Goal: Task Accomplishment & Management: Use online tool/utility

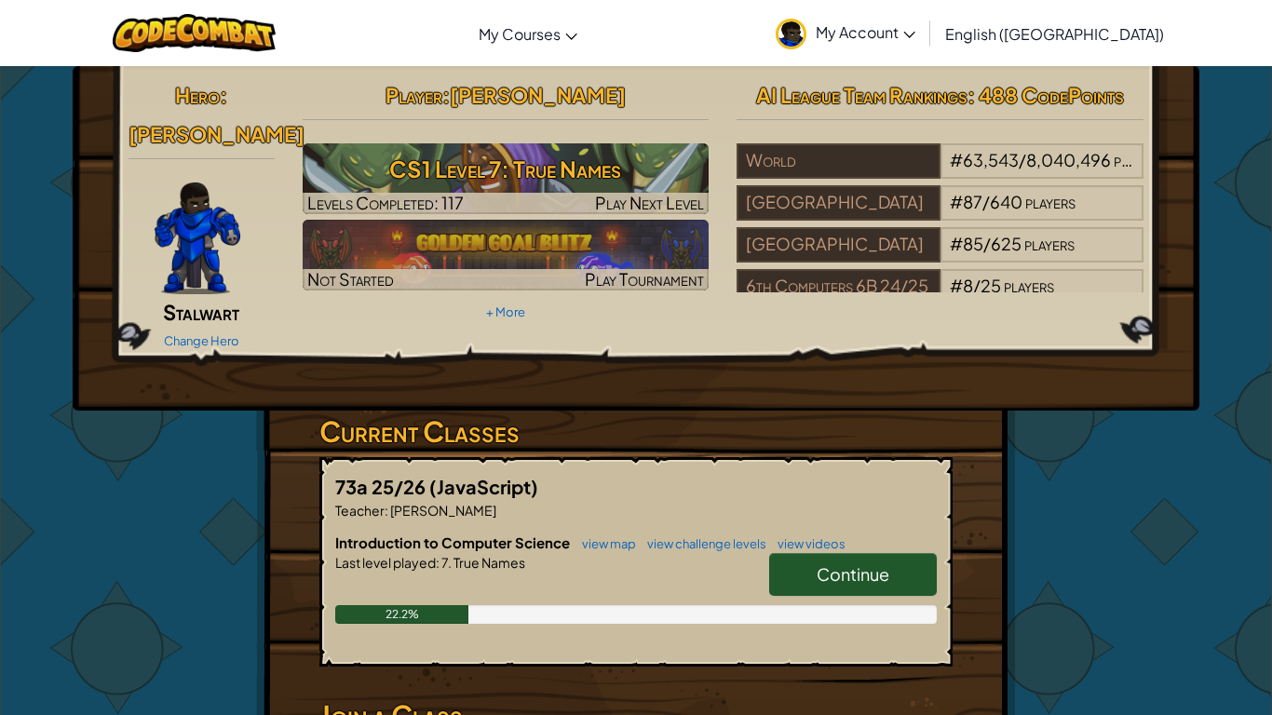
click at [857, 564] on span "Continue" at bounding box center [853, 574] width 73 height 21
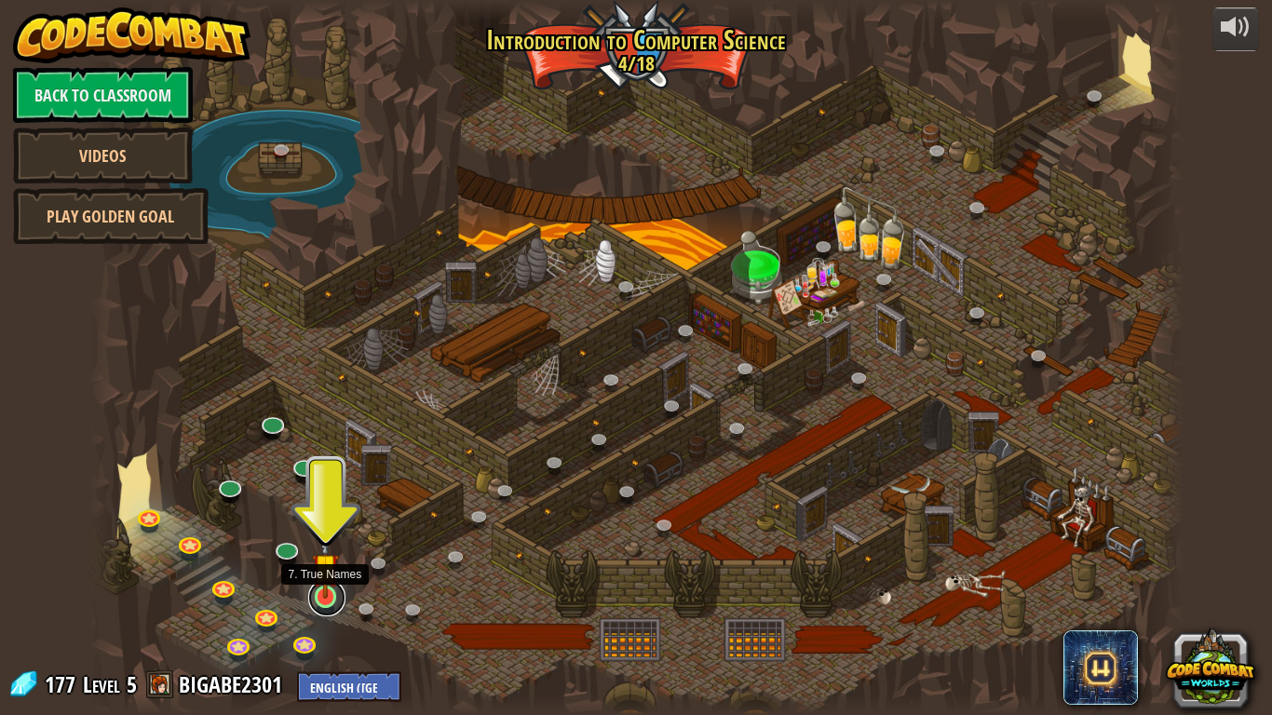
click at [325, 610] on link at bounding box center [326, 597] width 37 height 37
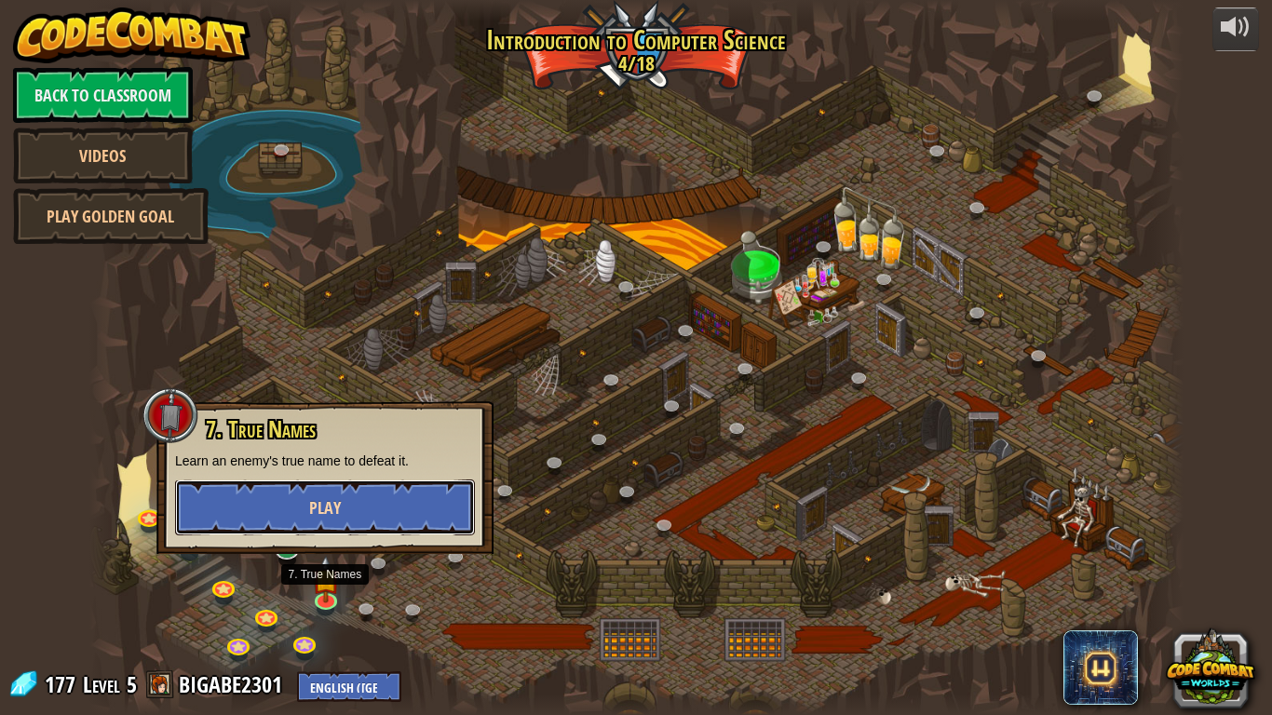
click at [298, 528] on button "Play" at bounding box center [325, 508] width 300 height 56
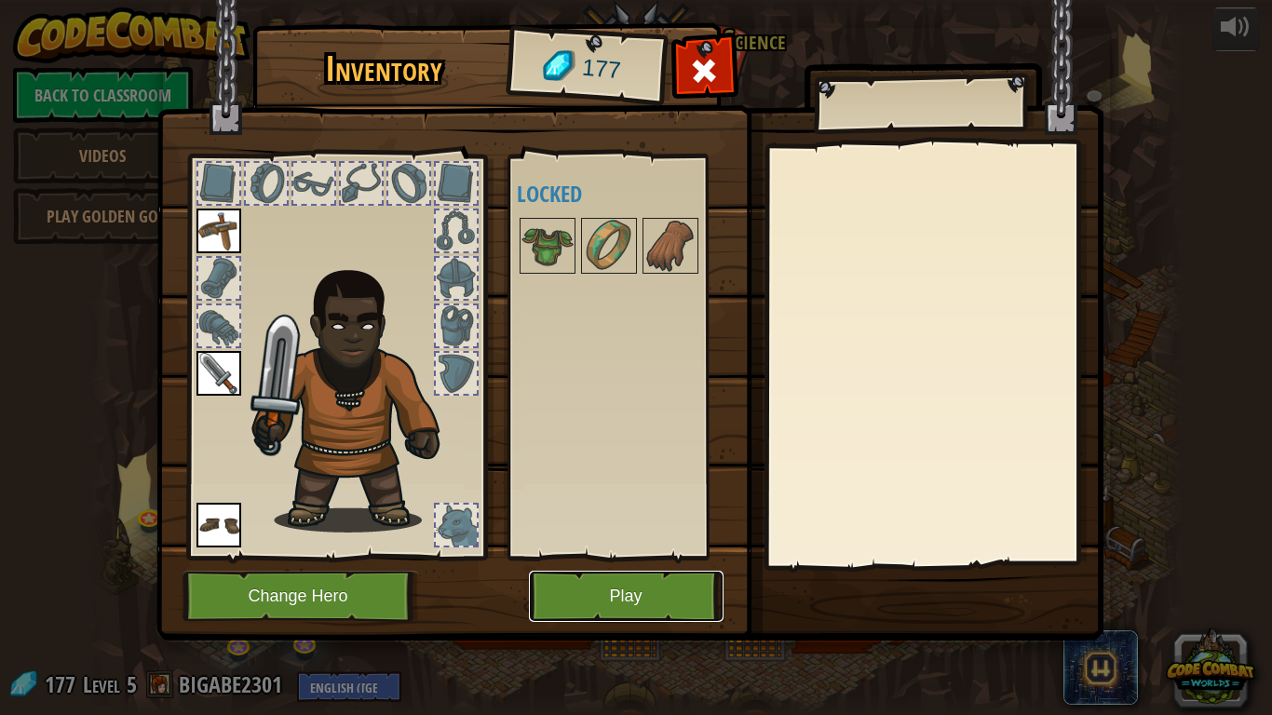
click at [624, 600] on button "Play" at bounding box center [626, 596] width 195 height 51
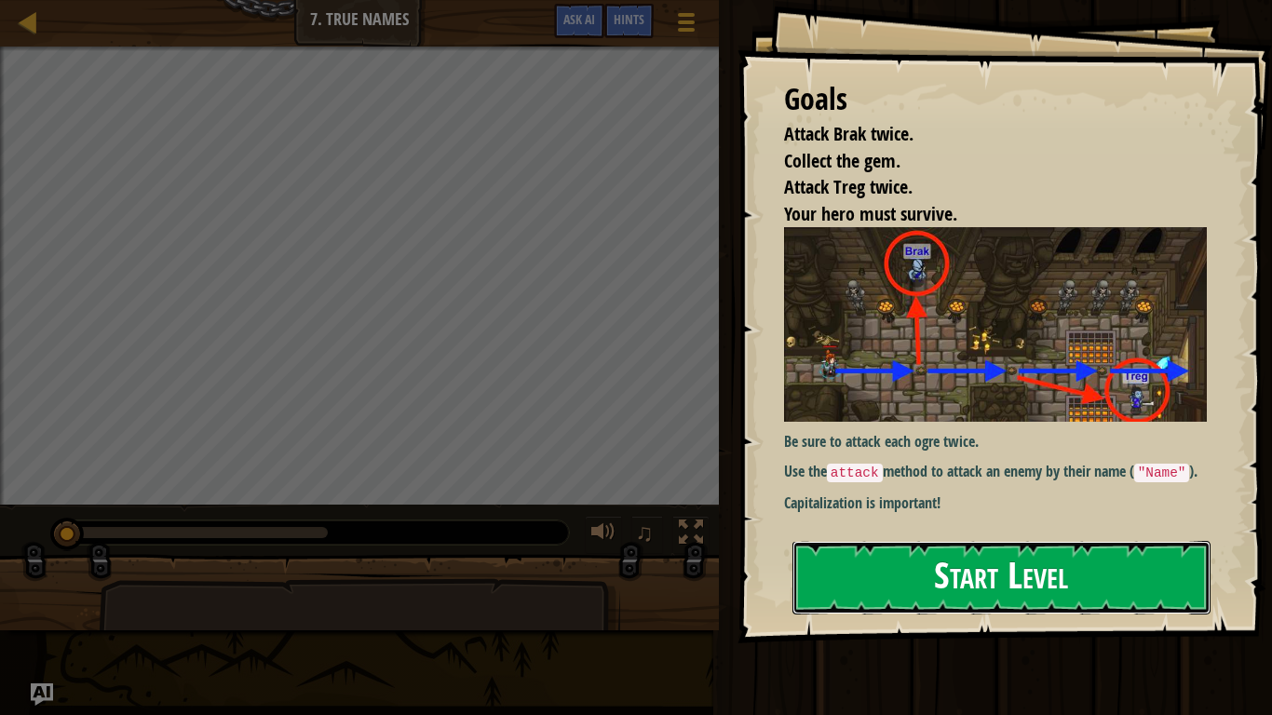
click at [986, 563] on button "Start Level" at bounding box center [1002, 578] width 418 height 74
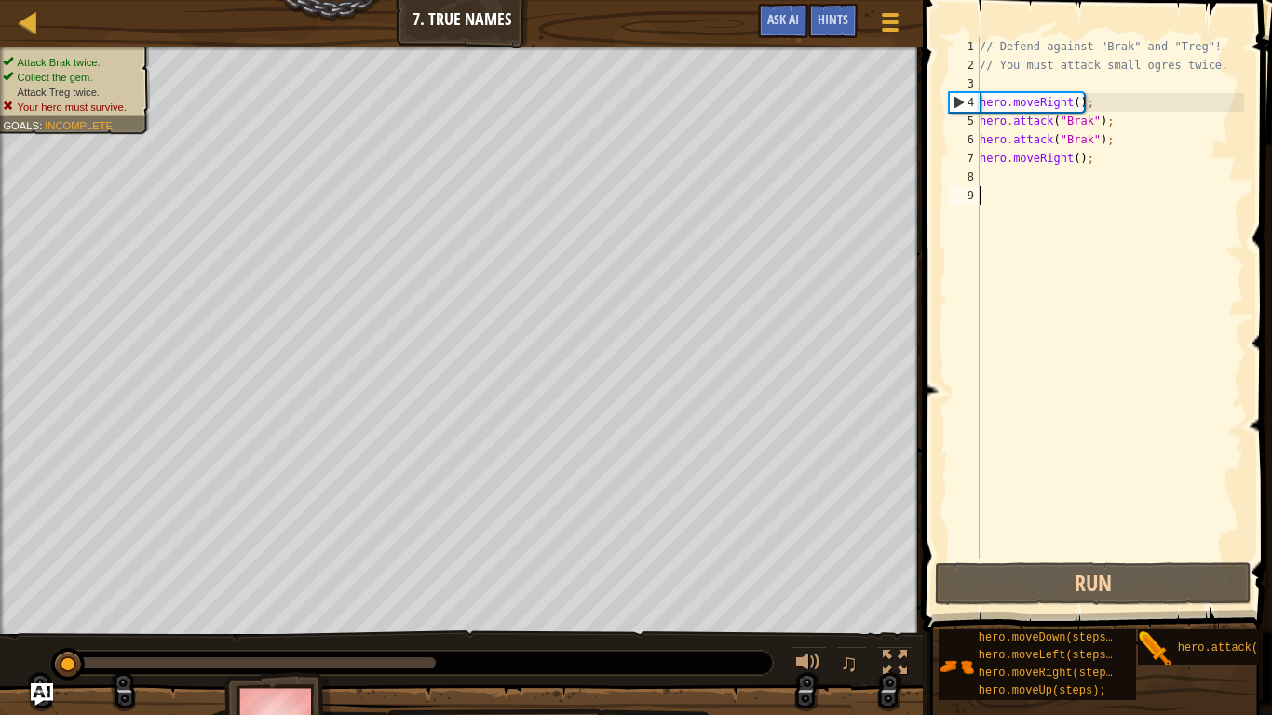
click at [995, 176] on div "// Defend against "Brak" and "Treg"! // You must attack small ogres twice. hero…" at bounding box center [1110, 316] width 268 height 559
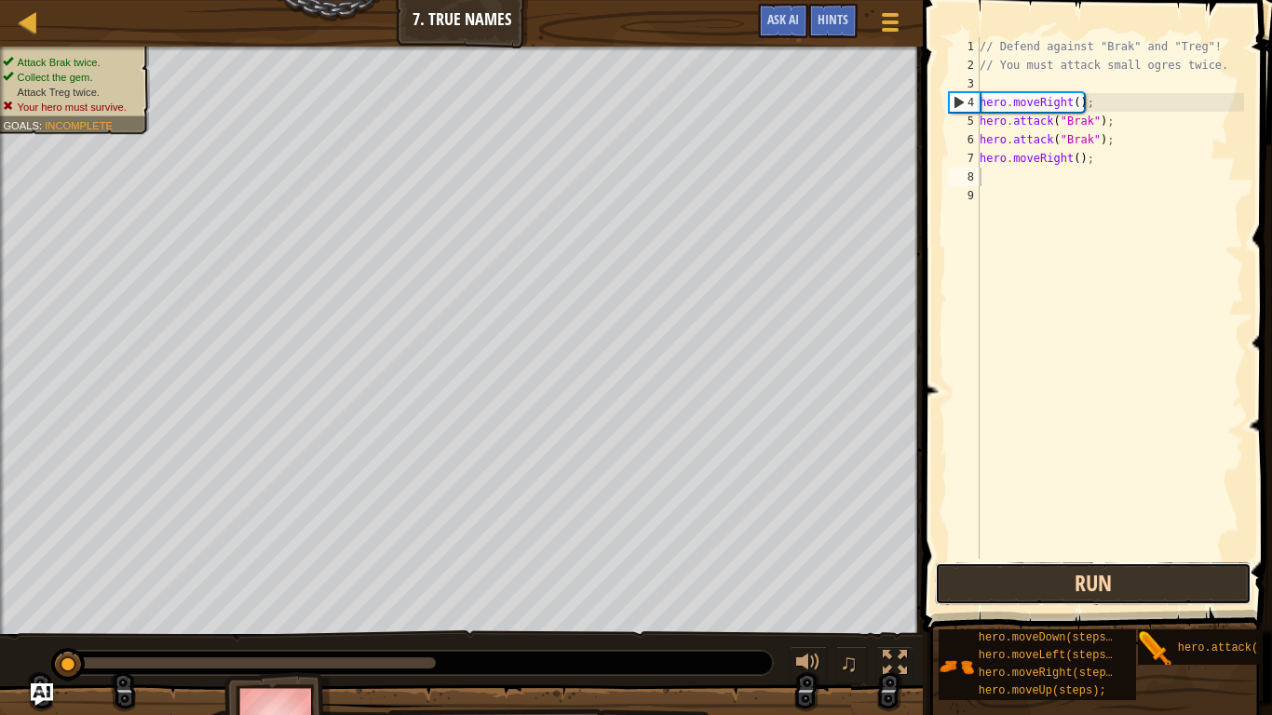
click at [1149, 570] on button "Run" at bounding box center [1093, 584] width 317 height 43
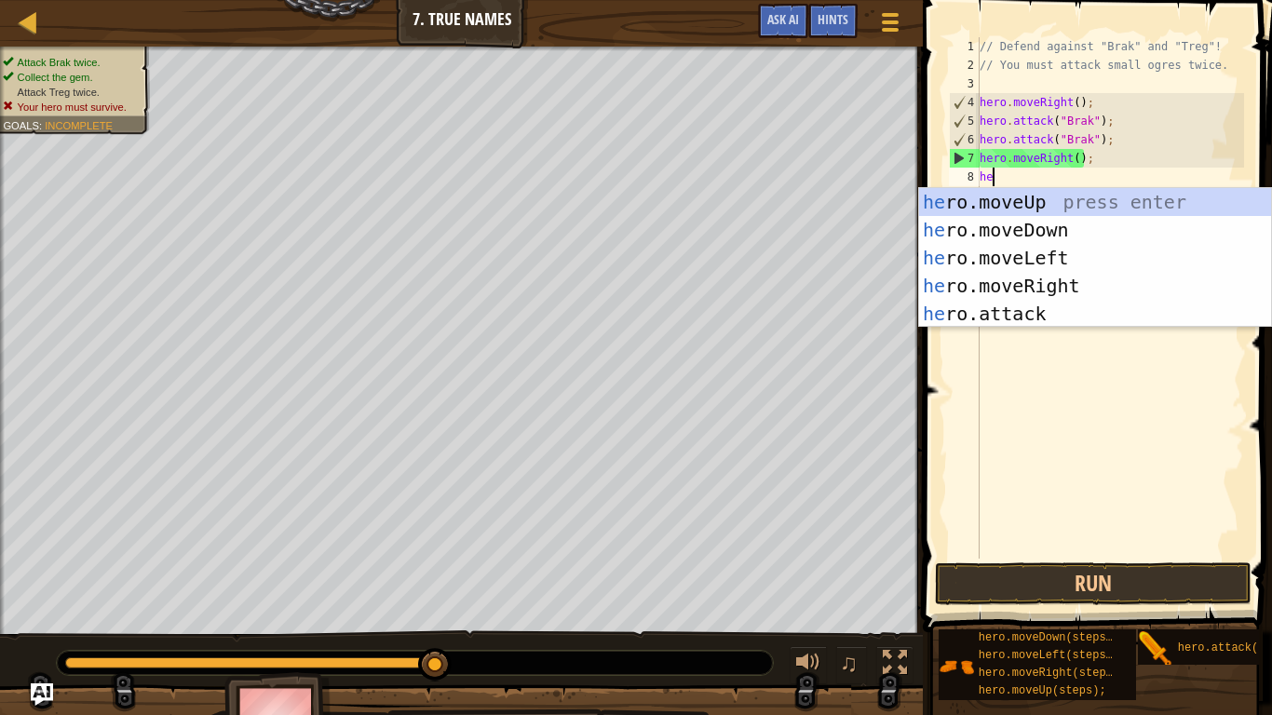
scroll to position [8, 3]
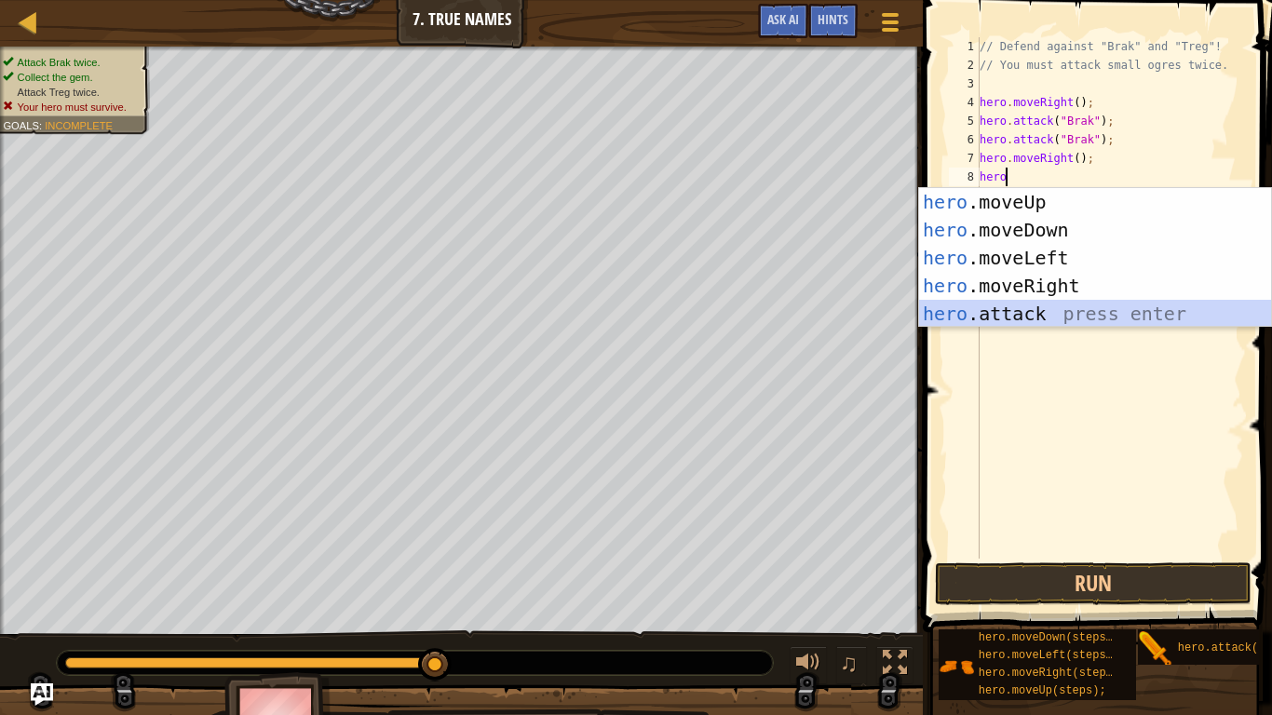
click at [1114, 314] on div "hero .moveUp press enter hero .moveDown press enter hero .moveLeft press enter …" at bounding box center [1095, 286] width 352 height 196
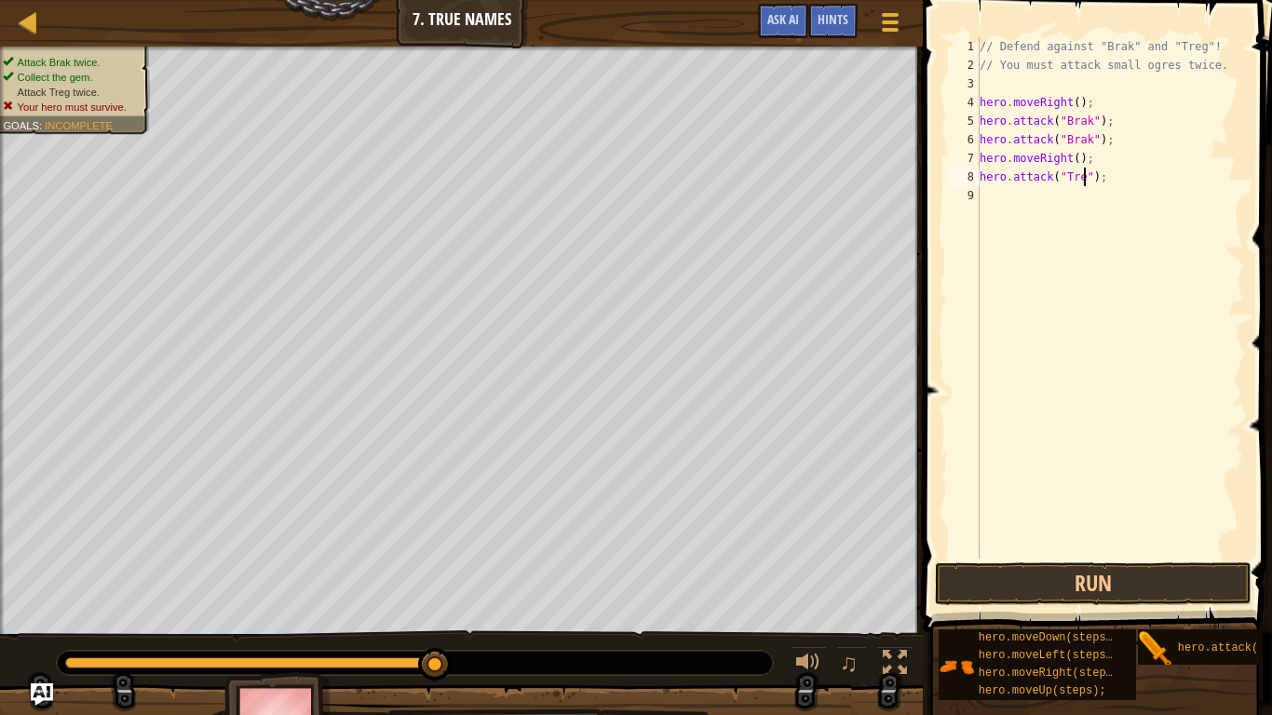
type textarea "hero.attack("Treg");"
click at [1124, 181] on div "// Defend against "Brak" and "Treg"! // You must attack small ogres twice. hero…" at bounding box center [1110, 316] width 268 height 559
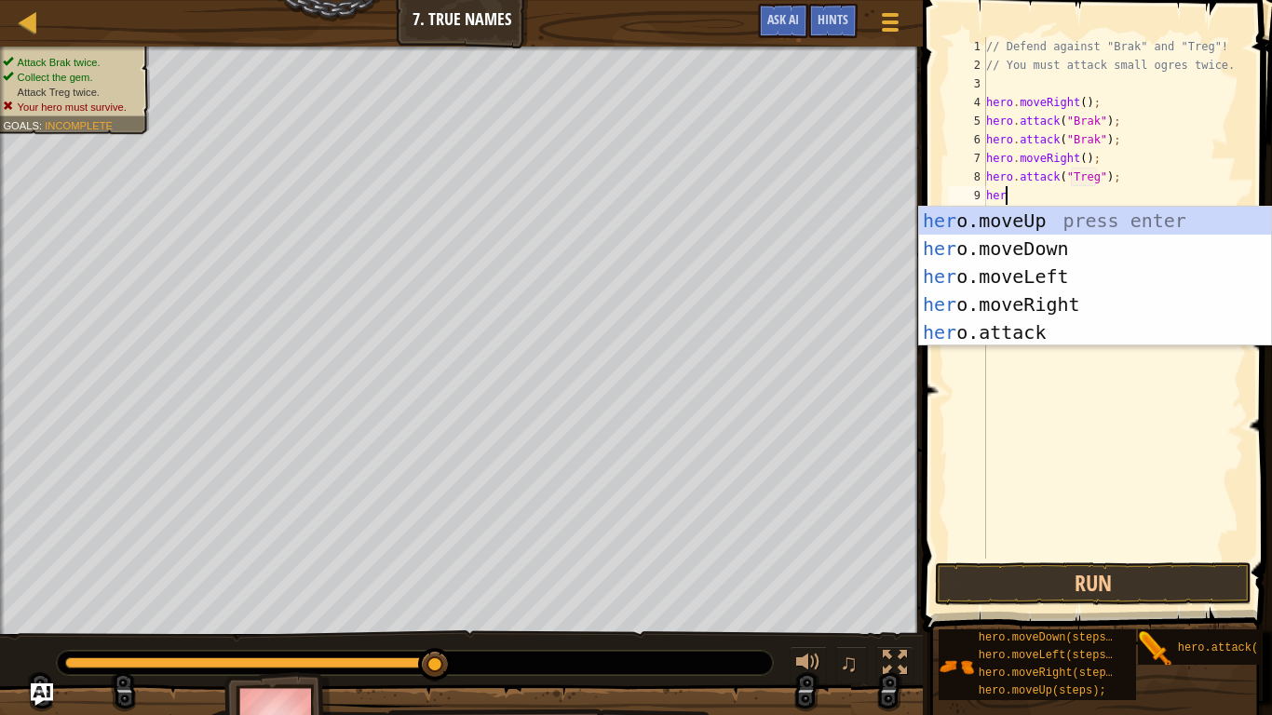
scroll to position [8, 3]
click at [1213, 335] on div "hero .moveUp press enter hero .moveDown press enter hero .moveLeft press enter …" at bounding box center [1095, 305] width 352 height 196
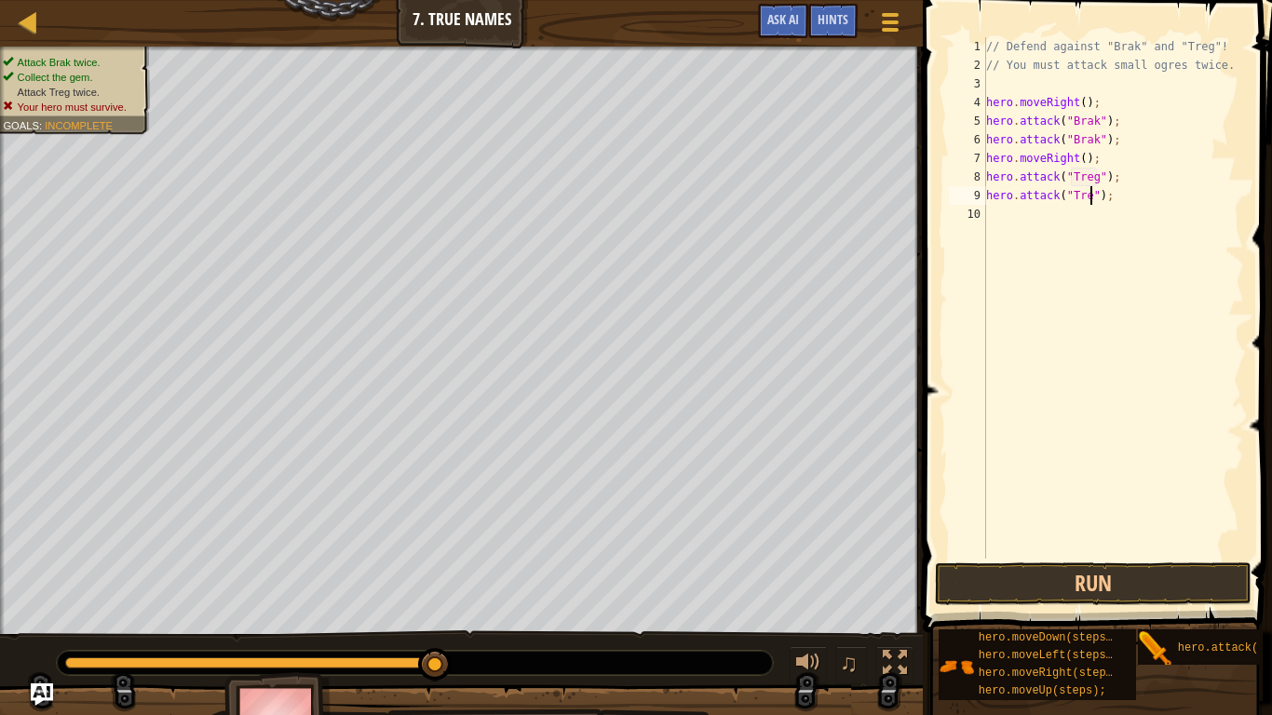
type textarea "hero.attack("Treg");"
click at [1026, 219] on div "// Defend against "Brak" and "Treg"! // You must attack small ogres twice. hero…" at bounding box center [1114, 316] width 262 height 559
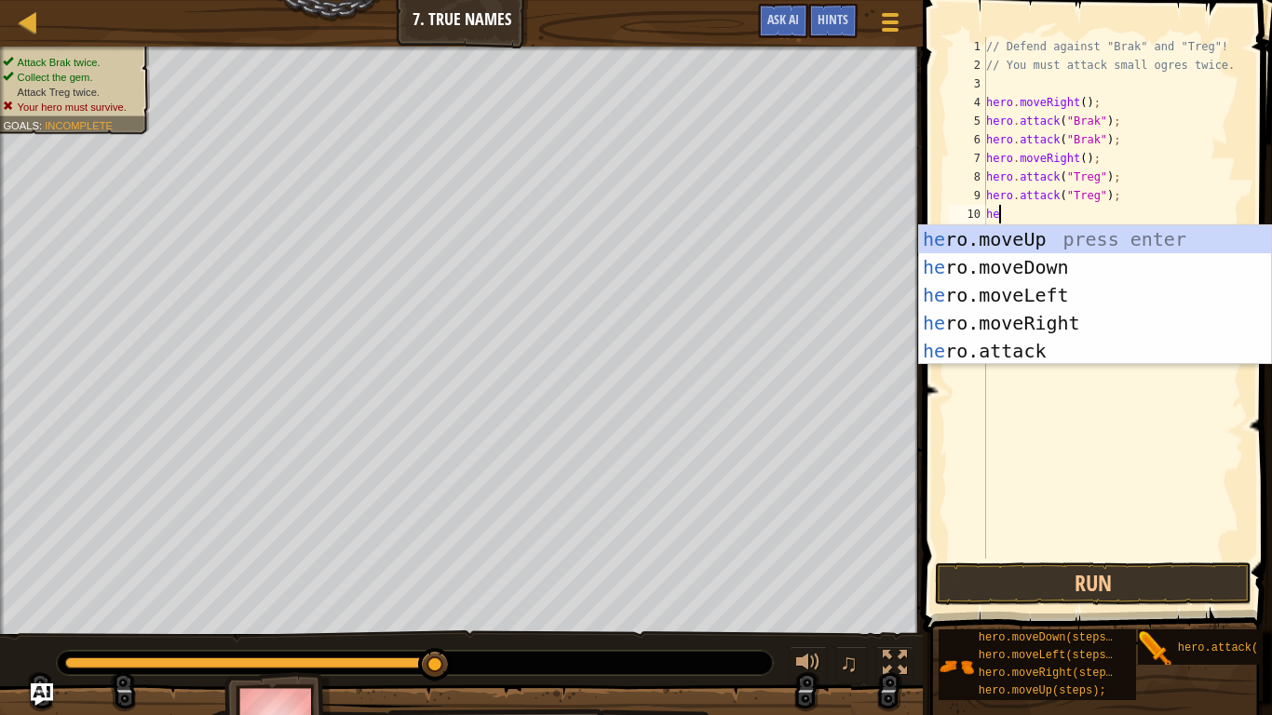
scroll to position [8, 1]
type textarea "h"
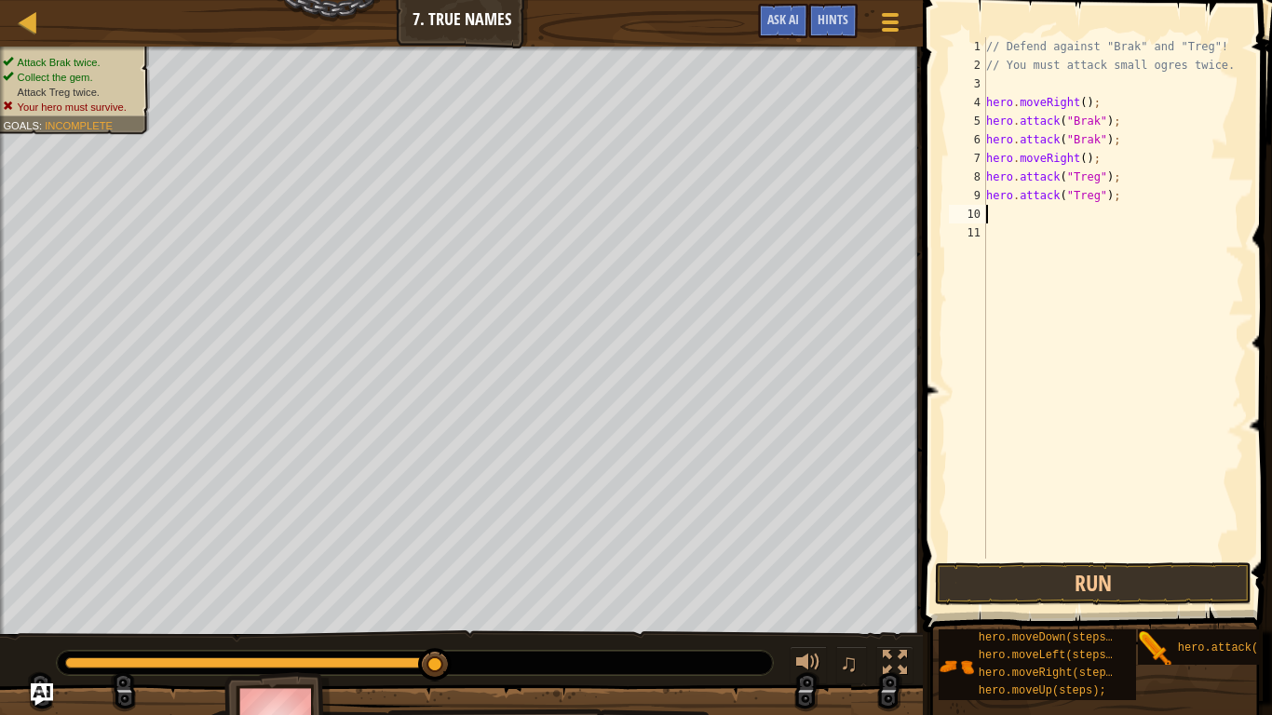
click at [31, 664] on div "♫" at bounding box center [461, 659] width 923 height 56
click at [1164, 586] on button "Run" at bounding box center [1093, 584] width 317 height 43
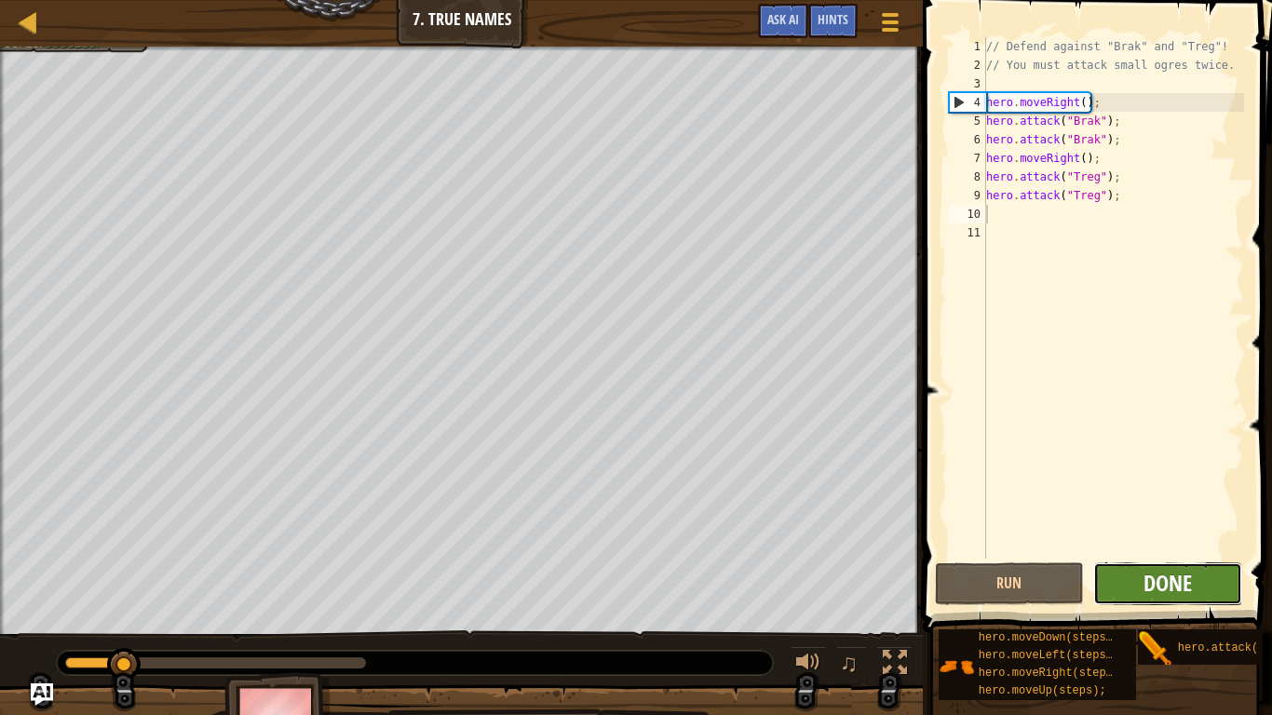
click at [1185, 588] on span "Done" at bounding box center [1168, 583] width 48 height 30
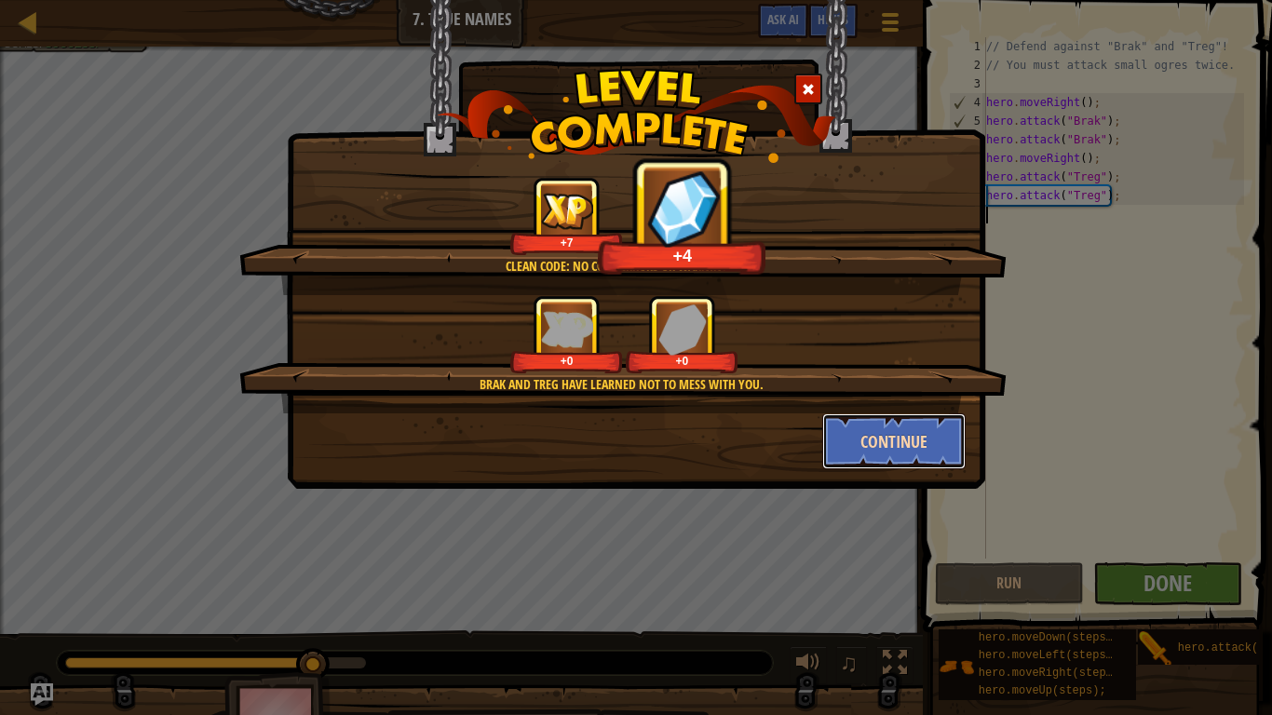
click at [914, 436] on button "Continue" at bounding box center [895, 442] width 144 height 56
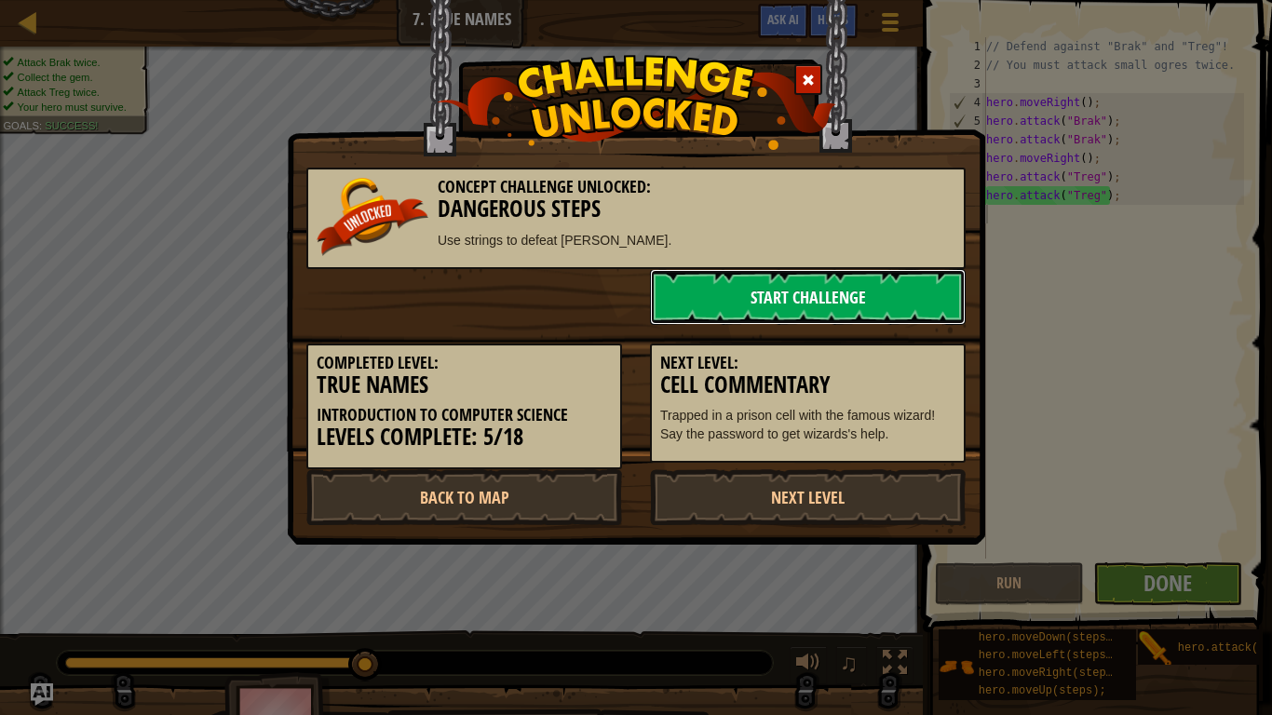
click at [812, 300] on link "Start Challenge" at bounding box center [808, 297] width 316 height 56
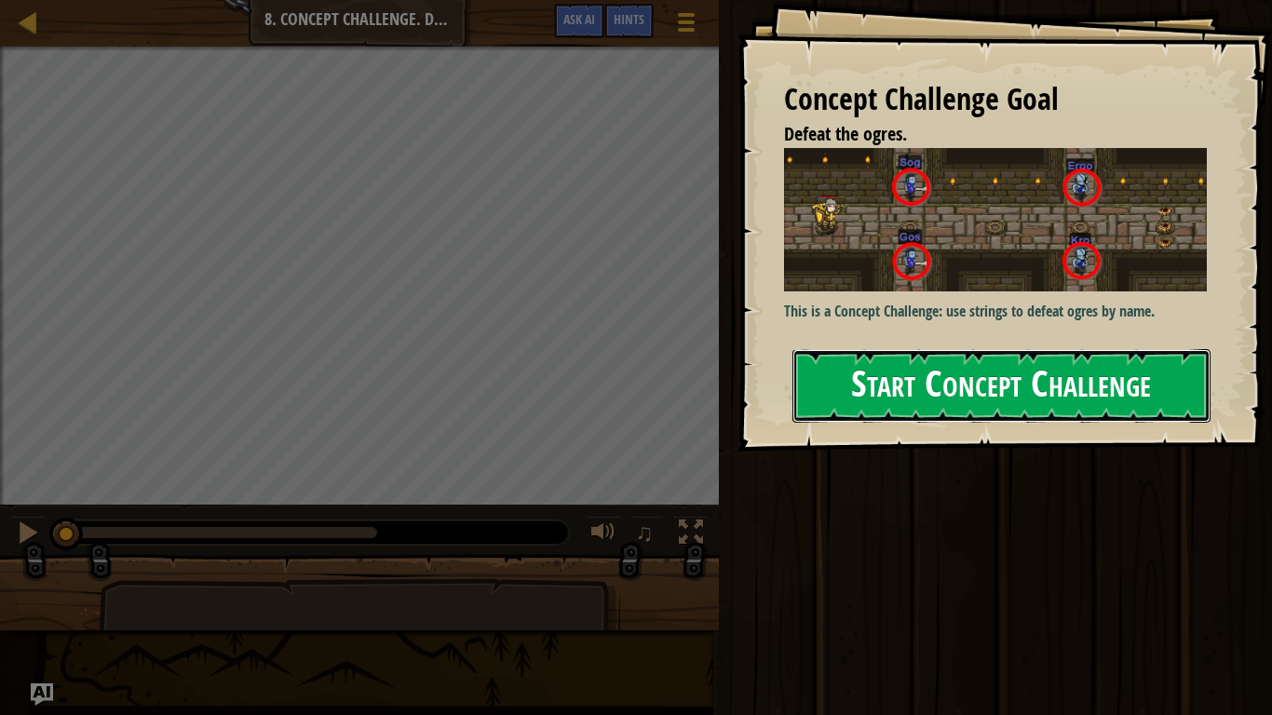
click at [954, 380] on button "Start Concept Challenge" at bounding box center [1002, 386] width 418 height 74
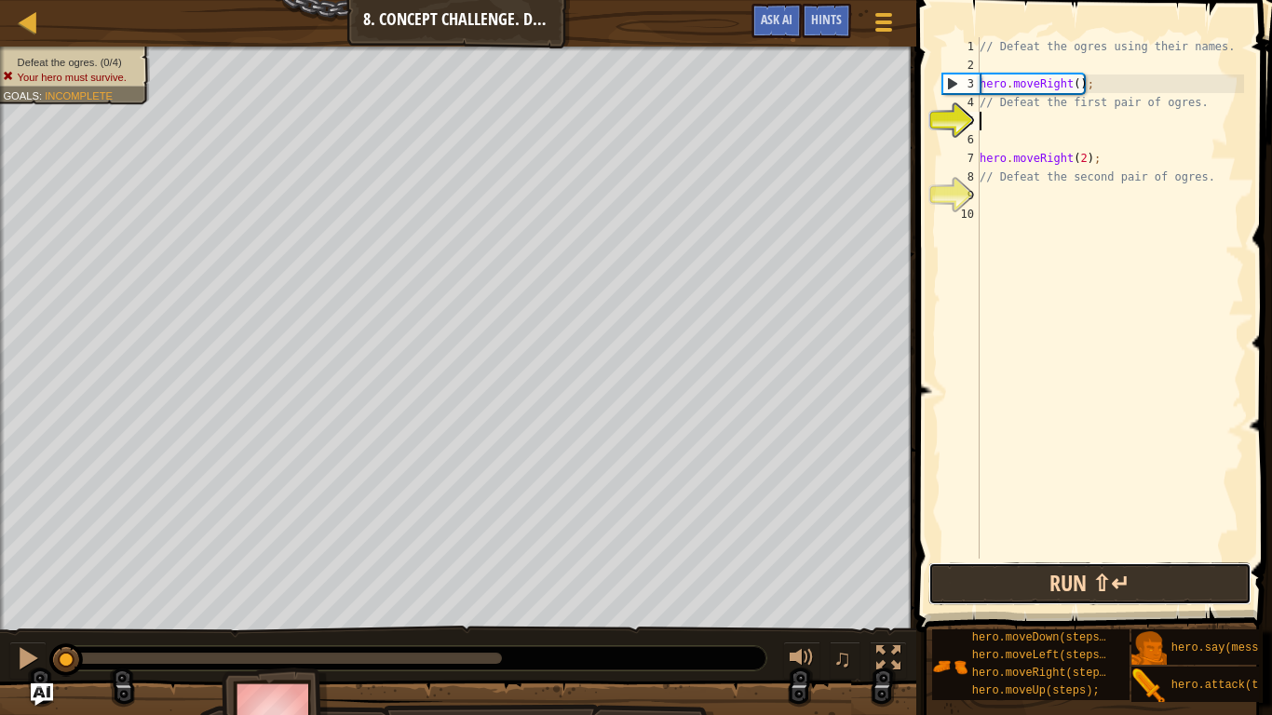
click at [1079, 585] on button "Run ⇧↵" at bounding box center [1090, 584] width 323 height 43
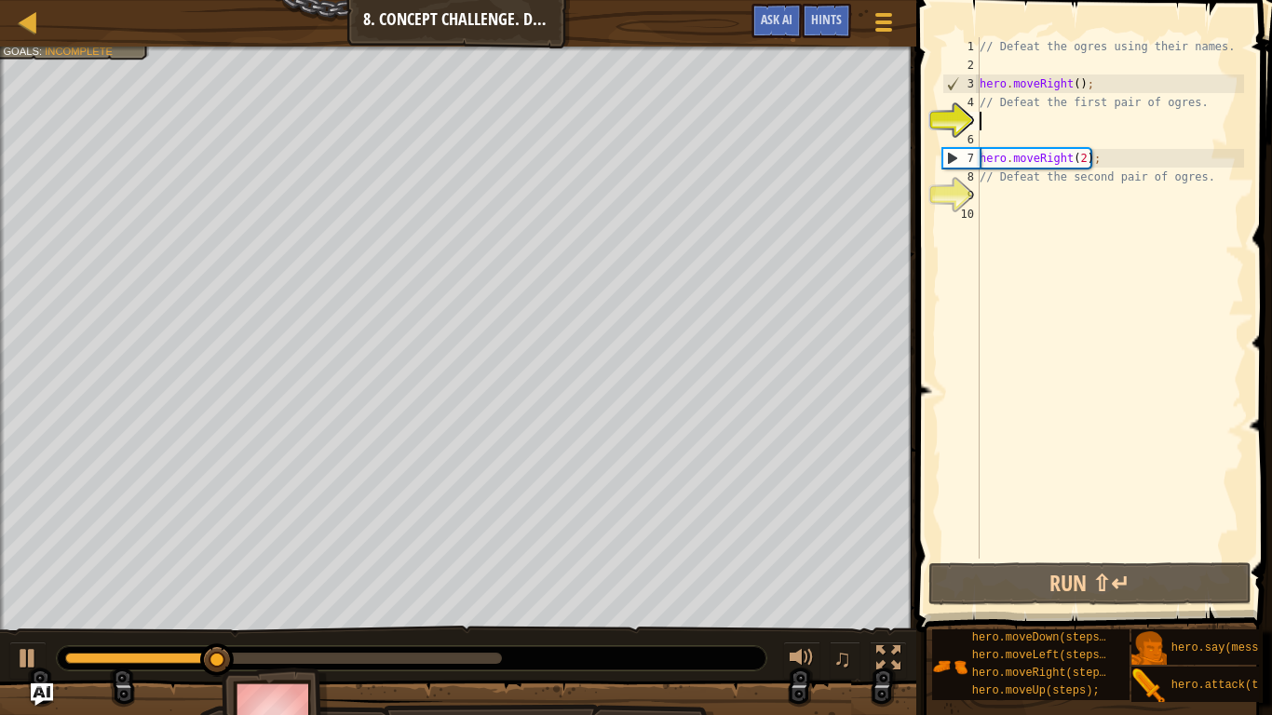
click at [1108, 160] on div "// Defeat the ogres using their names. hero . moveRight ( ) ; // Defeat the fir…" at bounding box center [1110, 316] width 268 height 559
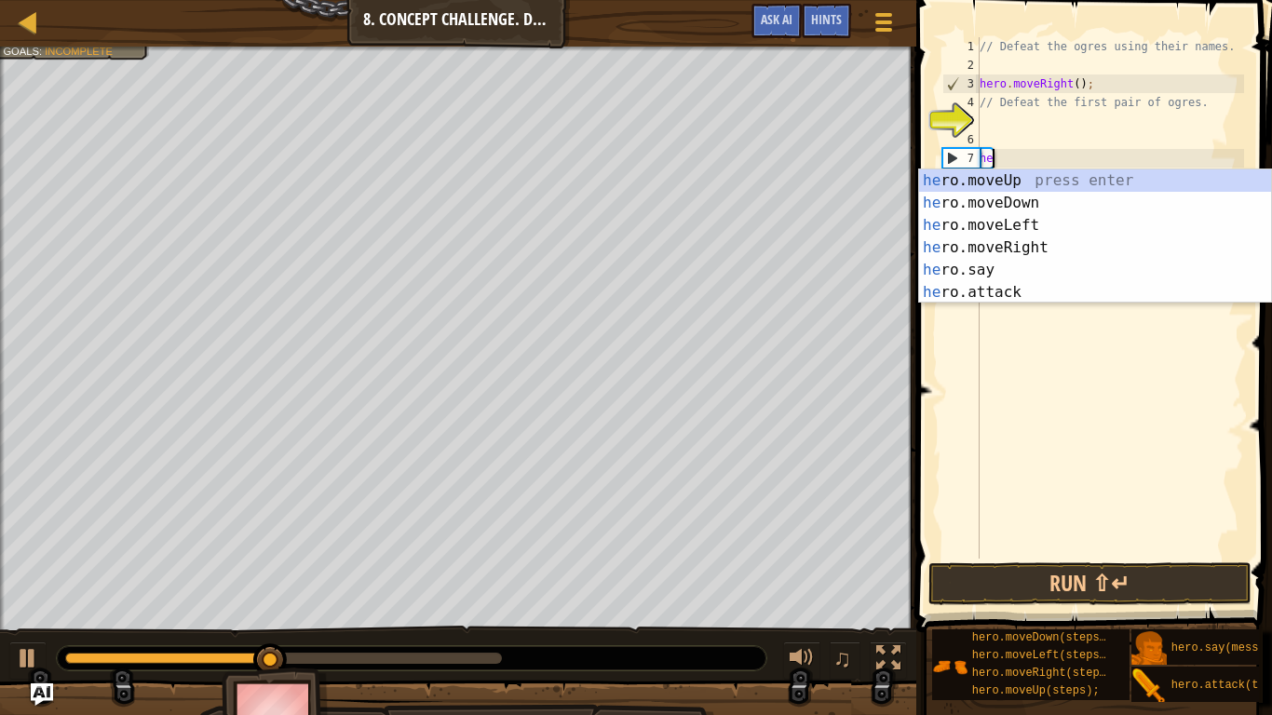
type textarea "h"
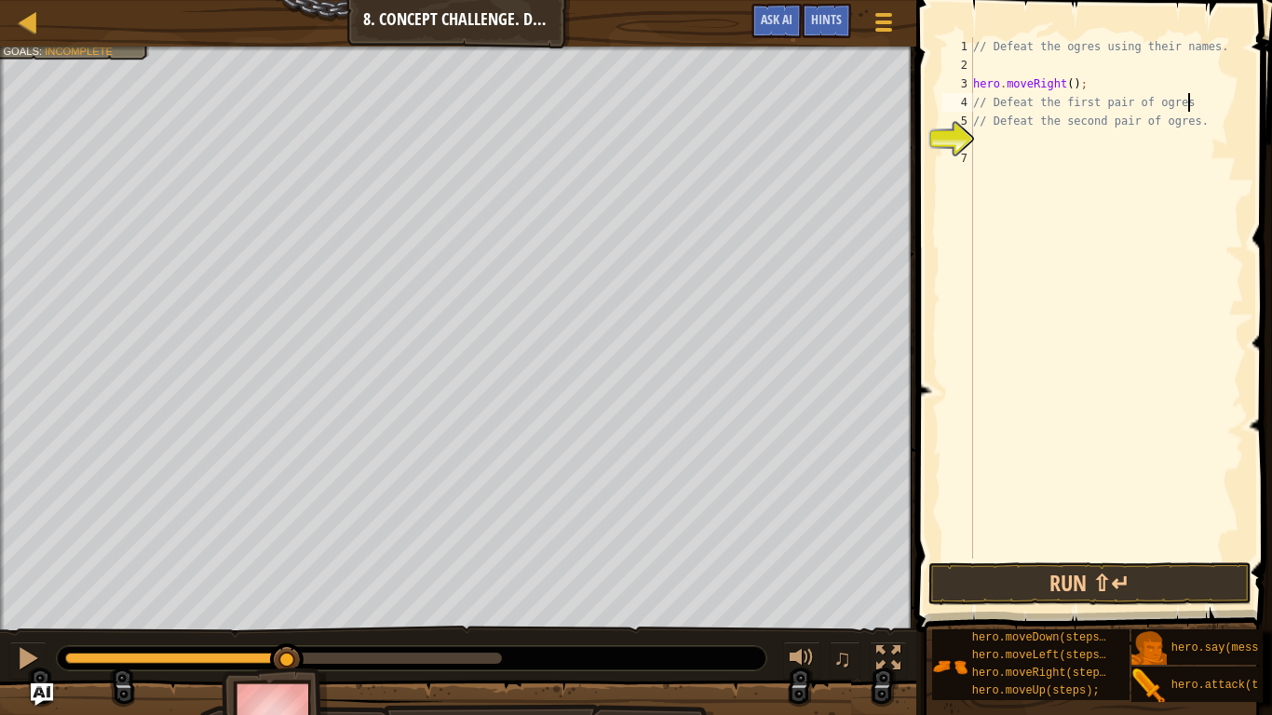
click at [1203, 129] on div "// Defeat the ogres using their names. hero . moveRight ( ) ; // Defeat the fir…" at bounding box center [1107, 316] width 275 height 559
type textarea "/"
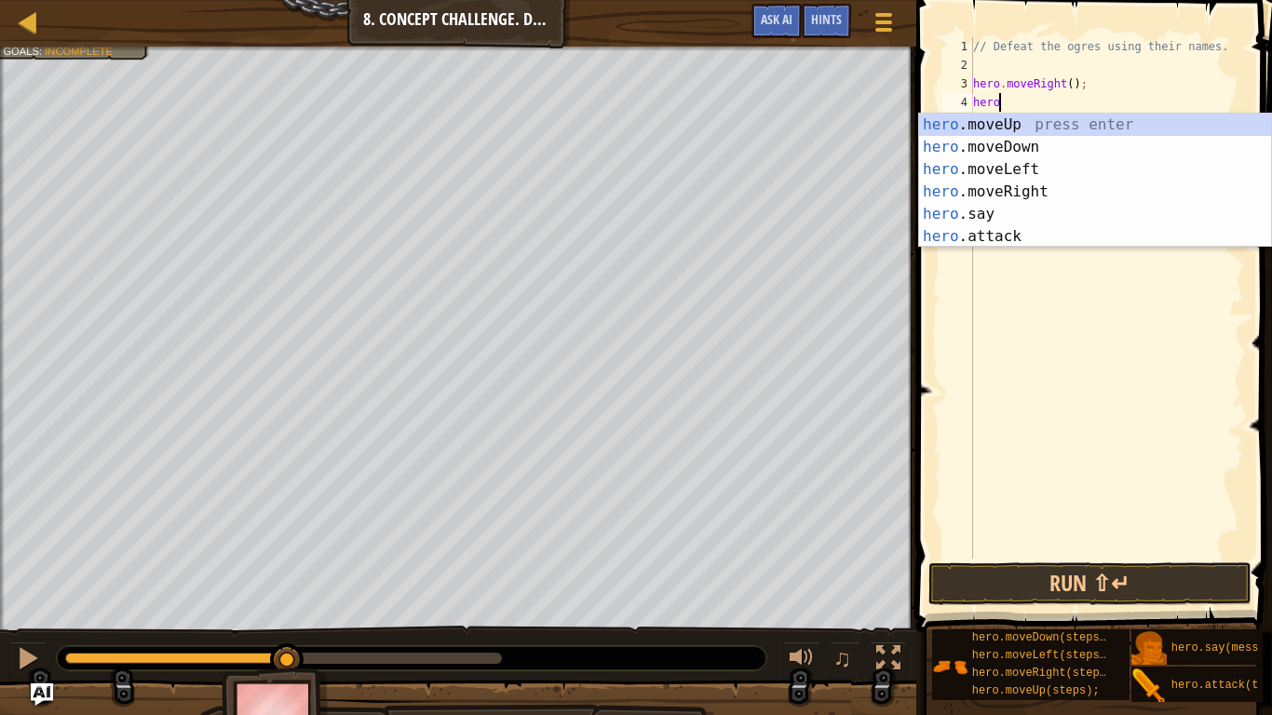
scroll to position [8, 3]
click at [1141, 238] on div "hero .moveUp press enter hero .moveDown press enter hero .moveLeft press enter …" at bounding box center [1095, 203] width 352 height 179
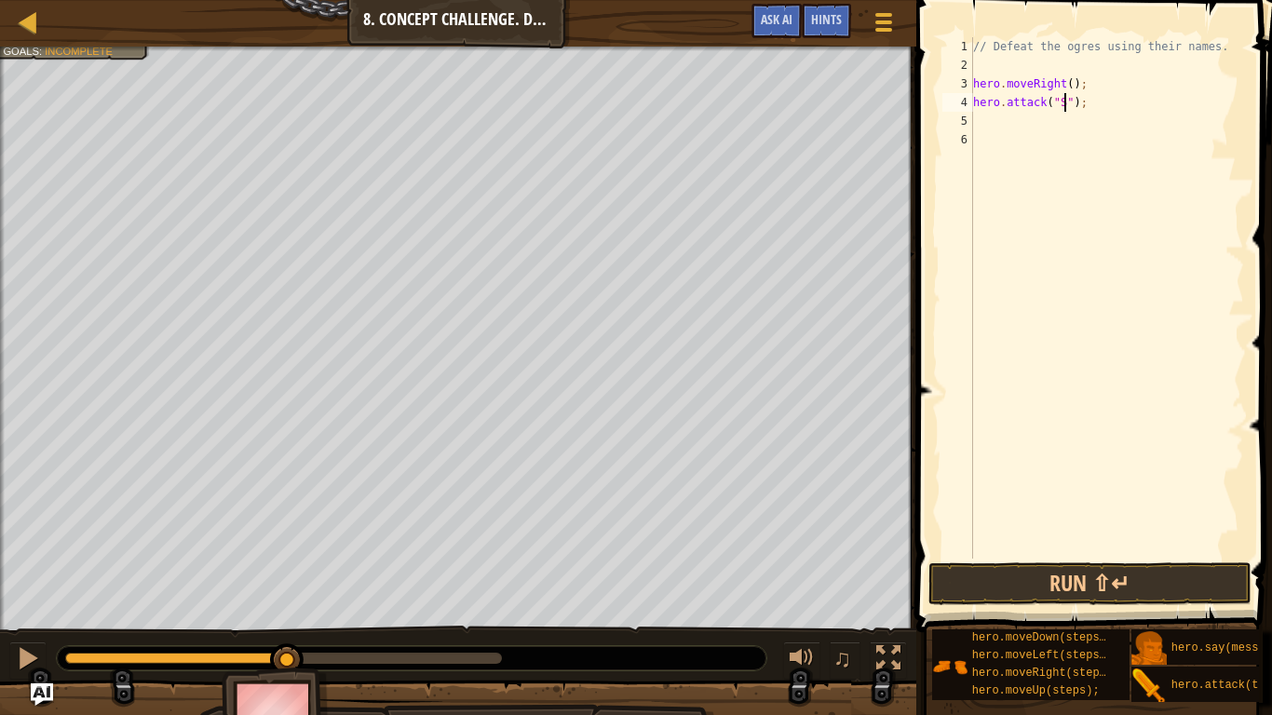
type textarea "hero.attack("Sog");"
click at [996, 120] on div "// Defeat the ogres using their names. hero . moveRight ( ) ; hero . attack ( "…" at bounding box center [1107, 316] width 275 height 559
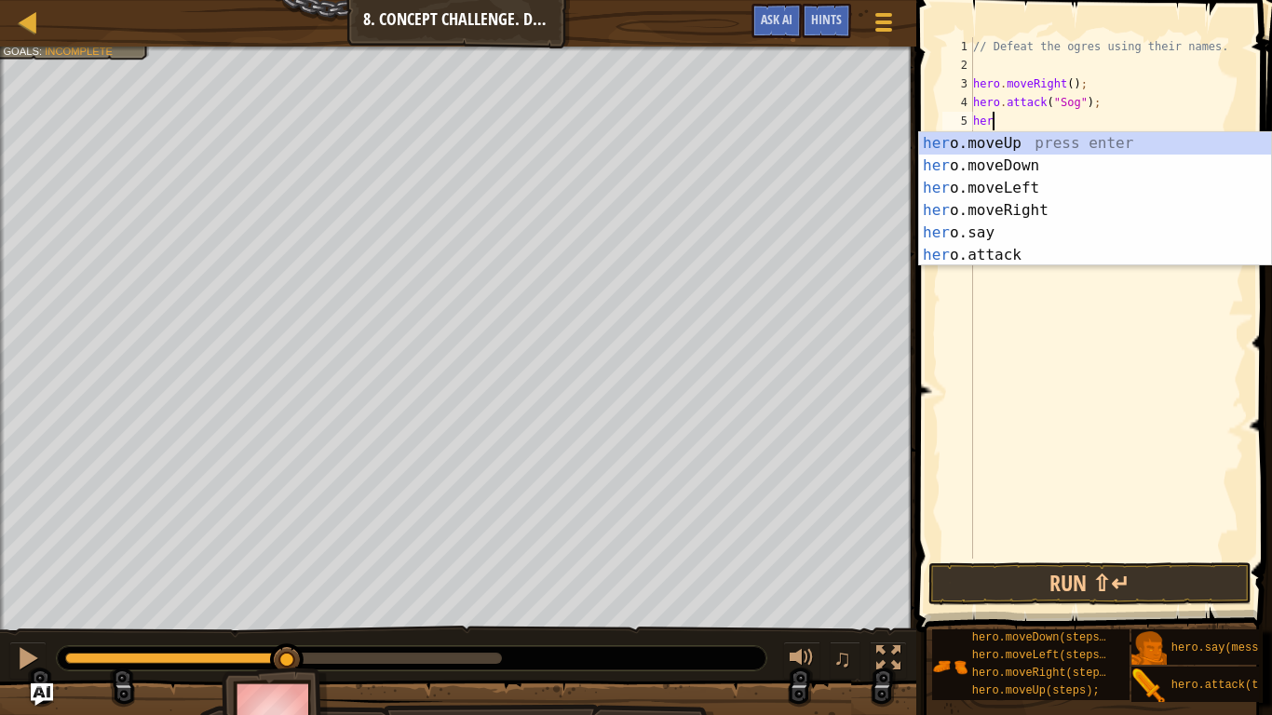
scroll to position [8, 1]
type textarea "h"
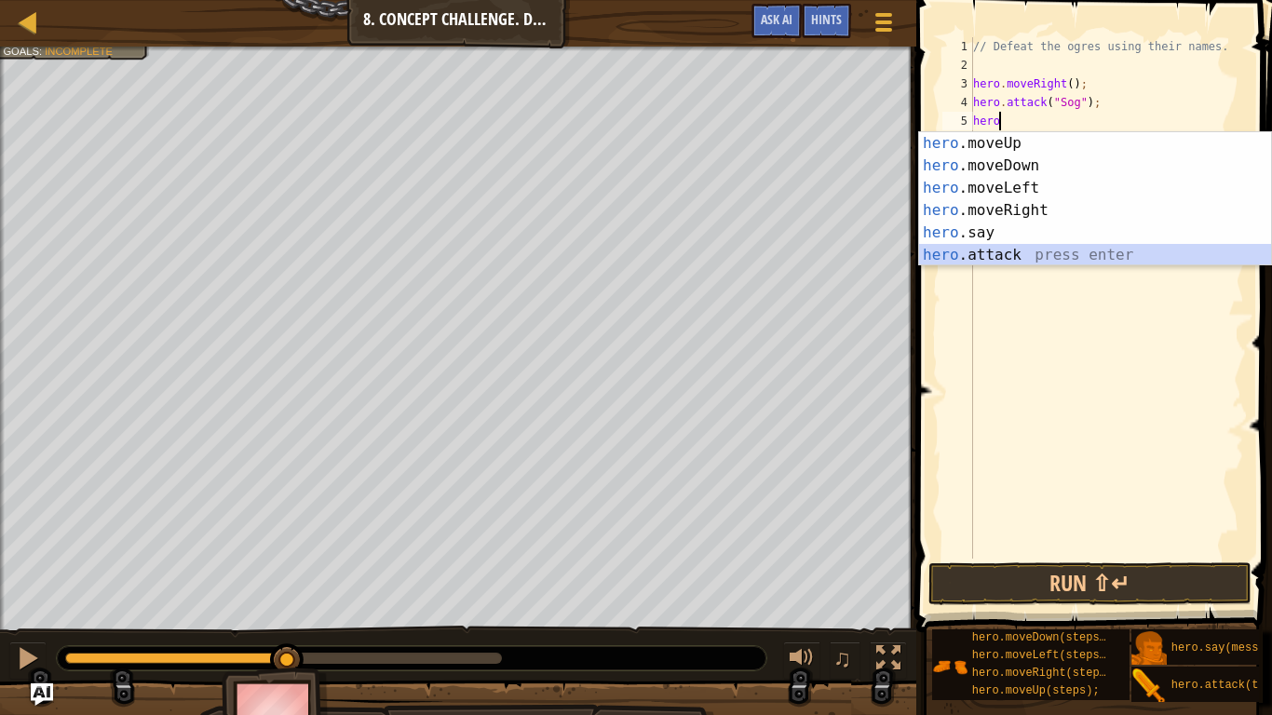
click at [1141, 259] on div "hero .moveUp press enter hero .moveDown press enter hero .moveLeft press enter …" at bounding box center [1095, 221] width 352 height 179
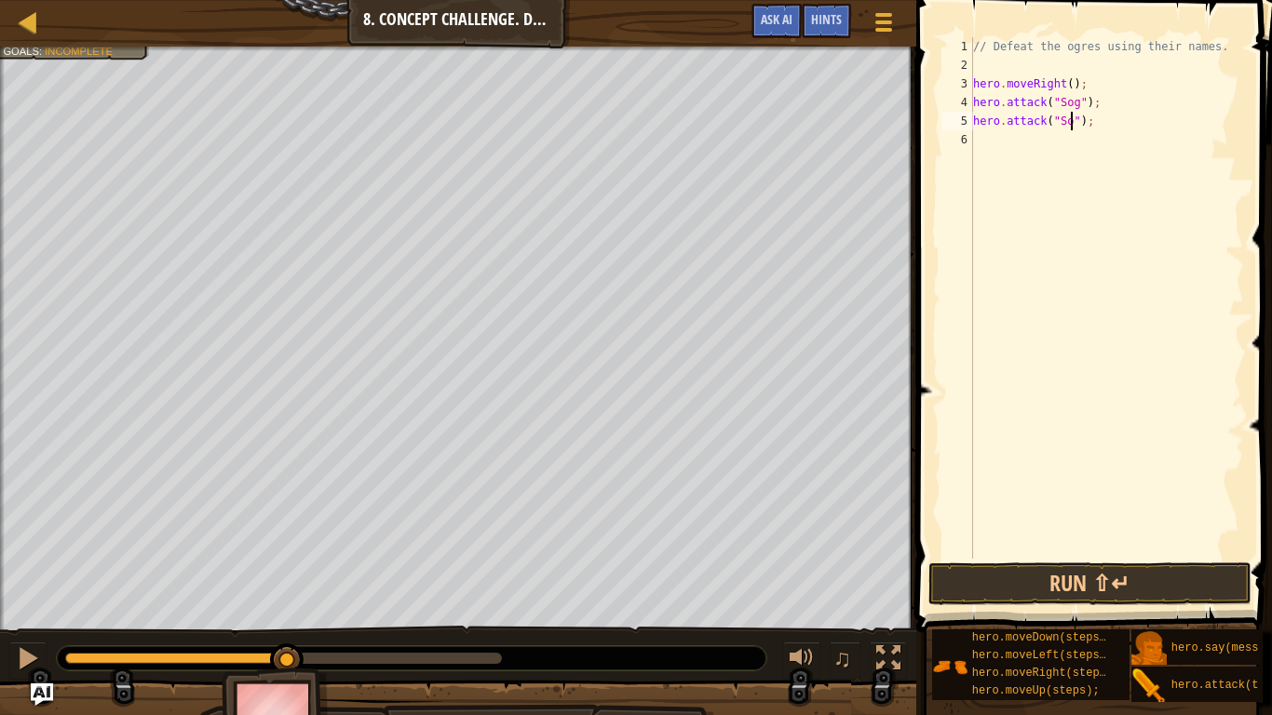
type textarea "hero.attack("Sog");"
type textarea "H"
type textarea "e"
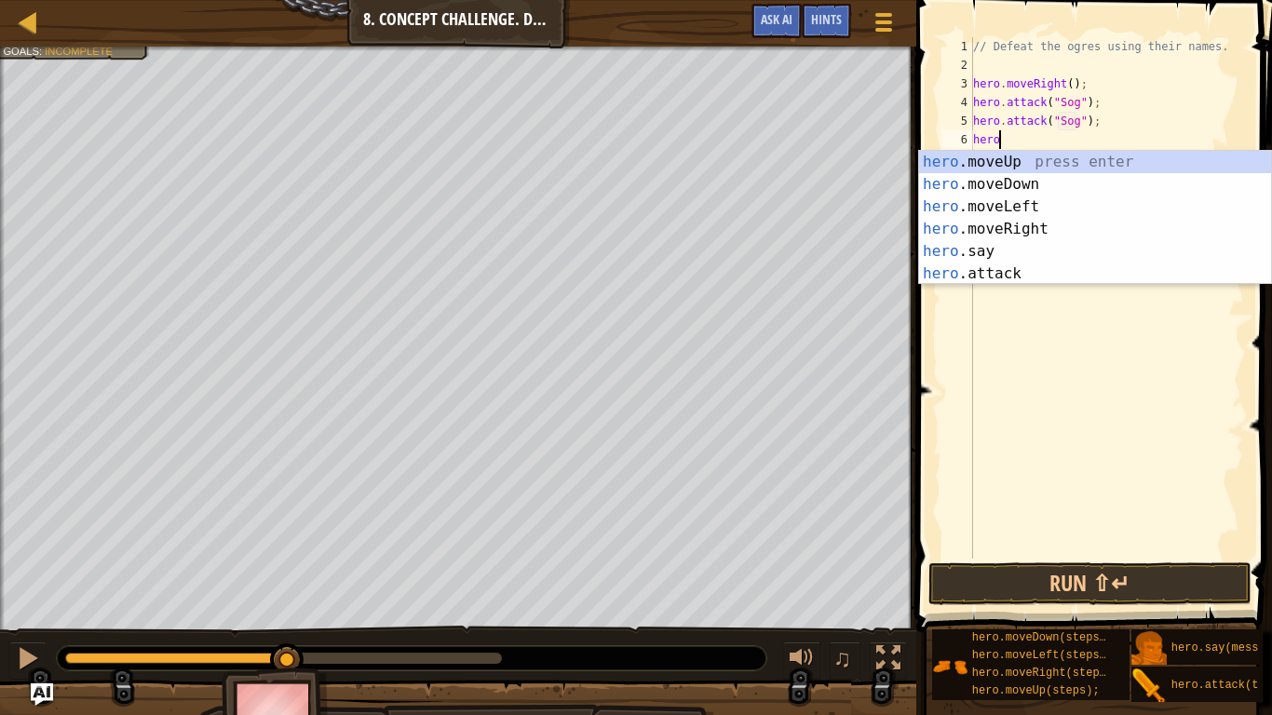
scroll to position [8, 3]
click at [1054, 280] on div "hero .moveUp press enter hero .moveDown press enter hero .moveLeft press enter …" at bounding box center [1095, 240] width 352 height 179
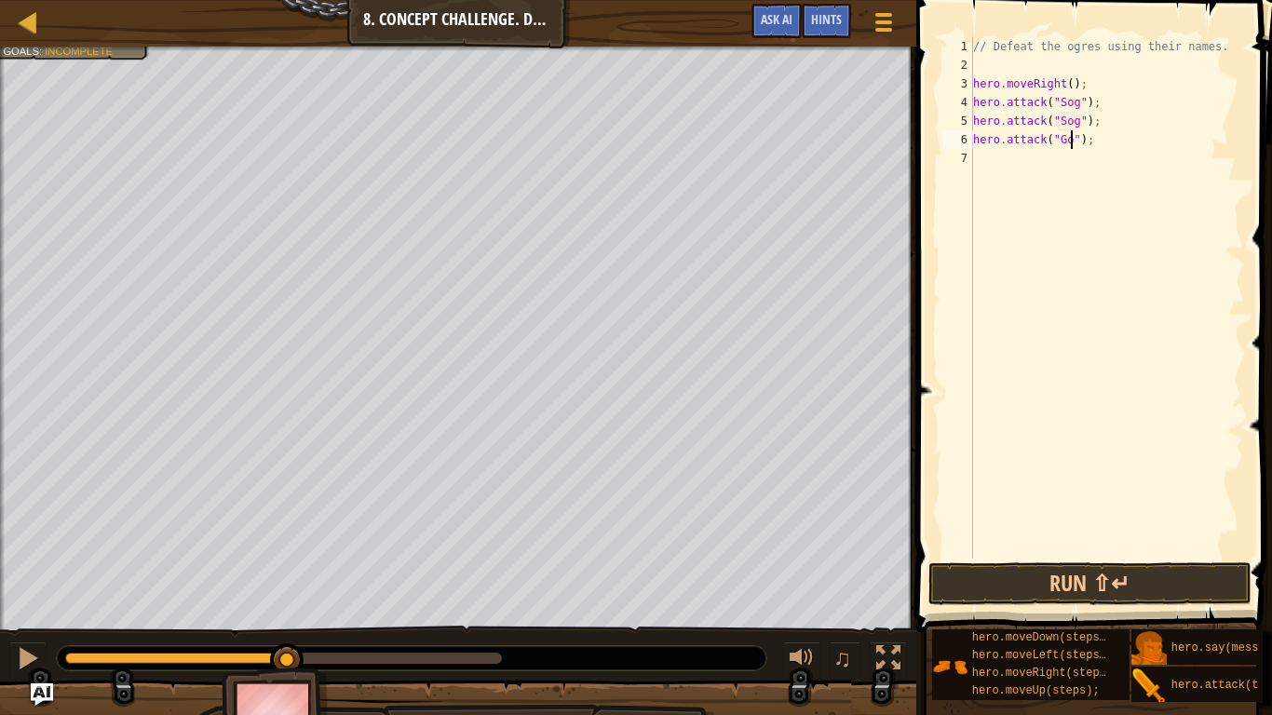
scroll to position [8, 16]
type textarea "hero.attack("Gos");"
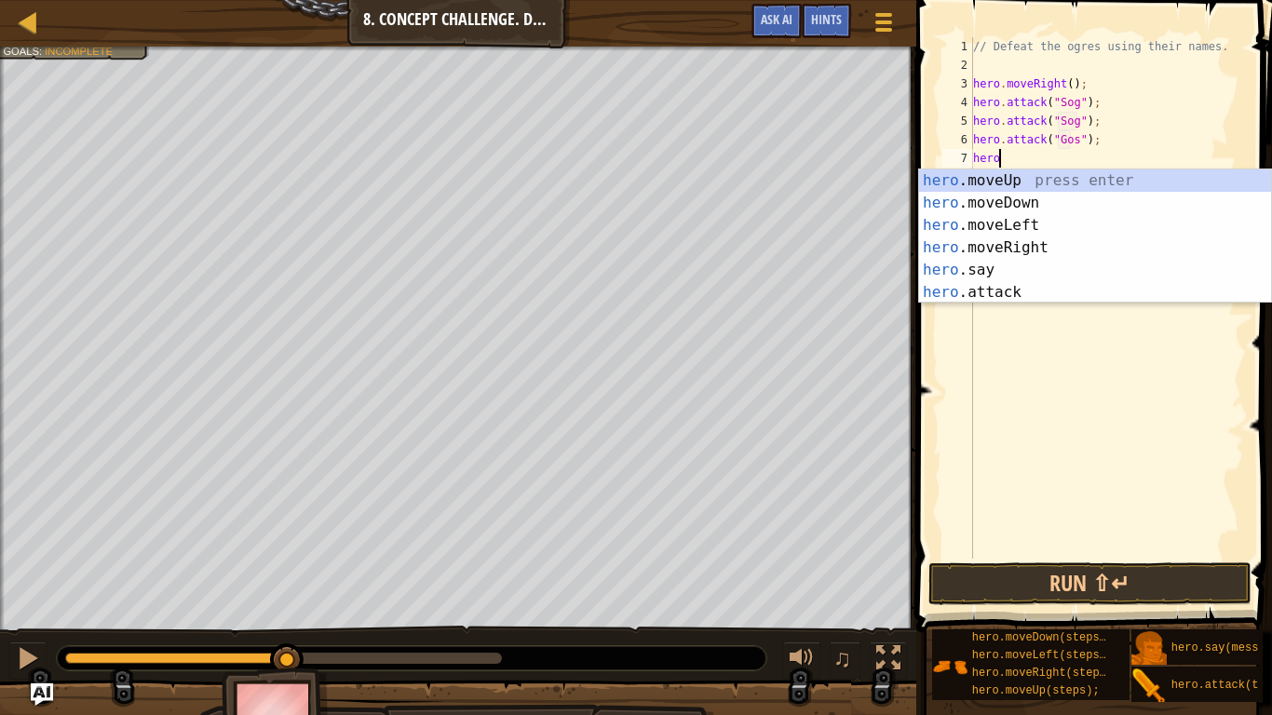
scroll to position [8, 3]
click at [1046, 291] on div "hero .moveUp press enter hero .moveDown press enter hero .moveLeft press enter …" at bounding box center [1095, 259] width 352 height 179
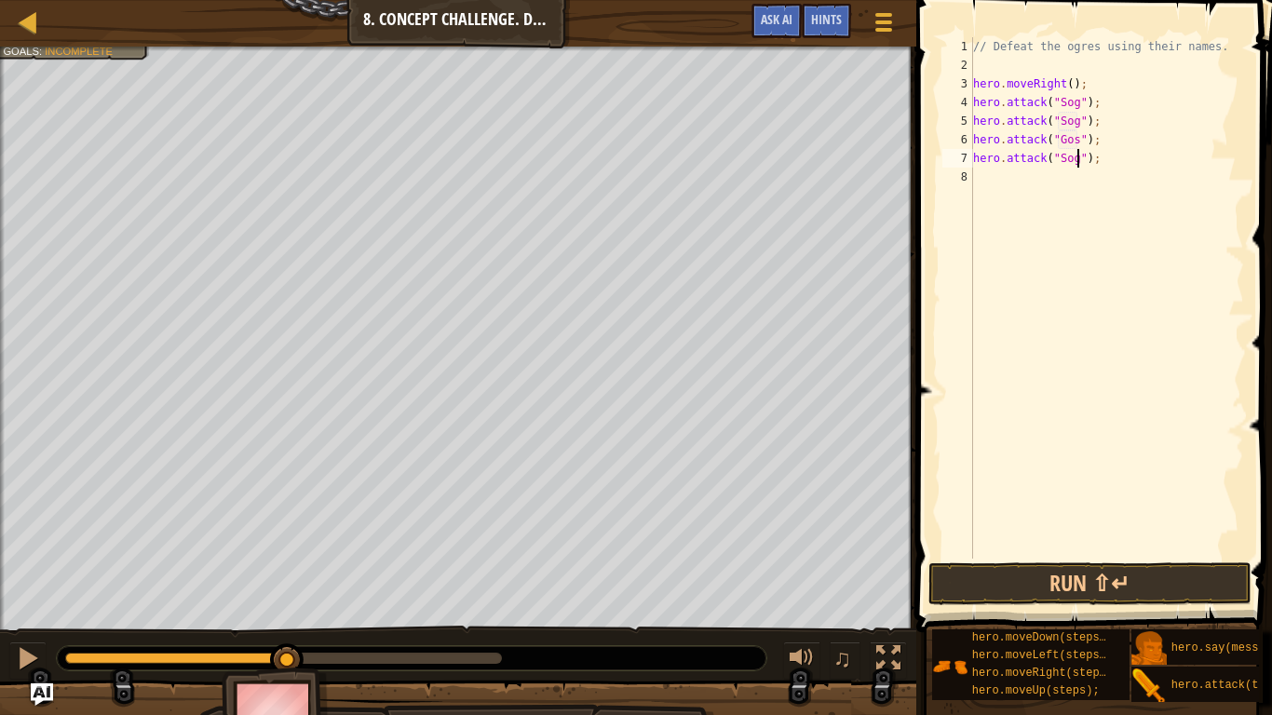
scroll to position [8, 16]
click at [1089, 575] on button "Run ⇧↵" at bounding box center [1090, 584] width 323 height 43
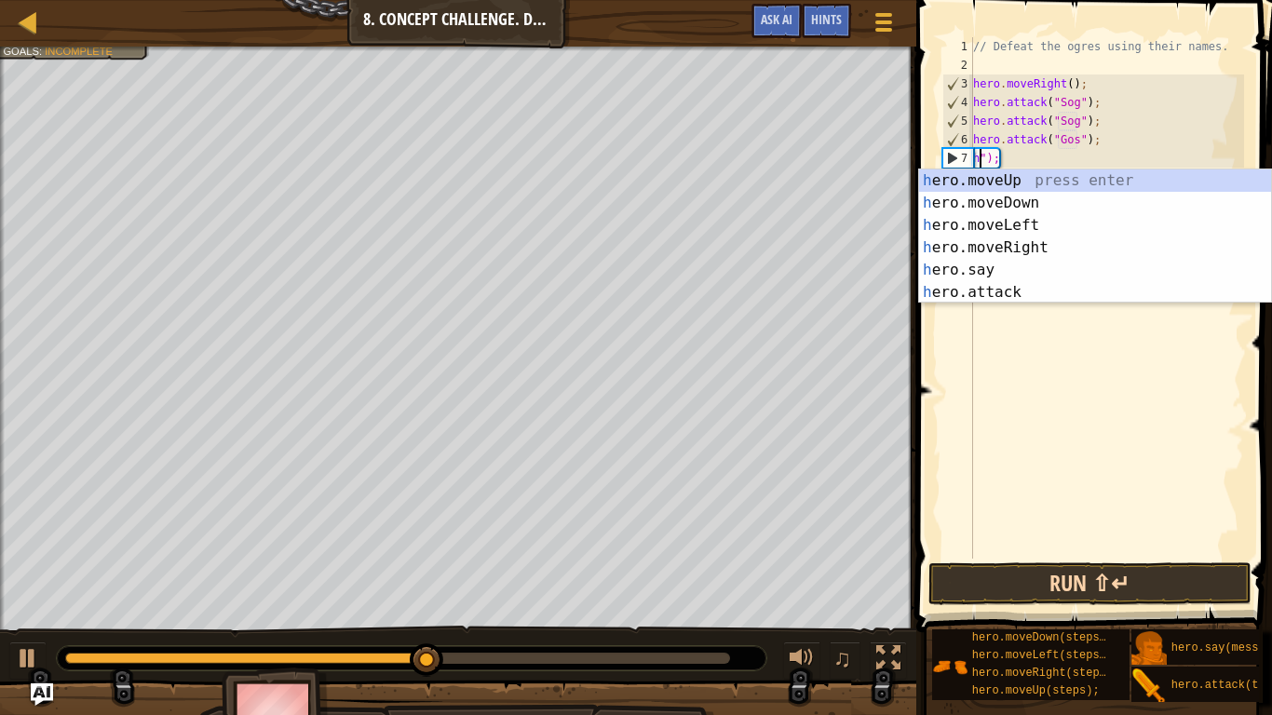
scroll to position [8, 2]
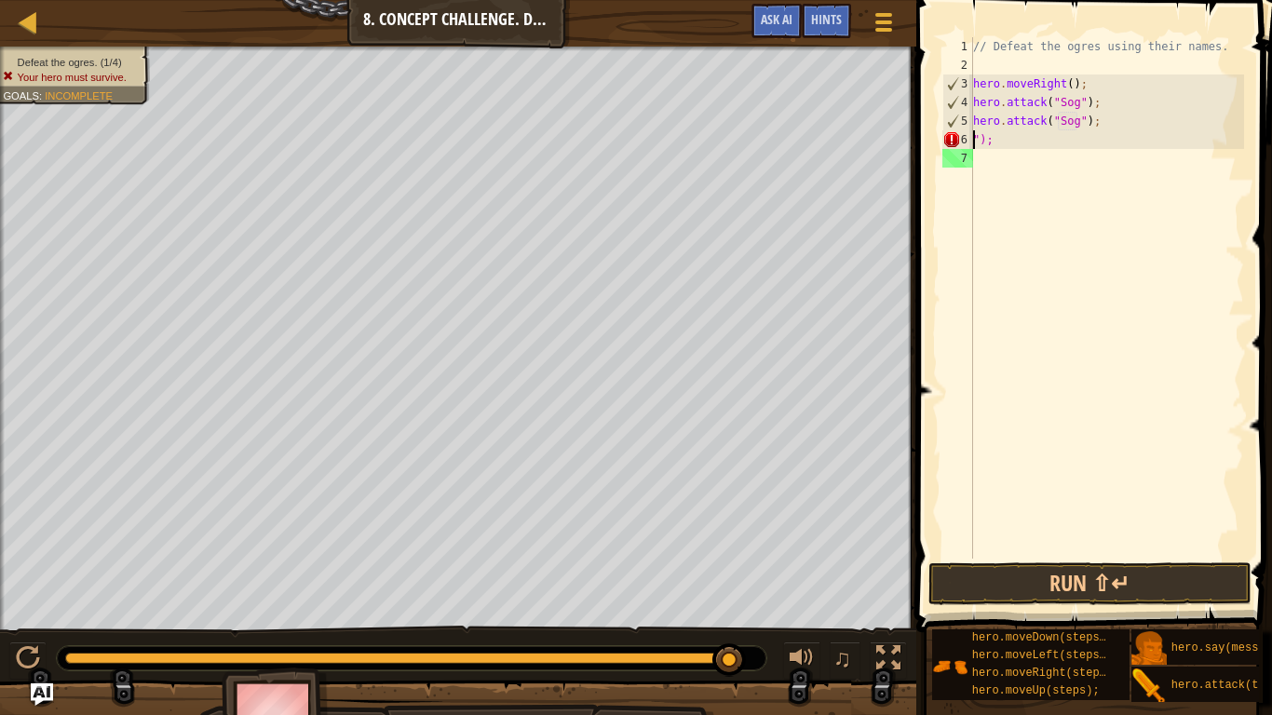
click at [1017, 143] on div "// Defeat the ogres using their names. hero . moveRight ( ) ; hero . attack ( "…" at bounding box center [1107, 316] width 275 height 559
type textarea """
type textarea "hero.attack("Sog");"
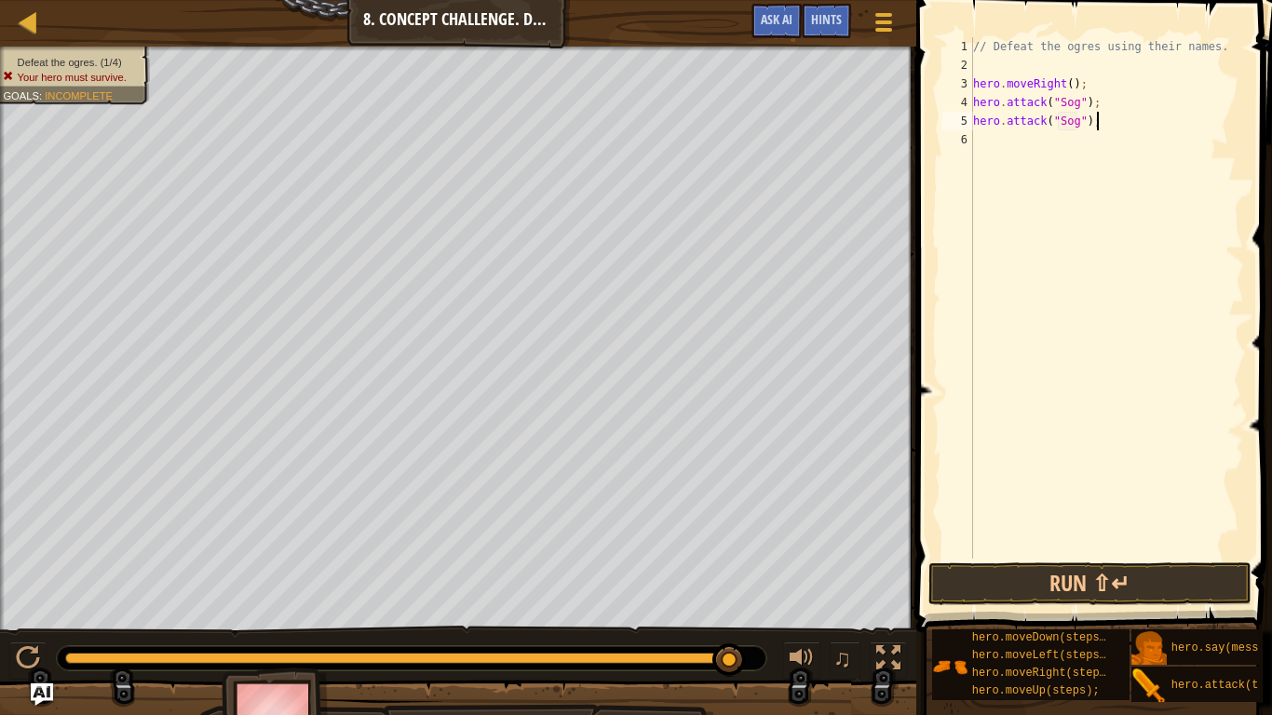
click at [995, 140] on div "// Defeat the ogres using their names. hero . moveRight ( ) ; hero . attack ( "…" at bounding box center [1107, 316] width 275 height 559
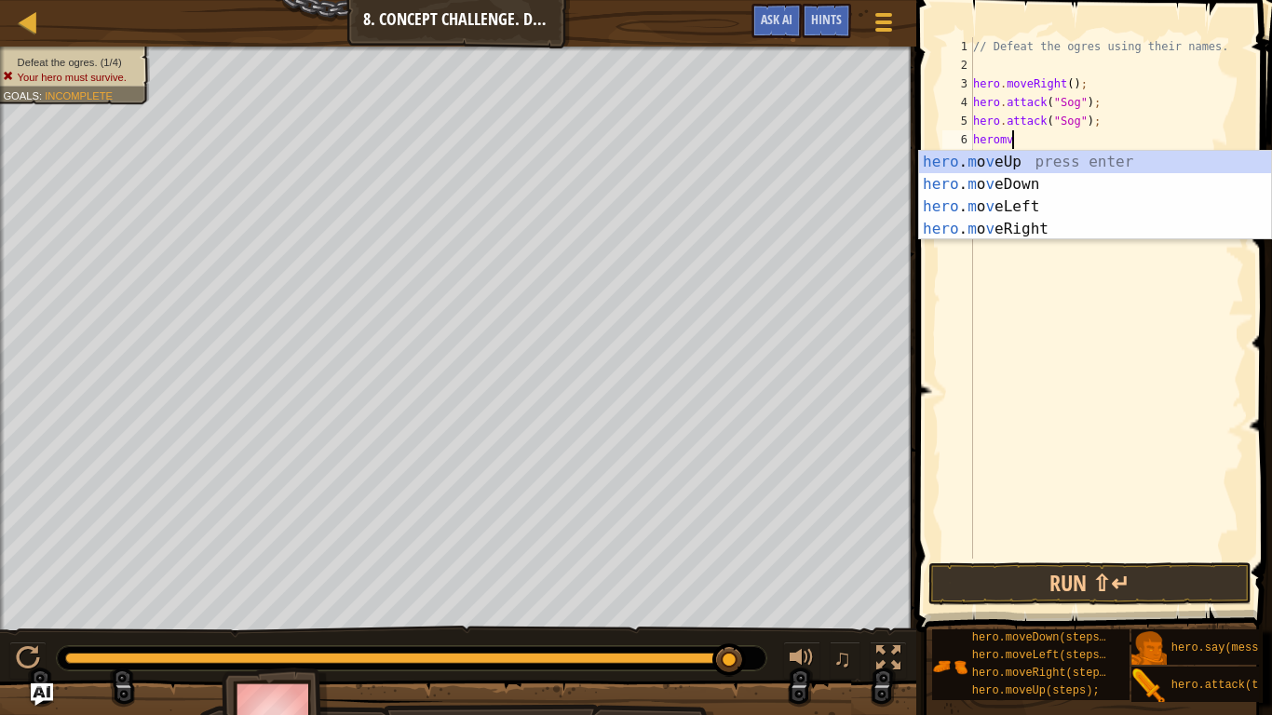
scroll to position [8, 6]
type textarea "hero"
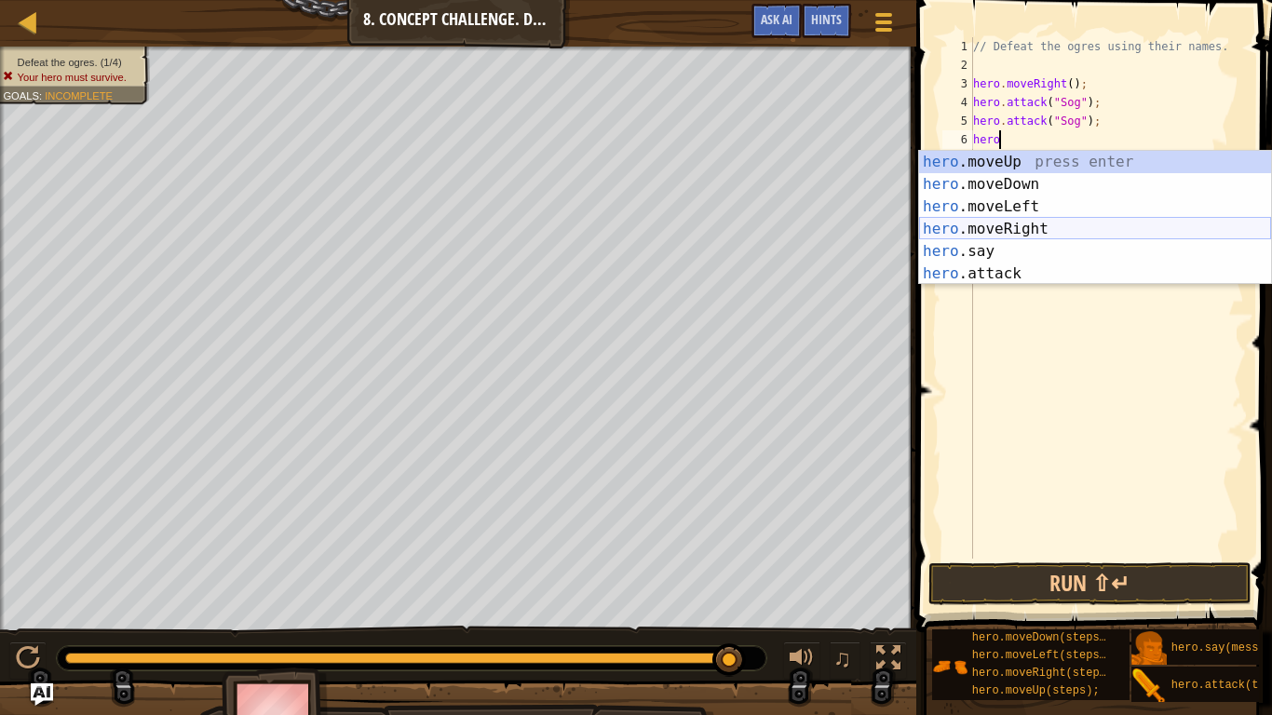
click at [1013, 230] on div "hero .moveUp press enter hero .moveDown press enter hero .moveLeft press enter …" at bounding box center [1095, 240] width 352 height 179
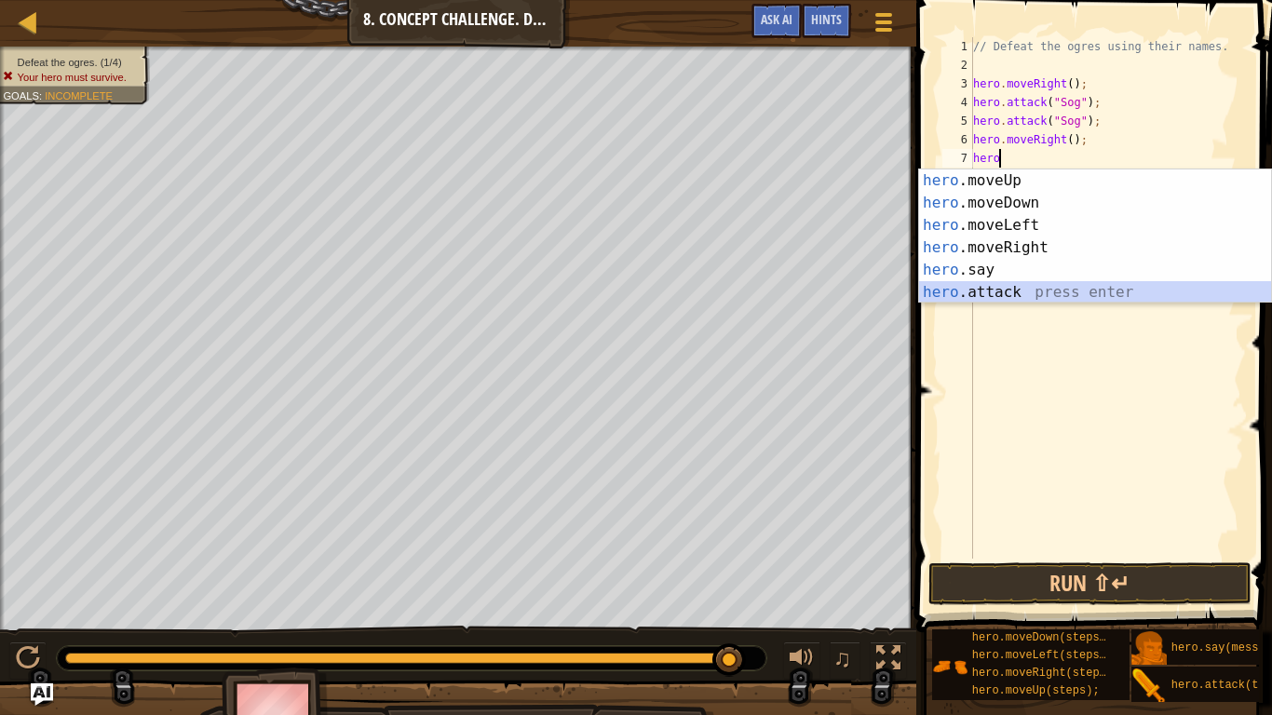
click at [1059, 297] on div "hero .moveUp press enter hero .moveDown press enter hero .moveLeft press enter …" at bounding box center [1095, 259] width 352 height 179
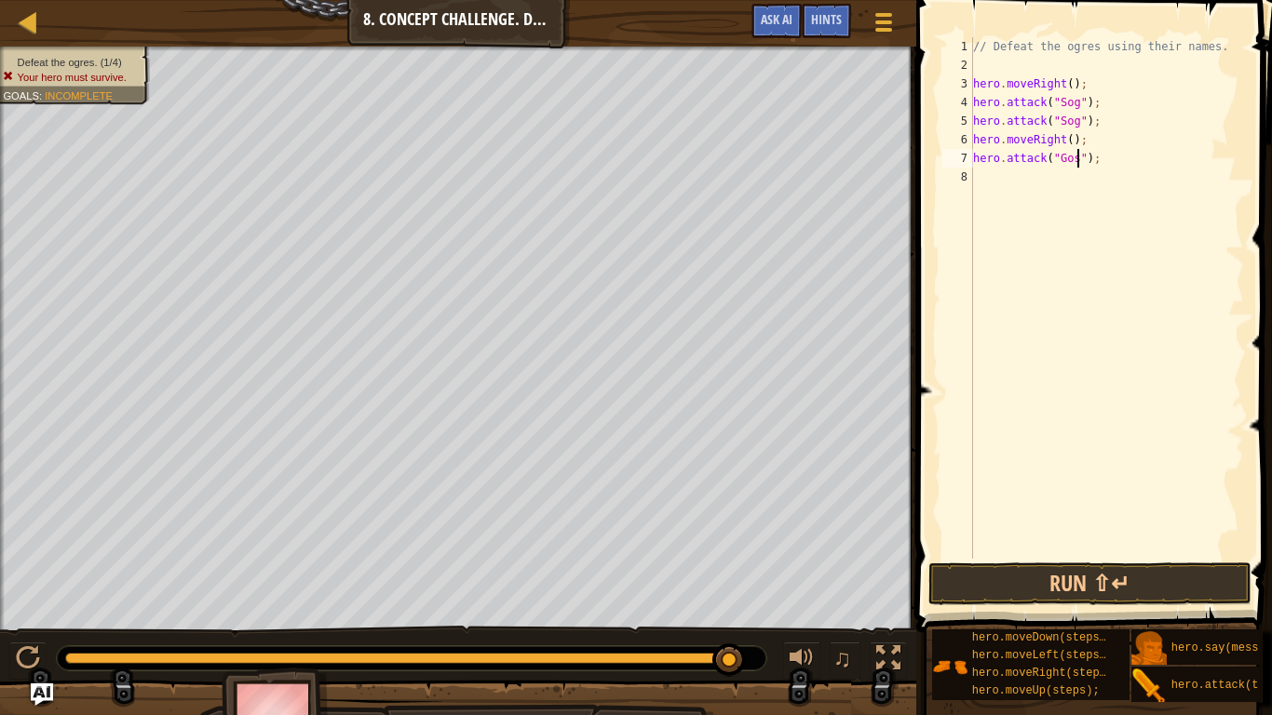
scroll to position [8, 16]
click at [1125, 164] on div "// Defeat the ogres using their names. hero . moveRight ( ) ; hero . attack ( "…" at bounding box center [1107, 316] width 275 height 559
type textarea "hero.attack("Gos");\"
type textarea "hero.attack("Gos")"
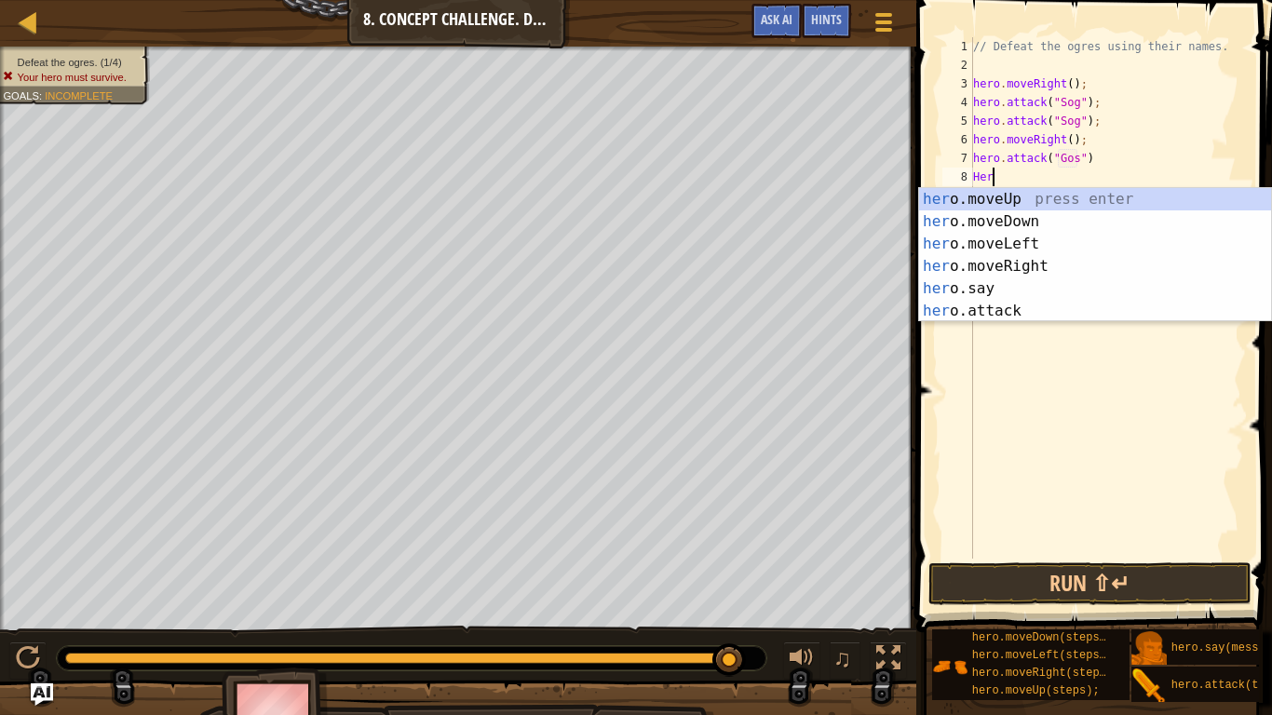
scroll to position [8, 3]
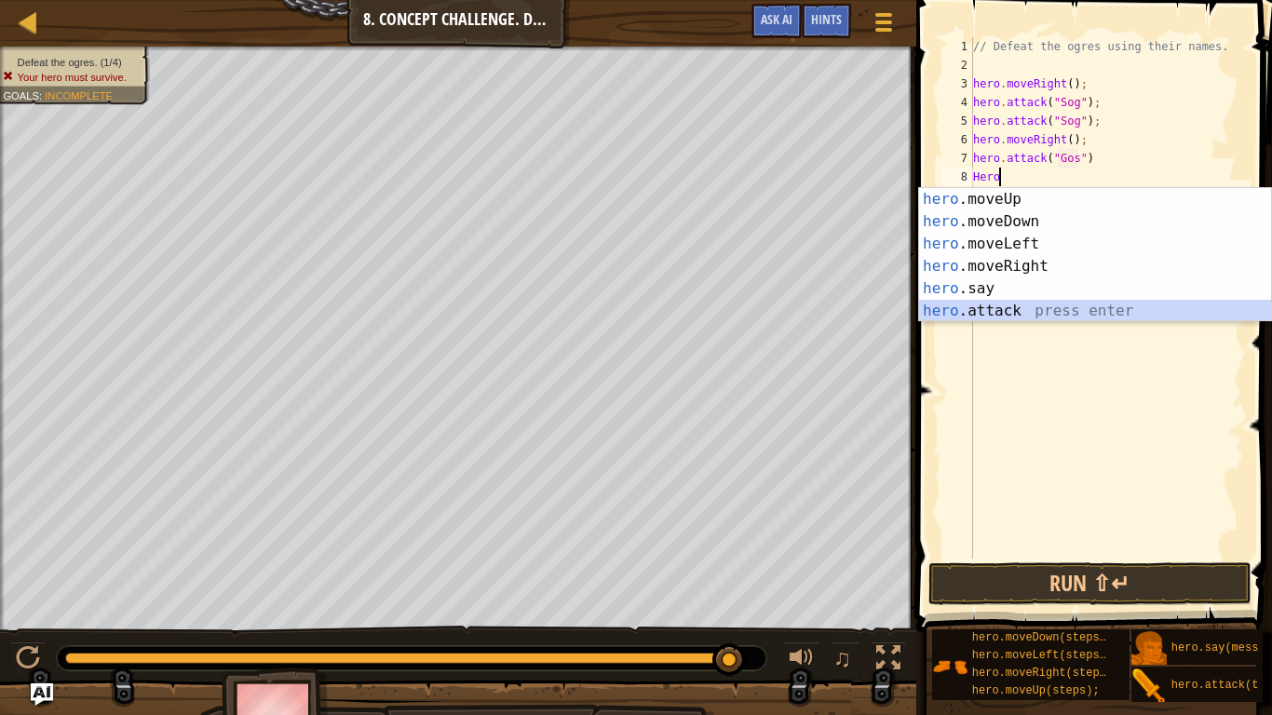
click at [1025, 302] on div "hero .moveUp press enter hero .moveDown press enter hero .moveLeft press enter …" at bounding box center [1095, 277] width 352 height 179
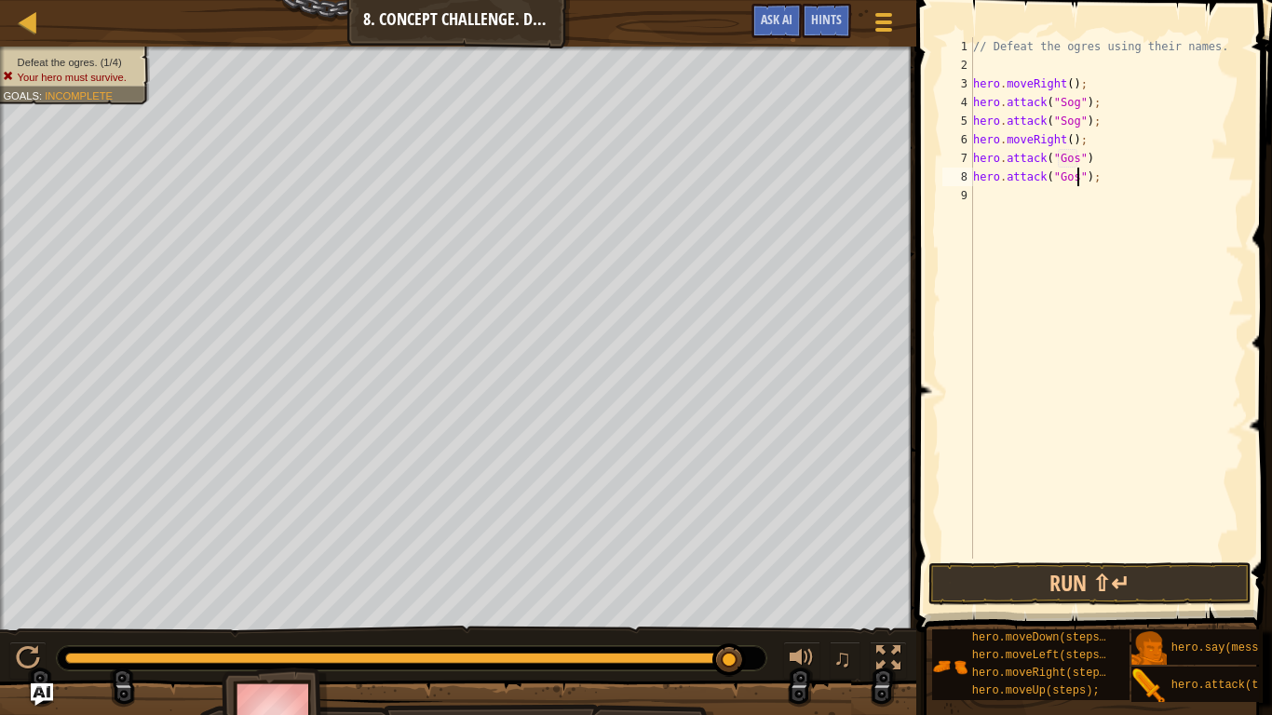
scroll to position [8, 16]
click at [1124, 574] on button "Run ⇧↵" at bounding box center [1090, 584] width 323 height 43
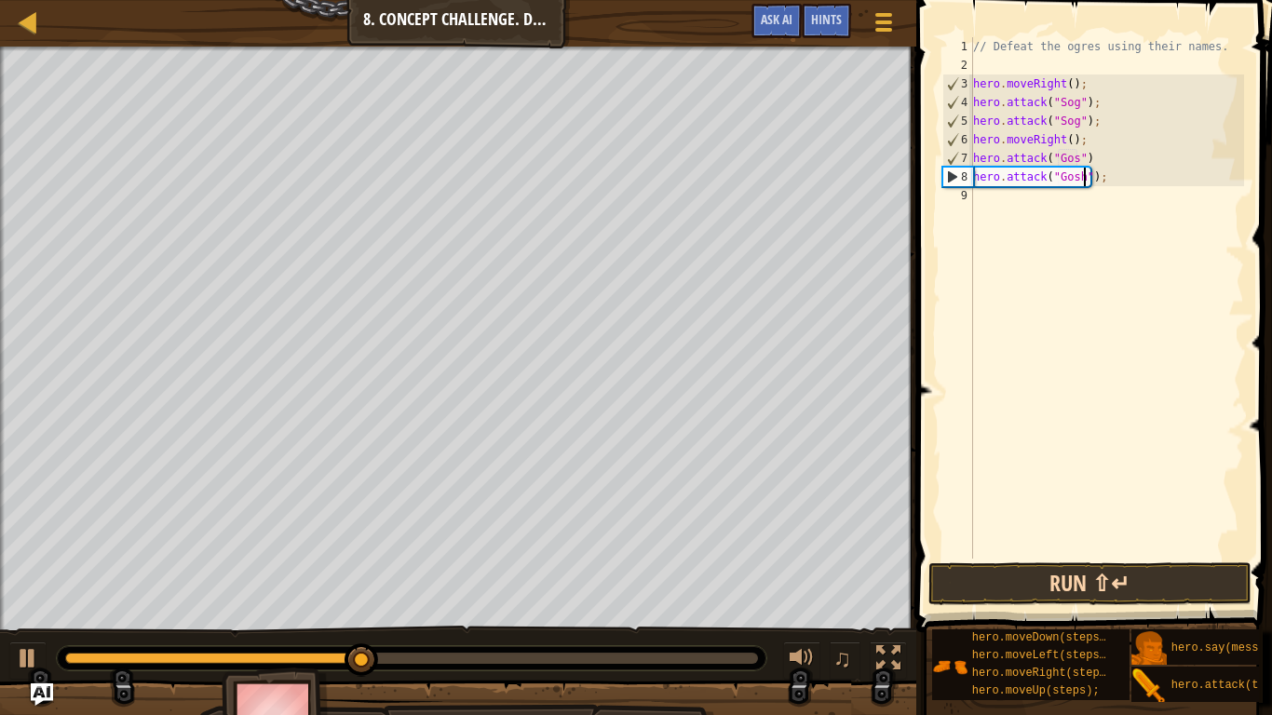
scroll to position [8, 18]
type textarea "hero.attack("Gos");"
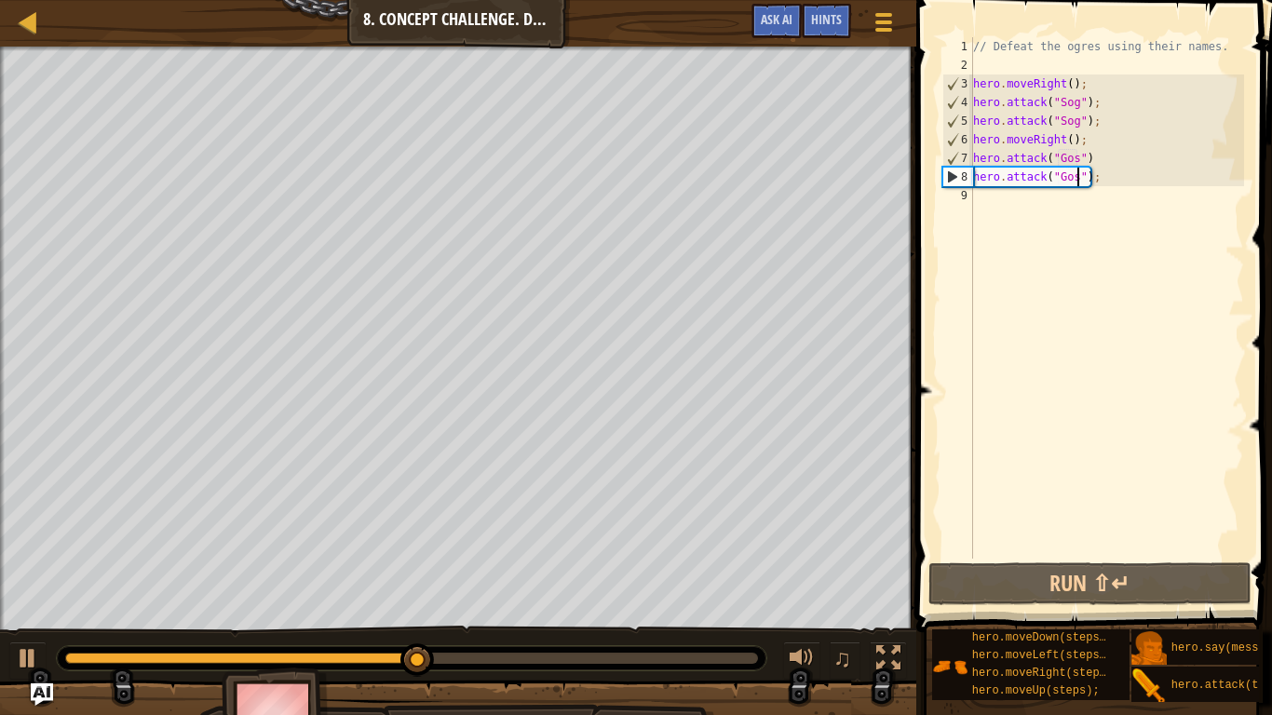
click at [979, 199] on div "// Defeat the ogres using their names. hero . moveRight ( ) ; hero . attack ( "…" at bounding box center [1107, 316] width 275 height 559
type textarea "H"
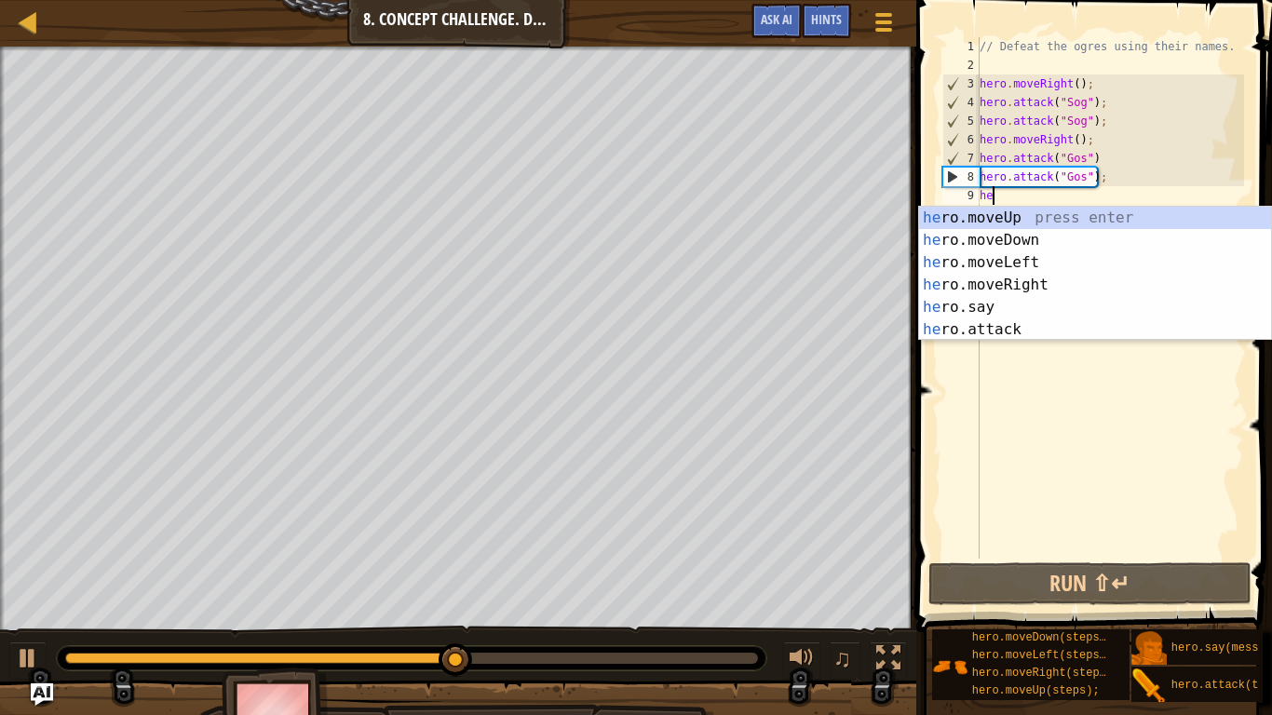
type textarea "hero"
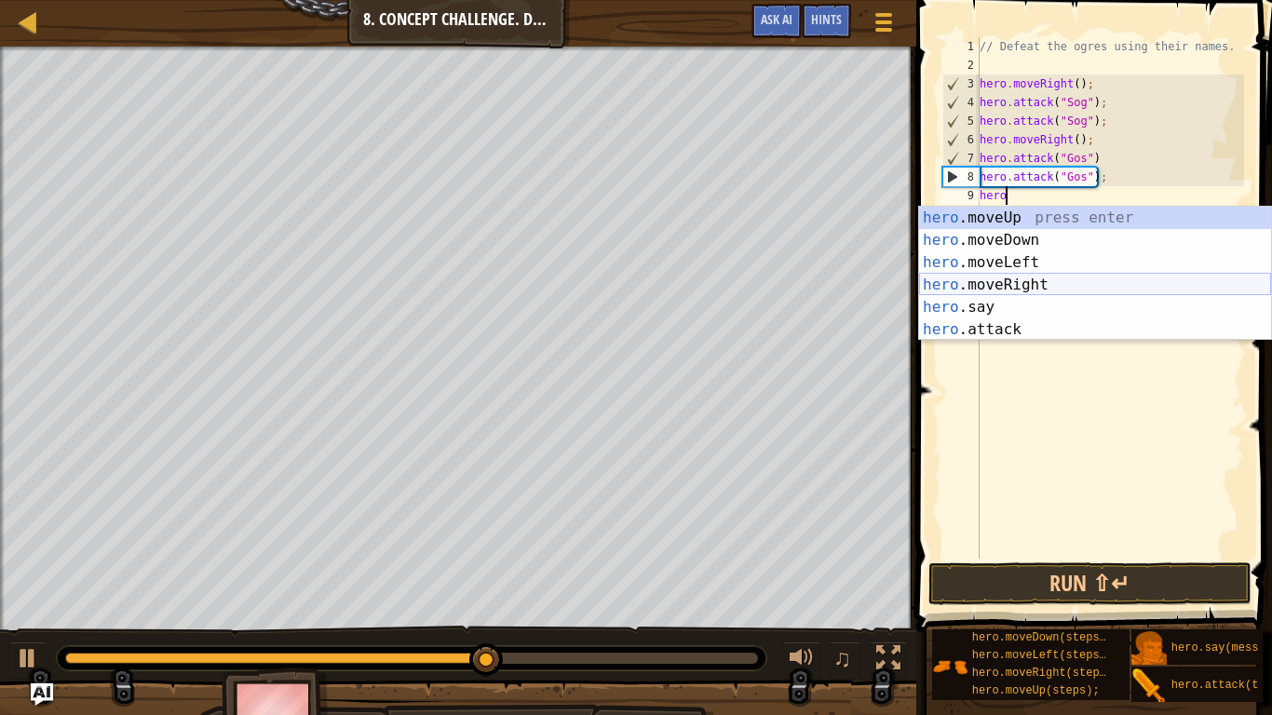
click at [1029, 286] on div "hero .moveUp press enter hero .moveDown press enter hero .moveLeft press enter …" at bounding box center [1095, 296] width 352 height 179
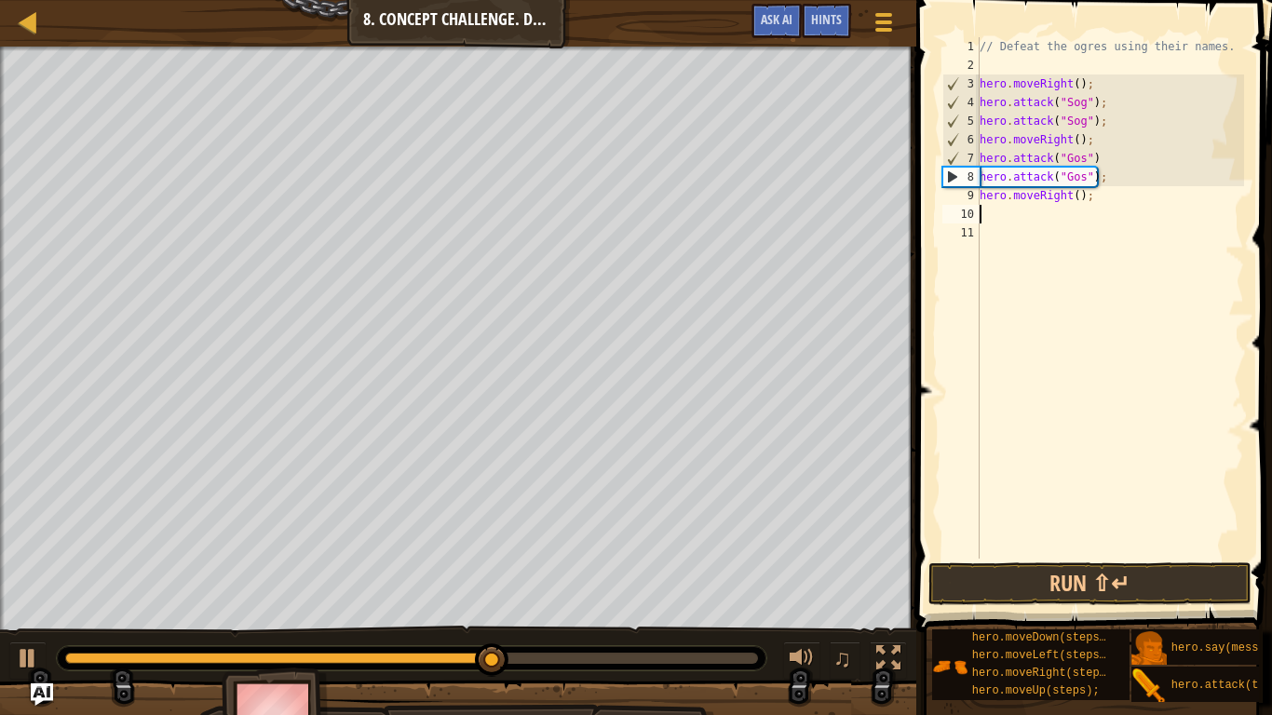
scroll to position [8, 0]
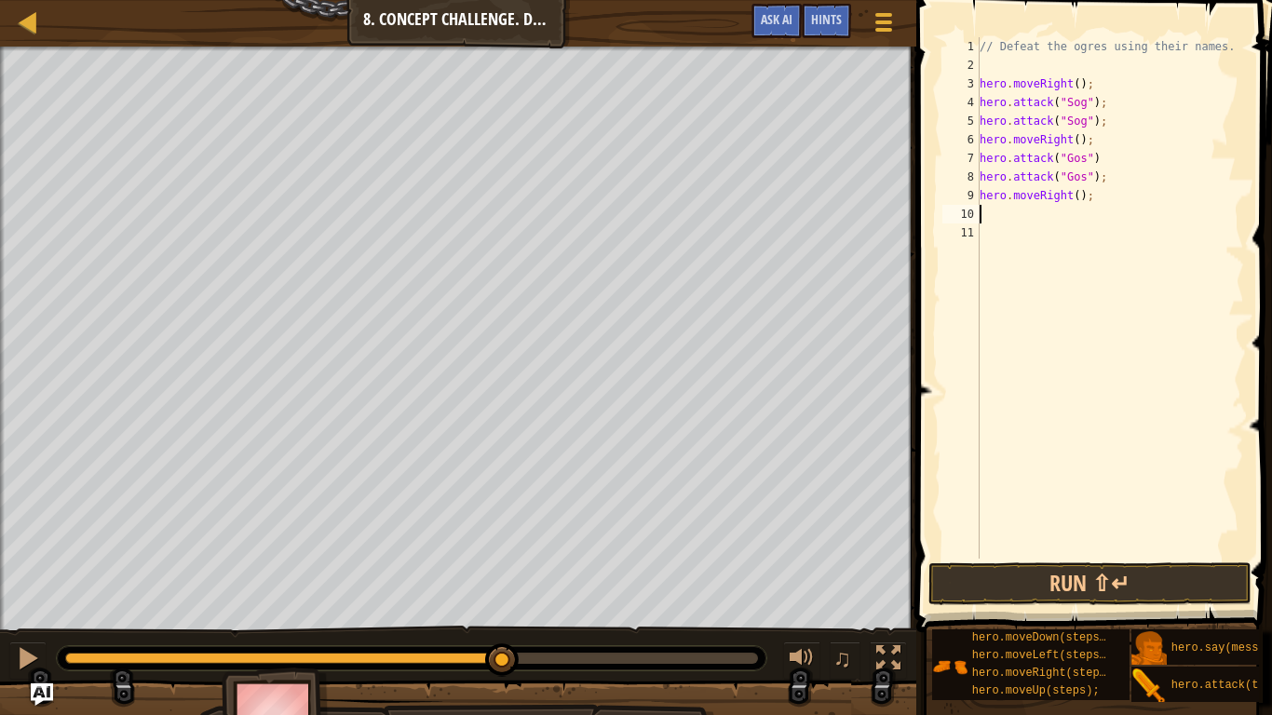
click at [1077, 202] on div "// Defeat the ogres using their names. hero . moveRight ( ) ; hero . attack ( "…" at bounding box center [1110, 316] width 268 height 559
type textarea "hero.moveRight();"
click at [1004, 216] on div "// Defeat the ogres using their names. hero . moveRight ( ) ; hero . attack ( "…" at bounding box center [1110, 316] width 268 height 559
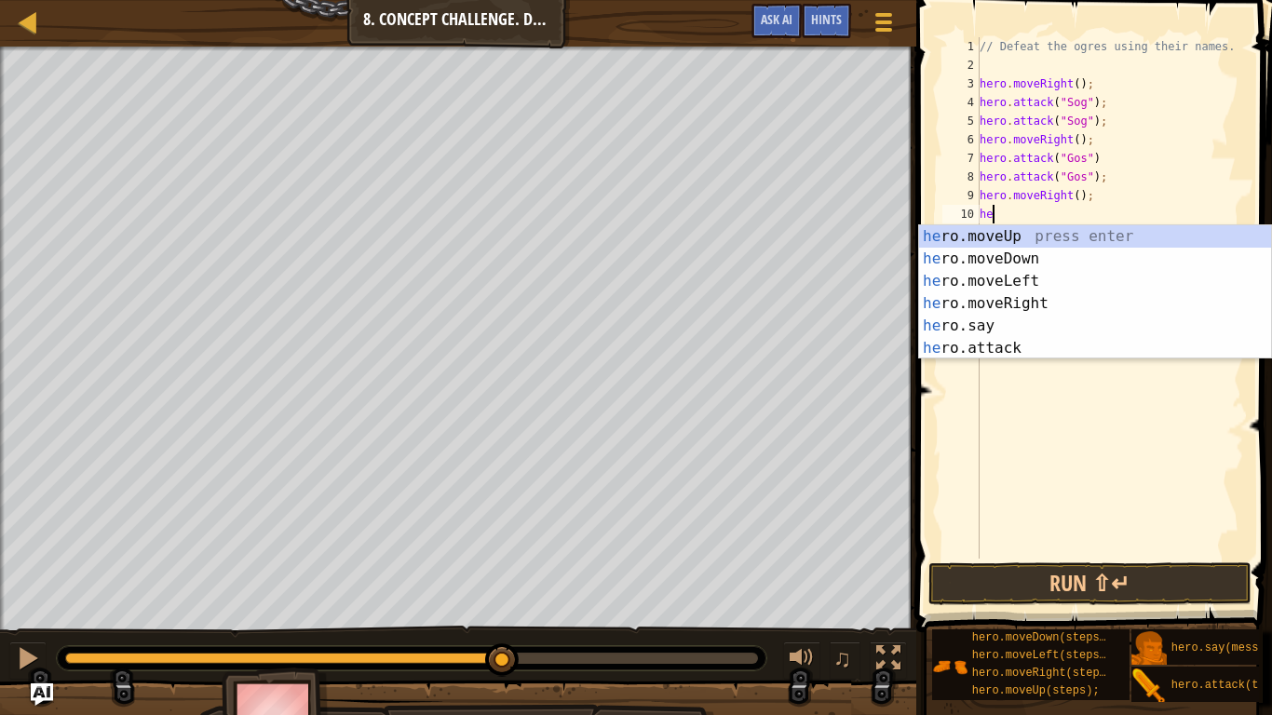
scroll to position [8, 2]
click at [1002, 351] on div "her o.moveUp press enter her o.moveDown press enter her o.moveLeft press enter …" at bounding box center [1095, 314] width 352 height 179
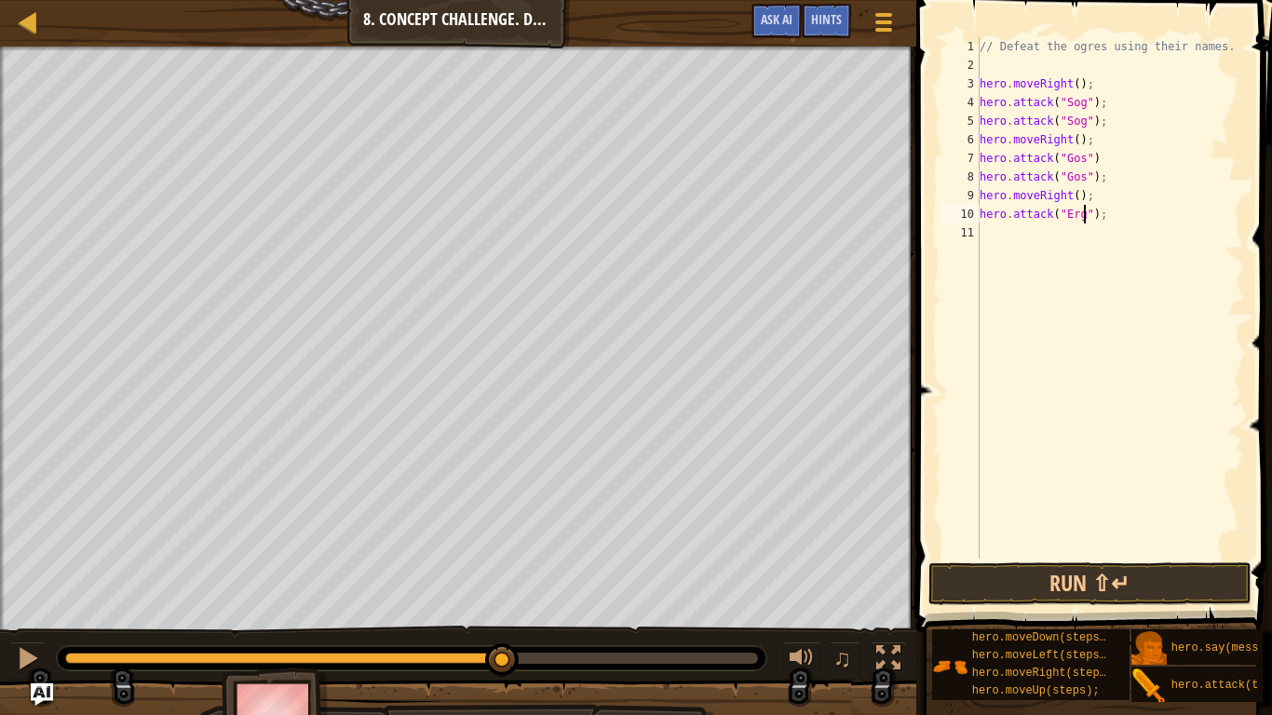
scroll to position [8, 17]
type textarea "hero.attack("Ergo");"
click at [991, 238] on div "// Defeat the ogres using their names. hero . moveRight ( ) ; hero . attack ( "…" at bounding box center [1110, 316] width 268 height 559
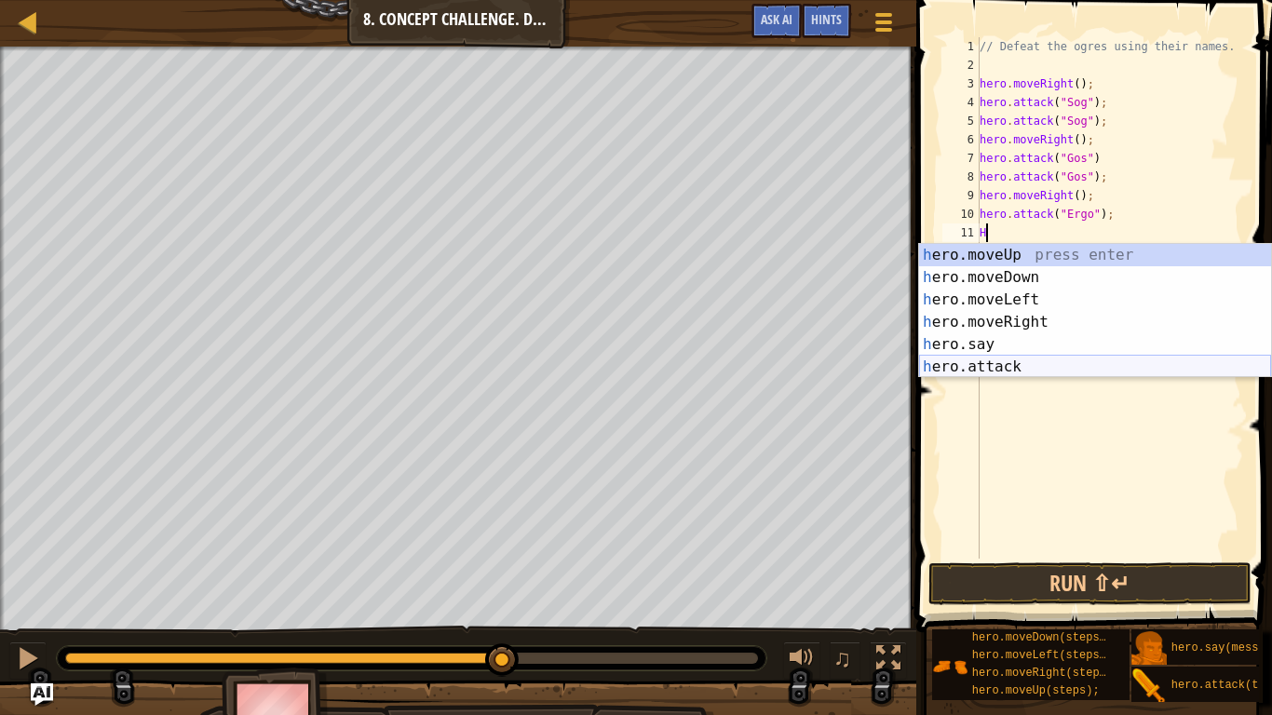
click at [1000, 369] on div "h ero.moveUp press enter h ero.moveDown press enter h ero.moveLeft press enter …" at bounding box center [1095, 333] width 352 height 179
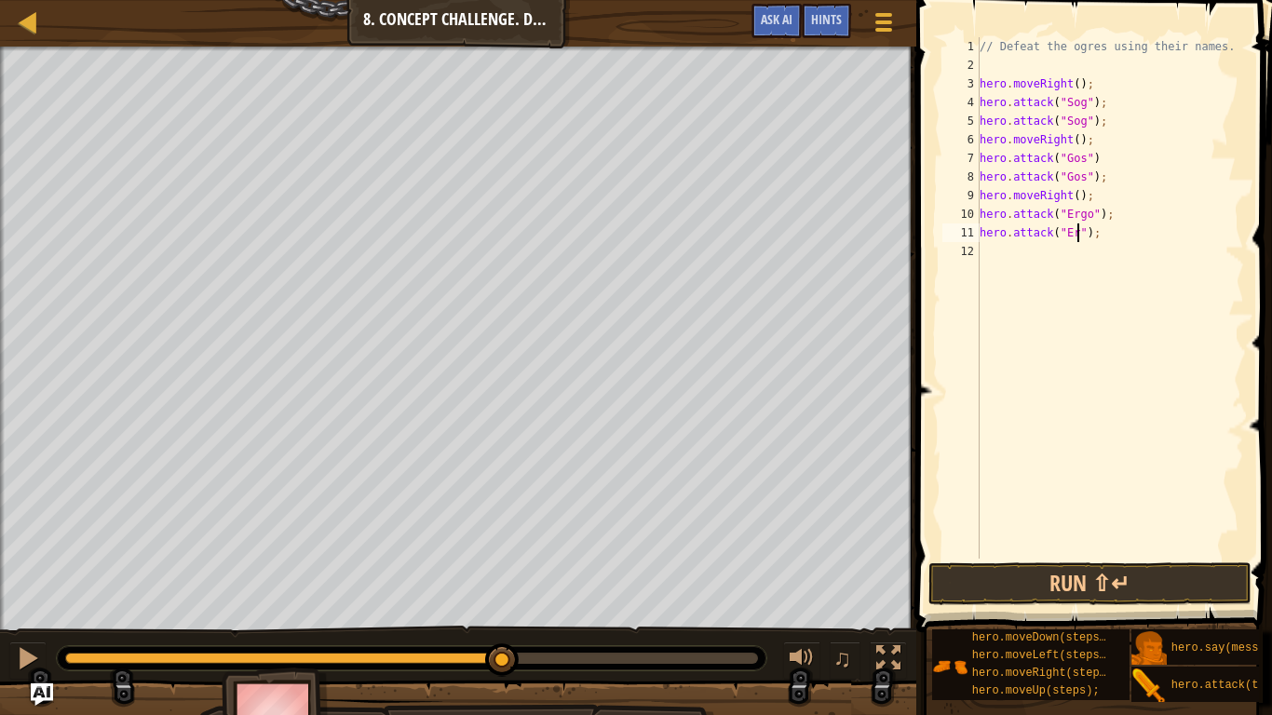
type textarea "hero.attack("Ergo");"
click at [1010, 260] on div "// Defeat the ogres using their names. hero . moveRight ( ) ; hero . attack ( "…" at bounding box center [1110, 316] width 268 height 559
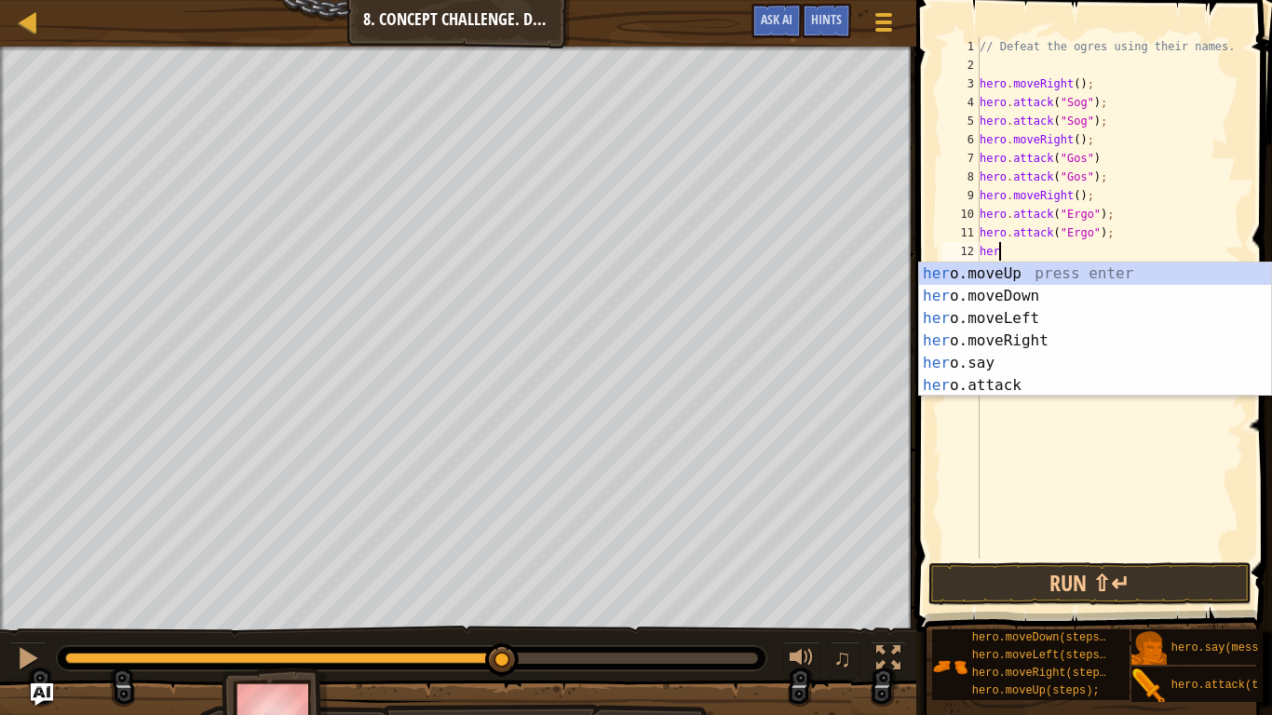
scroll to position [8, 3]
type textarea "hero"
click at [1068, 315] on div "hero .moveUp press enter hero .moveDown press enter hero .moveLeft press enter …" at bounding box center [1095, 352] width 352 height 179
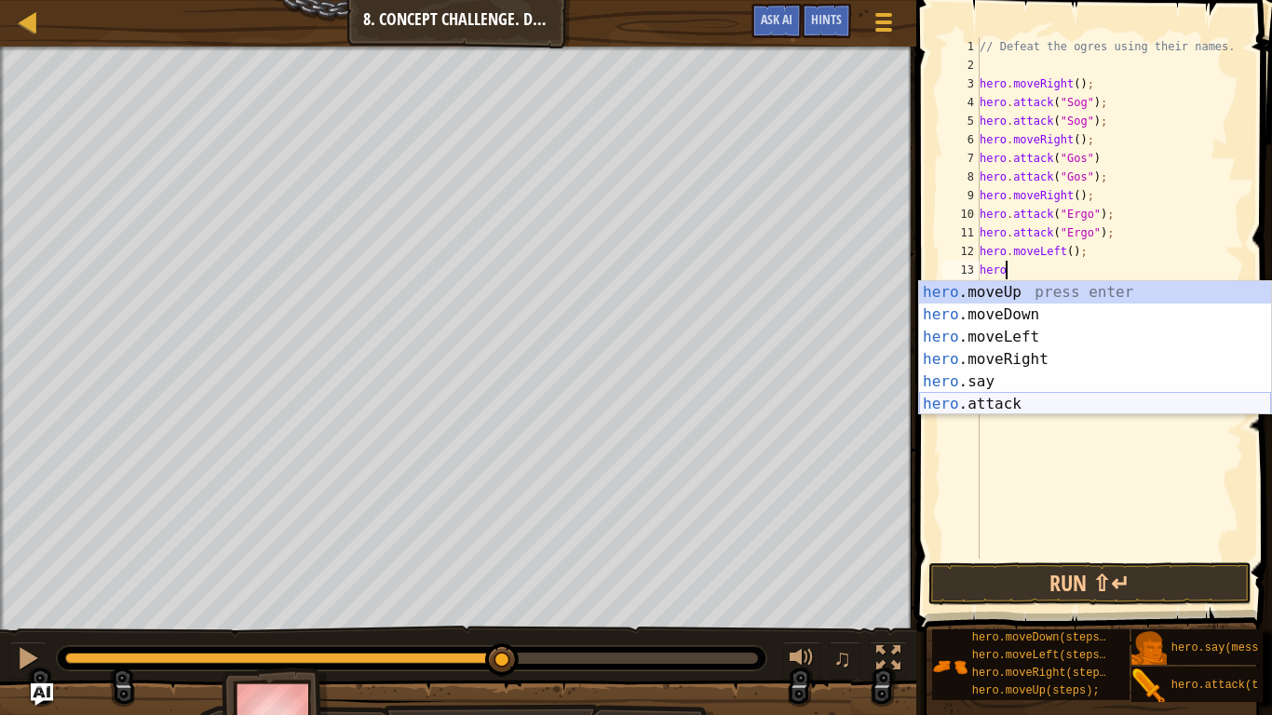
click at [1067, 401] on div "hero .moveUp press enter hero .moveDown press enter hero .moveLeft press enter …" at bounding box center [1095, 370] width 352 height 179
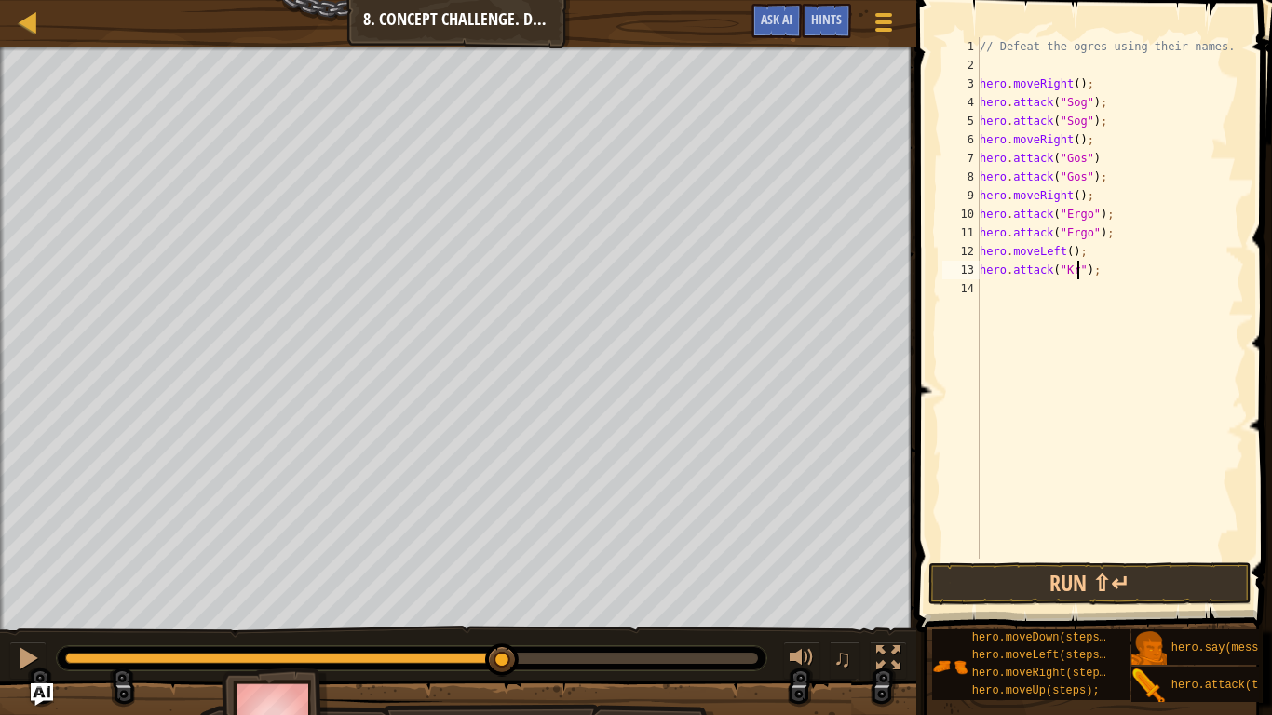
type textarea "hero.attack("Kro");"
click at [995, 294] on div "// Defeat the ogres using their names. hero . moveRight ( ) ; hero . attack ( "…" at bounding box center [1110, 316] width 268 height 559
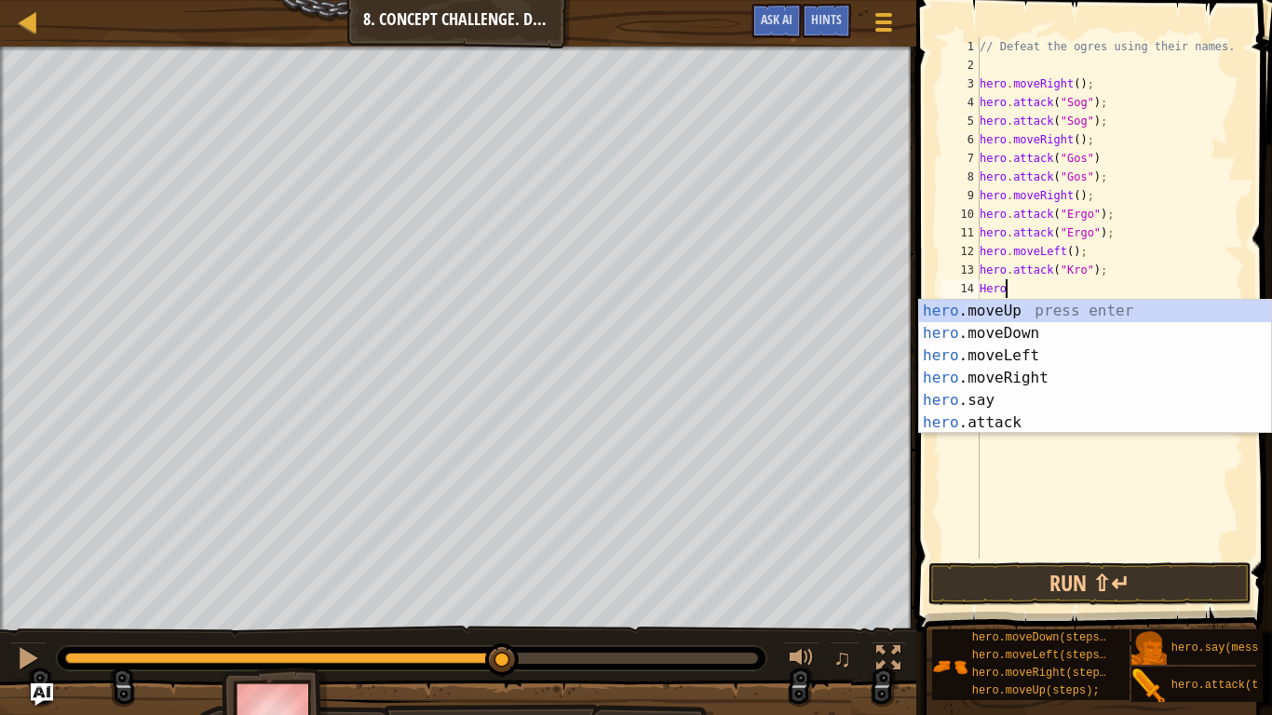
scroll to position [8, 3]
click at [1023, 421] on div "hero .moveUp press enter hero .moveDown press enter hero .moveLeft press enter …" at bounding box center [1095, 389] width 352 height 179
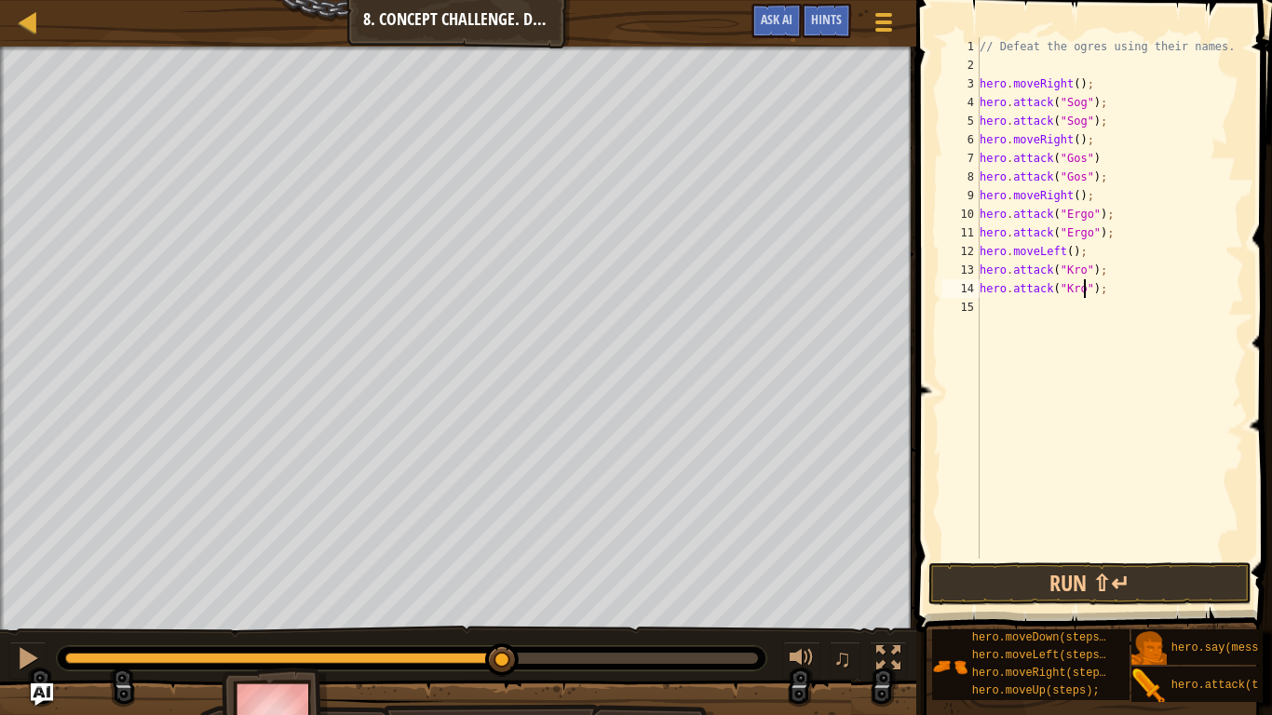
scroll to position [8, 16]
type textarea "hero.attack("Kro");"
click at [1163, 580] on button "Run ⇧↵" at bounding box center [1090, 584] width 323 height 43
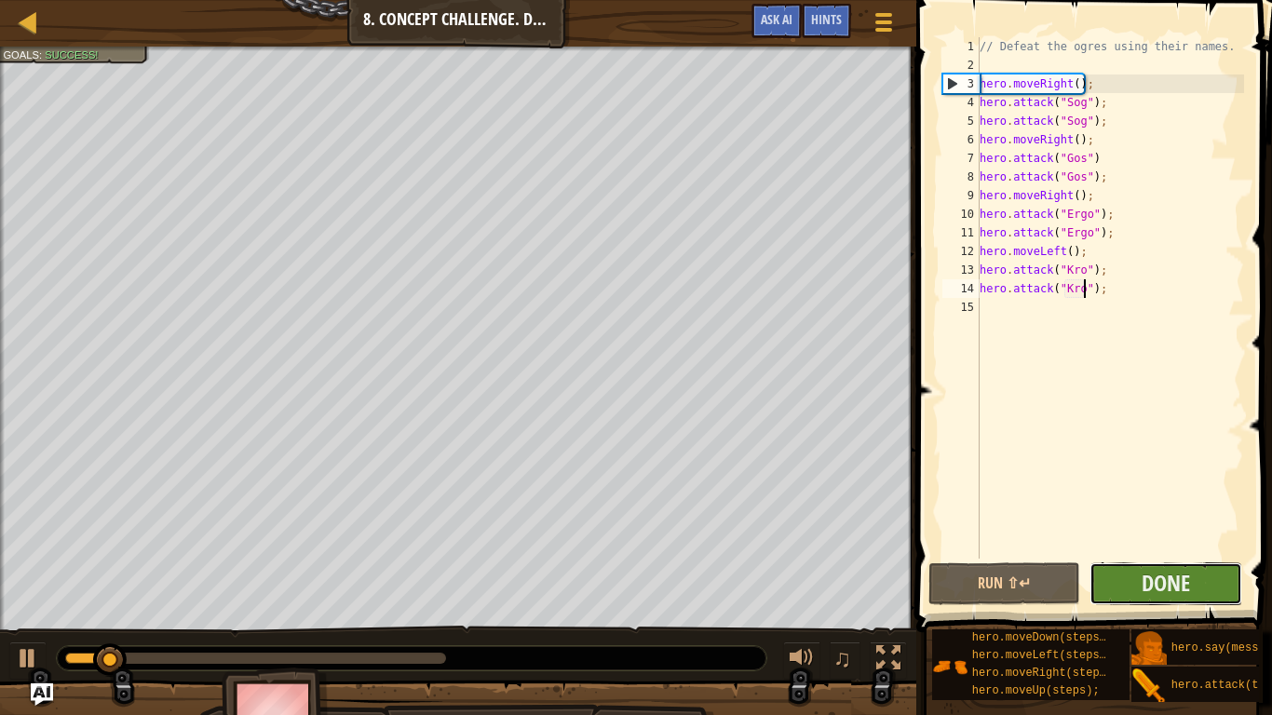
click at [1210, 583] on button "Done" at bounding box center [1166, 584] width 153 height 43
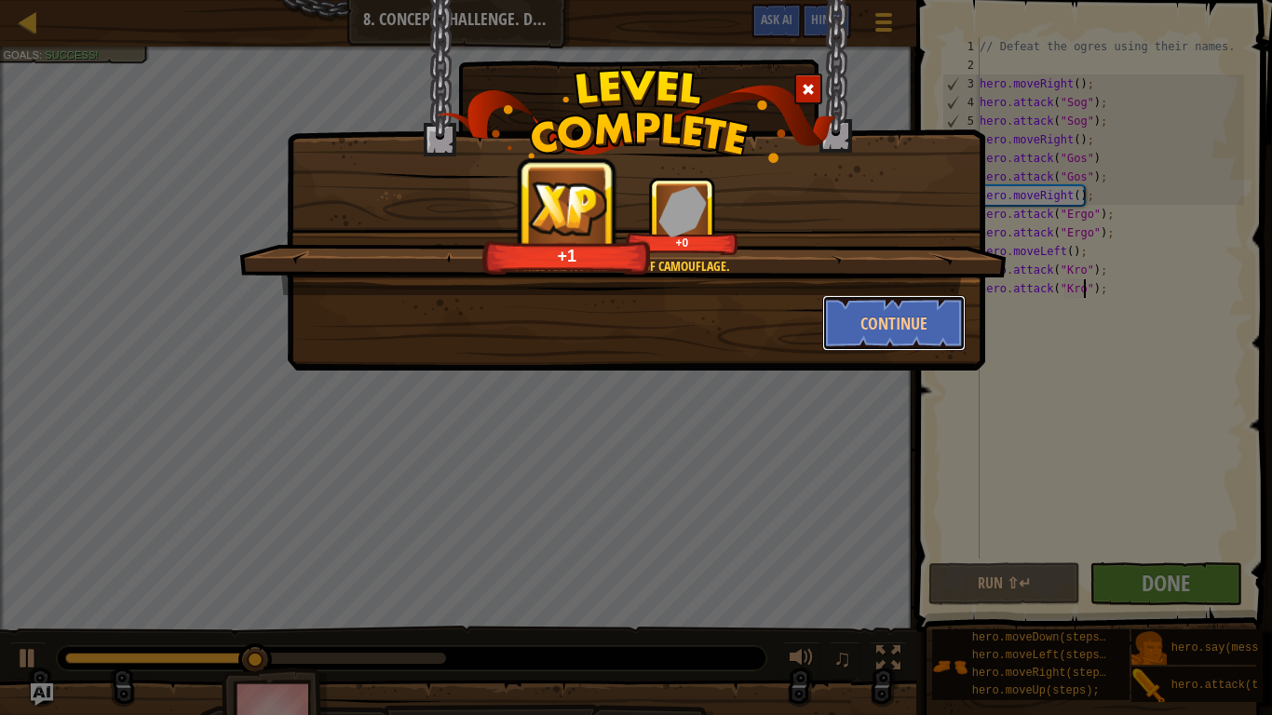
click at [927, 332] on button "Continue" at bounding box center [895, 323] width 144 height 56
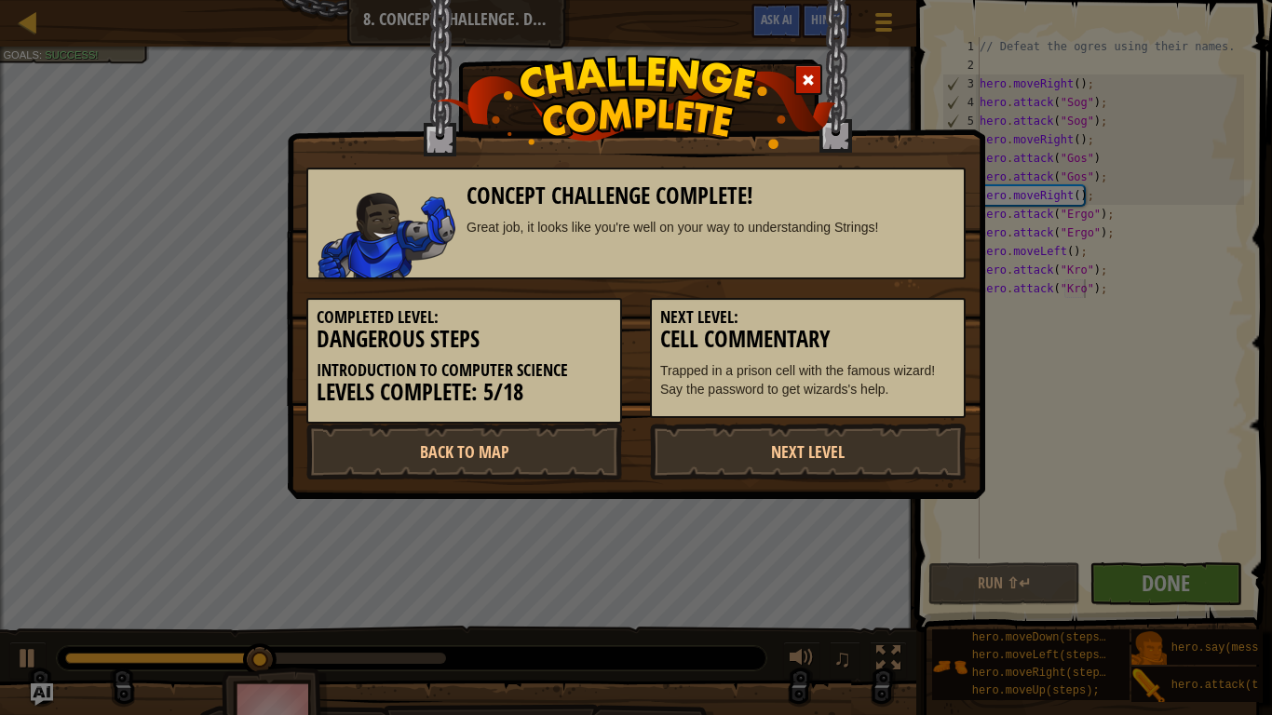
click at [904, 346] on h3 "Cell Commentary" at bounding box center [807, 339] width 295 height 25
click at [895, 324] on h5 "Next Level:" at bounding box center [807, 317] width 295 height 19
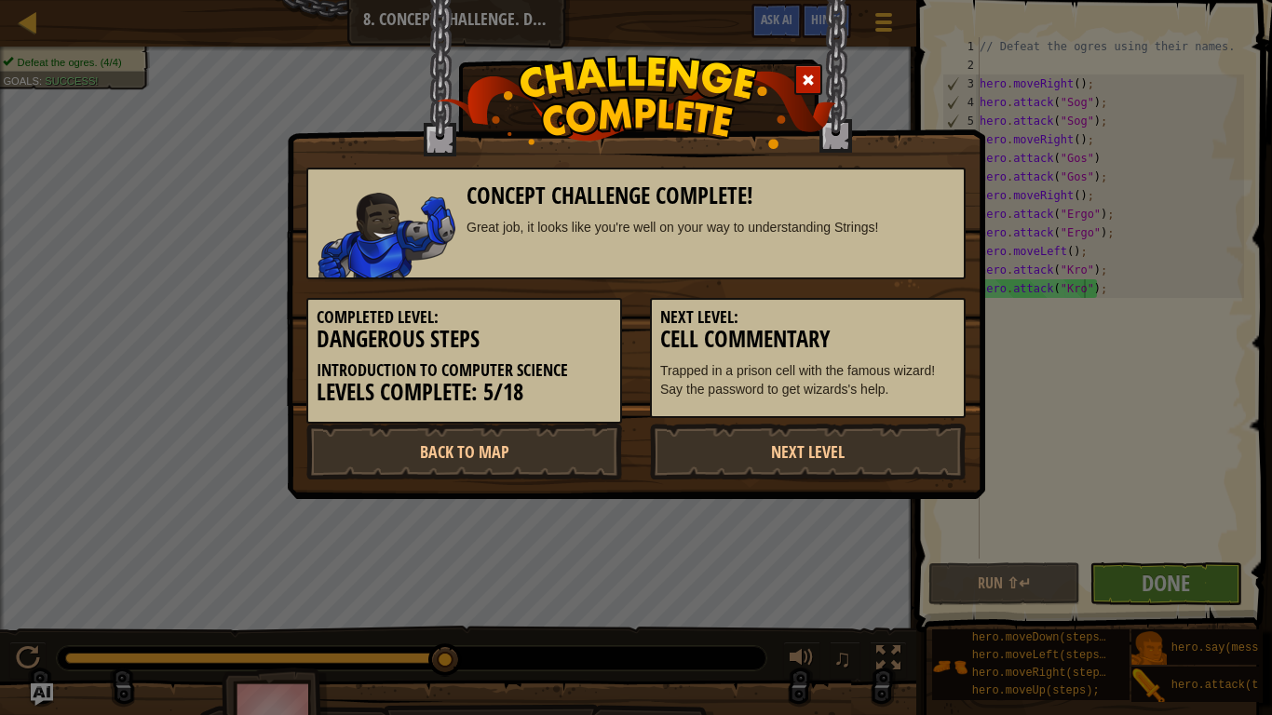
click at [799, 93] on div at bounding box center [809, 79] width 28 height 31
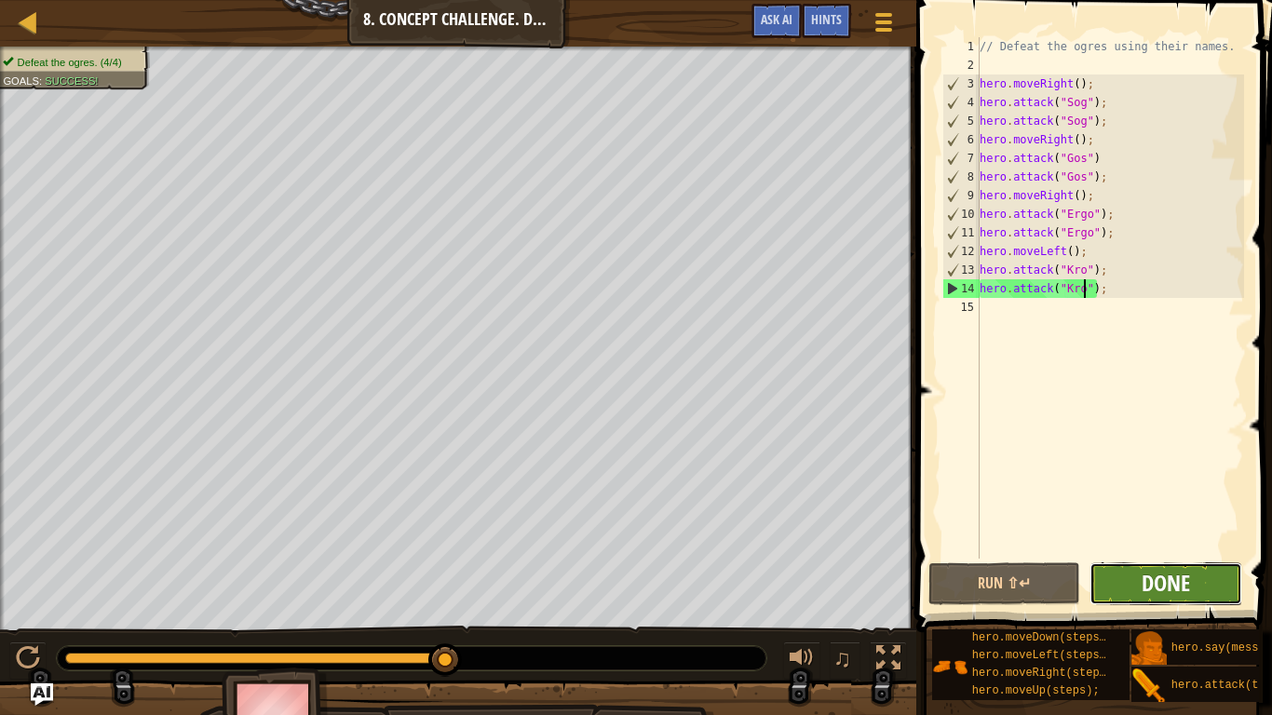
click at [1186, 588] on span "Done" at bounding box center [1166, 583] width 48 height 30
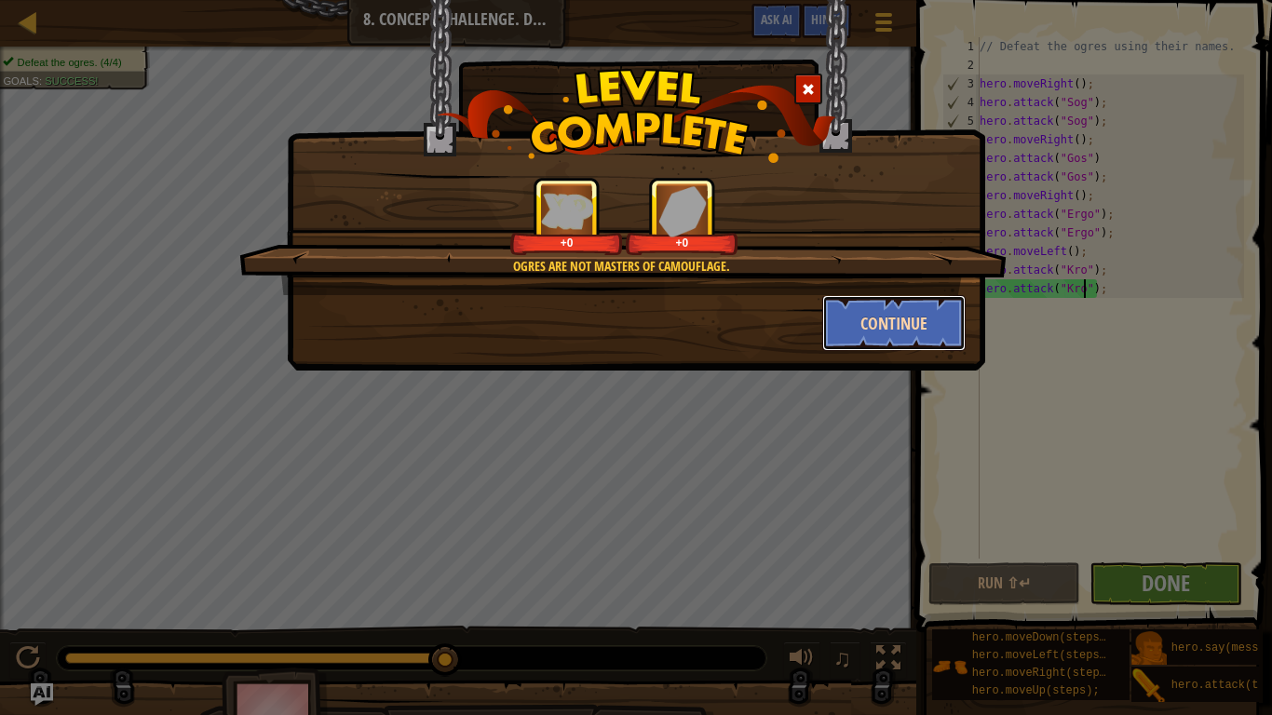
click at [897, 345] on button "Continue" at bounding box center [895, 323] width 144 height 56
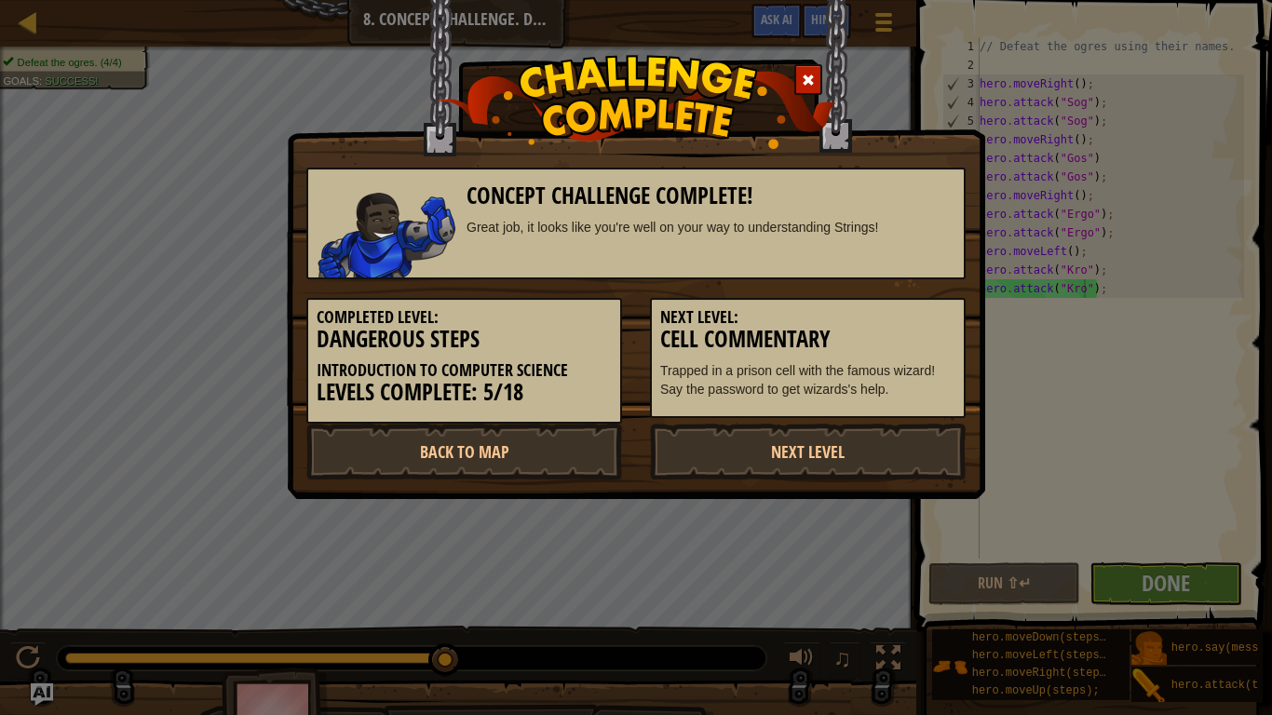
click at [905, 313] on h5 "Next Level:" at bounding box center [807, 317] width 295 height 19
click at [778, 471] on link "Next Level" at bounding box center [808, 452] width 316 height 56
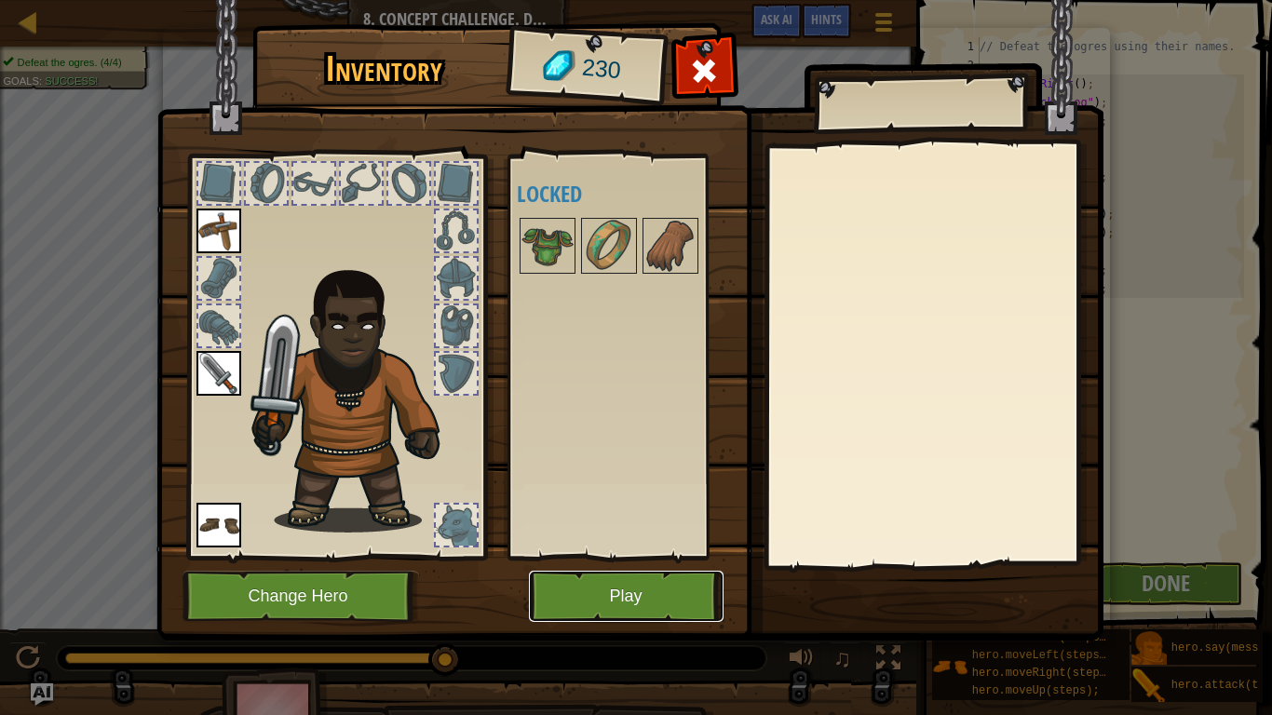
click at [624, 588] on button "Play" at bounding box center [626, 596] width 195 height 51
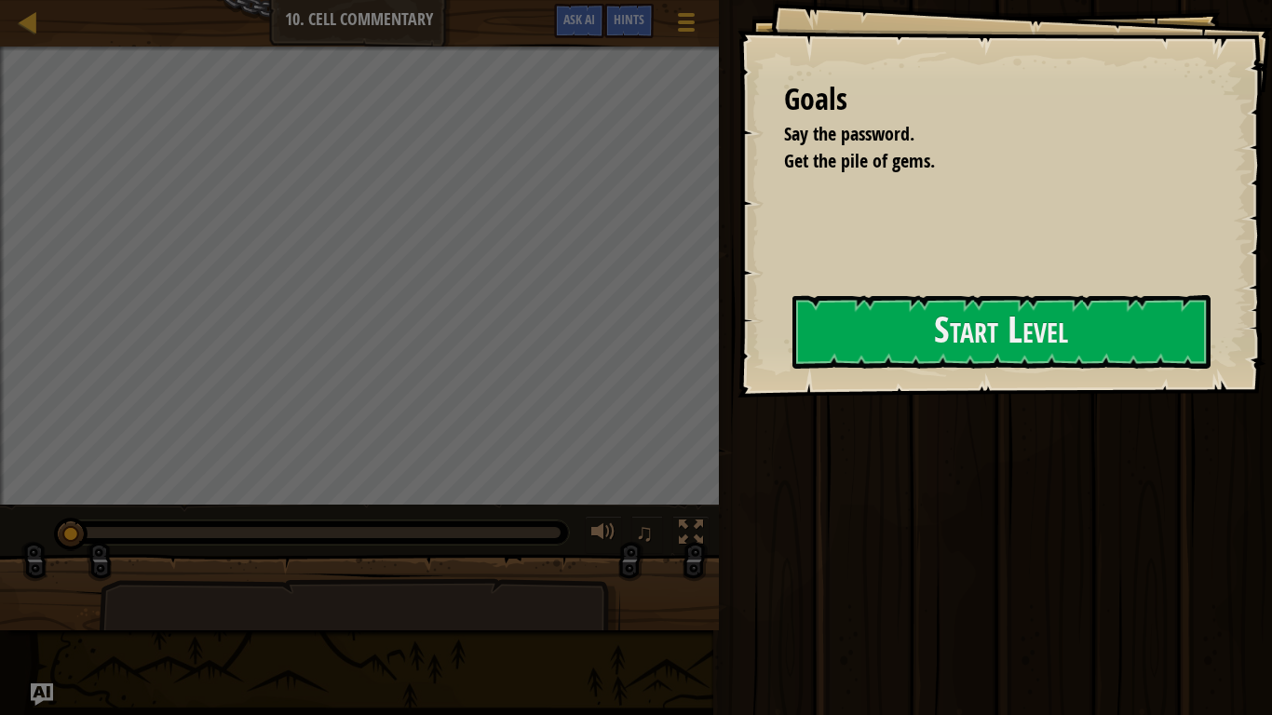
click at [931, 383] on div "Goals Say the password. Get the pile of gems. Start Level Error loading from se…" at bounding box center [1005, 199] width 535 height 398
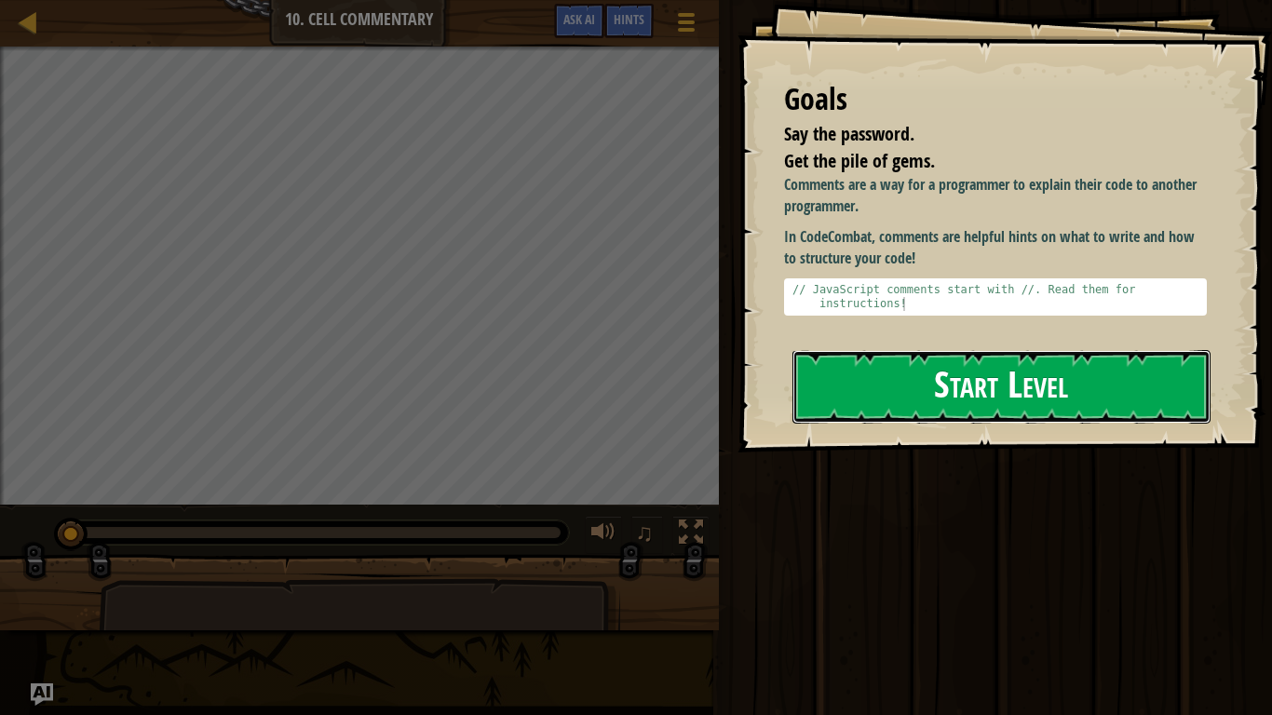
click at [1065, 350] on button "Start Level" at bounding box center [1002, 387] width 418 height 74
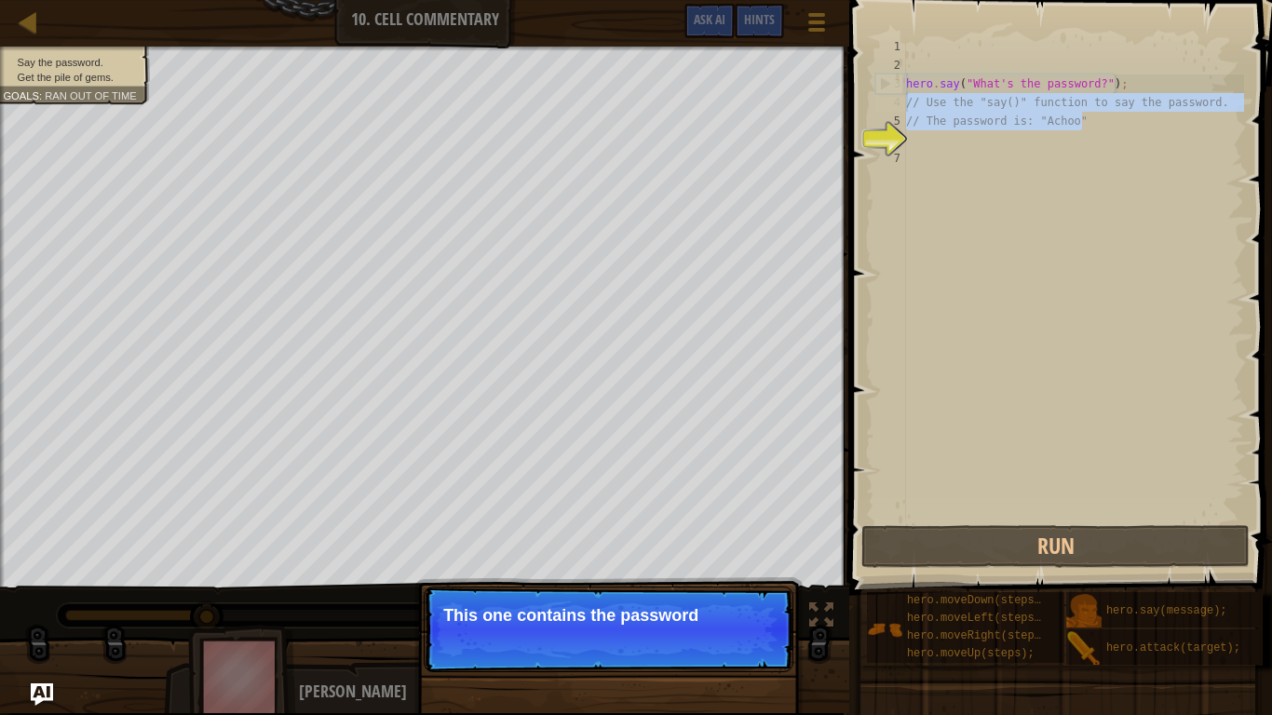
drag, startPoint x: 1114, startPoint y: 121, endPoint x: 905, endPoint y: 100, distance: 210.7
click at [905, 100] on div "1 2 3 4 5 6 7 hero . say ( "What's the password?" ) ; // Use the "say()" functi…" at bounding box center [1058, 279] width 373 height 484
type textarea "// Use the "say()" function to say the password. // The password is: "Achoo""
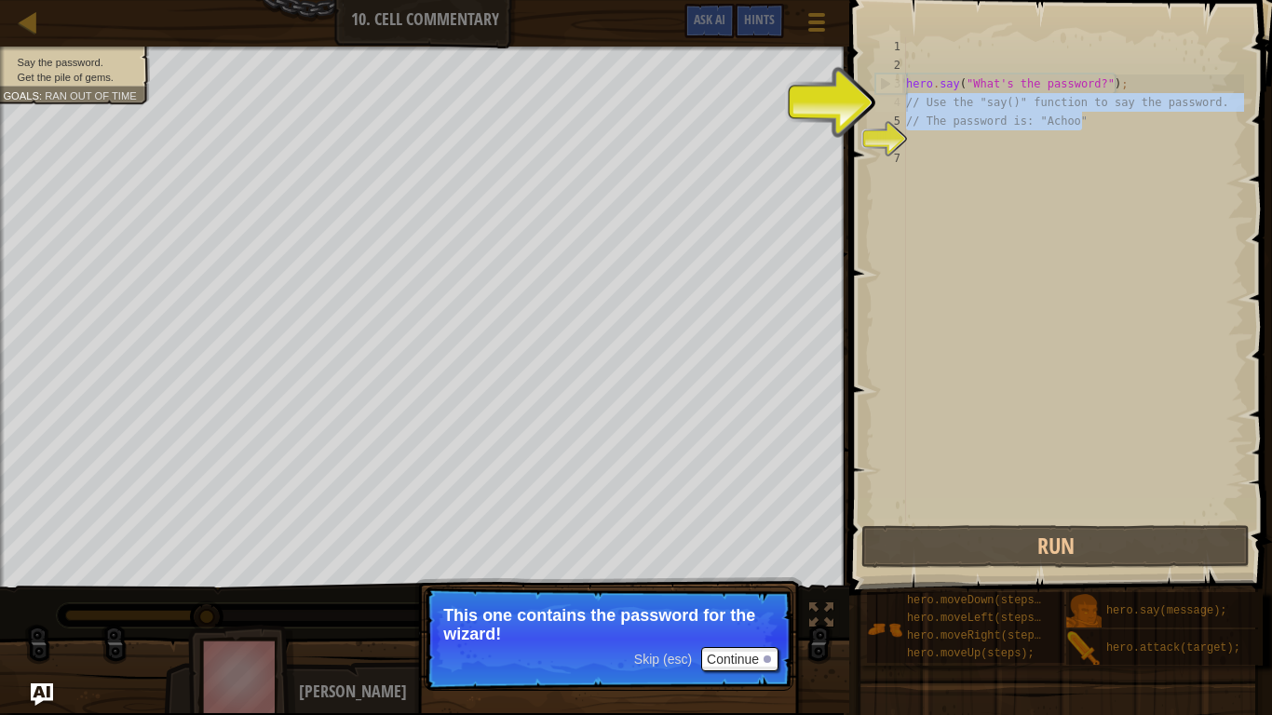
click at [677, 657] on span "Skip (esc)" at bounding box center [663, 659] width 58 height 15
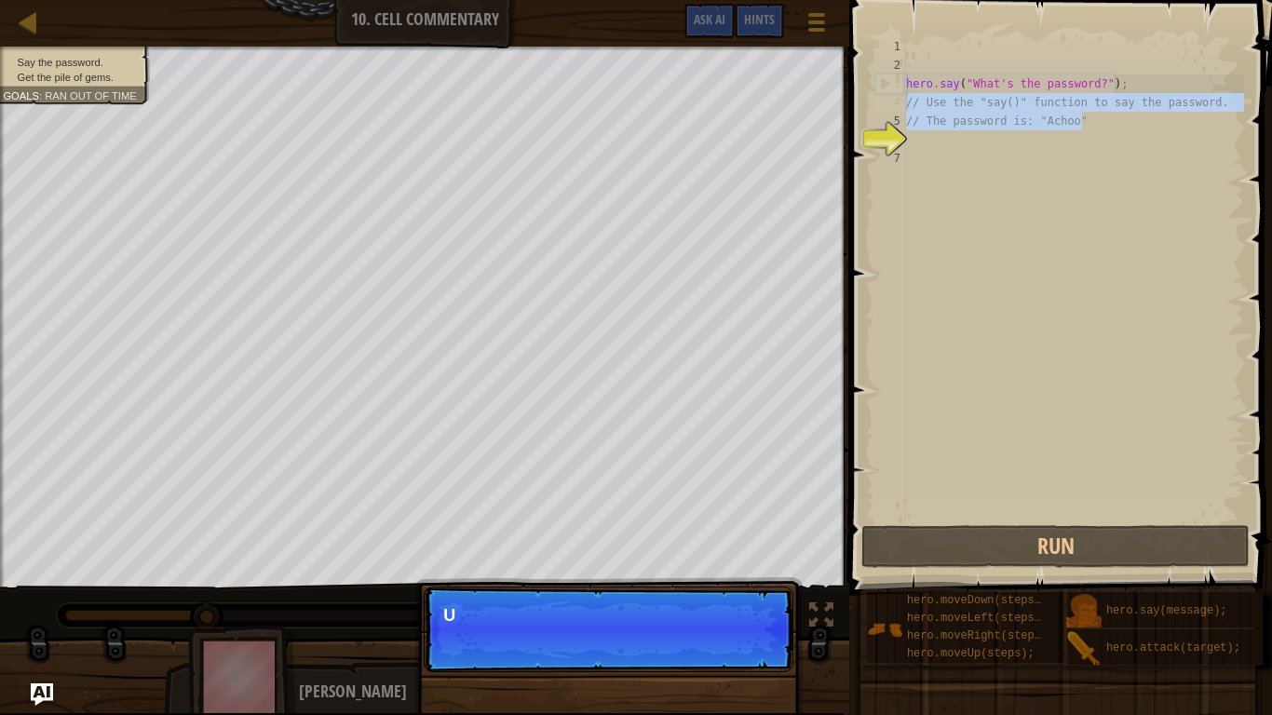
scroll to position [0, 1]
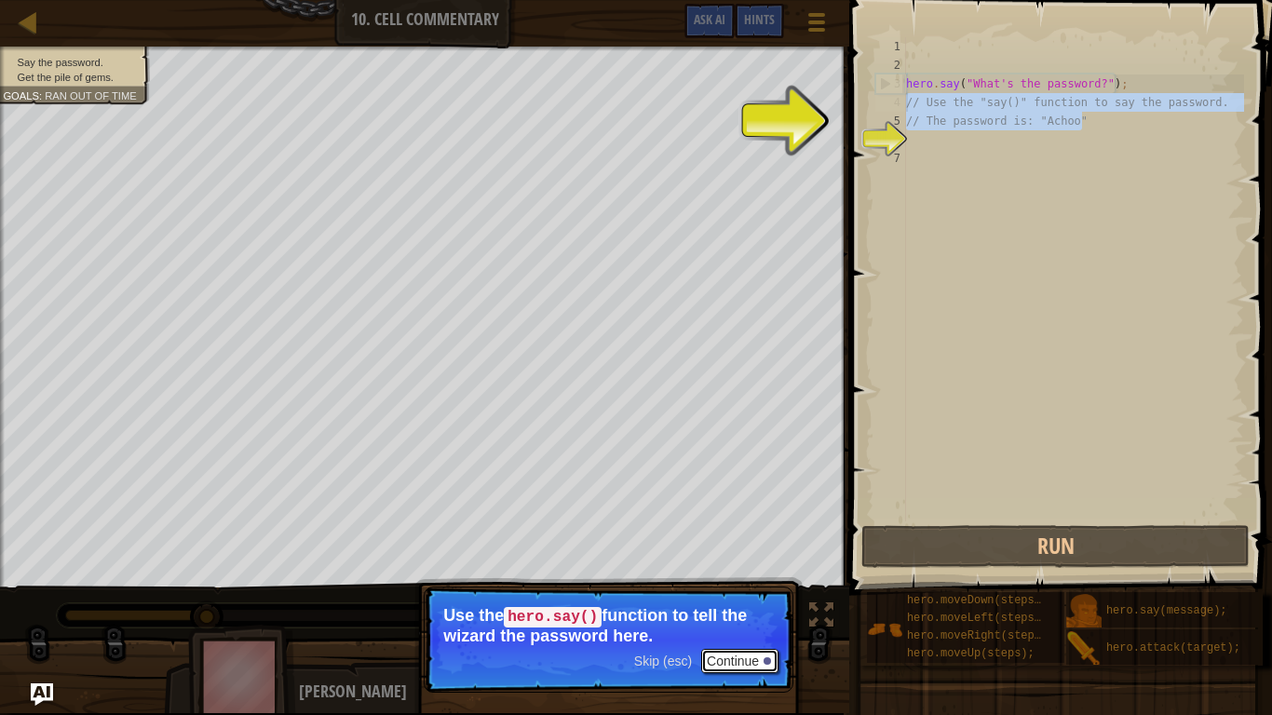
click at [755, 660] on button "Continue" at bounding box center [739, 661] width 77 height 24
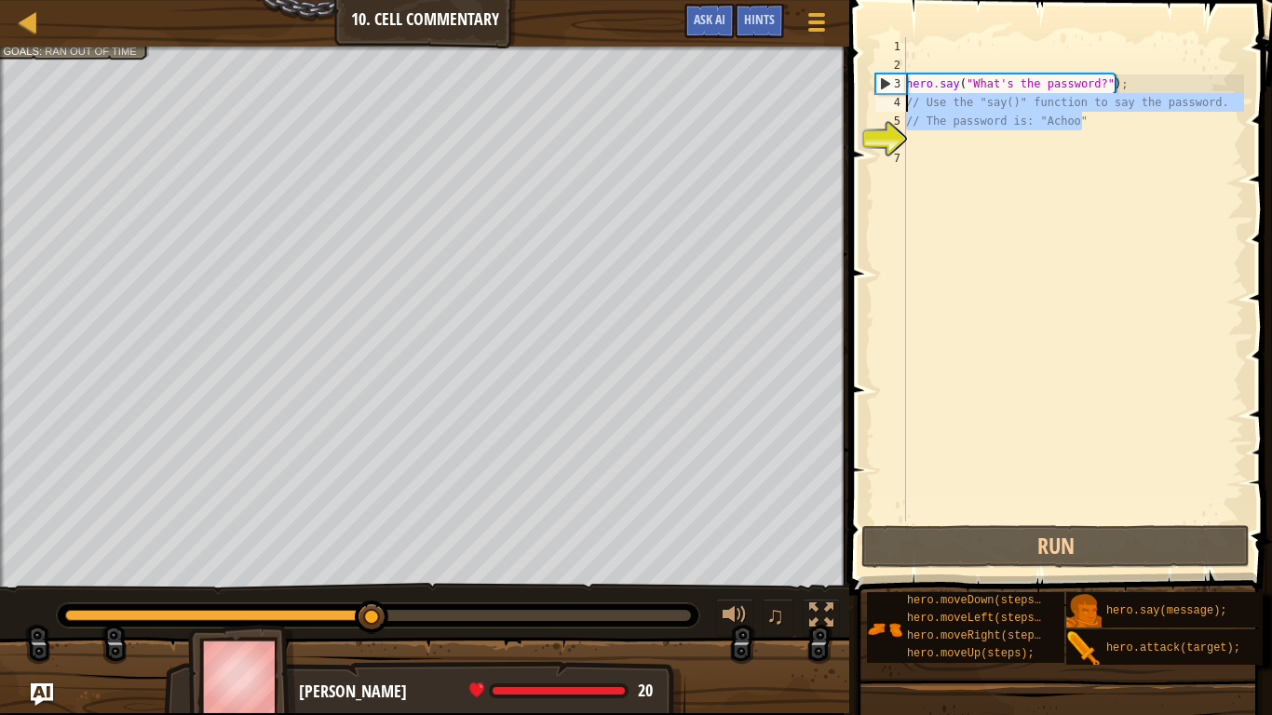
scroll to position [0, 0]
type textarea "hero.say("What's the password?");"
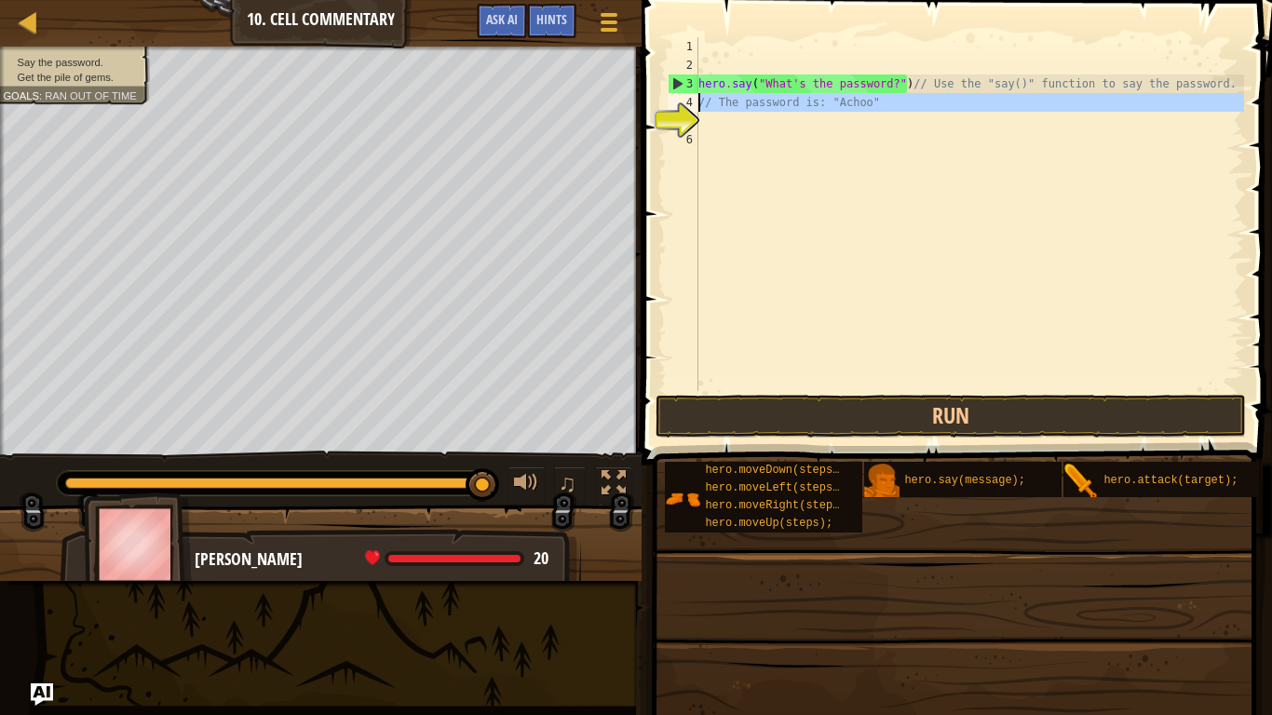
drag, startPoint x: 917, startPoint y: 120, endPoint x: 699, endPoint y: 108, distance: 218.3
click at [699, 108] on div "hero.say("What's the password?")// Use the "say()" function to say the password…" at bounding box center [954, 214] width 580 height 354
type textarea "// The password is: "Achoo""
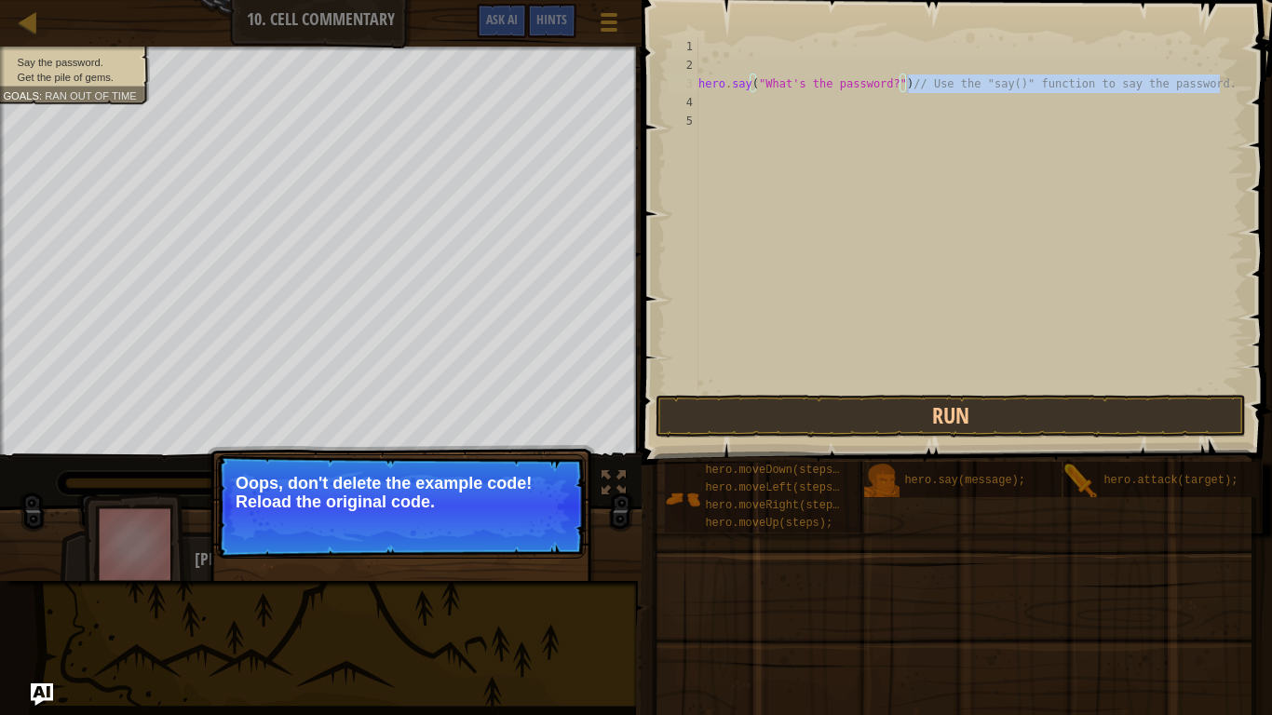
drag, startPoint x: 1223, startPoint y: 85, endPoint x: 906, endPoint y: 83, distance: 316.7
click at [906, 83] on div "hero . say ( "What's the password?" ) // Use the "say()" function to say the pa…" at bounding box center [970, 232] width 550 height 391
click at [917, 76] on div "hero . say ( "What's the password?" ) // Use the "say()" function to say the pa…" at bounding box center [970, 214] width 550 height 354
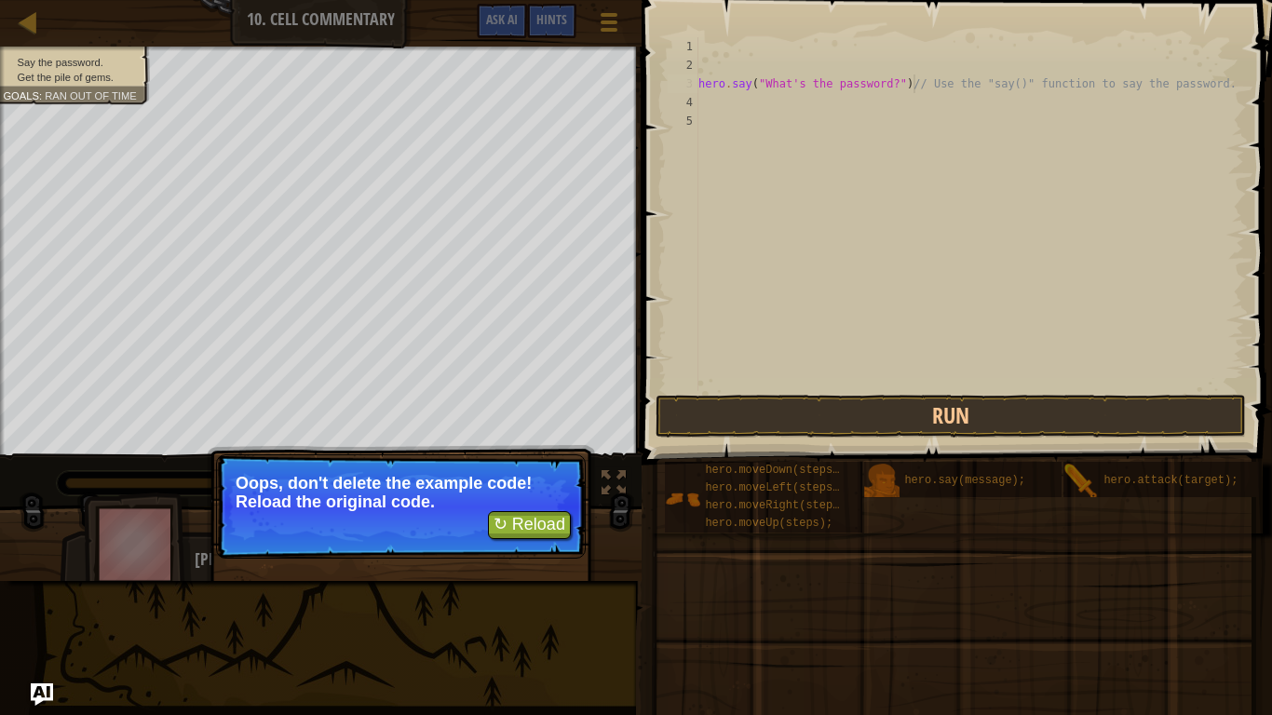
click at [916, 80] on div "hero . say ( "What's the password?" ) // Use the "say()" function to say the pa…" at bounding box center [970, 232] width 550 height 391
drag, startPoint x: 912, startPoint y: 83, endPoint x: 1118, endPoint y: 102, distance: 206.8
click at [1118, 102] on div "hero . say ( "What's the password?" ) // Use the "say()" function to say the pa…" at bounding box center [970, 232] width 550 height 391
click at [902, 80] on div "hero . say ( "What's the password?" ) // Use the "say()" function to say the pa…" at bounding box center [970, 232] width 550 height 391
type textarea "hero.say("What's the password?")// Use the "say()" function to say the password."
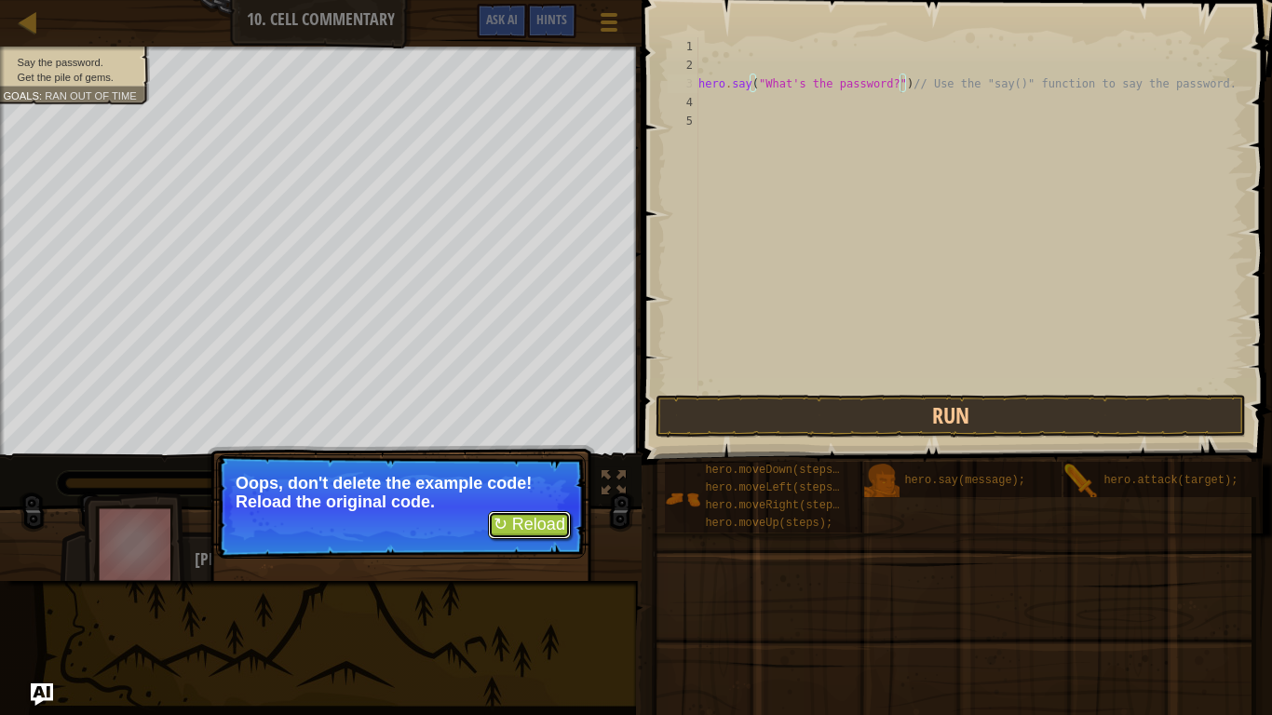
click at [530, 531] on button "↻ Reload" at bounding box center [529, 525] width 83 height 28
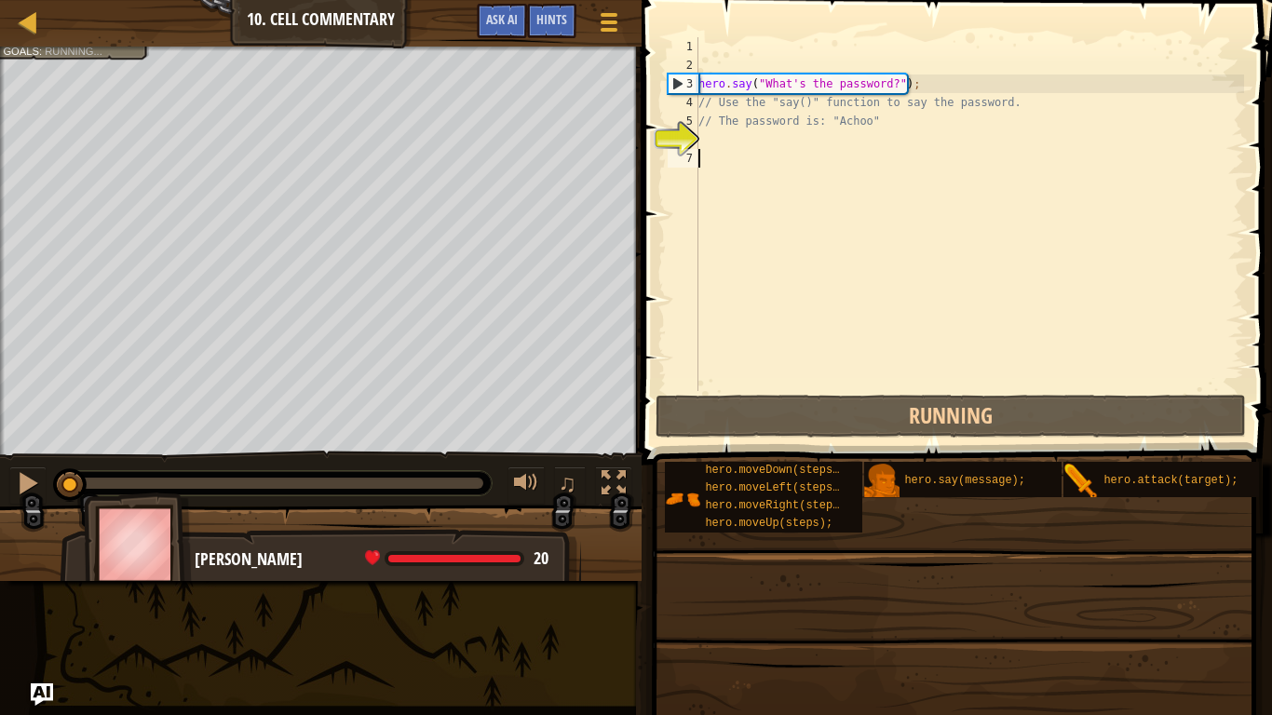
scroll to position [8, 0]
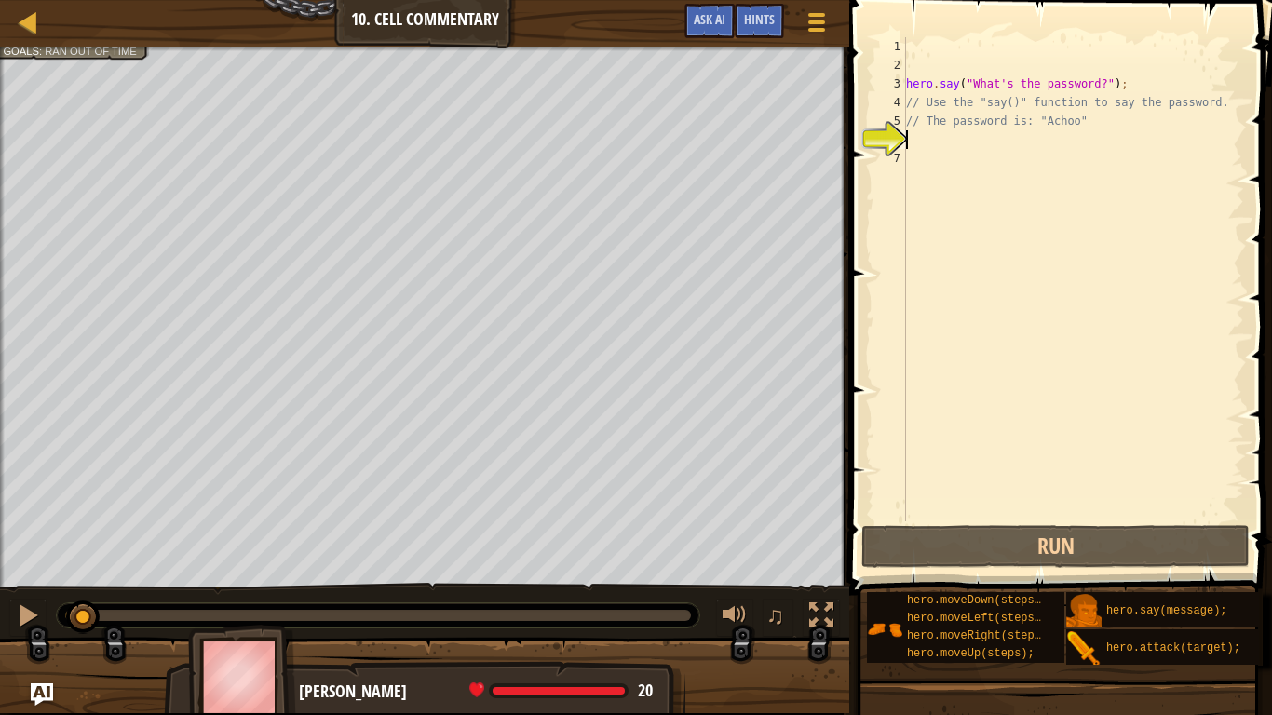
click at [1108, 86] on div "hero . say ( "What's the password?" ) ; // Use the "say()" function to say the …" at bounding box center [1074, 298] width 342 height 522
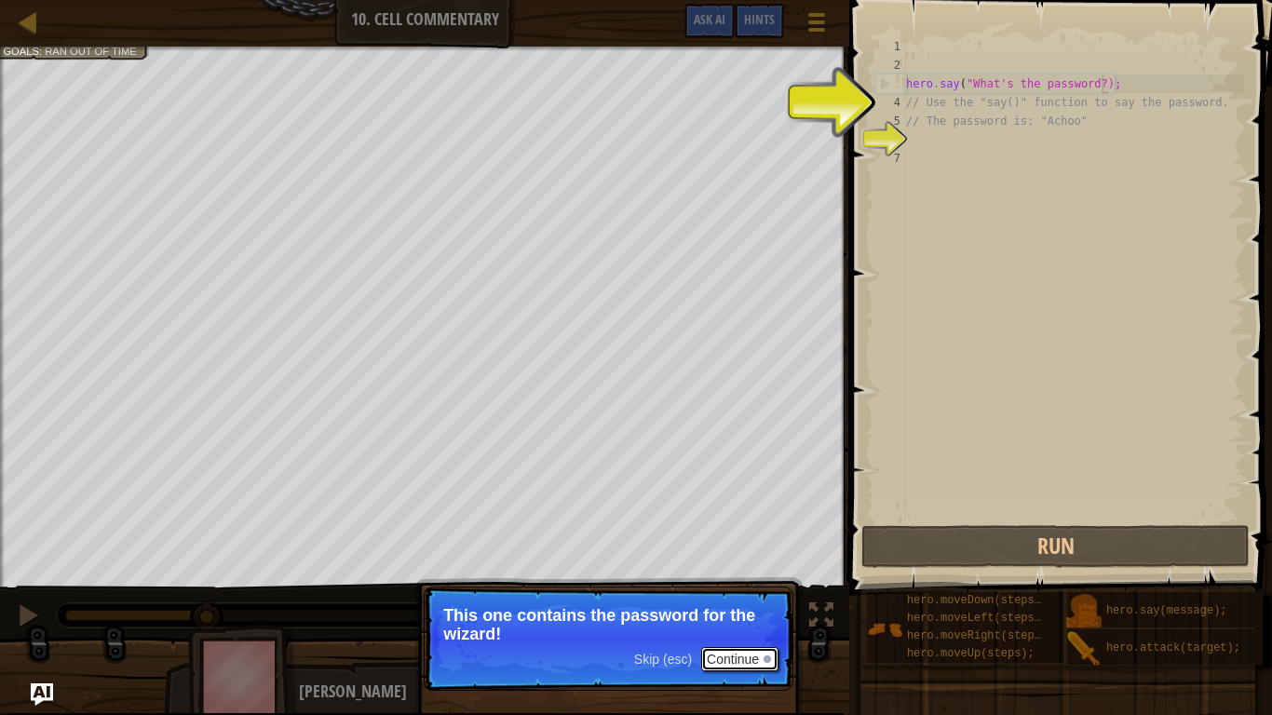
click at [745, 652] on button "Continue" at bounding box center [739, 659] width 77 height 24
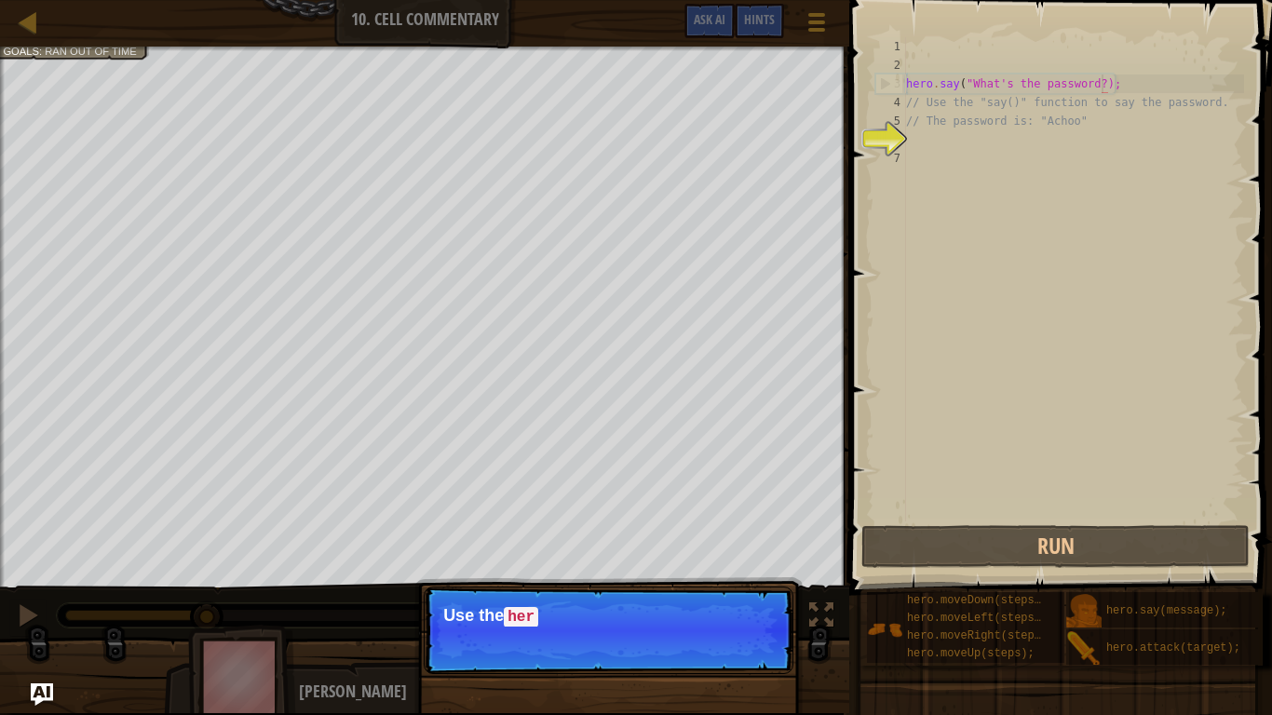
click at [745, 652] on p "Skip (esc) Continue Use the her" at bounding box center [609, 631] width 370 height 88
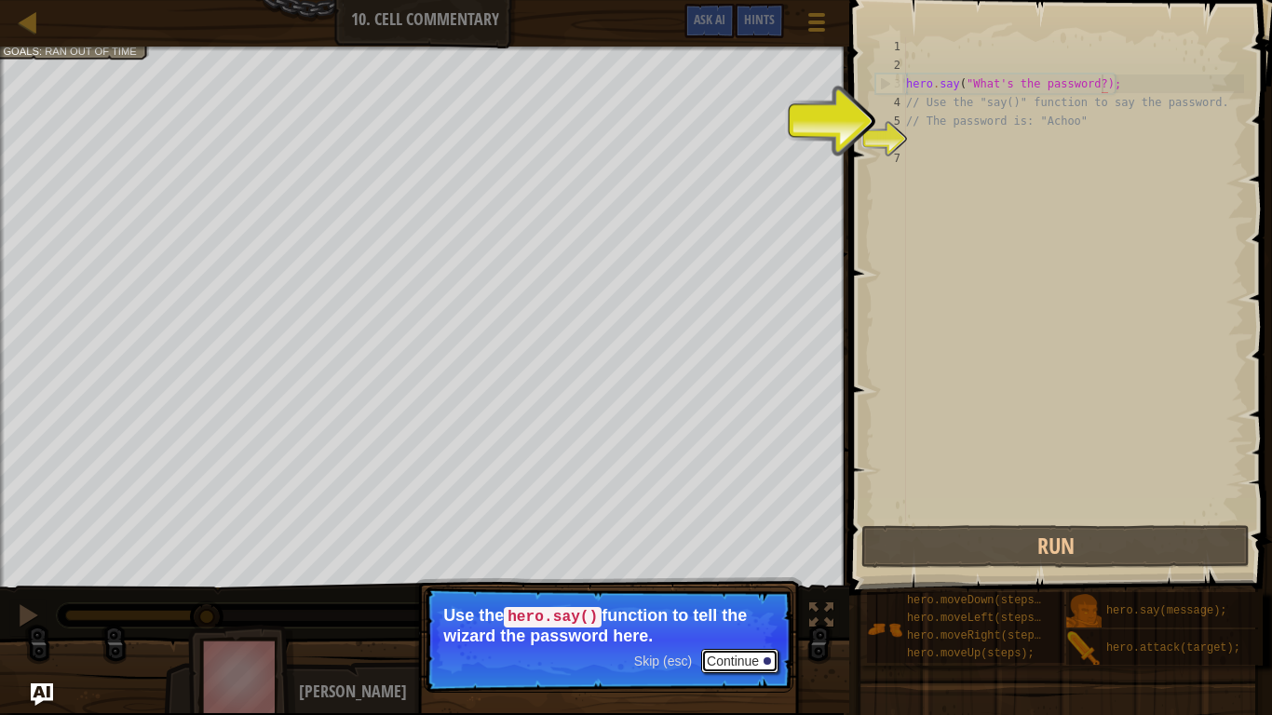
click at [749, 658] on button "Continue" at bounding box center [739, 661] width 77 height 24
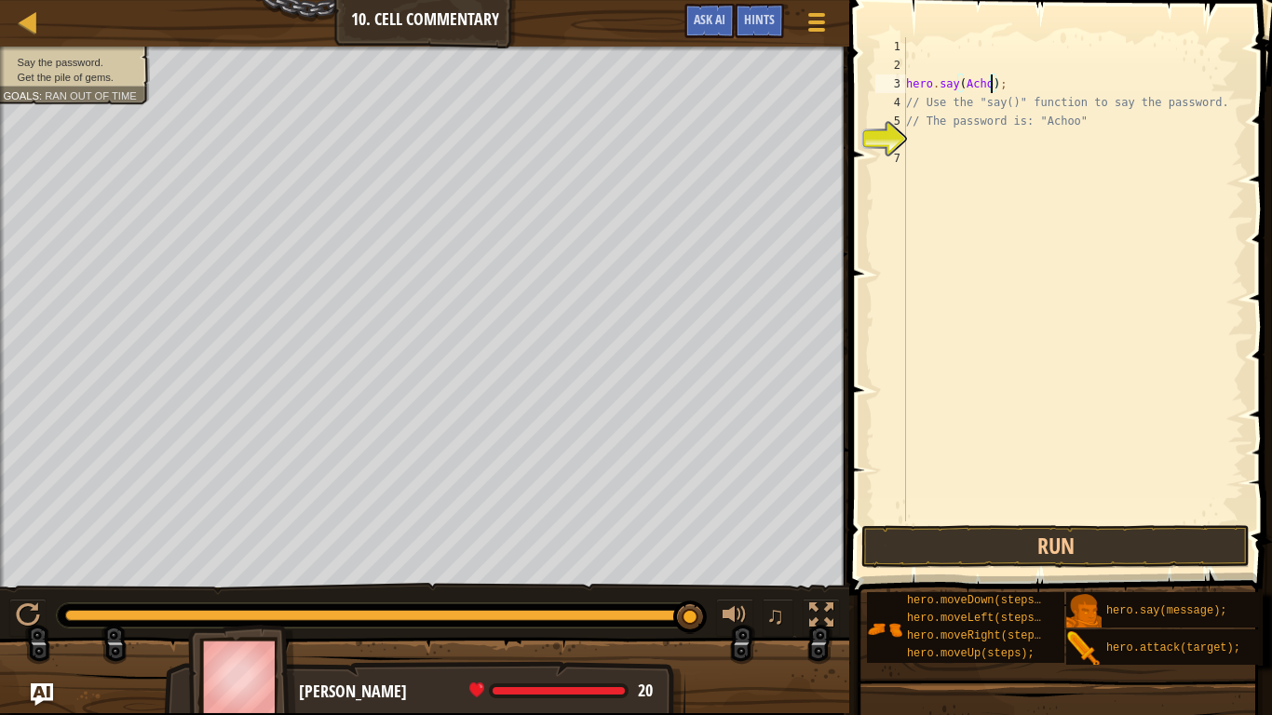
type textarea "hero.say(Achoo);"
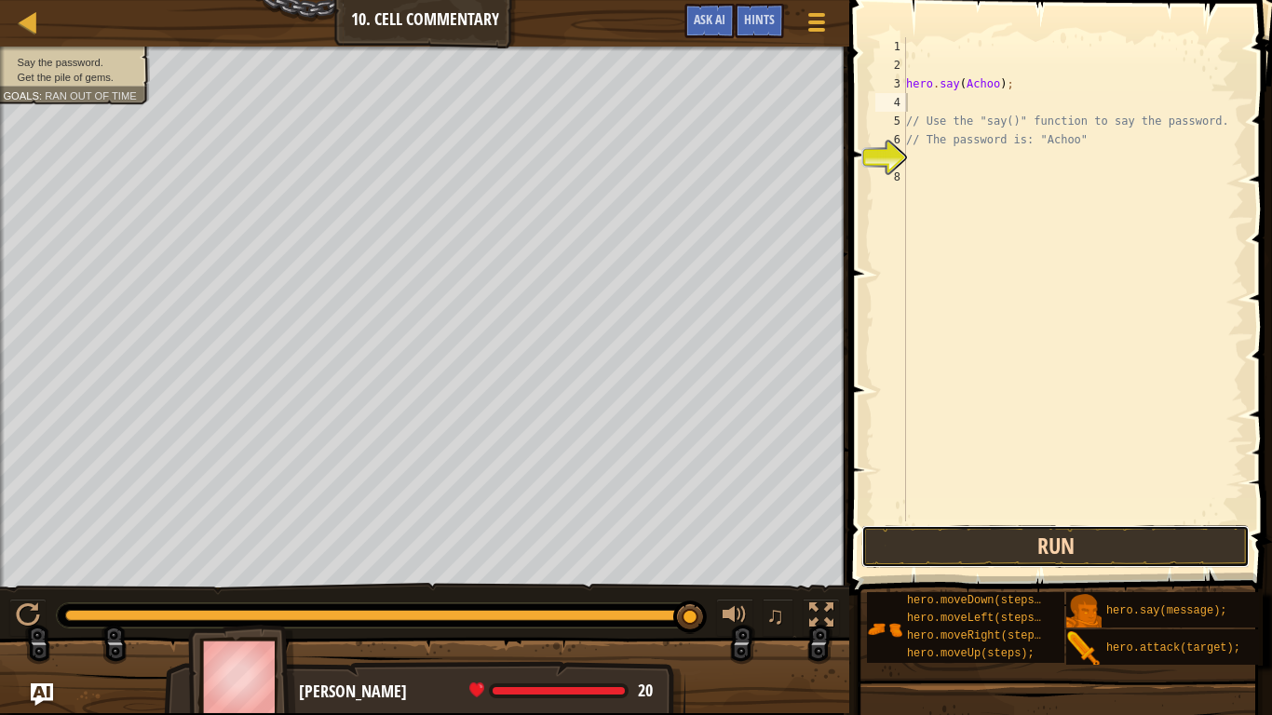
click at [1023, 563] on button "Run" at bounding box center [1056, 546] width 388 height 43
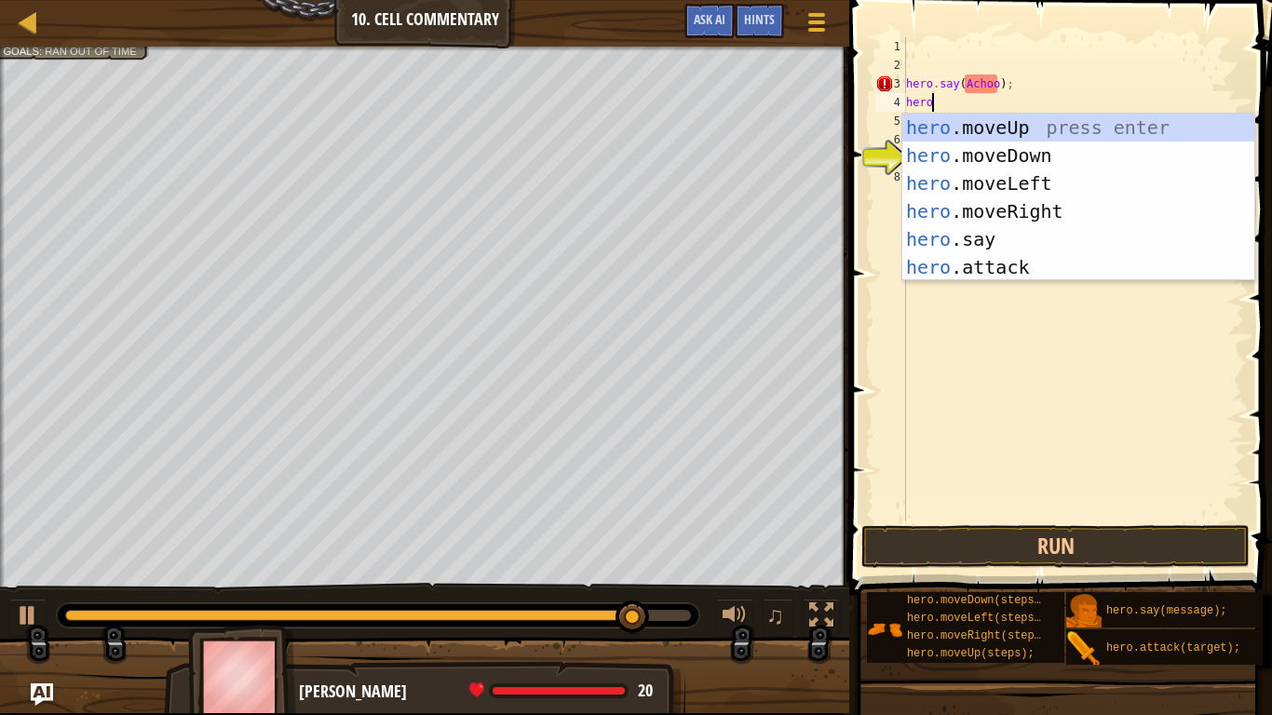
scroll to position [8, 3]
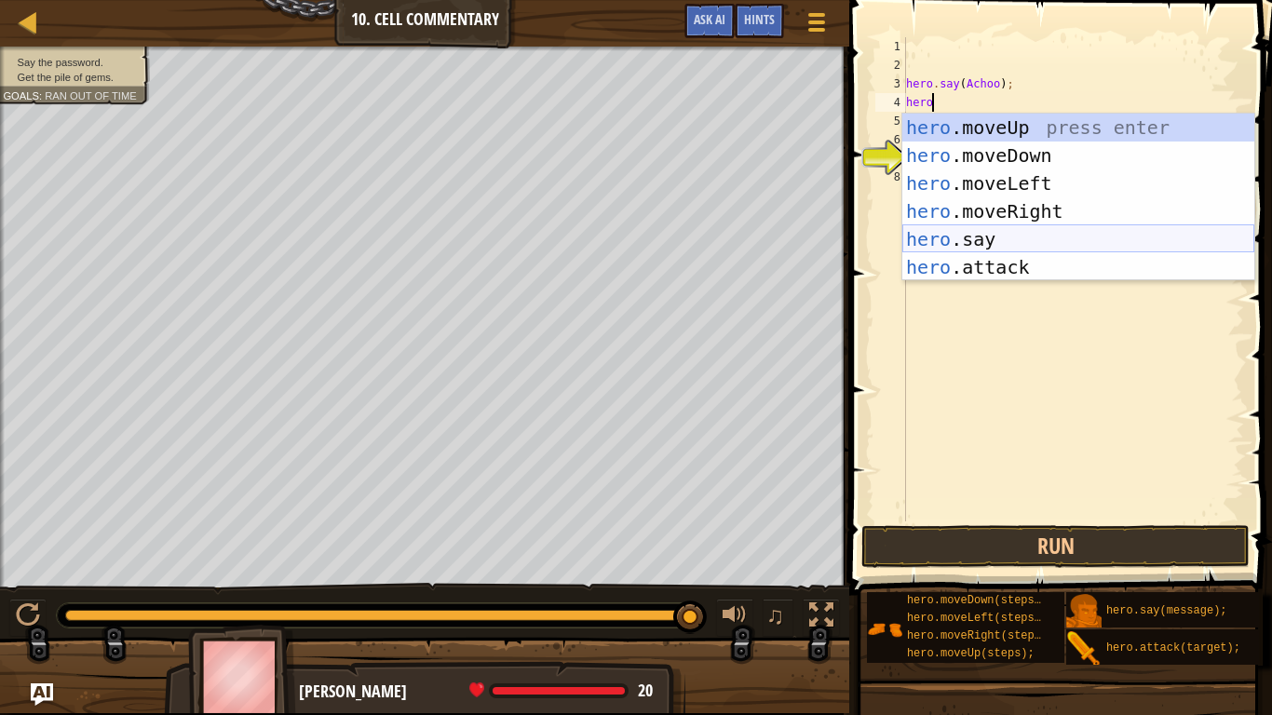
click at [1002, 241] on div "hero .moveUp press enter hero .moveDown press enter hero .moveLeft press enter …" at bounding box center [1079, 226] width 352 height 224
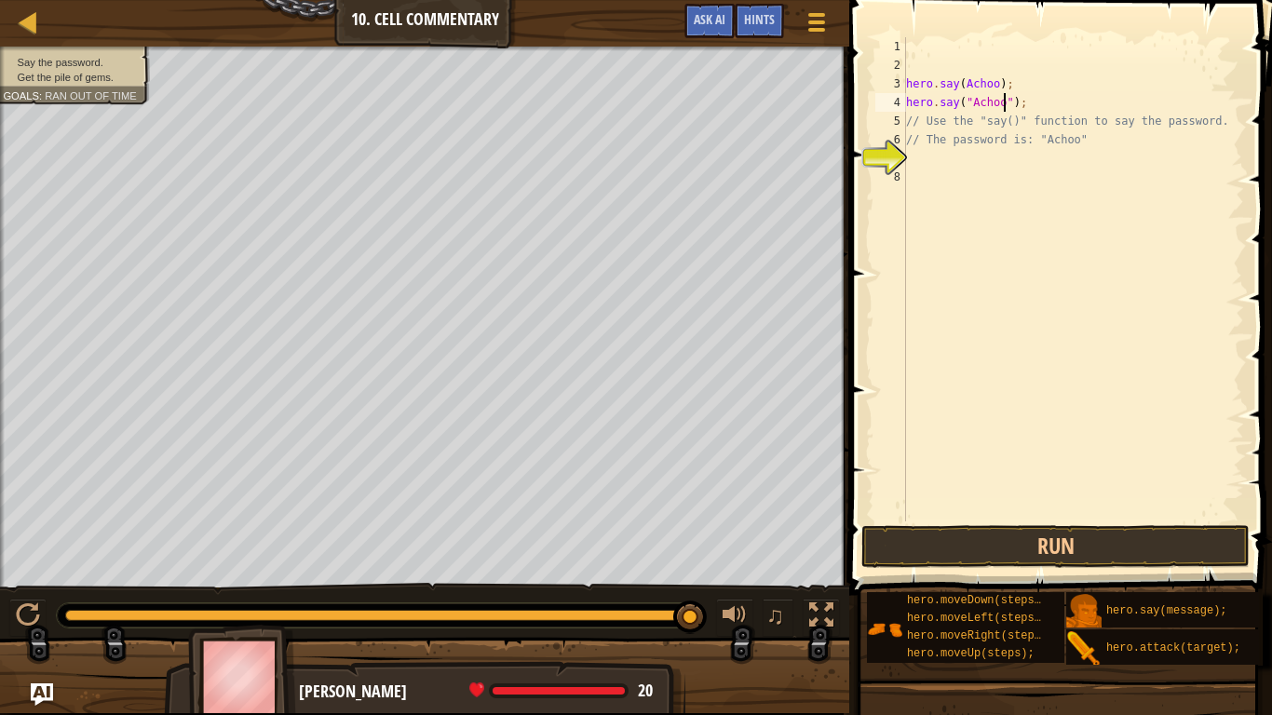
scroll to position [8, 15]
drag, startPoint x: 1007, startPoint y: 80, endPoint x: 905, endPoint y: 82, distance: 101.6
click at [905, 82] on div "hero.say("Achoo"); 1 2 3 4 5 6 7 8 hero . say ( Achoo ) ; hero . say ( "Achoo" …" at bounding box center [1058, 279] width 373 height 484
type textarea ";"
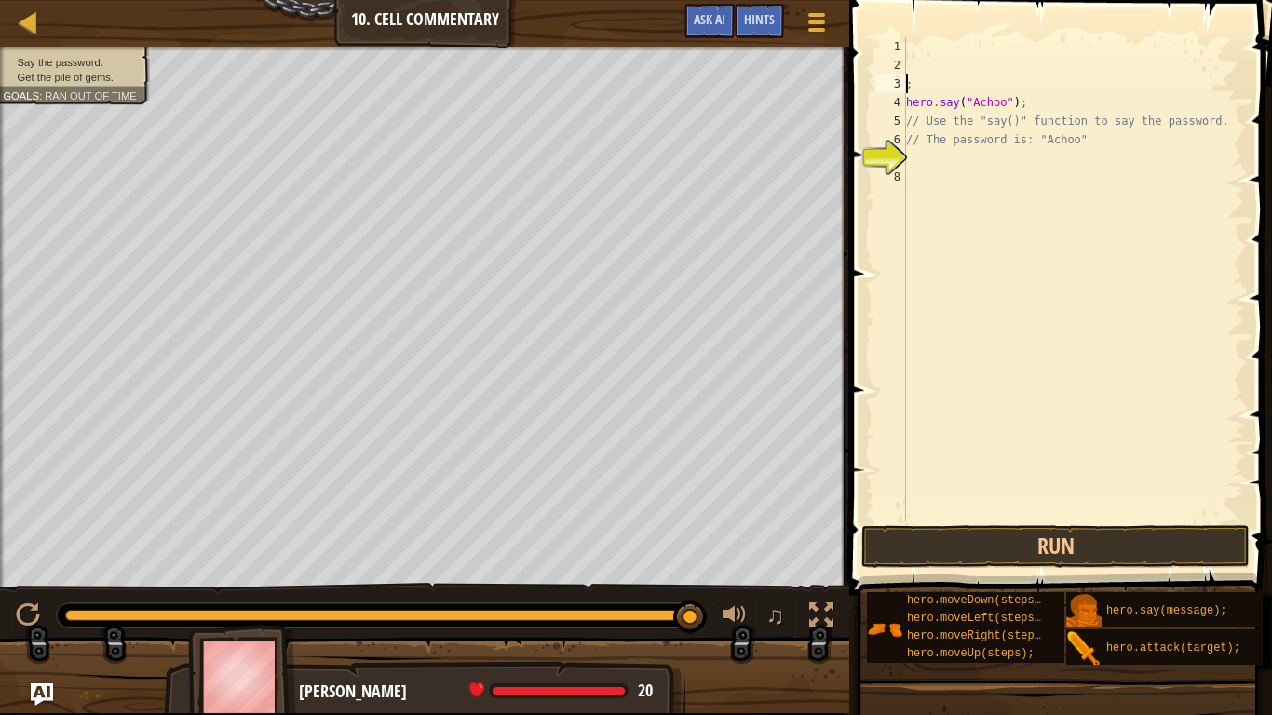
scroll to position [8, 0]
click at [919, 86] on div "; hero . say ( "Achoo" ) ; // Use the "say()" function to say the password. // …" at bounding box center [1074, 298] width 342 height 522
click at [1007, 543] on button "Run" at bounding box center [1056, 546] width 388 height 43
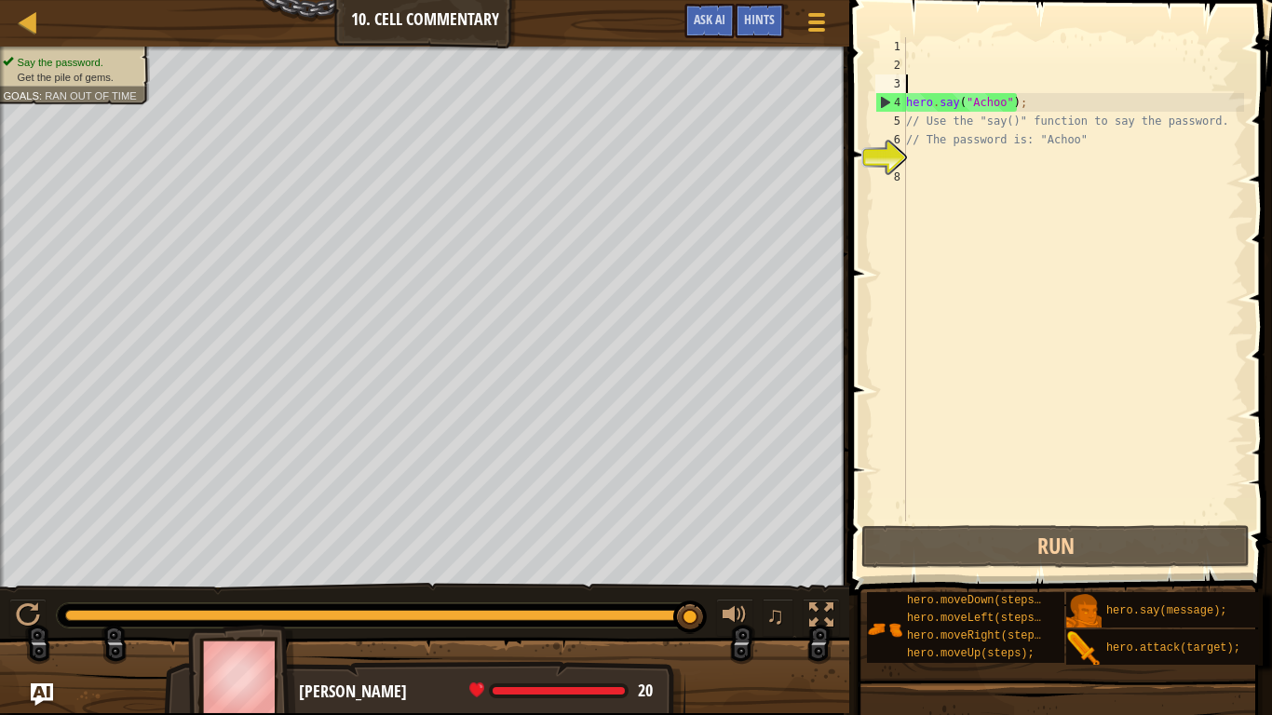
click at [913, 165] on div "hero . say ( "Achoo" ) ; // Use the "say()" function to say the password. // Th…" at bounding box center [1074, 298] width 342 height 522
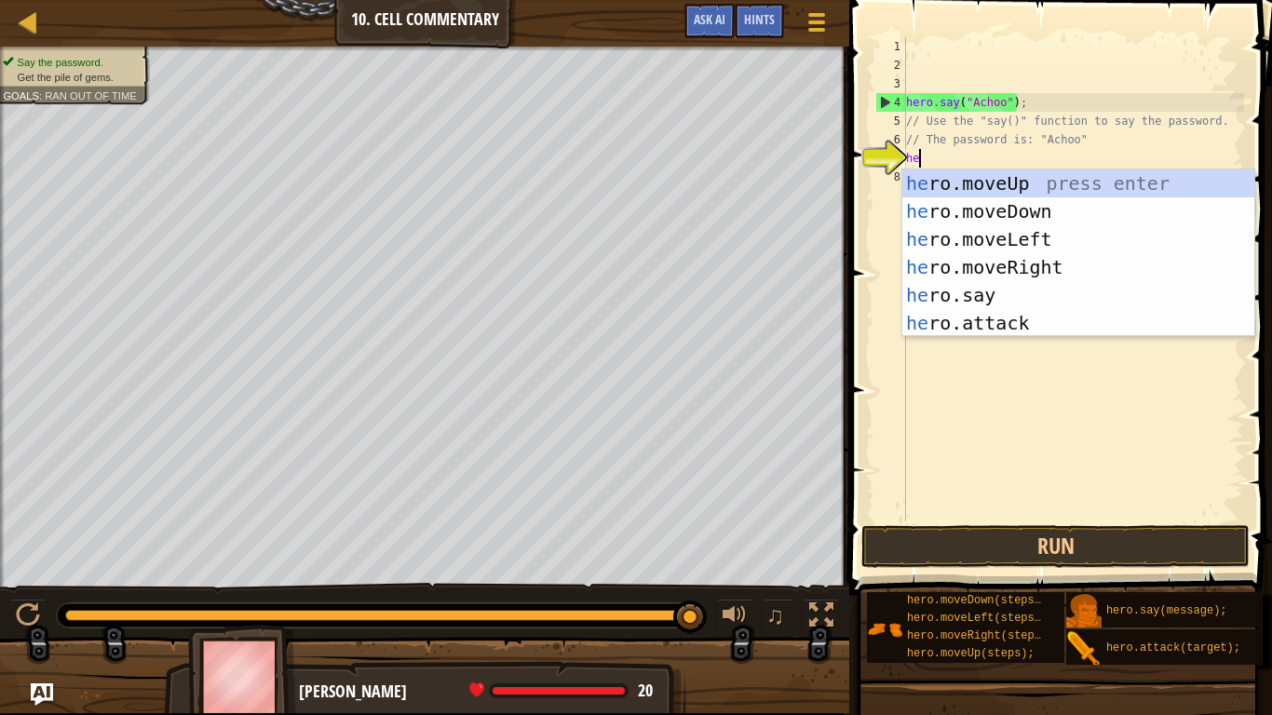
type textarea "hero"
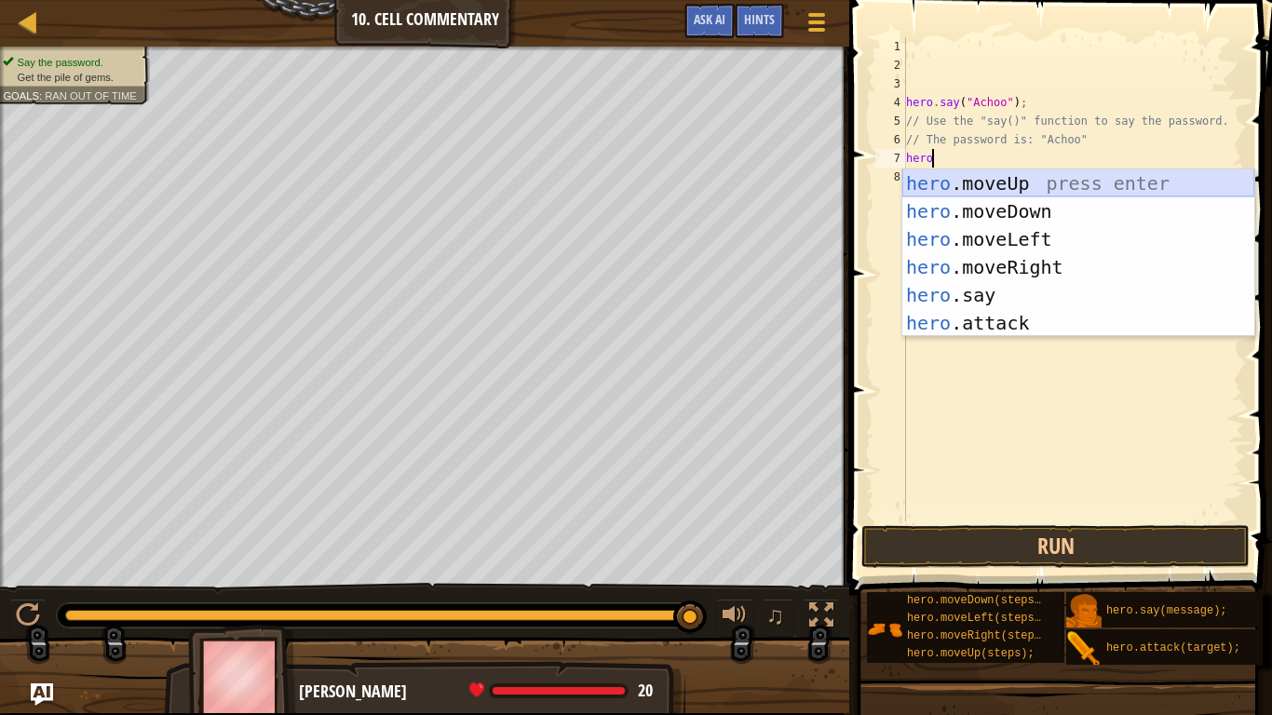
click at [986, 180] on div "hero .moveUp press enter hero .moveDown press enter hero .moveLeft press enter …" at bounding box center [1079, 282] width 352 height 224
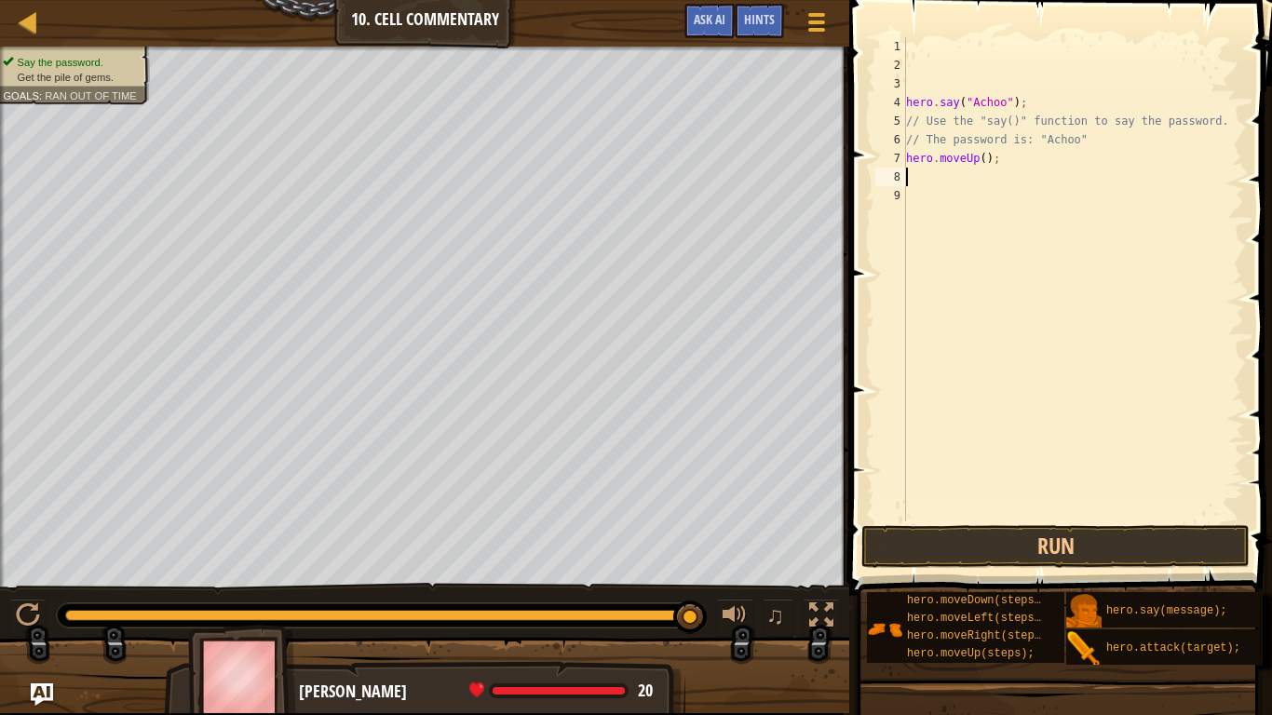
scroll to position [8, 0]
click at [986, 160] on div "hero . say ( "Achoo" ) ; // Use the "say()" function to say the password. // Th…" at bounding box center [1074, 298] width 342 height 522
type textarea "hero.moveUp(3);"
click at [1169, 548] on button "Run" at bounding box center [1056, 546] width 388 height 43
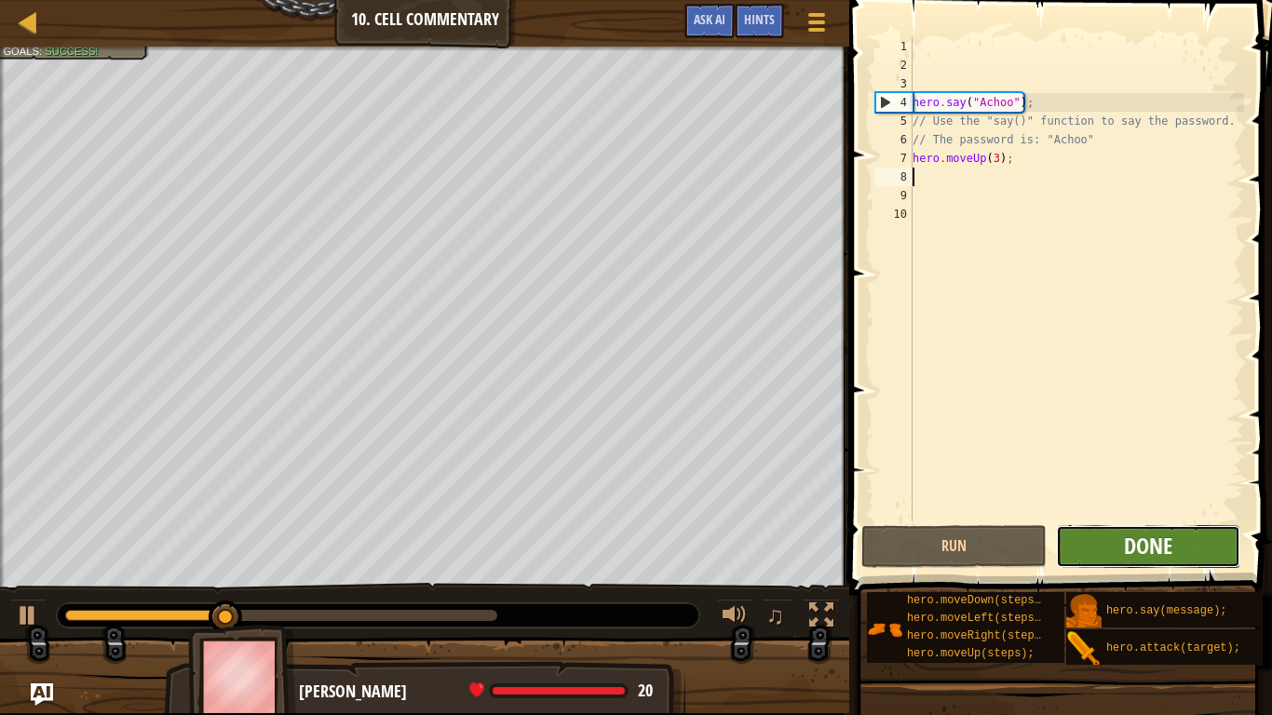
click at [1168, 548] on span "Done" at bounding box center [1148, 546] width 48 height 30
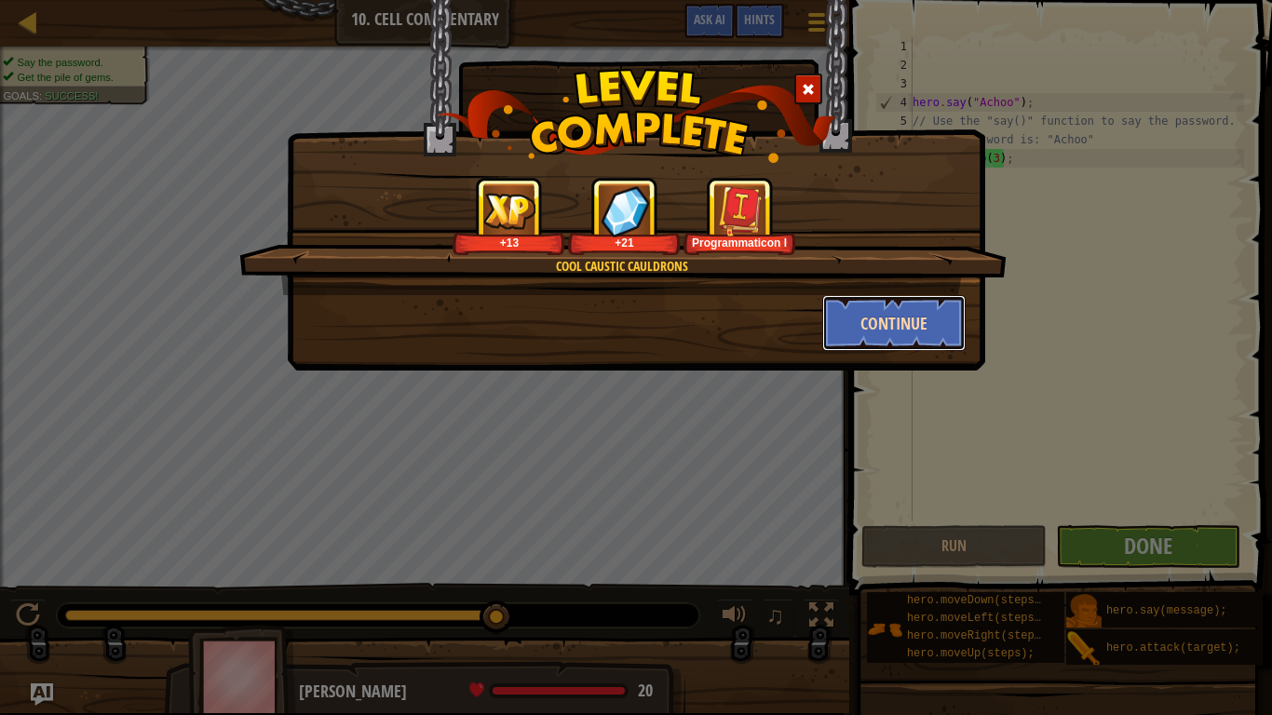
click at [876, 320] on button "Continue" at bounding box center [895, 323] width 144 height 56
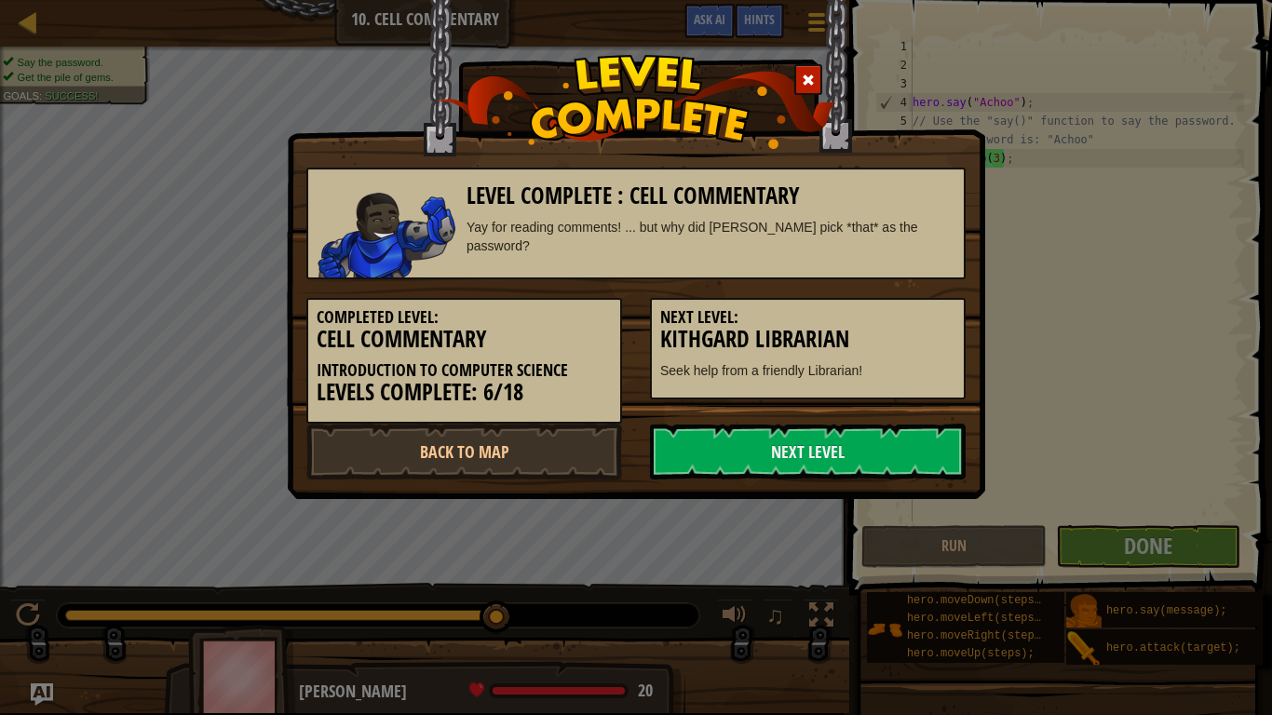
click at [716, 4] on div "Level Complete : Cell Commentary Yay for reading comments! ... but why did [PER…" at bounding box center [636, 202] width 699 height 407
click at [902, 439] on link "Next Level" at bounding box center [808, 452] width 316 height 56
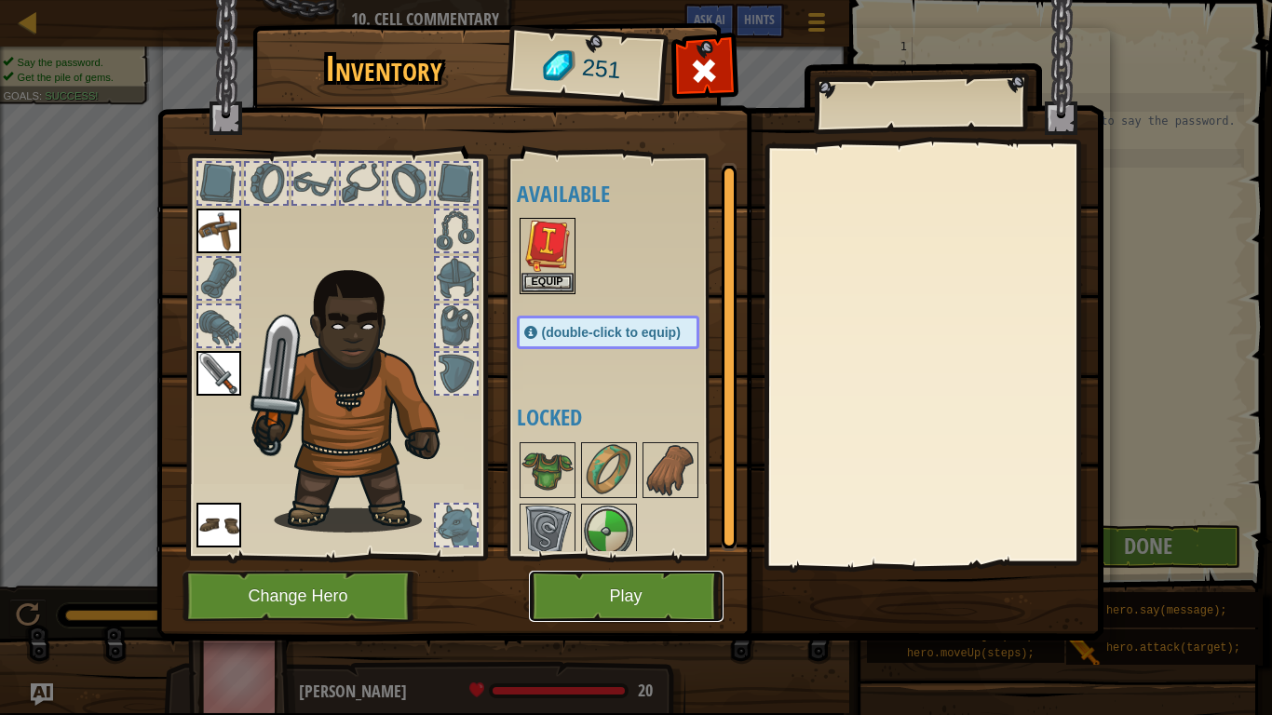
click at [693, 614] on button "Play" at bounding box center [626, 596] width 195 height 51
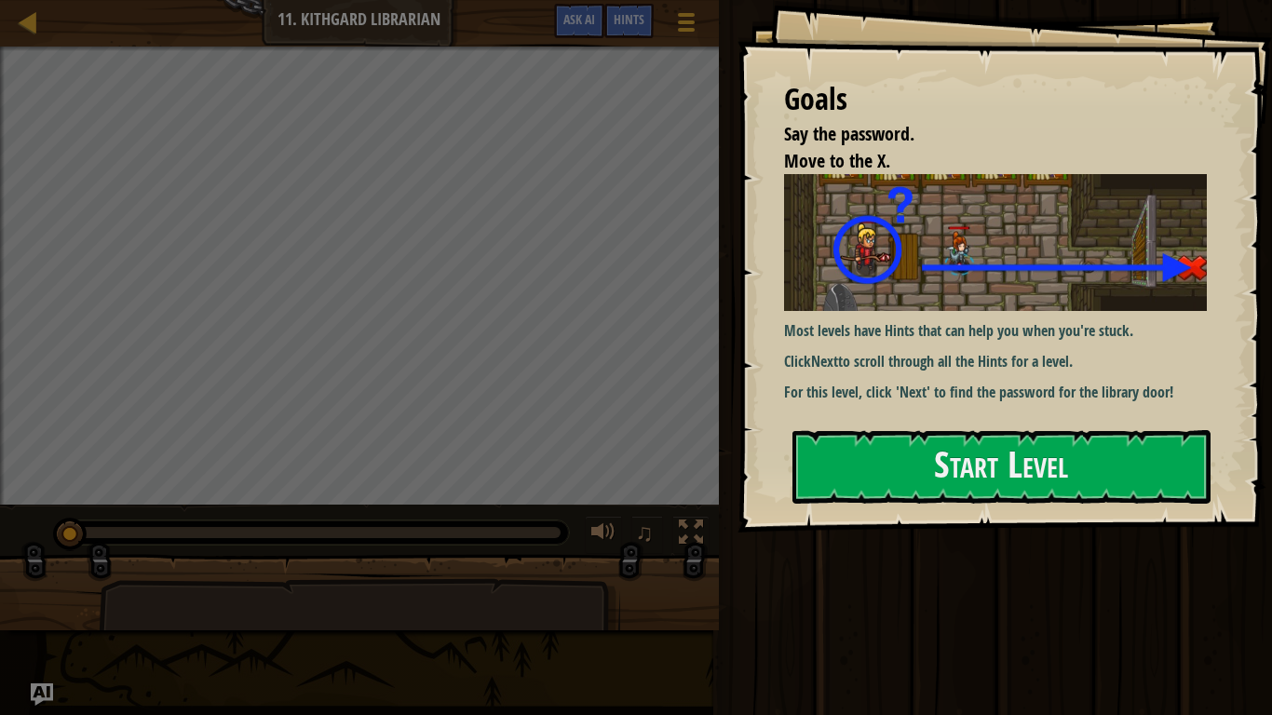
click at [1096, 288] on img at bounding box center [995, 242] width 423 height 137
click at [1076, 382] on p "For this level, click 'Next' to find the password for the library door!" at bounding box center [995, 392] width 423 height 21
click at [1081, 471] on button "Start Level" at bounding box center [1002, 467] width 418 height 74
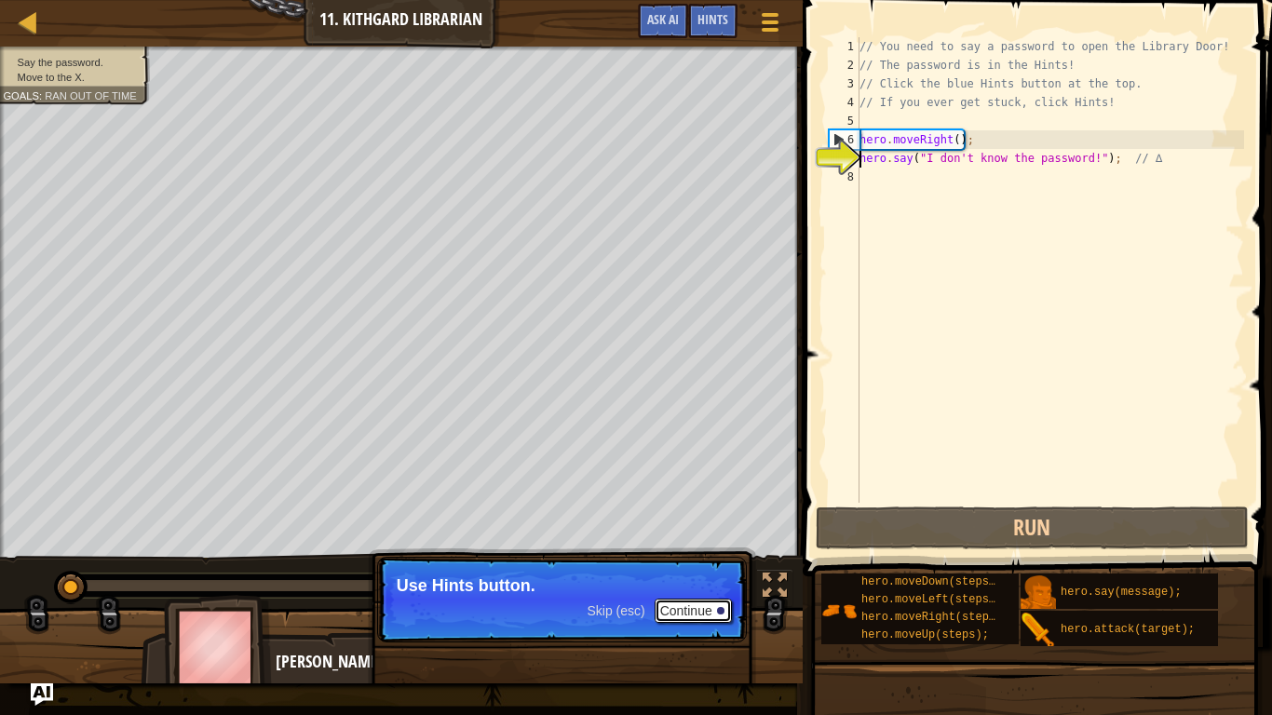
click at [692, 611] on button "Continue" at bounding box center [693, 611] width 77 height 24
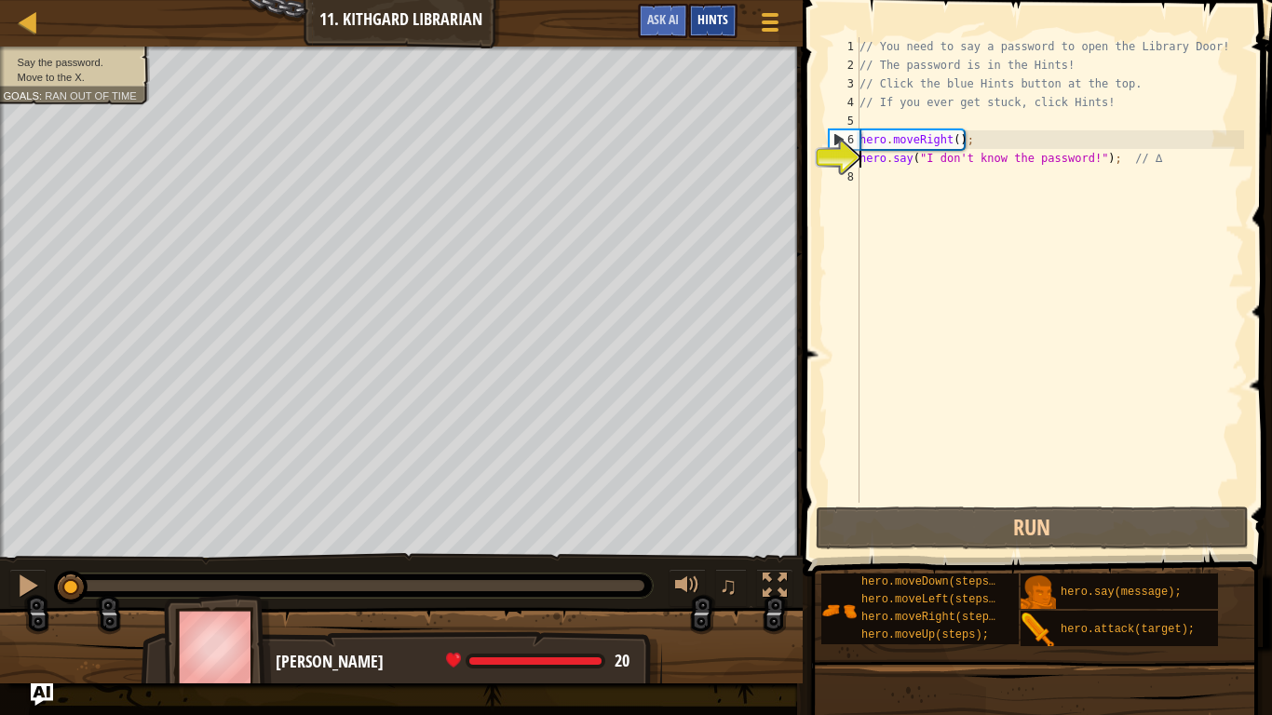
click at [714, 8] on div "Hints" at bounding box center [712, 21] width 49 height 34
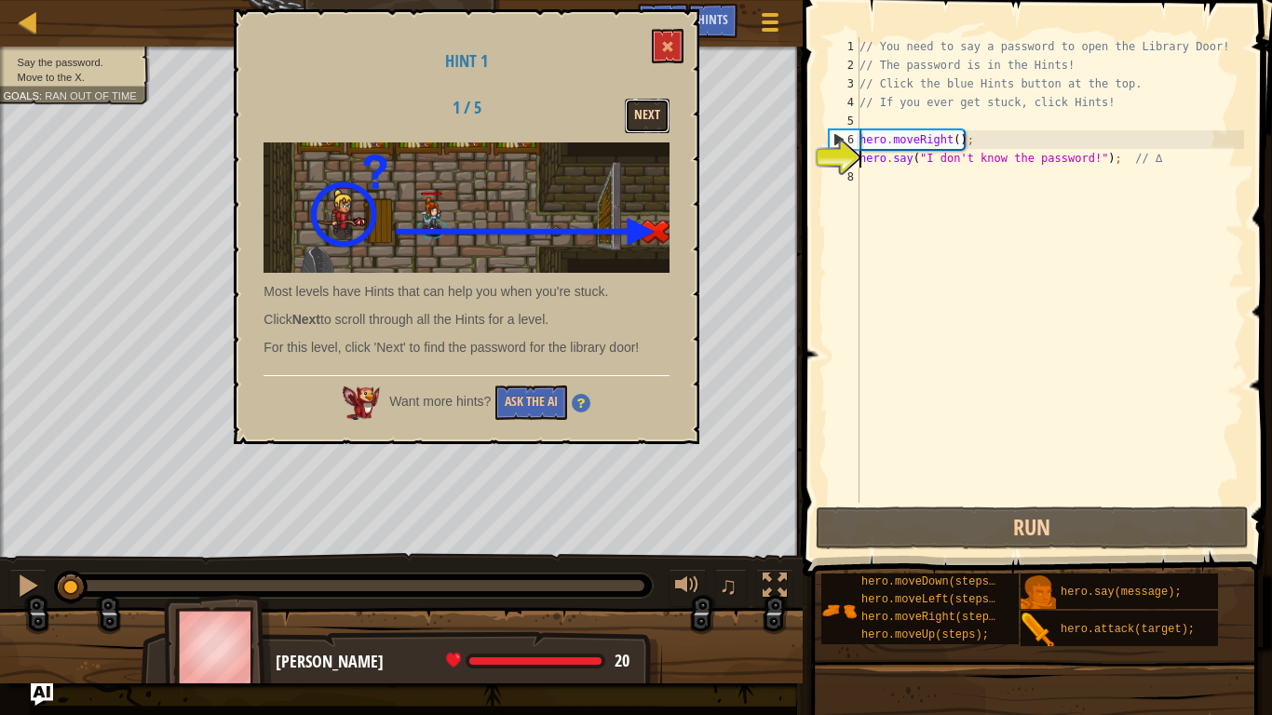
click at [645, 121] on button "Next" at bounding box center [647, 116] width 45 height 34
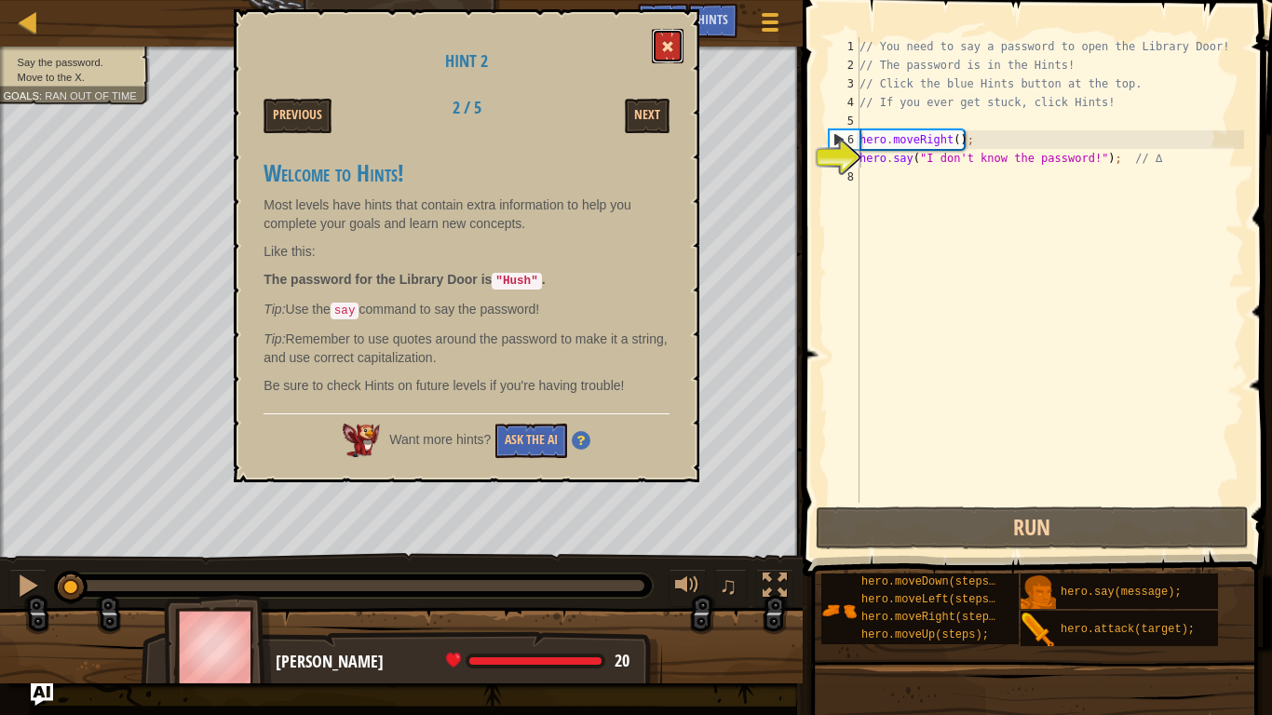
click at [668, 53] on span at bounding box center [667, 46] width 13 height 13
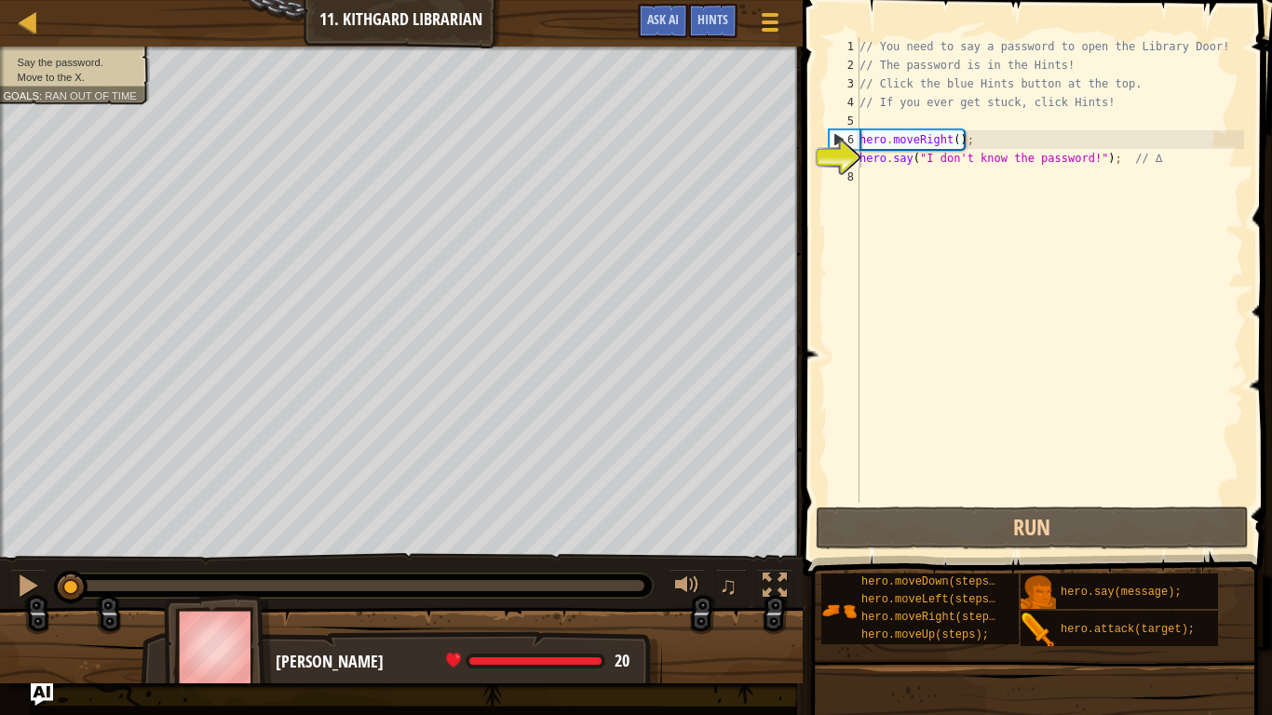
click at [901, 193] on div "// You need to say a password to open the Library Door! // The password is in t…" at bounding box center [1050, 288] width 388 height 503
type textarea "H"
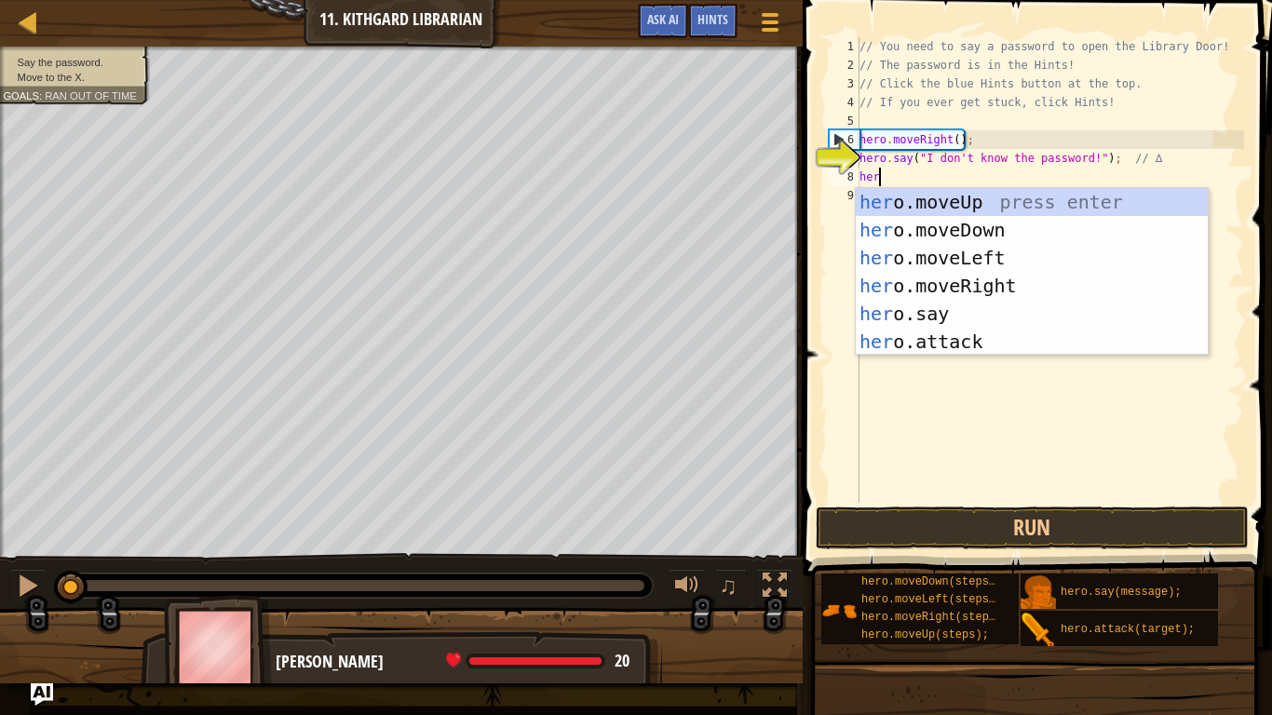
scroll to position [8, 3]
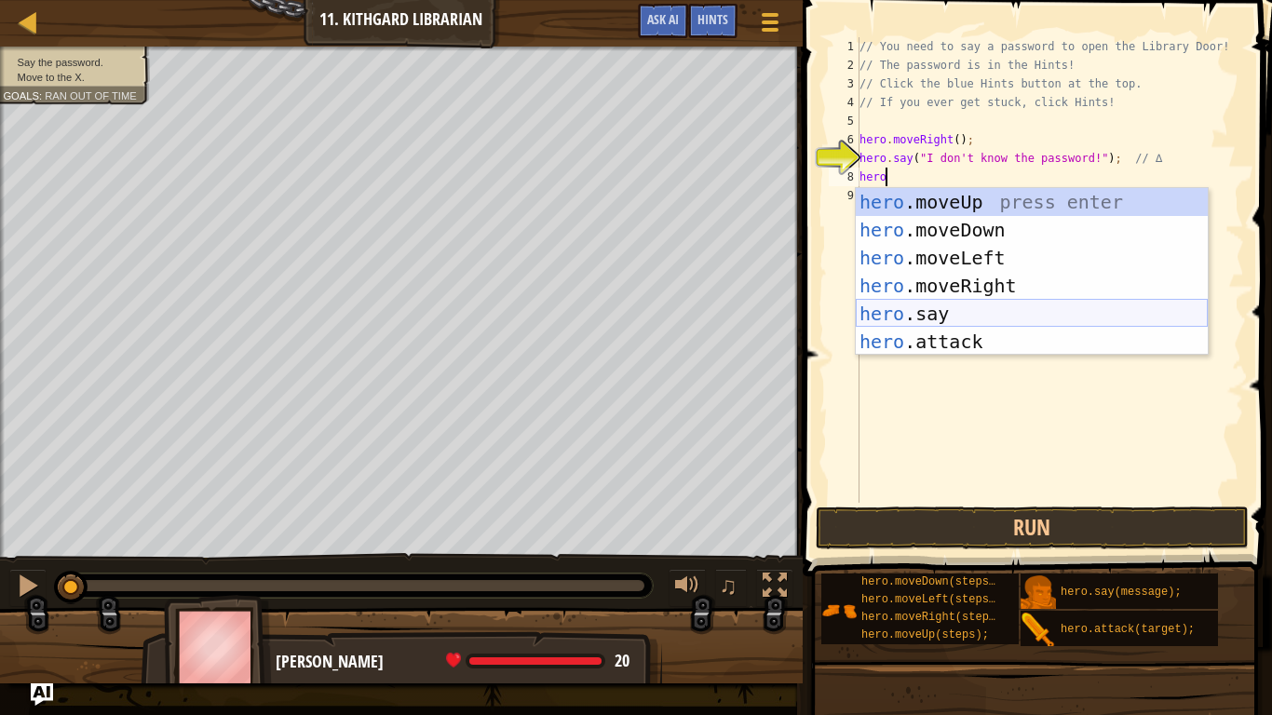
click at [905, 319] on div "hero .moveUp press enter hero .moveDown press enter hero .moveLeft press enter …" at bounding box center [1032, 300] width 352 height 224
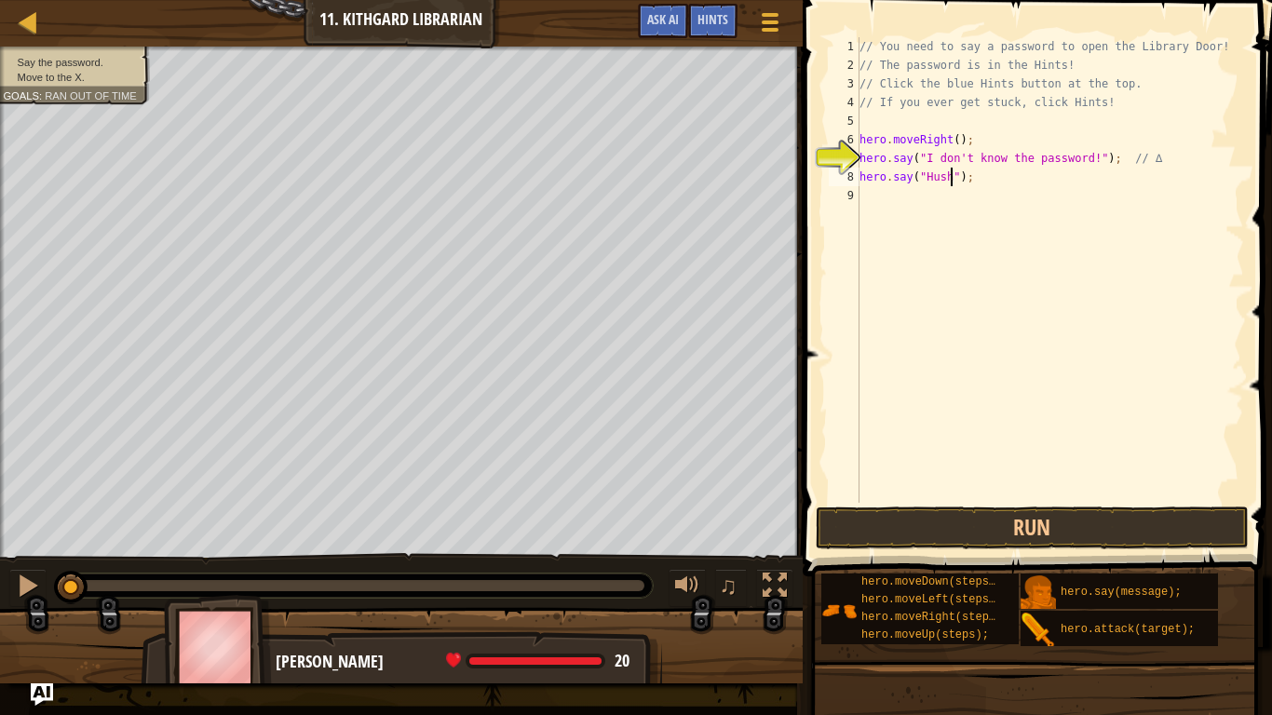
scroll to position [8, 13]
type textarea "hero.say("Hush");"
click at [728, 14] on div "Hints" at bounding box center [712, 21] width 49 height 34
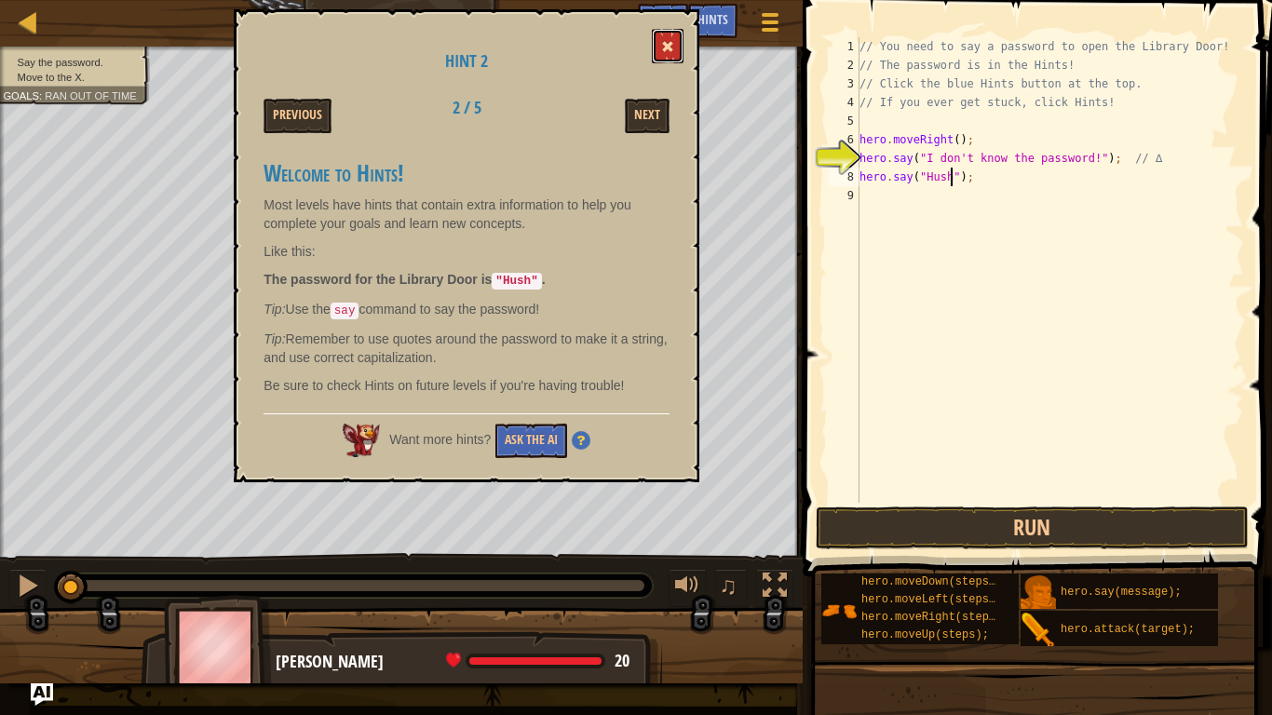
click at [673, 34] on button at bounding box center [668, 46] width 32 height 34
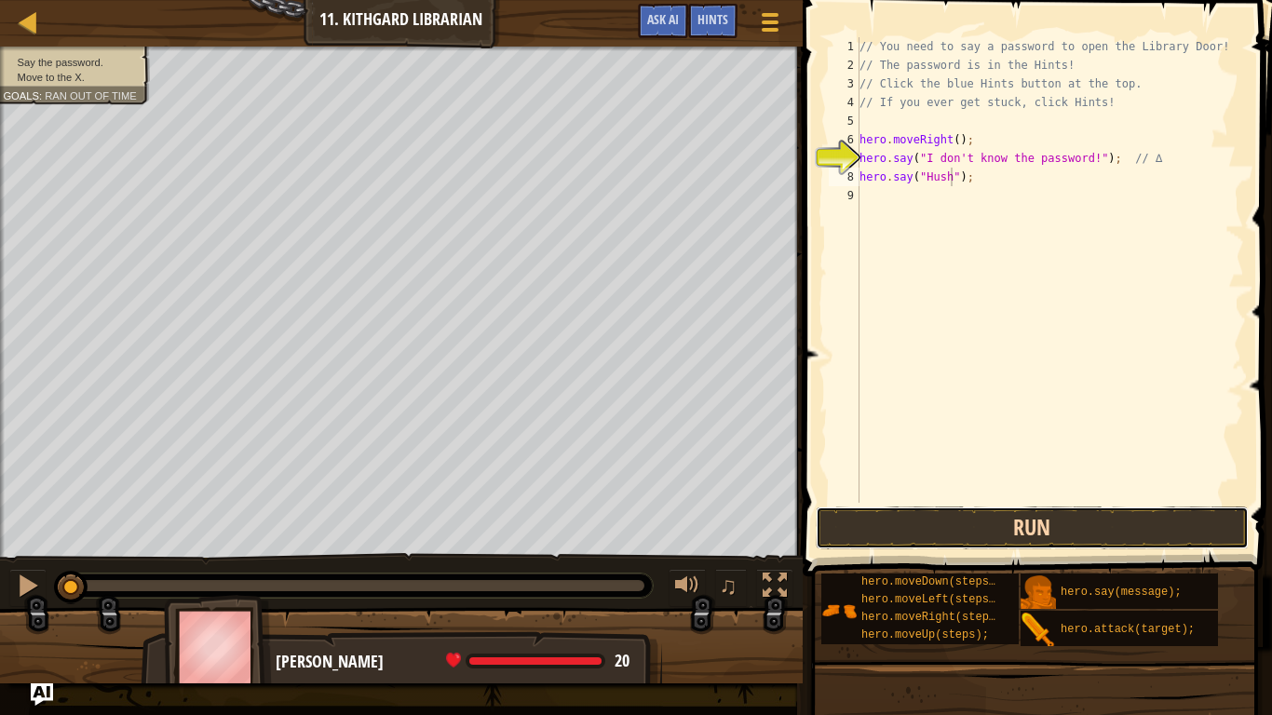
click at [911, 514] on button "Run" at bounding box center [1033, 528] width 434 height 43
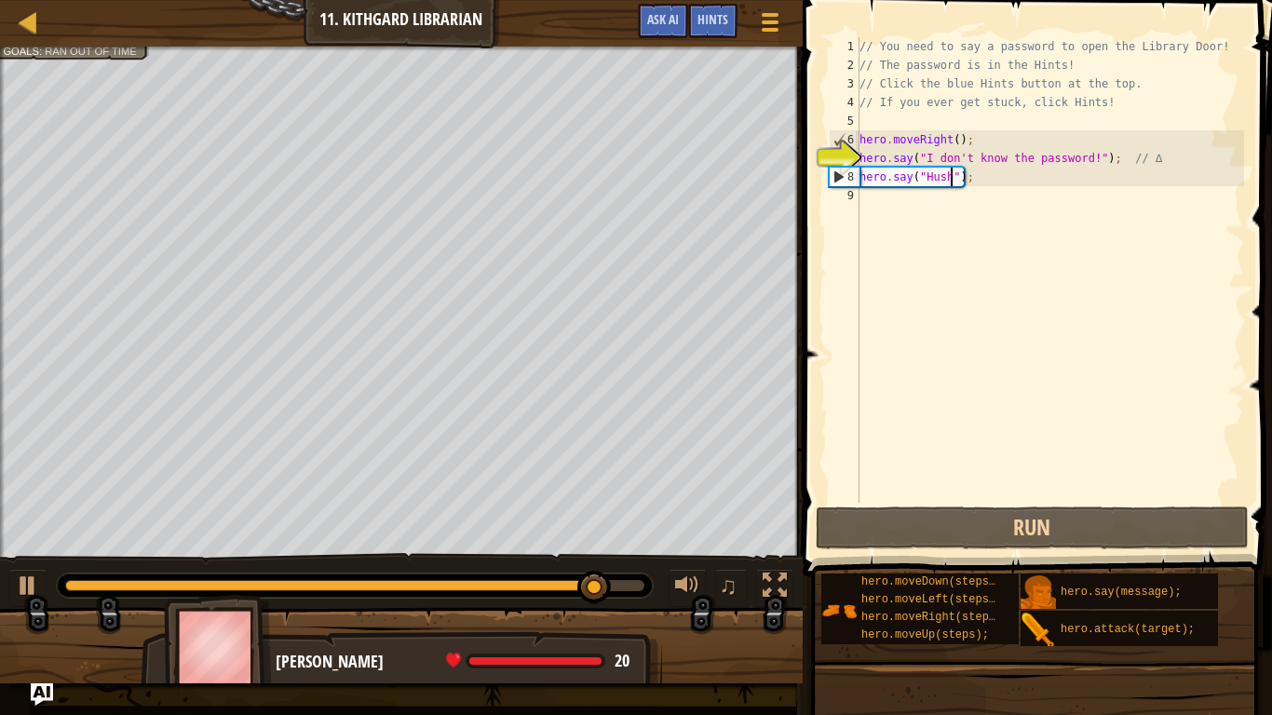
click at [878, 205] on div "// You need to say a password to open the Library Door! // The password is in t…" at bounding box center [1050, 288] width 388 height 503
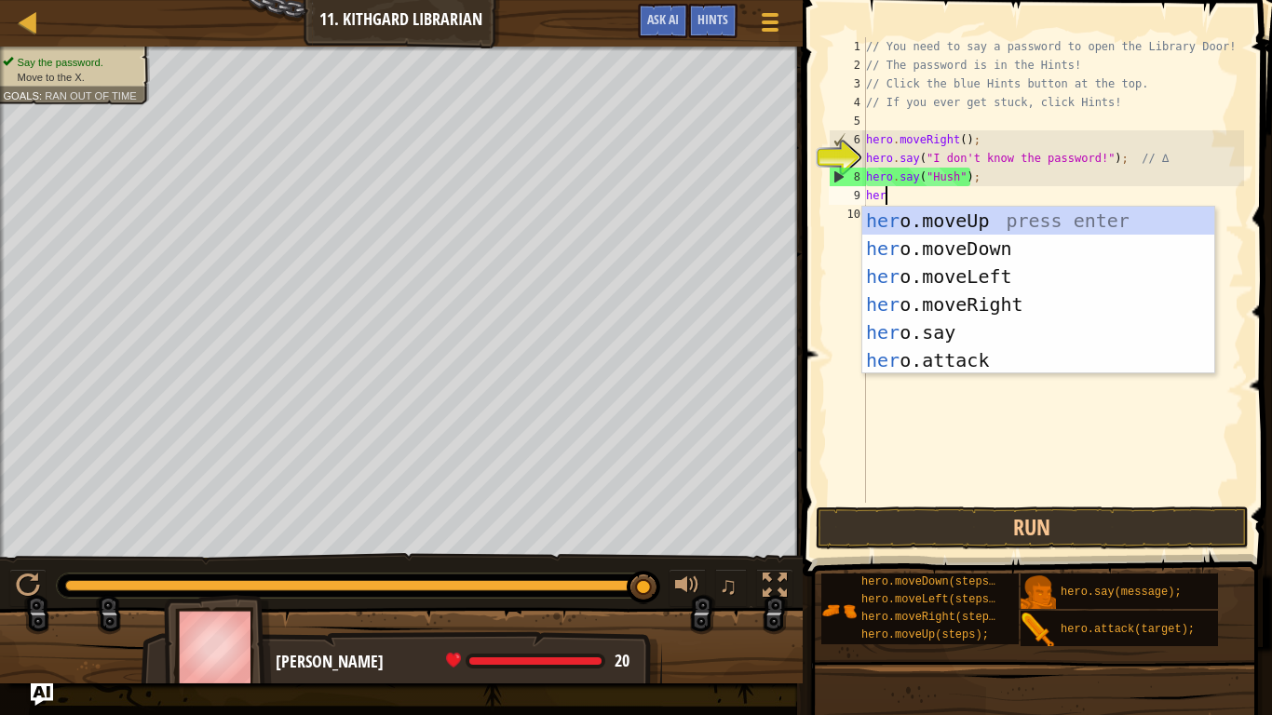
type textarea "hero"
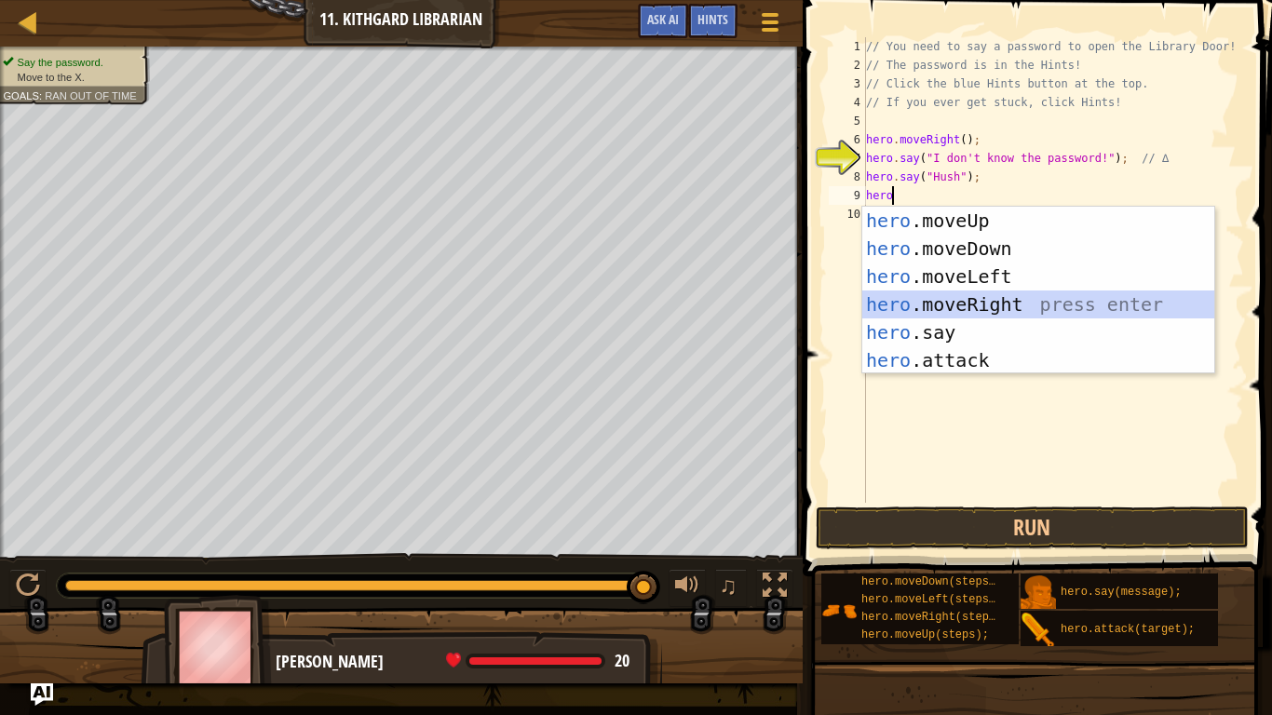
click at [916, 303] on div "hero .moveUp press enter hero .moveDown press enter hero .moveLeft press enter …" at bounding box center [1039, 319] width 352 height 224
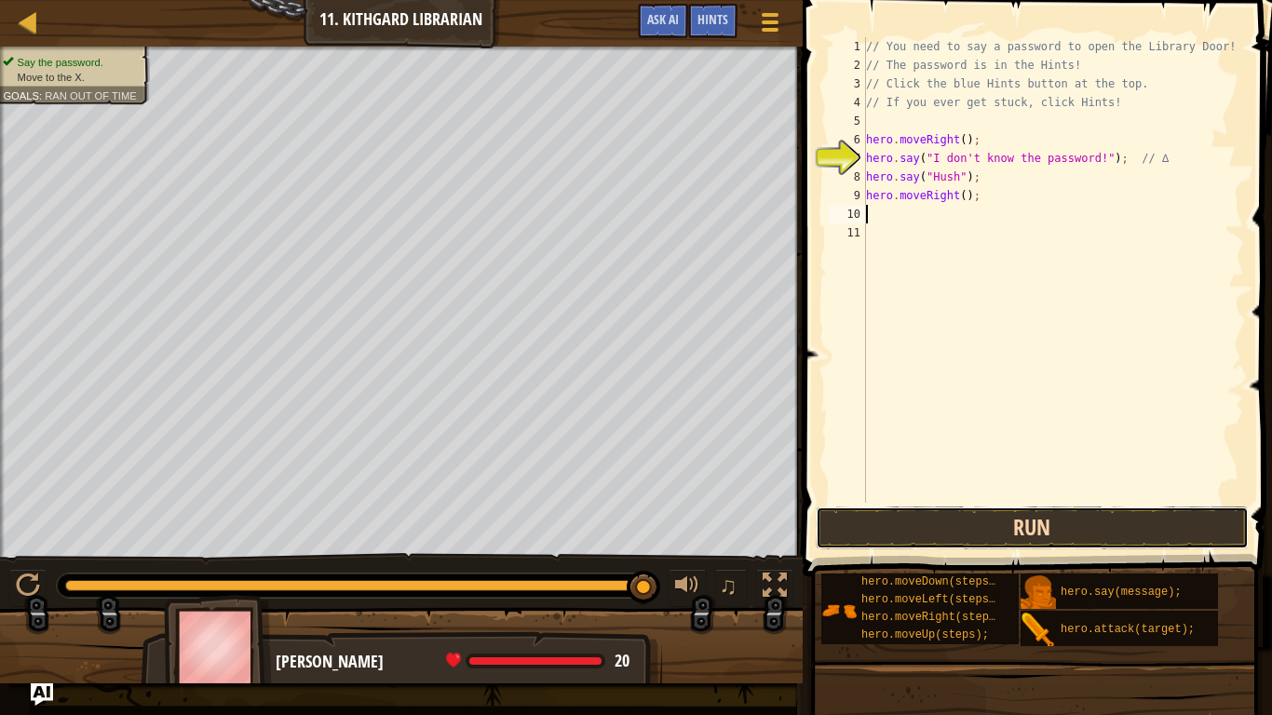
click at [932, 521] on button "Run" at bounding box center [1033, 528] width 434 height 43
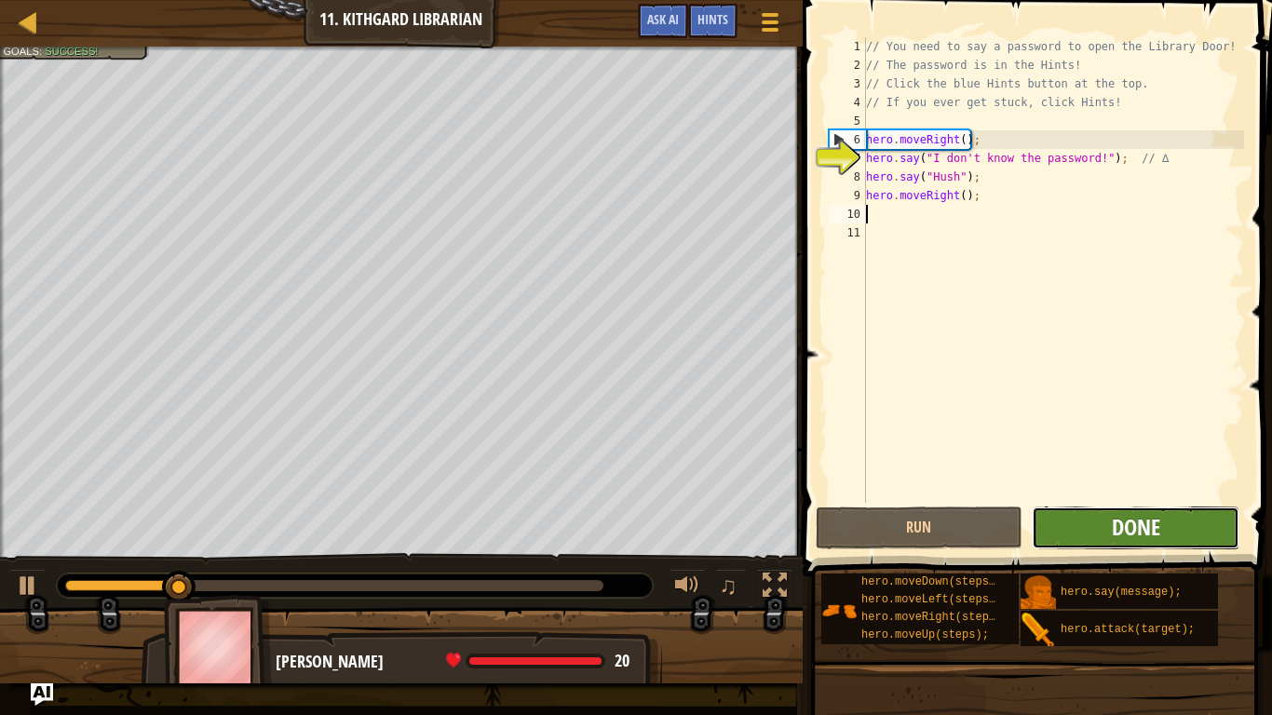
click at [1116, 535] on span "Done" at bounding box center [1136, 527] width 48 height 30
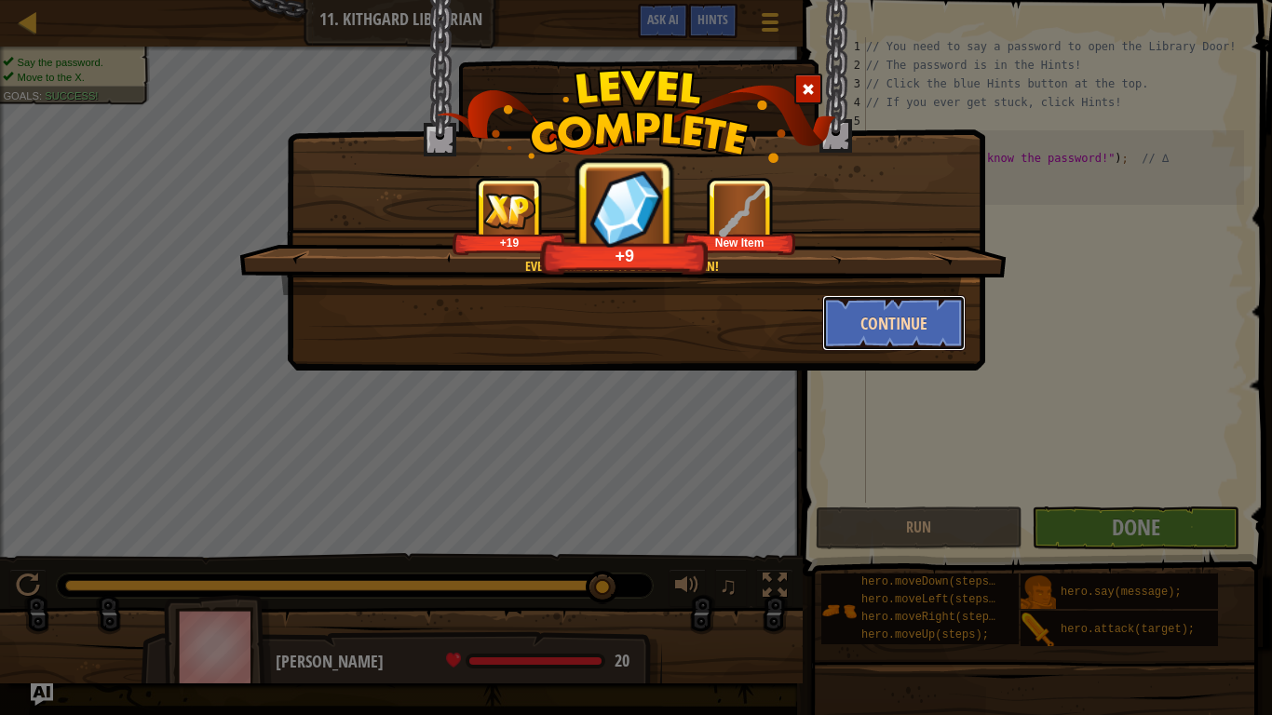
click at [924, 332] on button "Continue" at bounding box center [895, 323] width 144 height 56
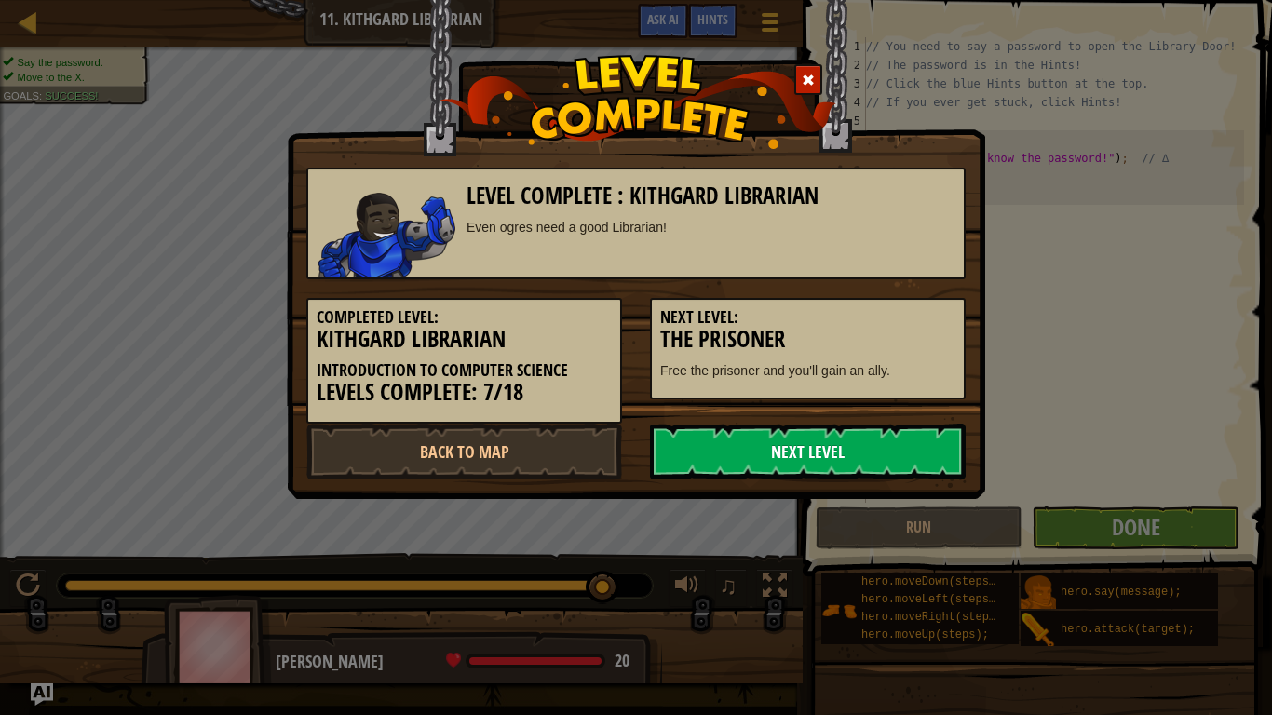
click at [874, 459] on link "Next Level" at bounding box center [808, 452] width 316 height 56
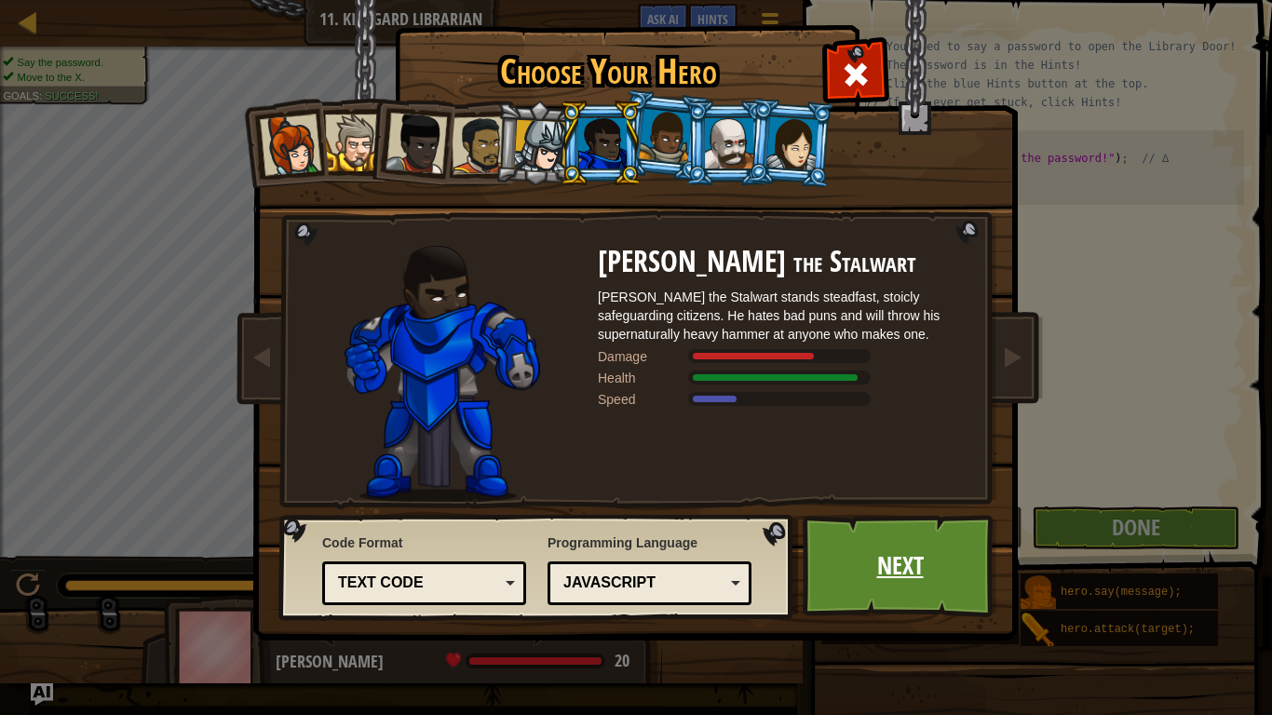
click at [878, 528] on link "Next" at bounding box center [900, 566] width 195 height 102
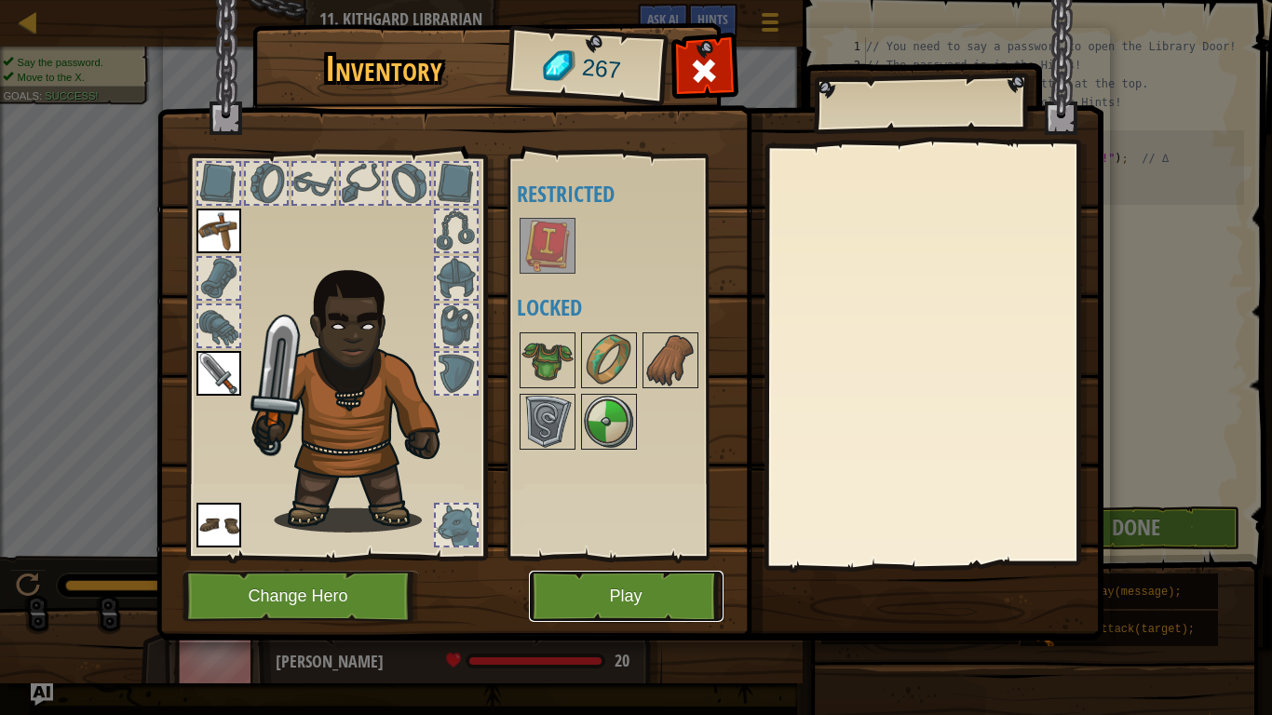
click at [690, 598] on button "Play" at bounding box center [626, 596] width 195 height 51
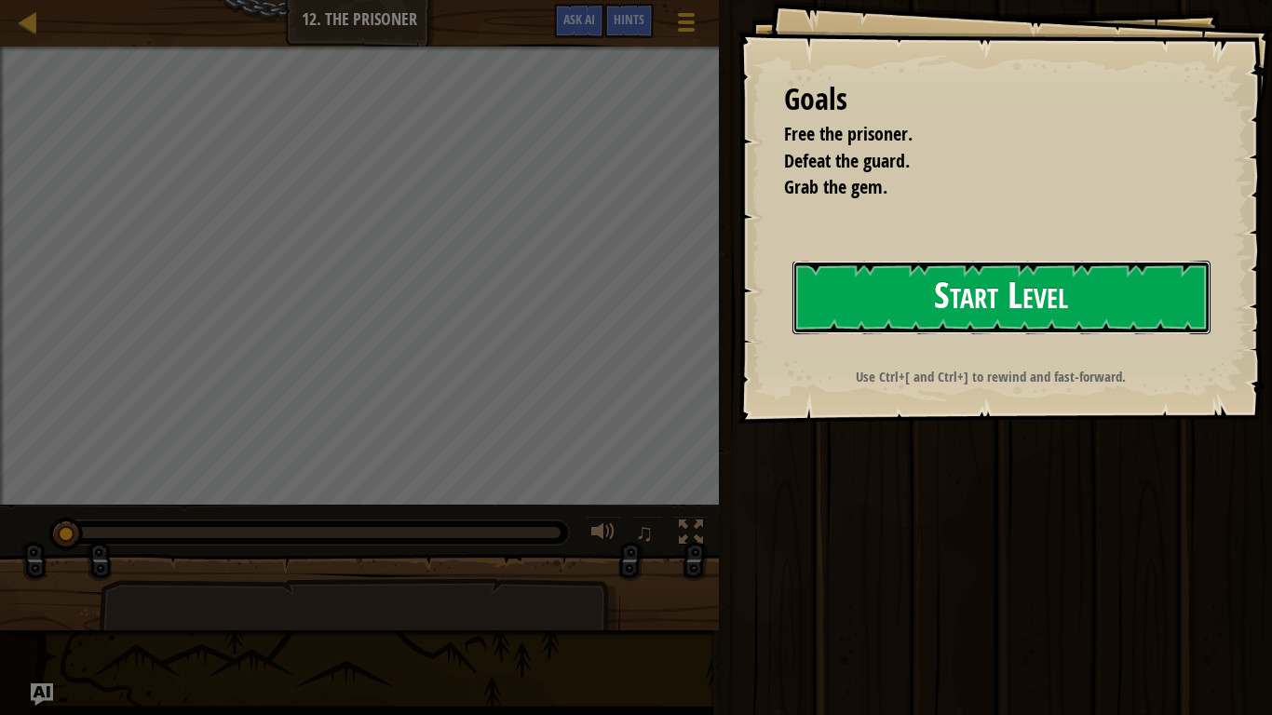
click at [969, 285] on button "Start Level" at bounding box center [1002, 298] width 418 height 74
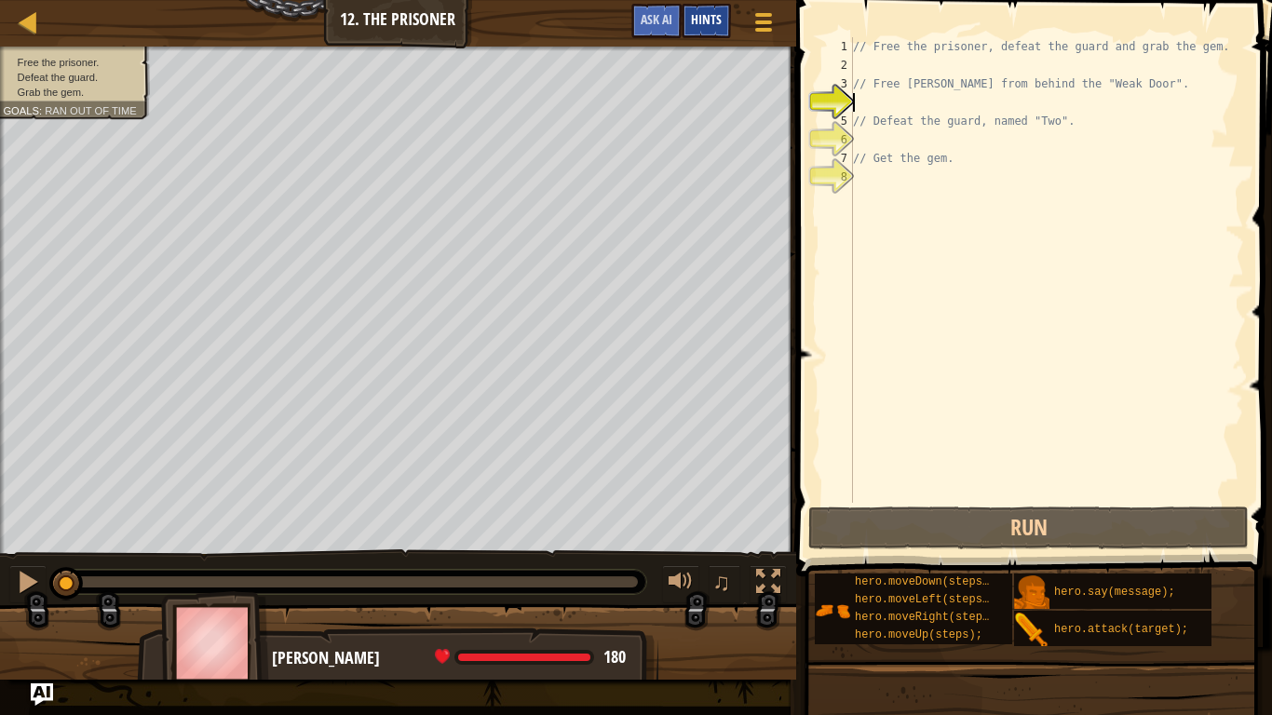
click at [707, 17] on span "Hints" at bounding box center [706, 19] width 31 height 18
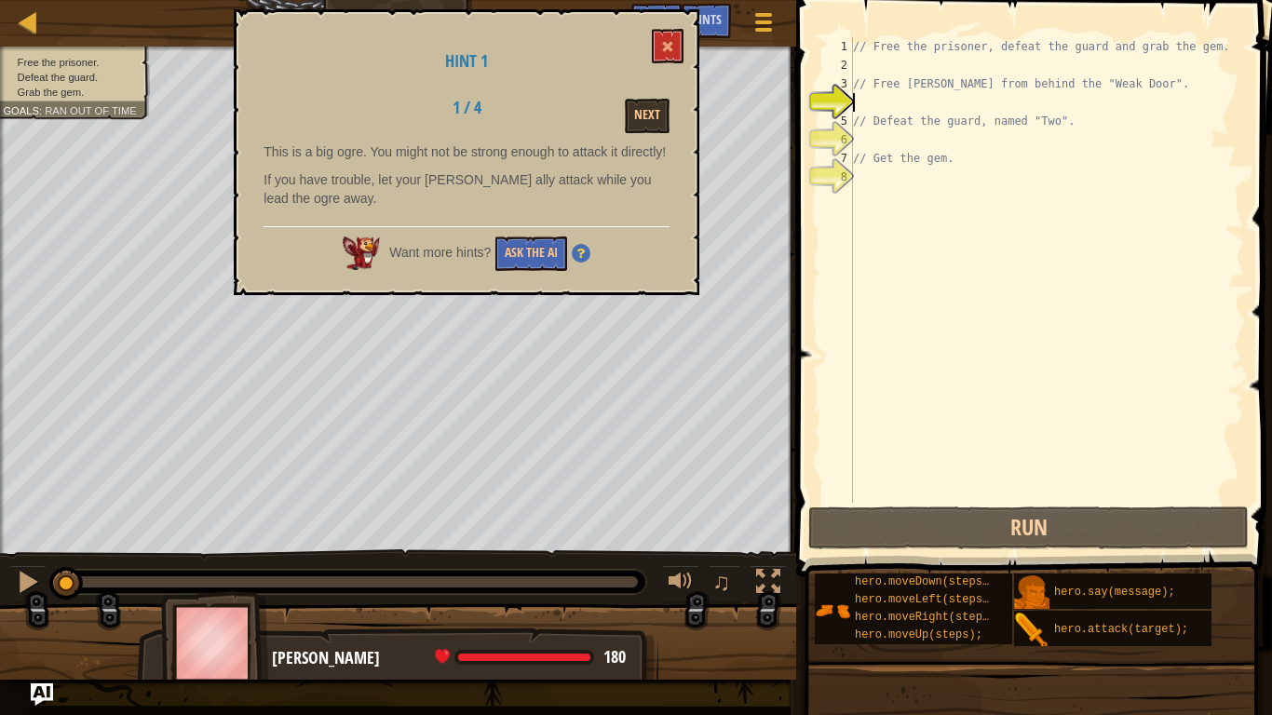
click at [632, 133] on div "Hint 1 1 / 4 Next This is a big ogre. You might not be strong enough to attack …" at bounding box center [467, 152] width 466 height 286
click at [632, 129] on button "Next" at bounding box center [647, 116] width 45 height 34
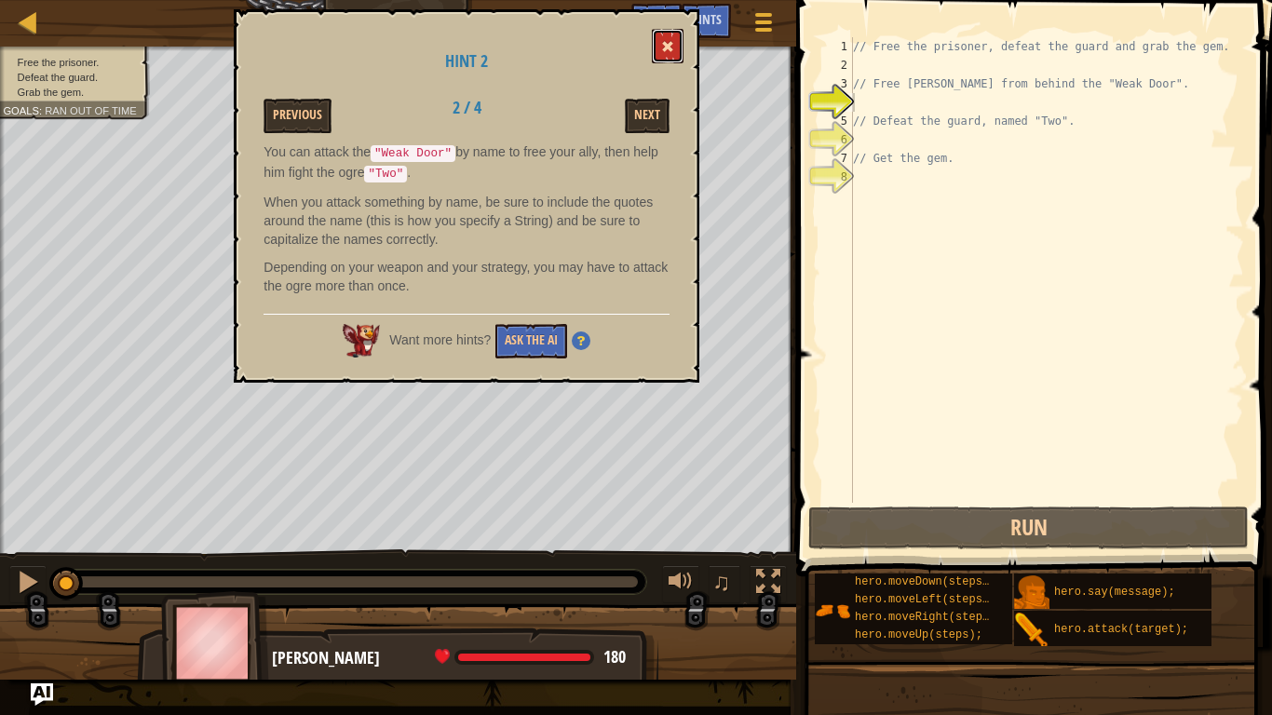
click at [664, 49] on span at bounding box center [667, 46] width 13 height 13
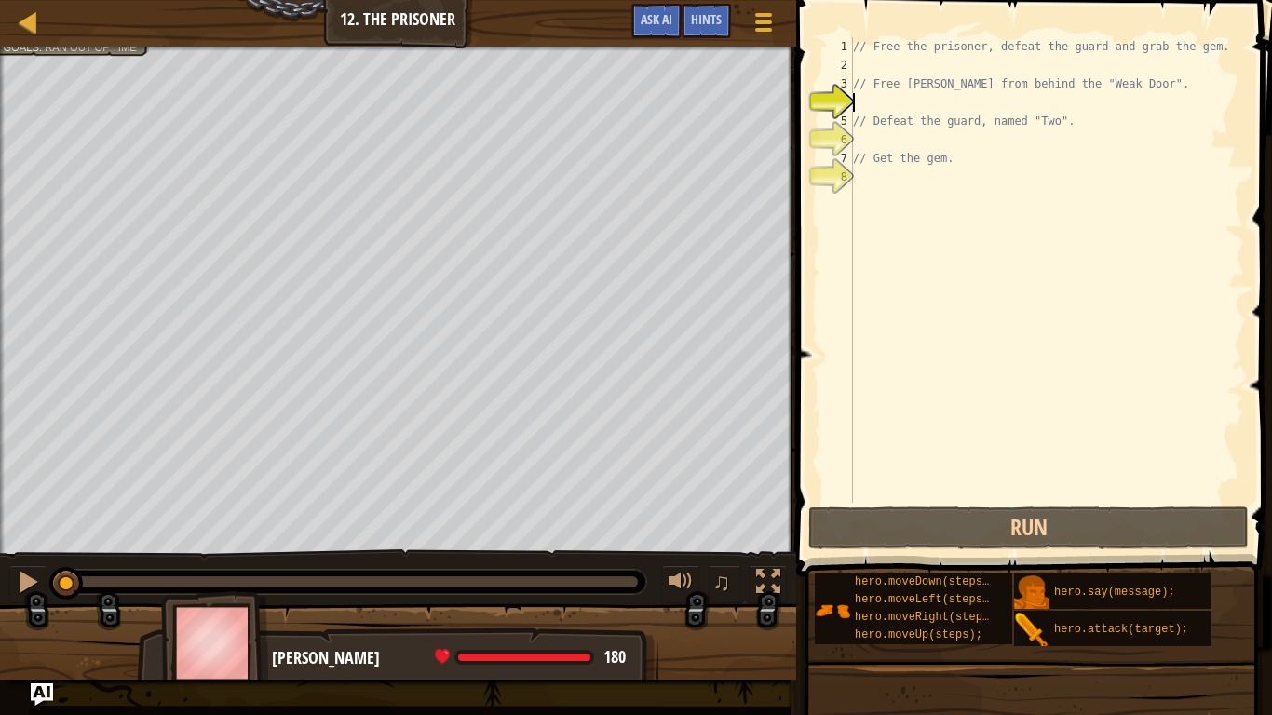
click at [873, 181] on div "// Free the prisoner, defeat the guard and grab the gem. // Free [PERSON_NAME] …" at bounding box center [1047, 288] width 395 height 503
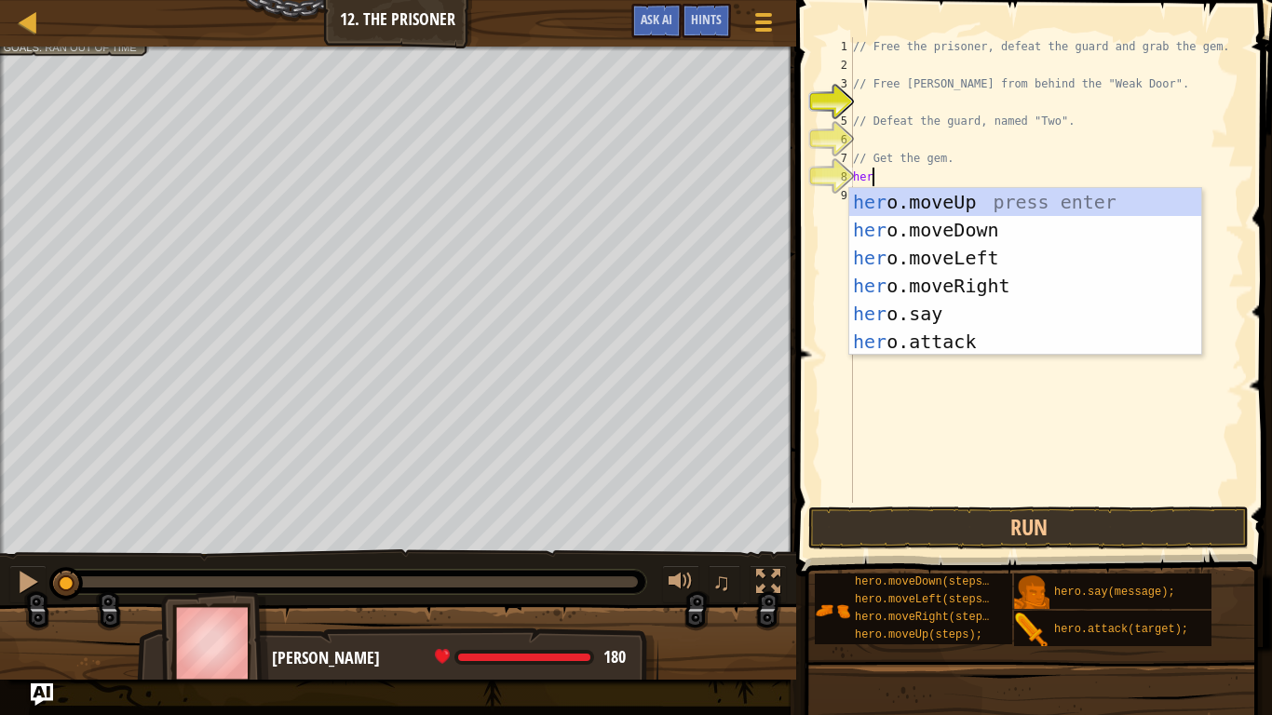
type textarea "hero"
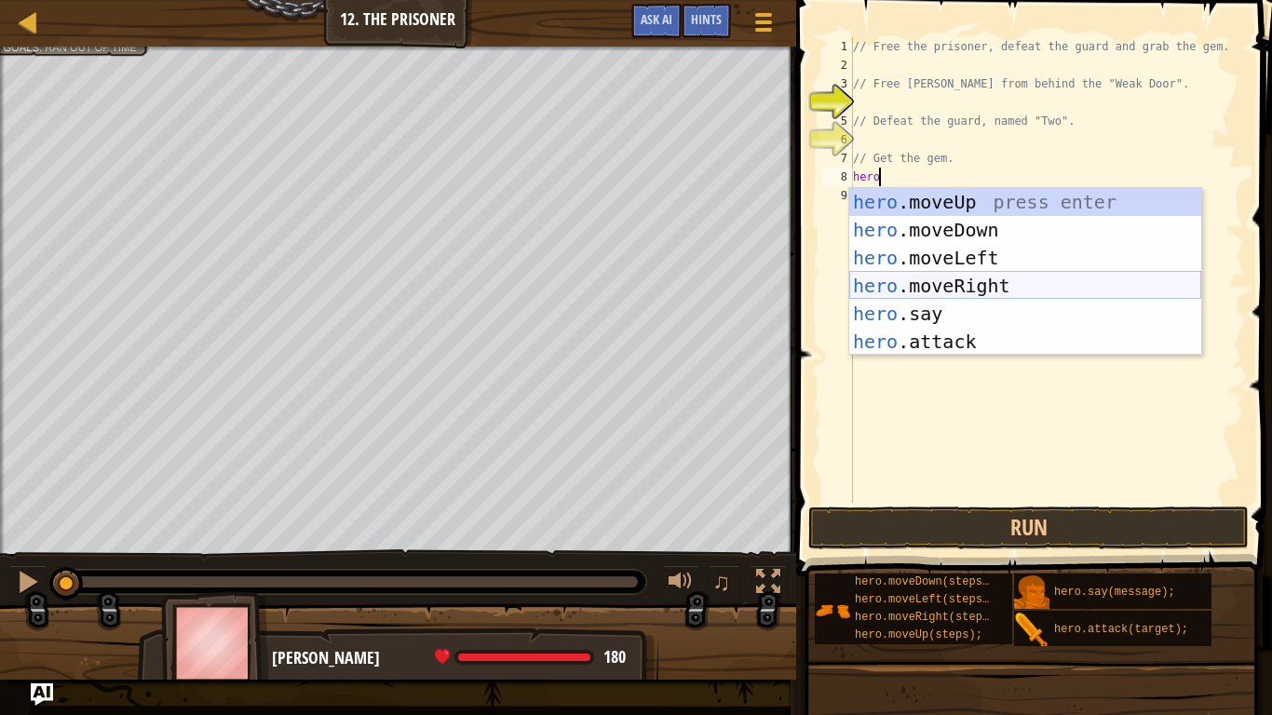
click at [915, 287] on div "hero .moveUp press enter hero .moveDown press enter hero .moveLeft press enter …" at bounding box center [1026, 300] width 352 height 224
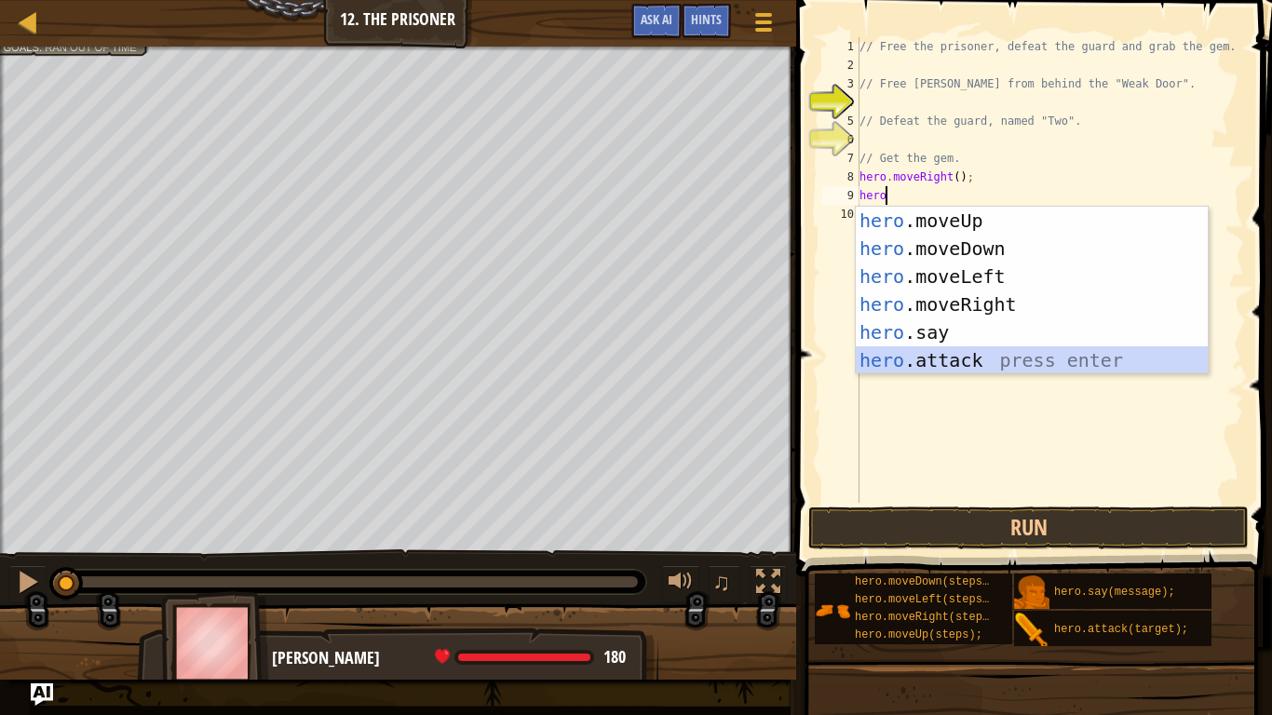
click at [970, 365] on div "hero .moveUp press enter hero .moveDown press enter hero .moveLeft press enter …" at bounding box center [1032, 319] width 352 height 224
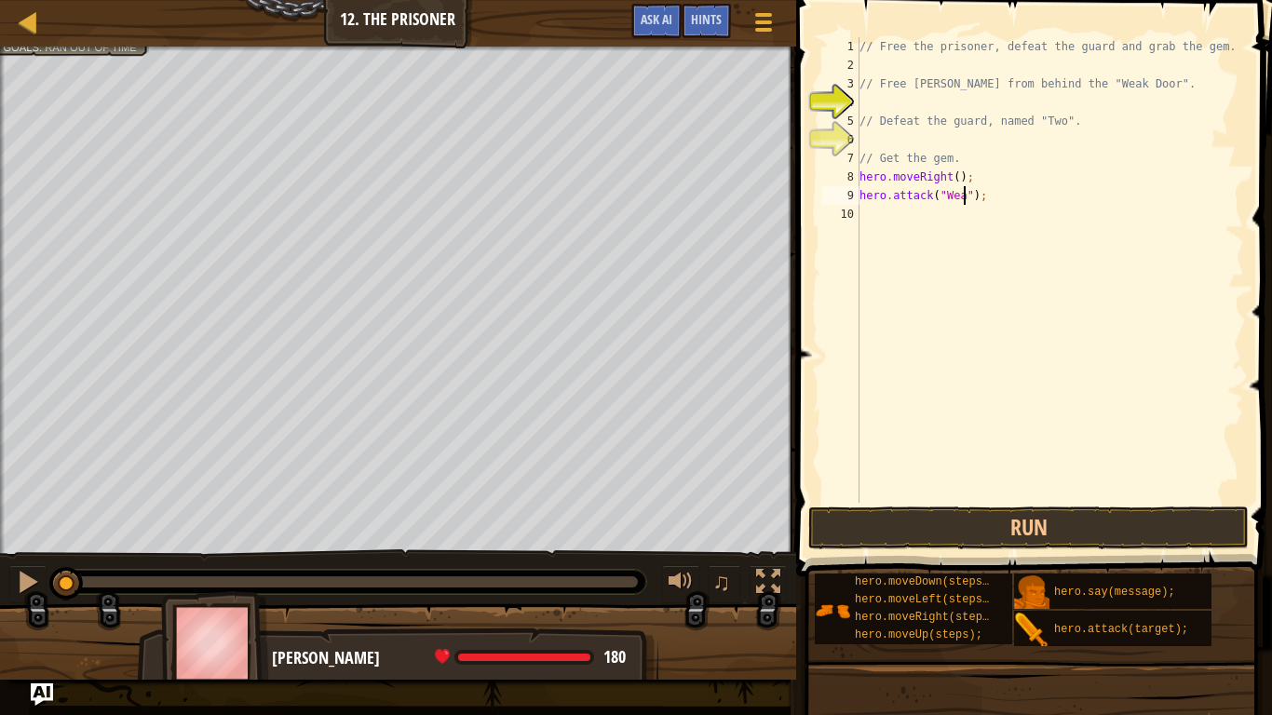
scroll to position [8, 16]
type textarea "hero.attack("Weak Door");"
click at [876, 212] on div "// Free the prisoner, defeat the guard and grab the gem. // Free [PERSON_NAME] …" at bounding box center [1050, 288] width 388 height 503
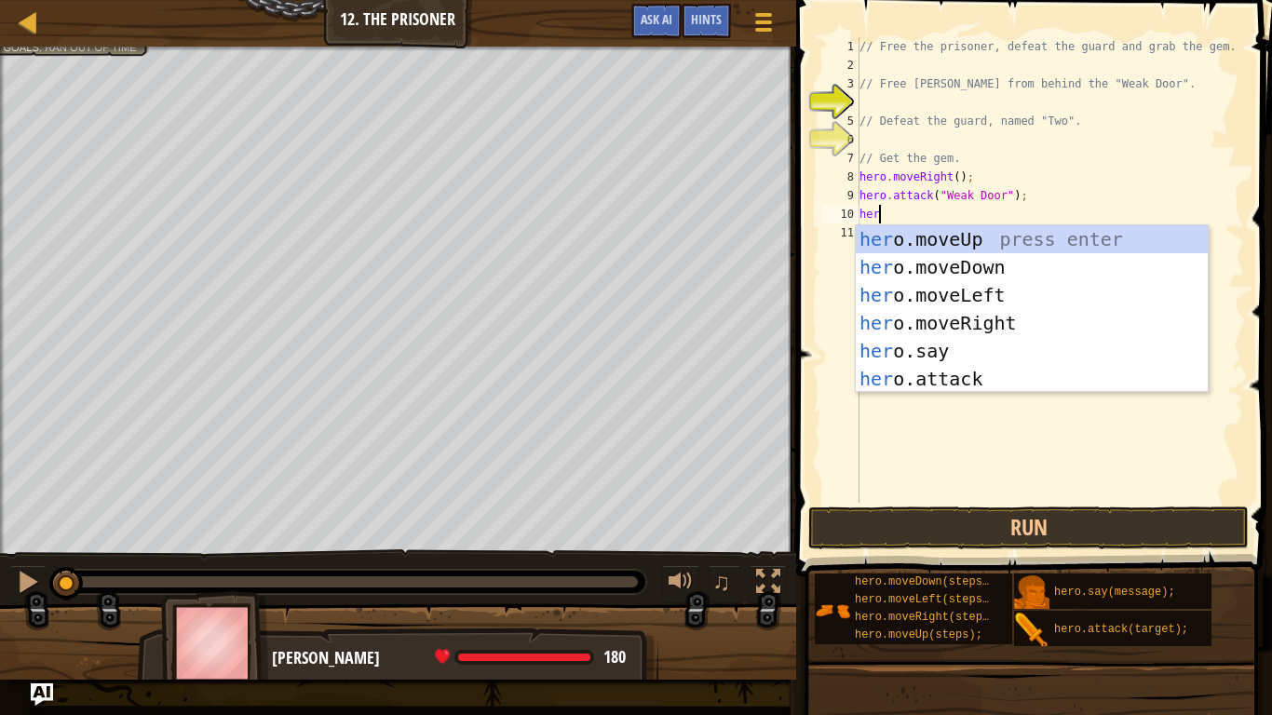
type textarea "hero"
click at [965, 320] on div "hero .moveUp press enter hero .moveDown press enter hero .moveLeft press enter …" at bounding box center [1032, 337] width 352 height 224
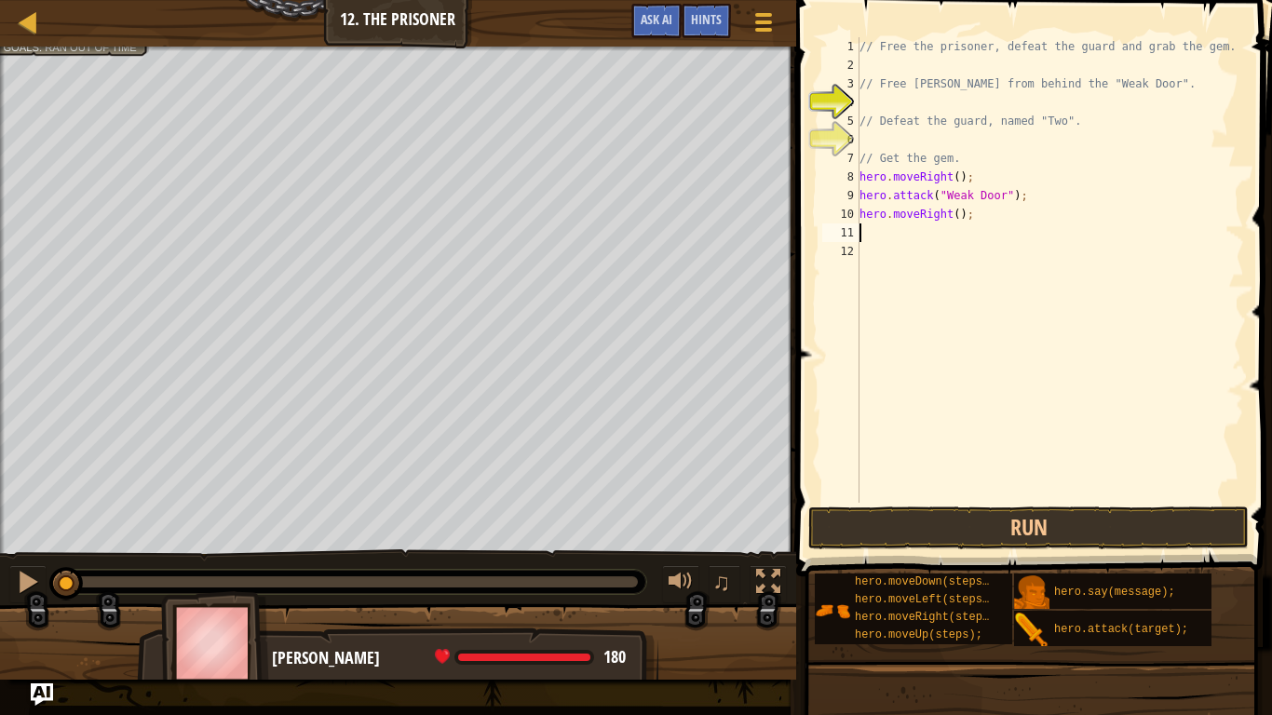
click at [960, 219] on div "// Free the prisoner, defeat the guard and grab the gem. // Free [PERSON_NAME] …" at bounding box center [1050, 288] width 388 height 503
type textarea "hero.moveRight(2);"
click at [878, 232] on div "// Free the prisoner, defeat the guard and grab the gem. // Free [PERSON_NAME] …" at bounding box center [1050, 288] width 388 height 503
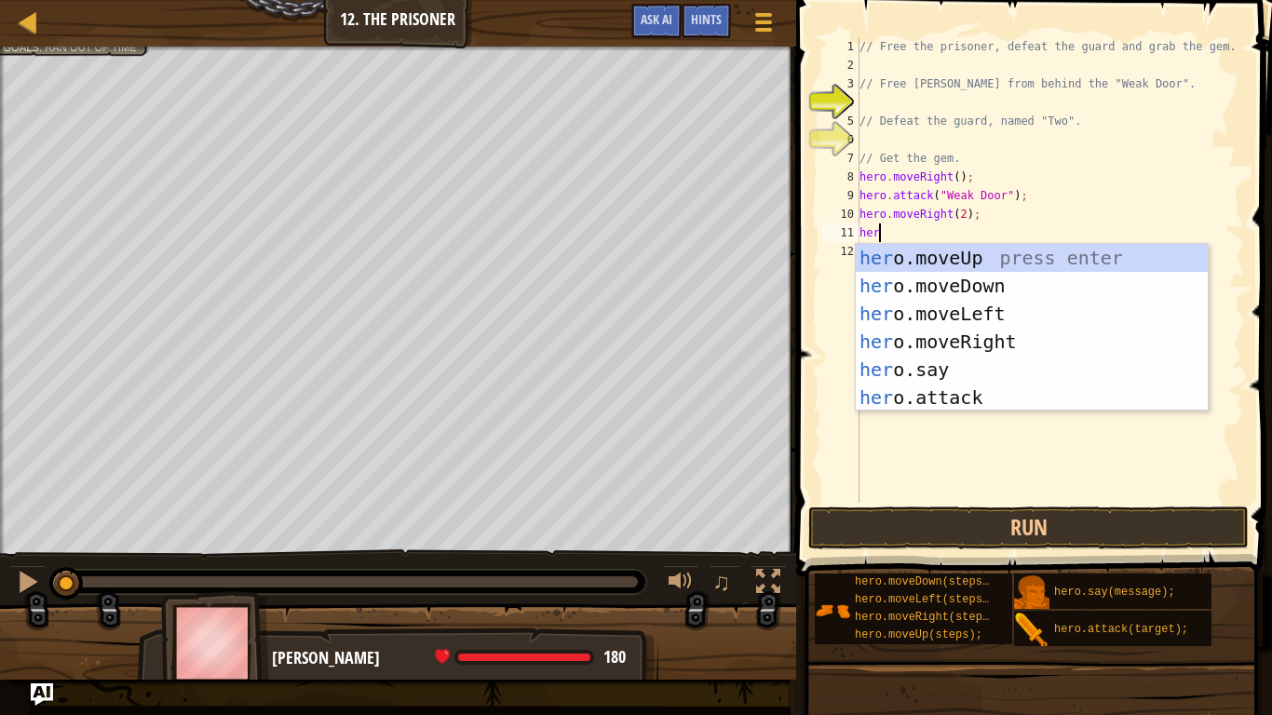
type textarea "hero"
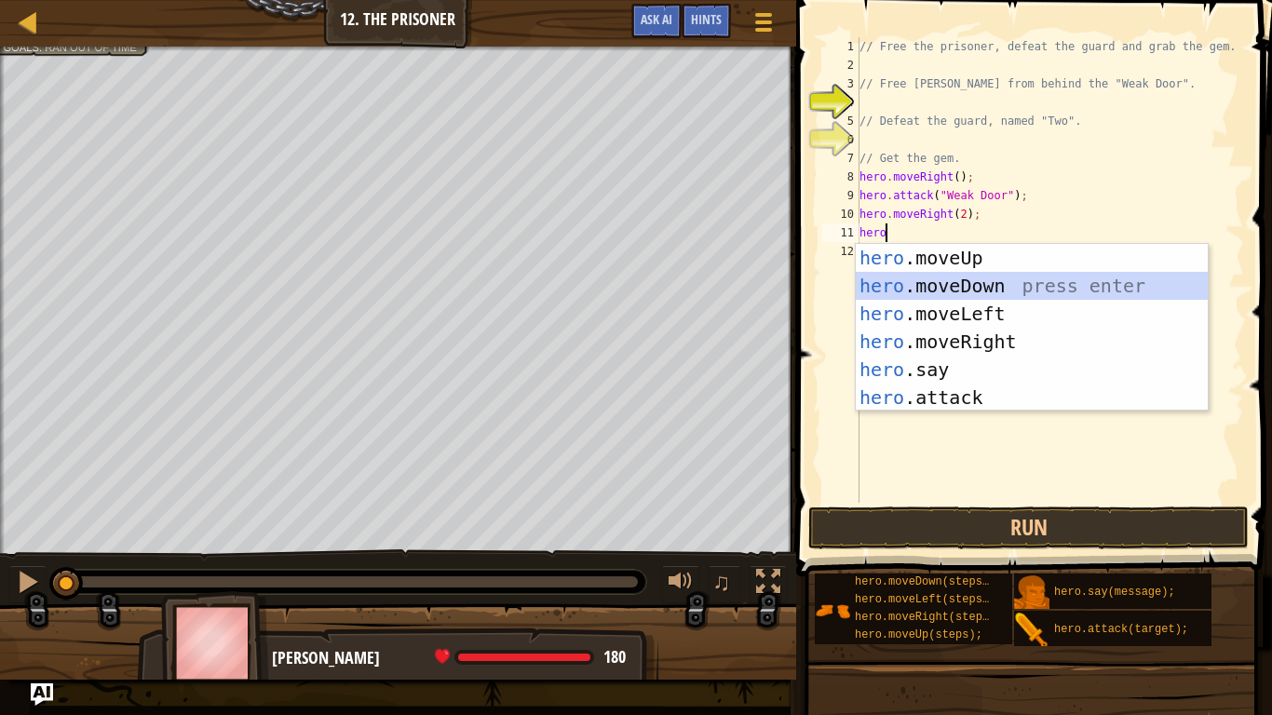
click at [971, 279] on div "hero .moveUp press enter hero .moveDown press enter hero .moveLeft press enter …" at bounding box center [1032, 356] width 352 height 224
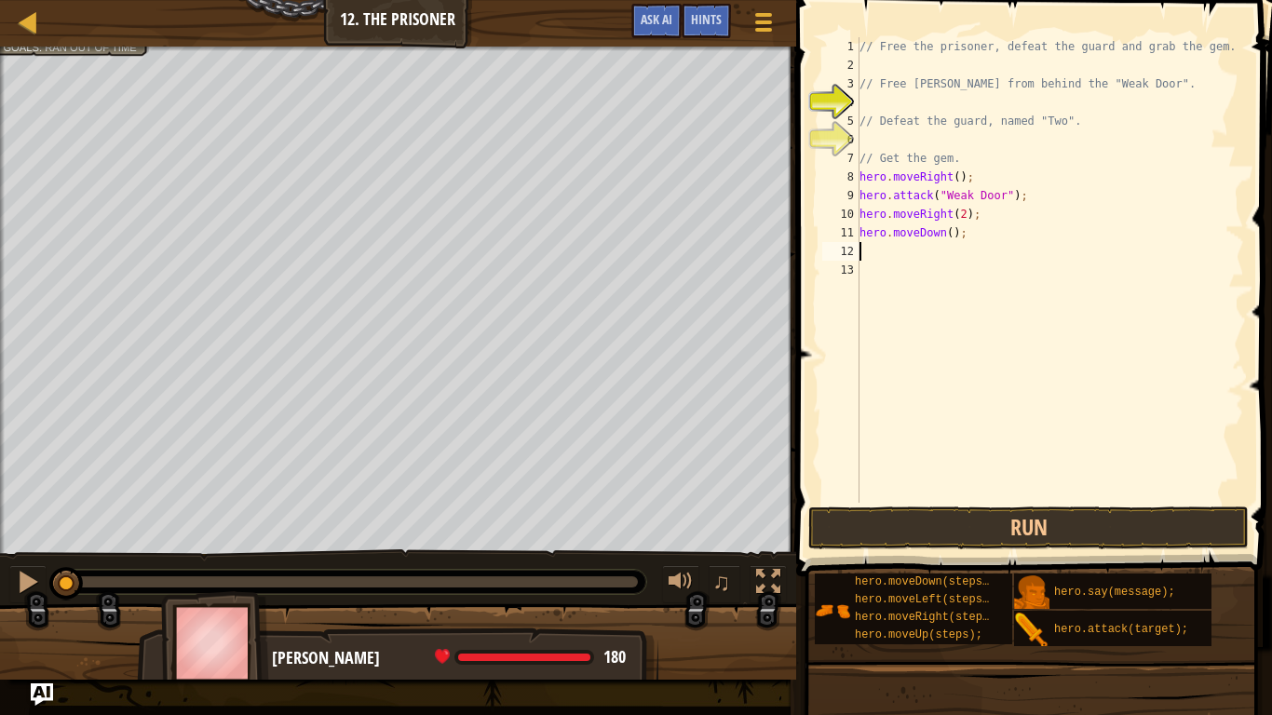
click at [949, 234] on div "// Free the prisoner, defeat the guard and grab the gem. // Free [PERSON_NAME] …" at bounding box center [1050, 288] width 388 height 503
type textarea "hero.moveDown(4);"
click at [879, 251] on div "// Free the prisoner, defeat the guard and grab the gem. // Free [PERSON_NAME] …" at bounding box center [1050, 288] width 388 height 503
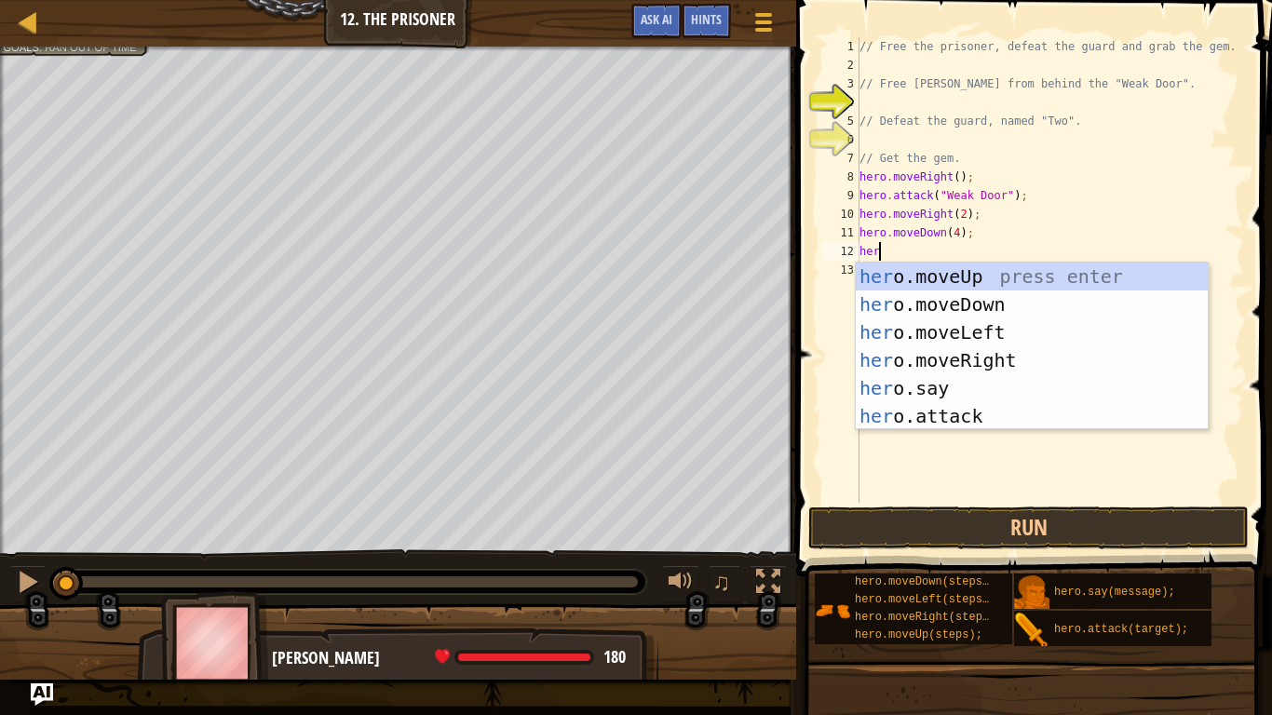
scroll to position [8, 3]
click at [1021, 413] on div "hero .moveUp press enter hero .moveDown press enter hero .moveLeft press enter …" at bounding box center [1032, 375] width 352 height 224
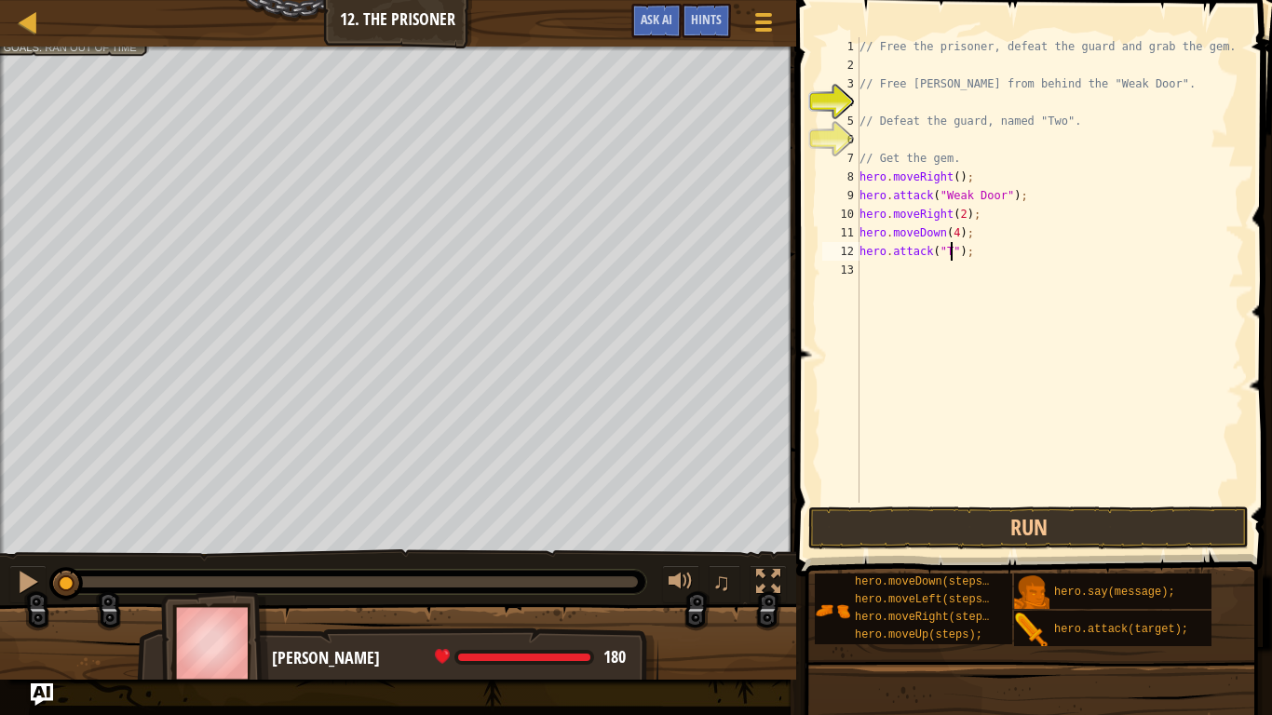
type textarea "hero.attack("Two");"
click at [899, 273] on div "// Free the prisoner, defeat the guard and grab the gem. // Free [PERSON_NAME] …" at bounding box center [1050, 288] width 388 height 503
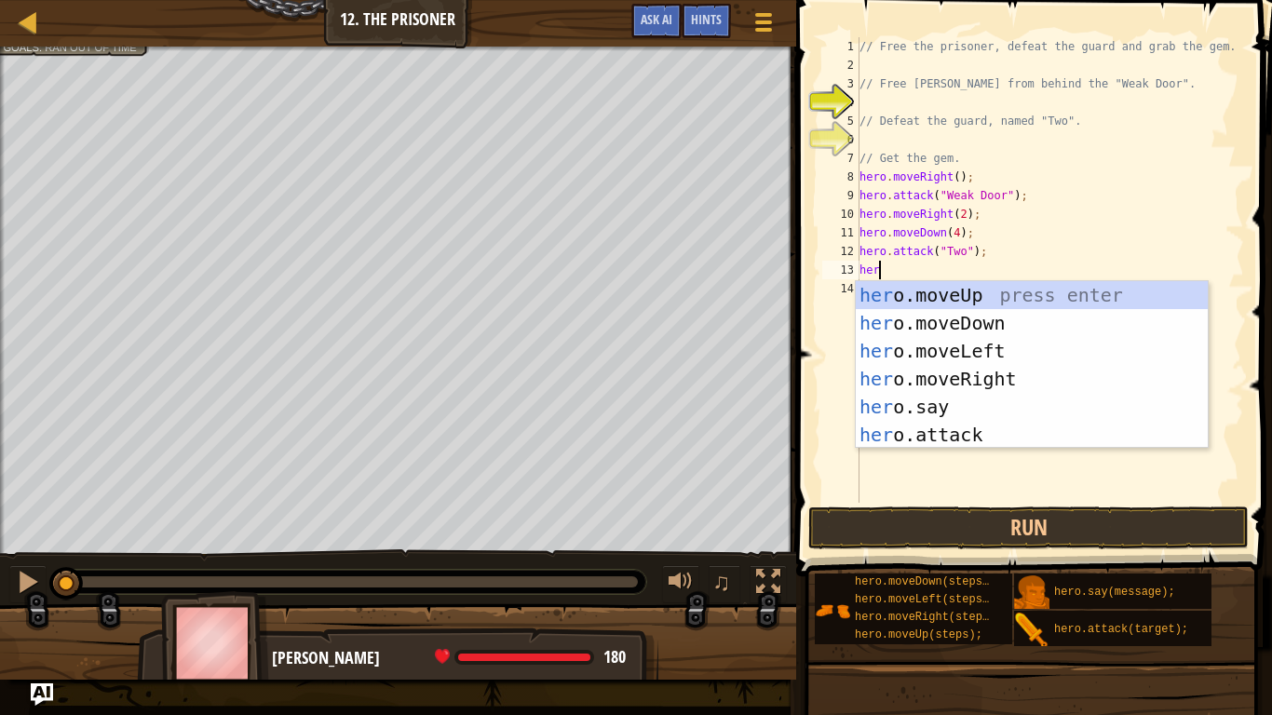
type textarea "hero"
click at [973, 373] on div "hero .moveUp press enter hero .moveDown press enter hero .moveLeft press enter …" at bounding box center [1032, 393] width 352 height 224
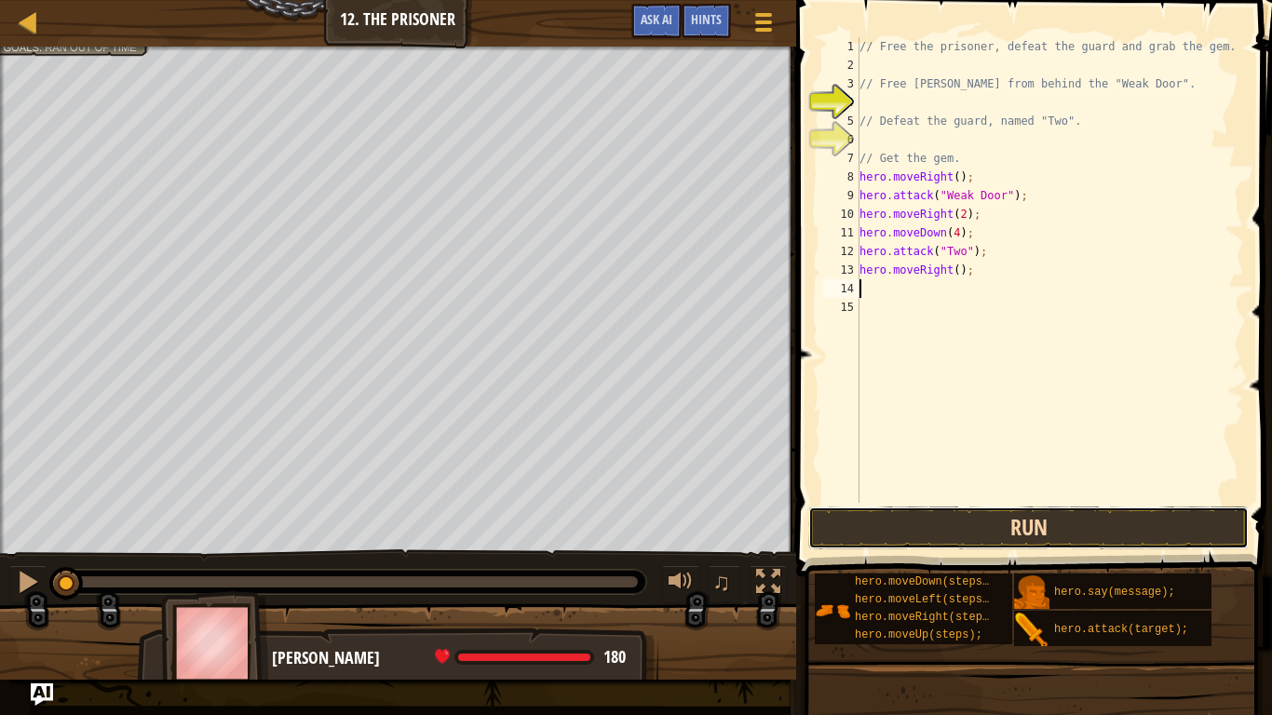
click at [998, 524] on button "Run" at bounding box center [1029, 528] width 441 height 43
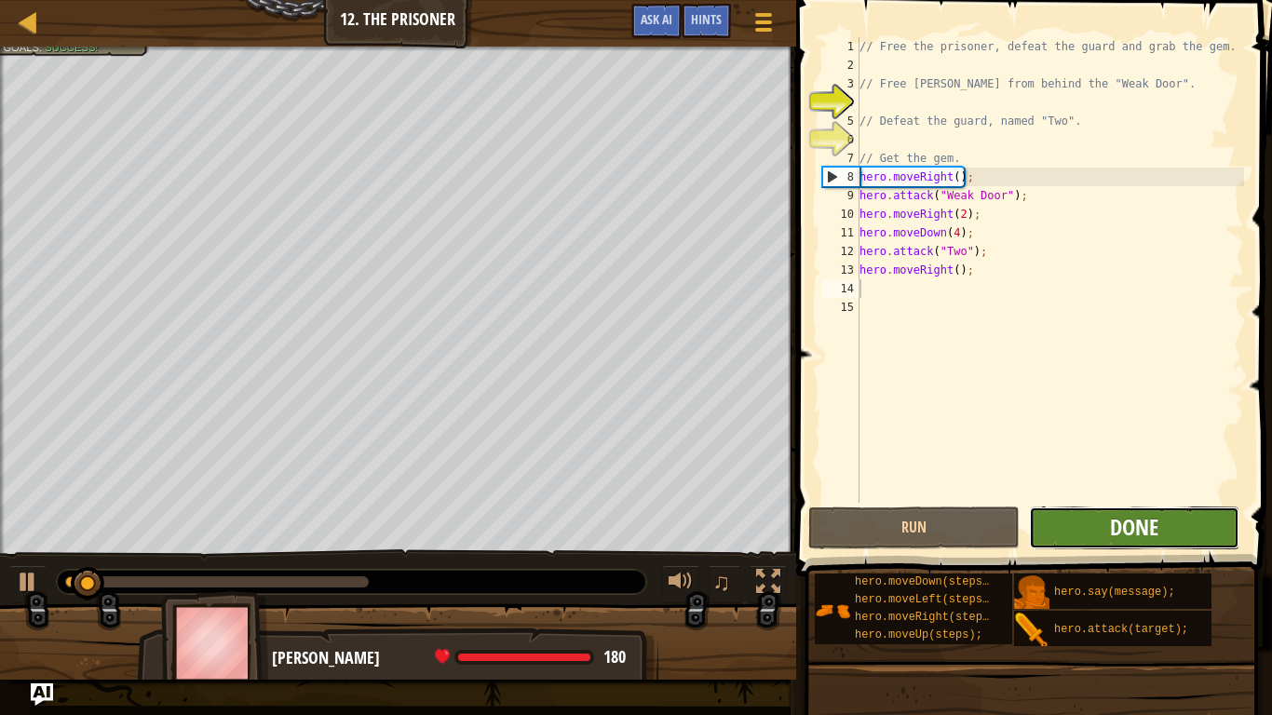
click at [1117, 530] on span "Done" at bounding box center [1134, 527] width 48 height 30
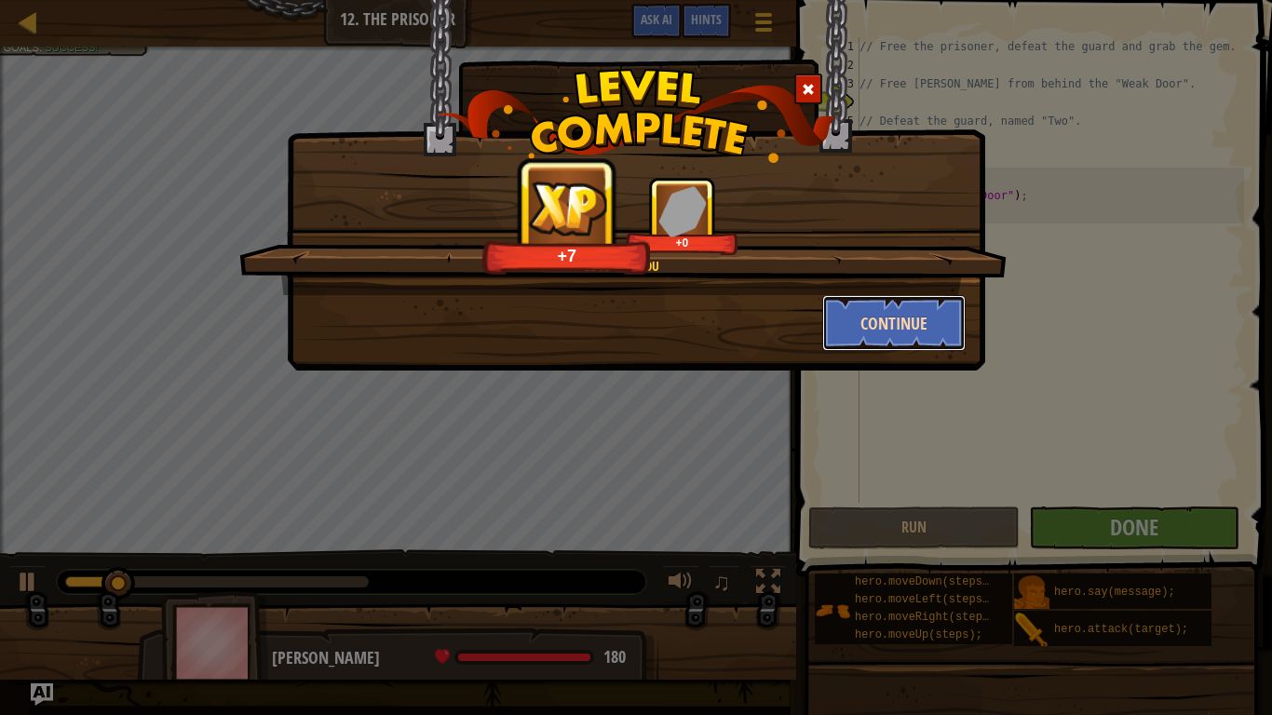
click at [850, 350] on button "Continue" at bounding box center [895, 323] width 144 height 56
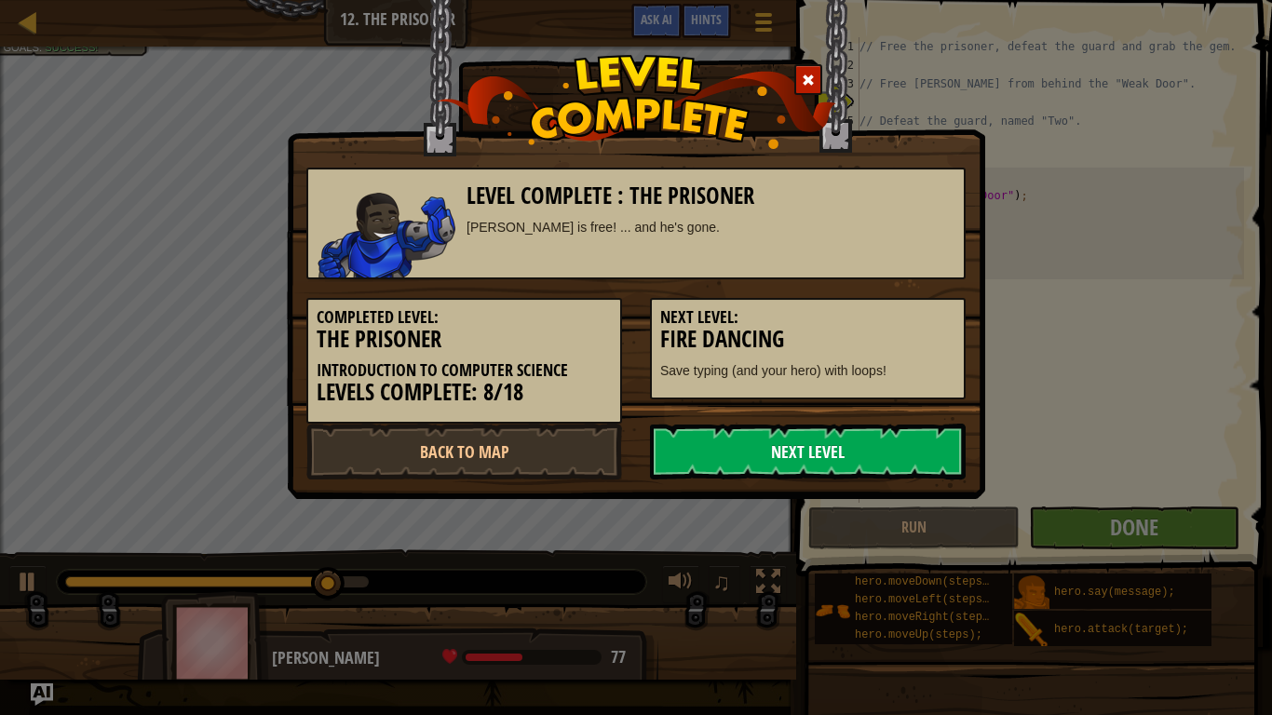
click at [912, 456] on link "Next Level" at bounding box center [808, 452] width 316 height 56
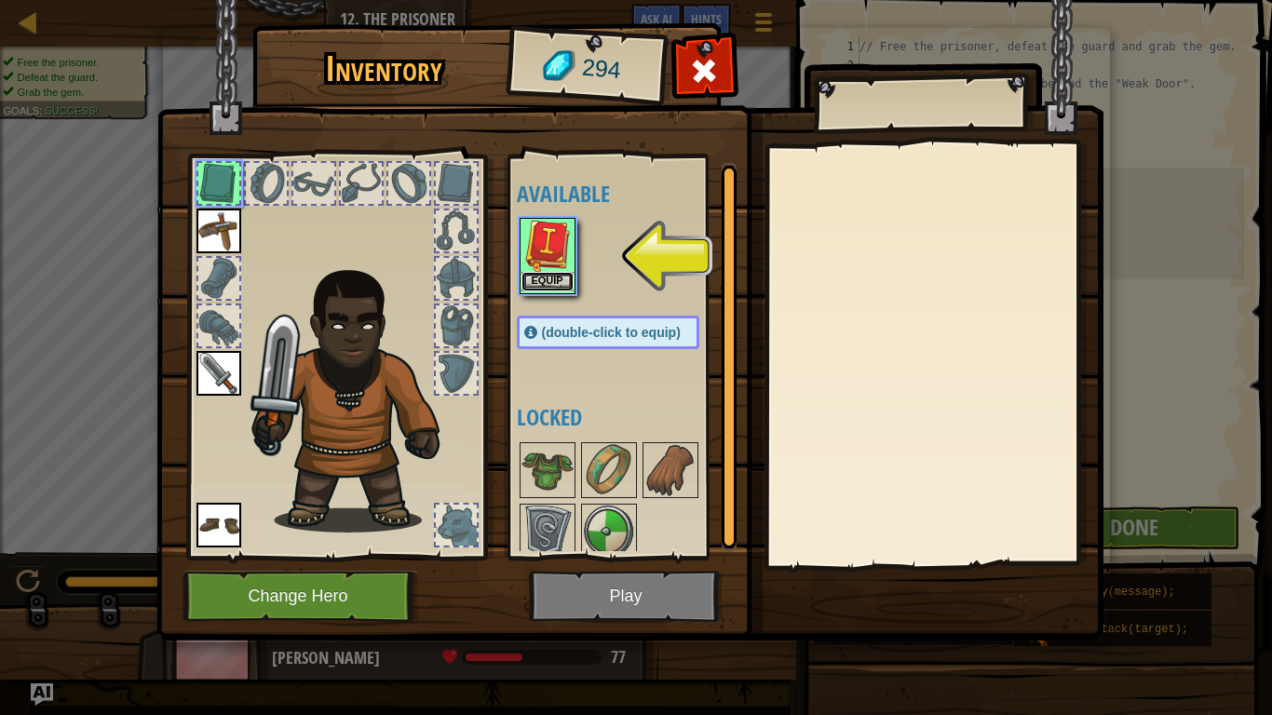
click at [537, 279] on button "Equip" at bounding box center [548, 282] width 52 height 20
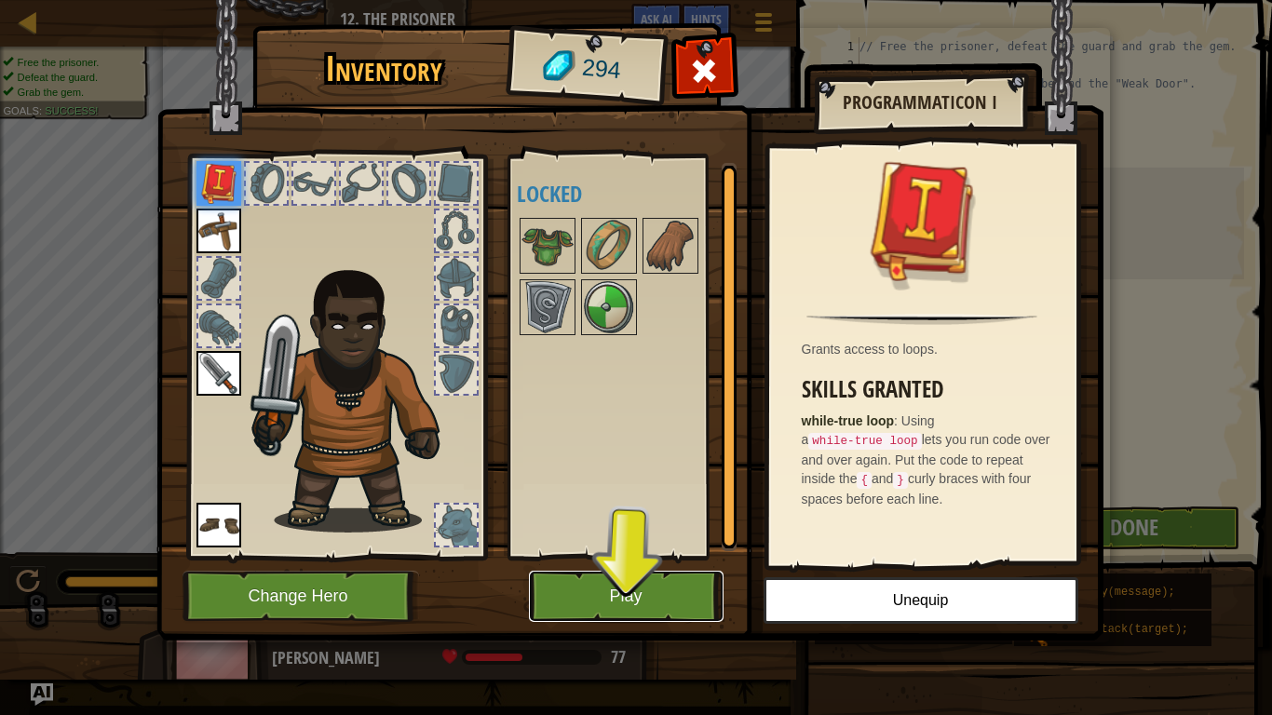
click at [640, 591] on button "Play" at bounding box center [626, 596] width 195 height 51
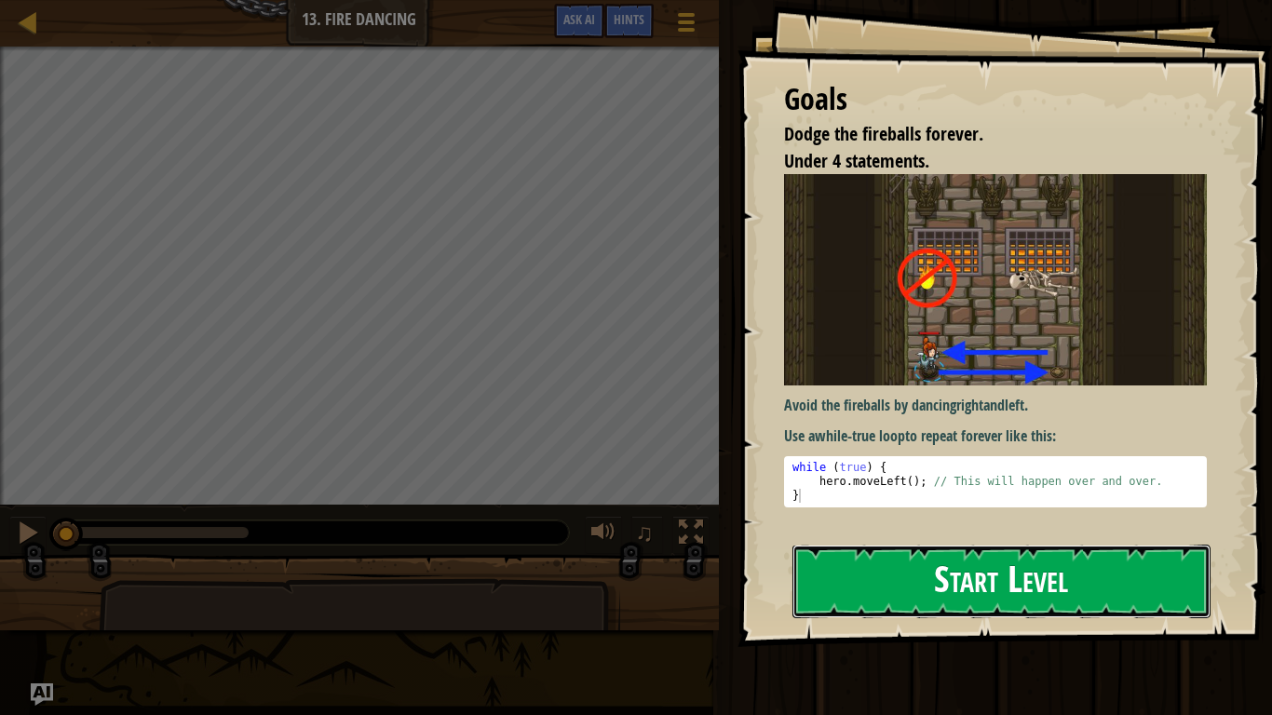
click at [918, 599] on button "Start Level" at bounding box center [1002, 582] width 418 height 74
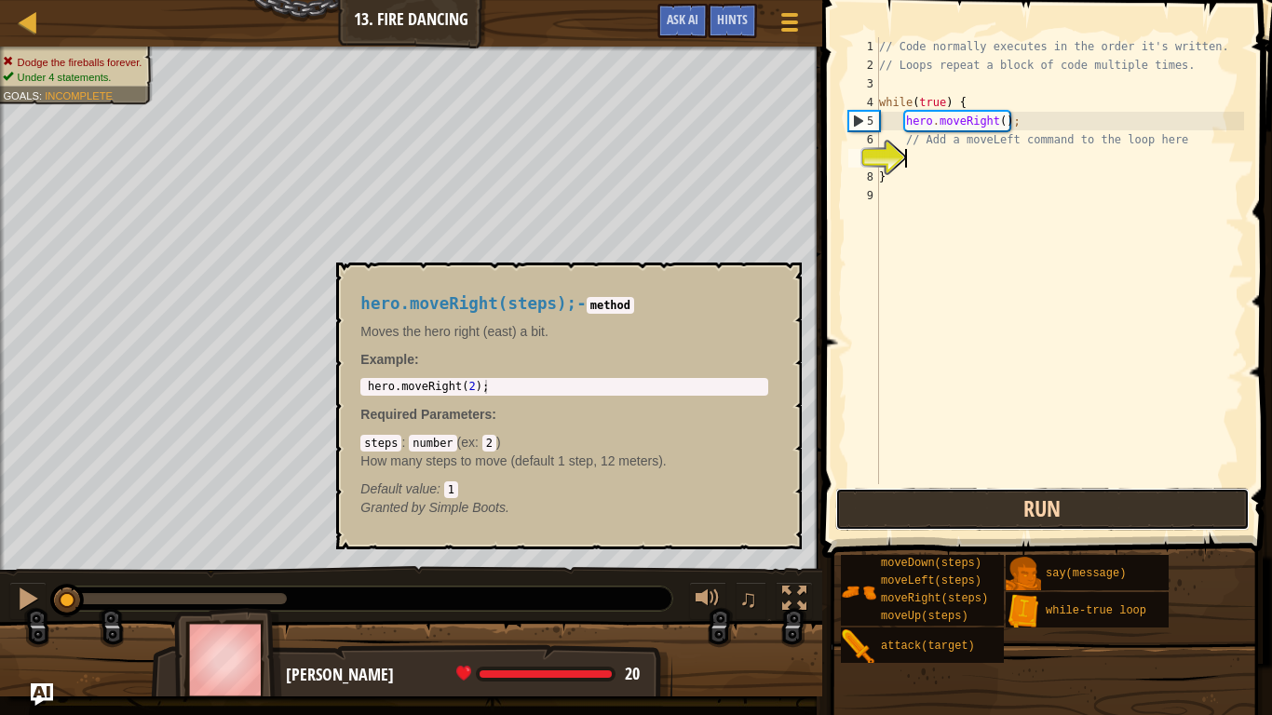
click at [1130, 521] on button "Run" at bounding box center [1043, 509] width 415 height 43
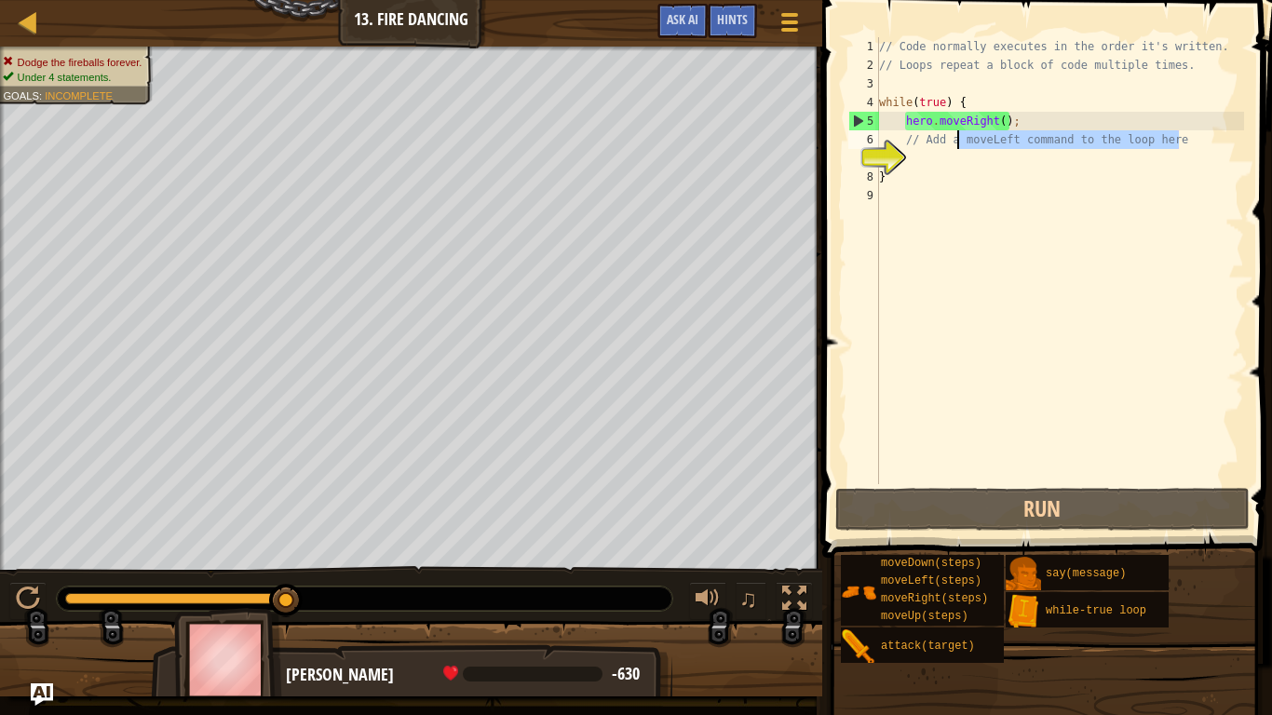
drag, startPoint x: 1195, startPoint y: 143, endPoint x: 935, endPoint y: 140, distance: 259.9
click at [935, 140] on div "// Code normally executes in the order it's written. // Loops repeat a block of…" at bounding box center [1060, 279] width 369 height 484
type textarea "// Add a moveLeft command to the loop here"
click at [918, 158] on div "// Code normally executes in the order it's written. // Loops repeat a block of…" at bounding box center [1060, 279] width 369 height 484
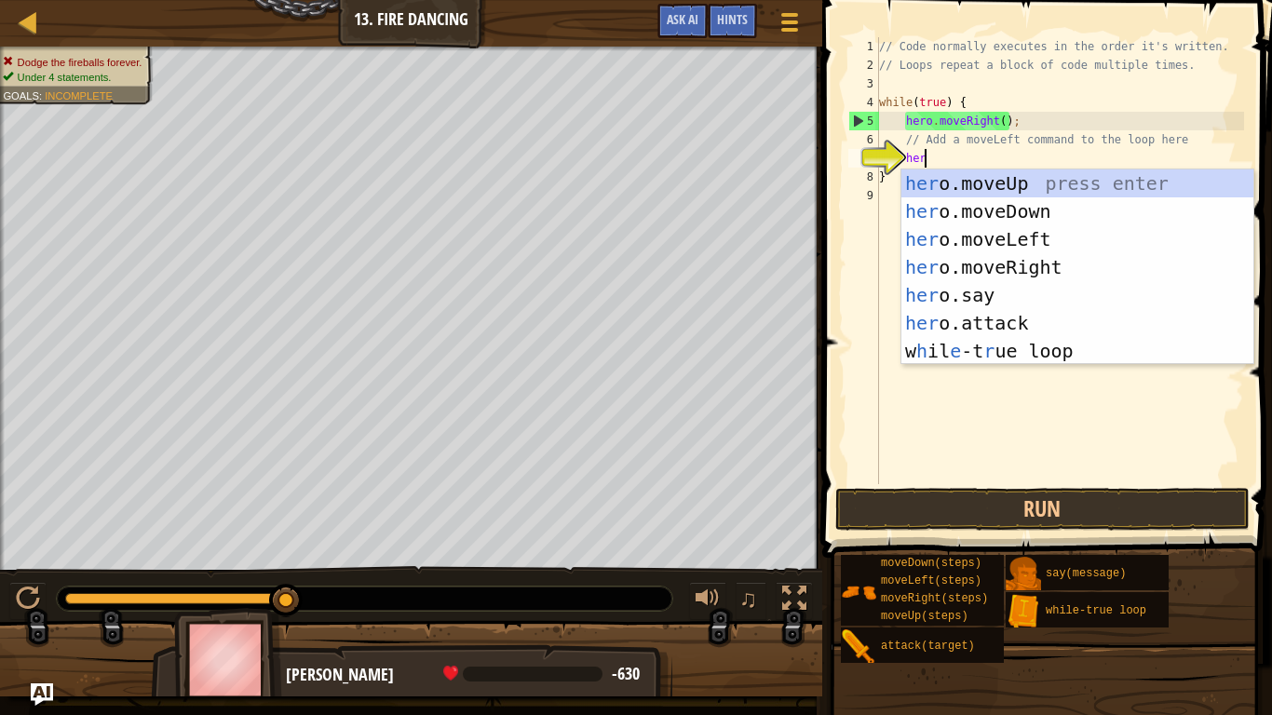
scroll to position [8, 7]
type textarea "hero"
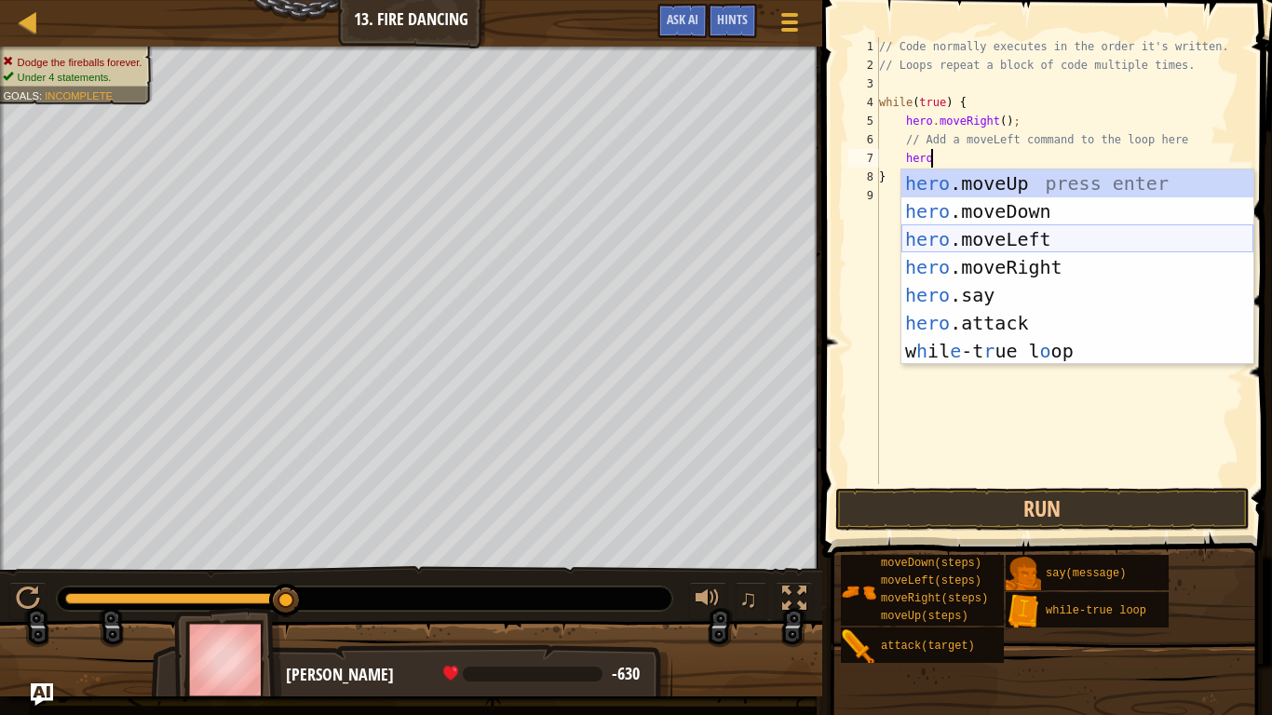
click at [1005, 231] on div "hero .moveUp press enter hero .moveDown press enter hero .moveLeft press enter …" at bounding box center [1078, 296] width 352 height 252
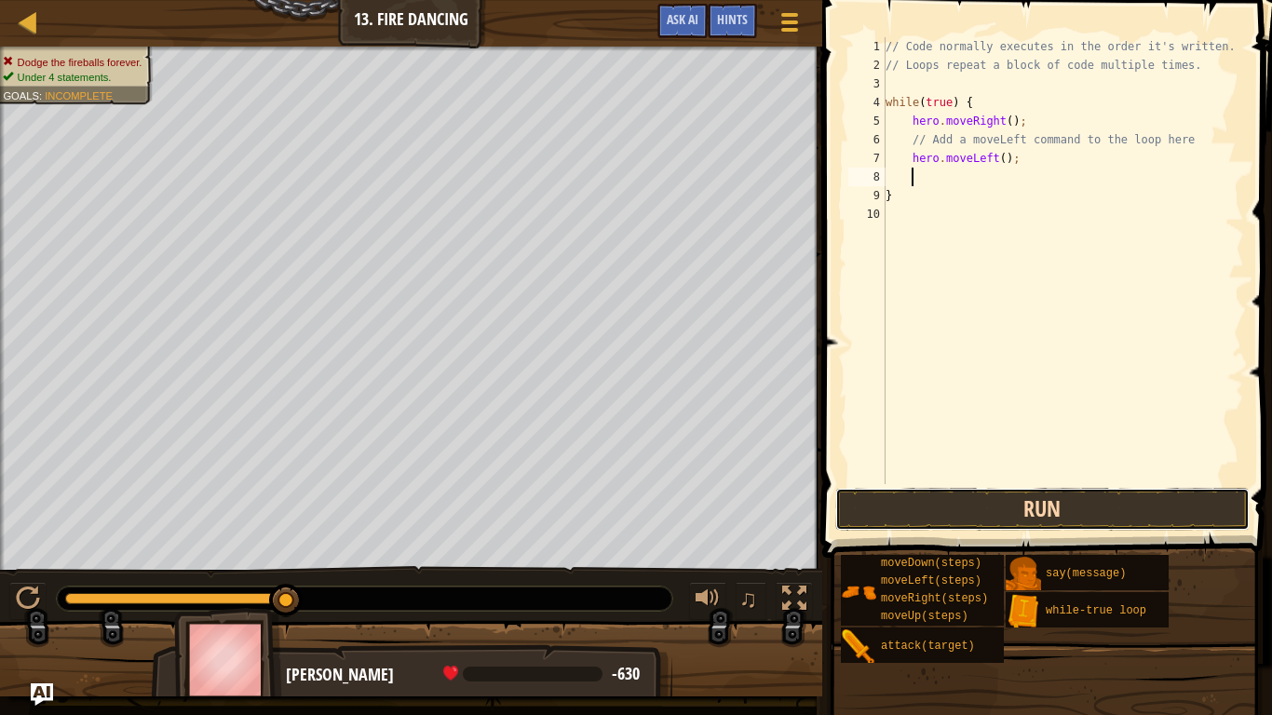
click at [1040, 498] on button "Run" at bounding box center [1043, 509] width 415 height 43
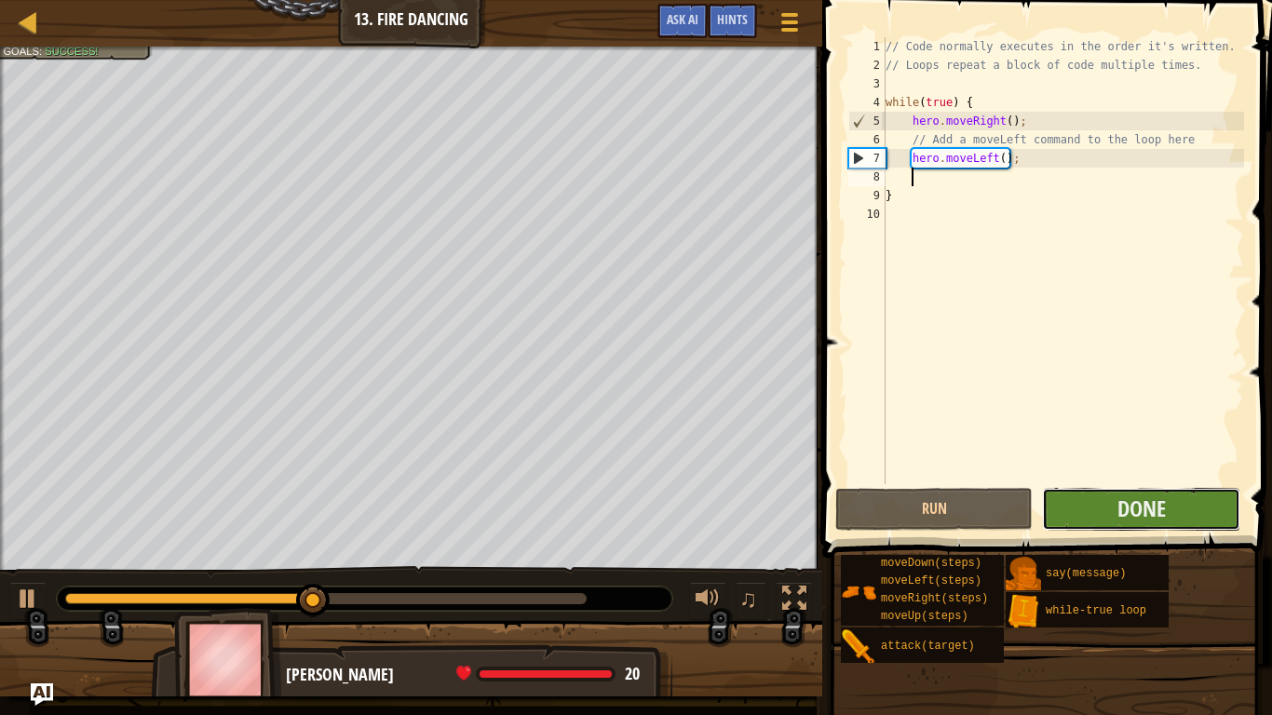
click at [1190, 513] on button "Done" at bounding box center [1140, 509] width 197 height 43
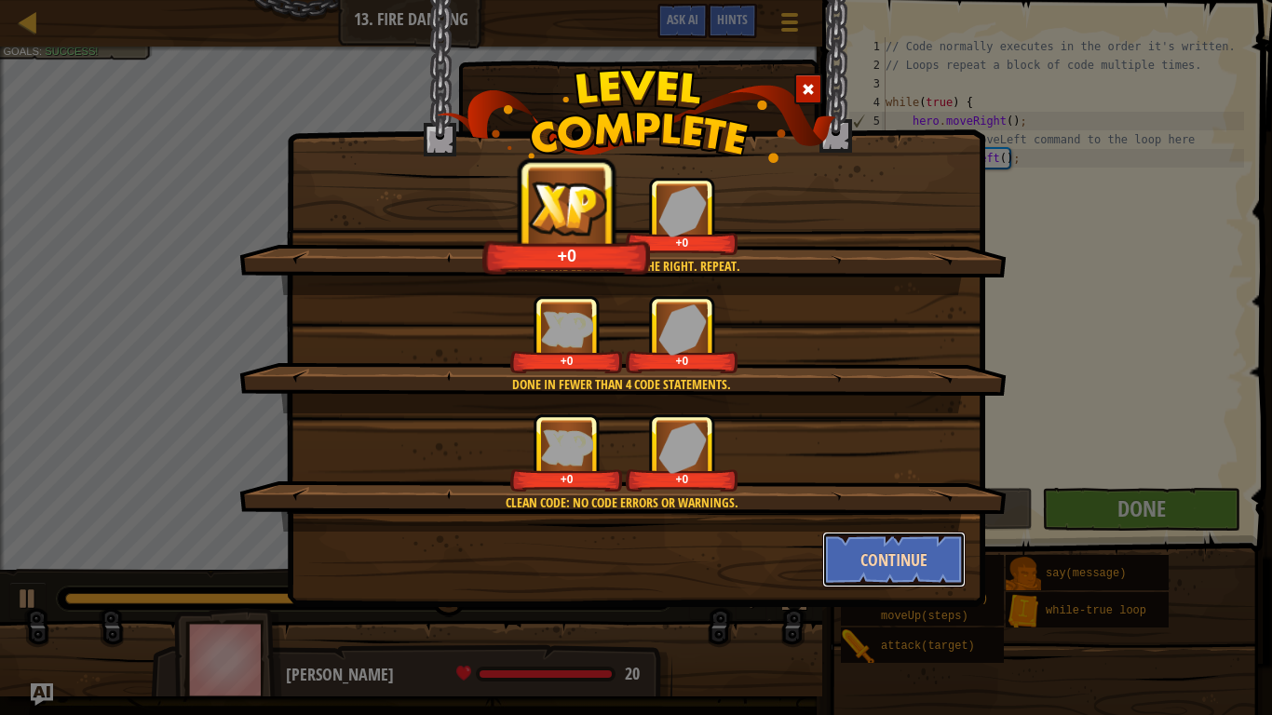
click at [904, 582] on button "Continue" at bounding box center [895, 560] width 144 height 56
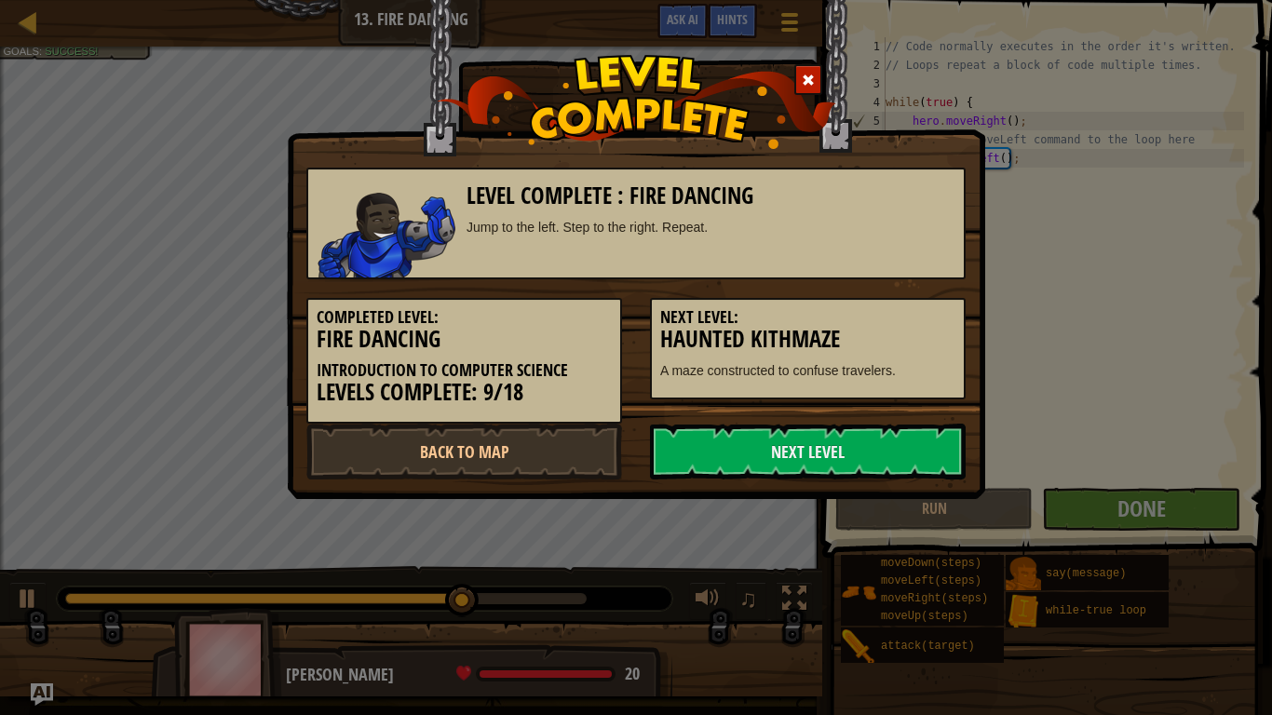
click at [932, 551] on div "Level Complete : Fire Dancing Jump to the left. Step to the right. Repeat. Comp…" at bounding box center [636, 357] width 1272 height 715
click at [924, 451] on link "Next Level" at bounding box center [808, 452] width 316 height 56
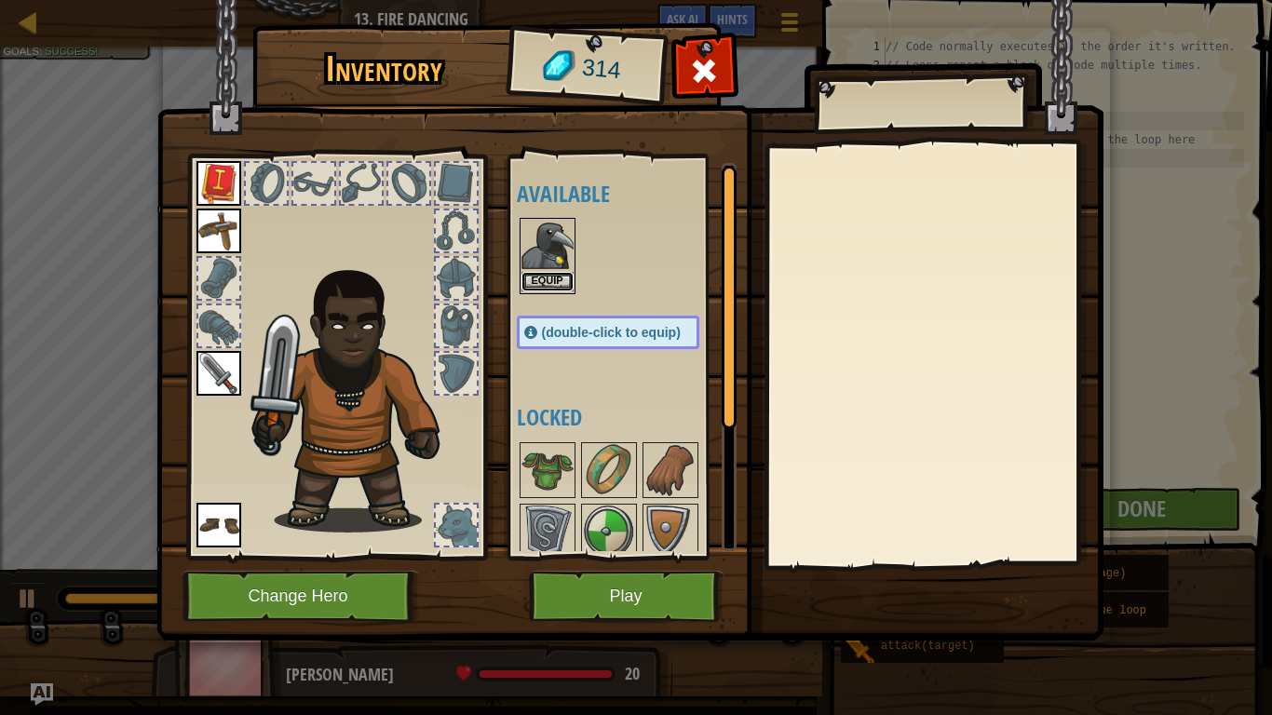
click at [552, 285] on button "Equip" at bounding box center [548, 282] width 52 height 20
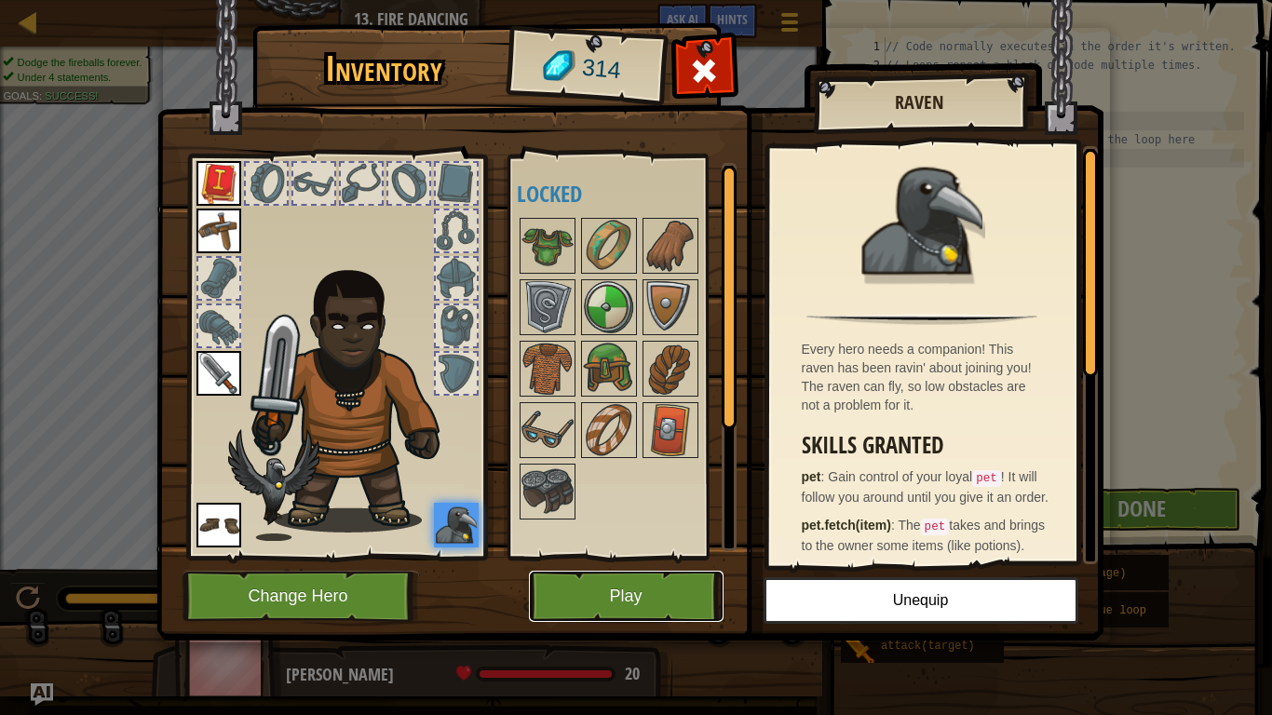
click at [567, 605] on button "Play" at bounding box center [626, 596] width 195 height 51
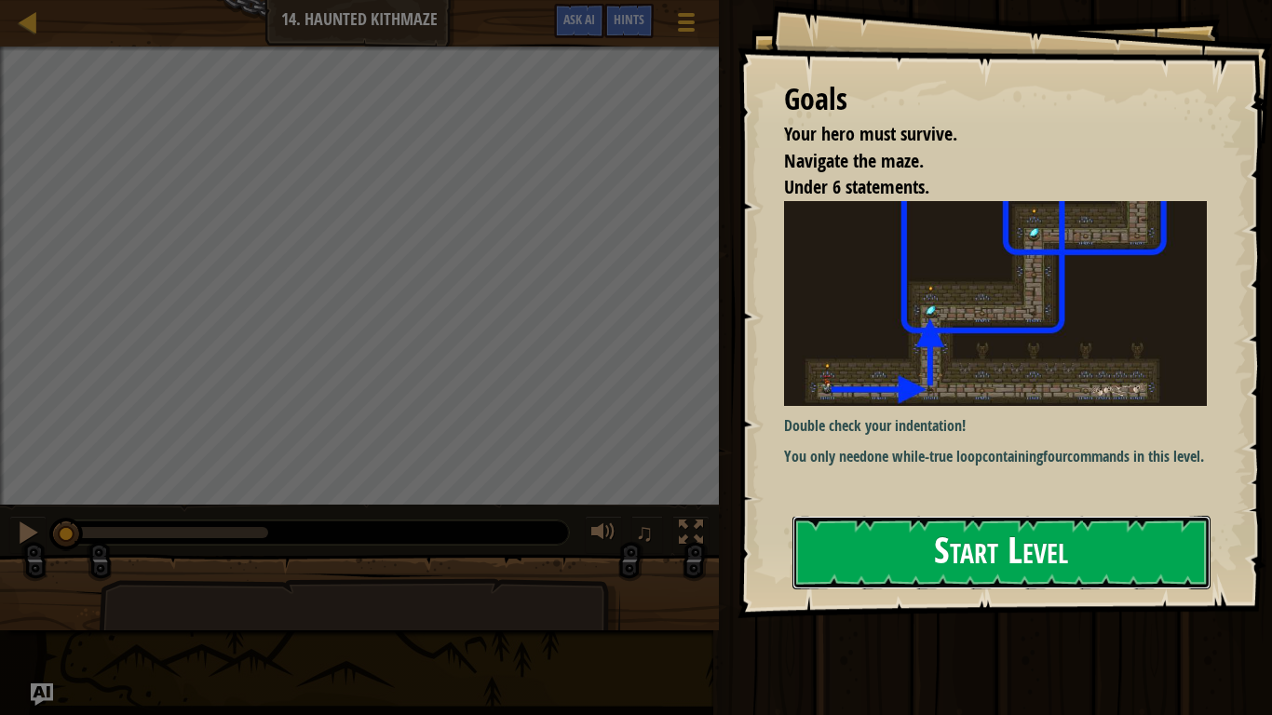
click at [932, 530] on button "Start Level" at bounding box center [1002, 553] width 418 height 74
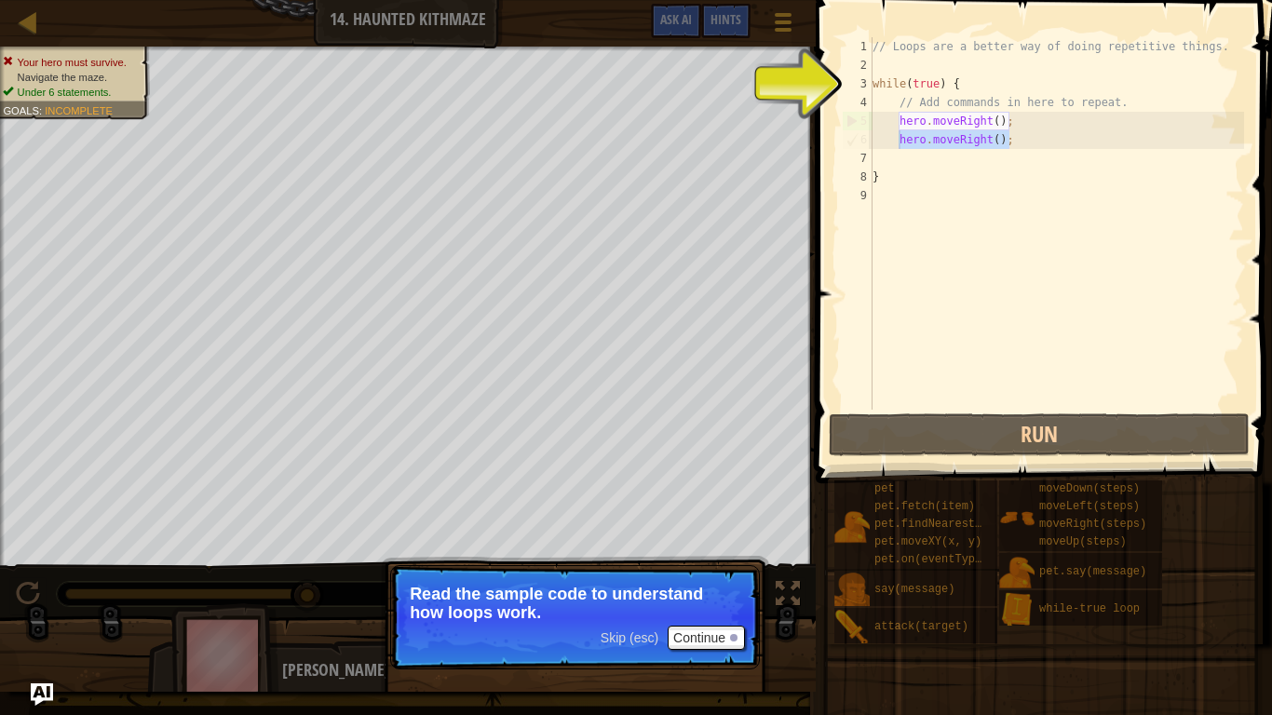
drag, startPoint x: 1013, startPoint y: 143, endPoint x: 899, endPoint y: 144, distance: 113.6
click at [899, 144] on div "// Loops are a better way of doing repetitive things. while ( true ) { // Add c…" at bounding box center [1056, 242] width 375 height 410
click at [894, 170] on div "// Loops are a better way of doing repetitive things. while ( true ) { // Add c…" at bounding box center [1056, 242] width 375 height 410
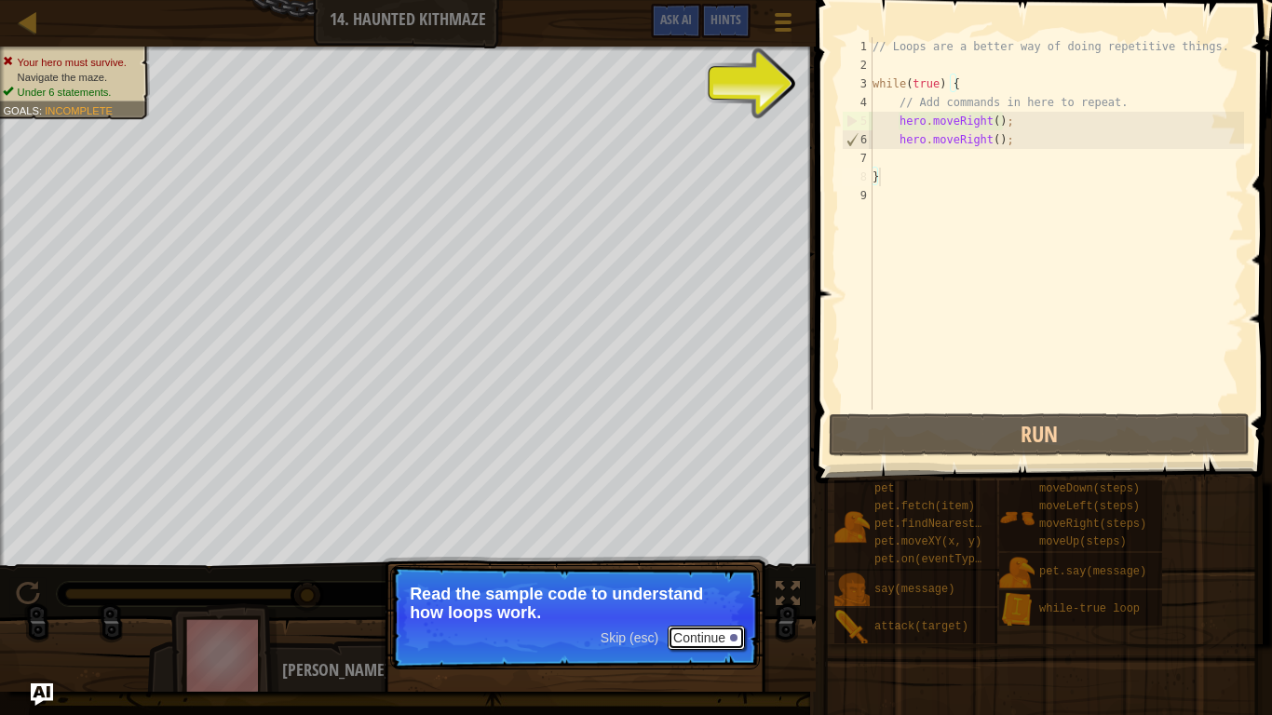
click at [711, 634] on button "Continue" at bounding box center [706, 638] width 77 height 24
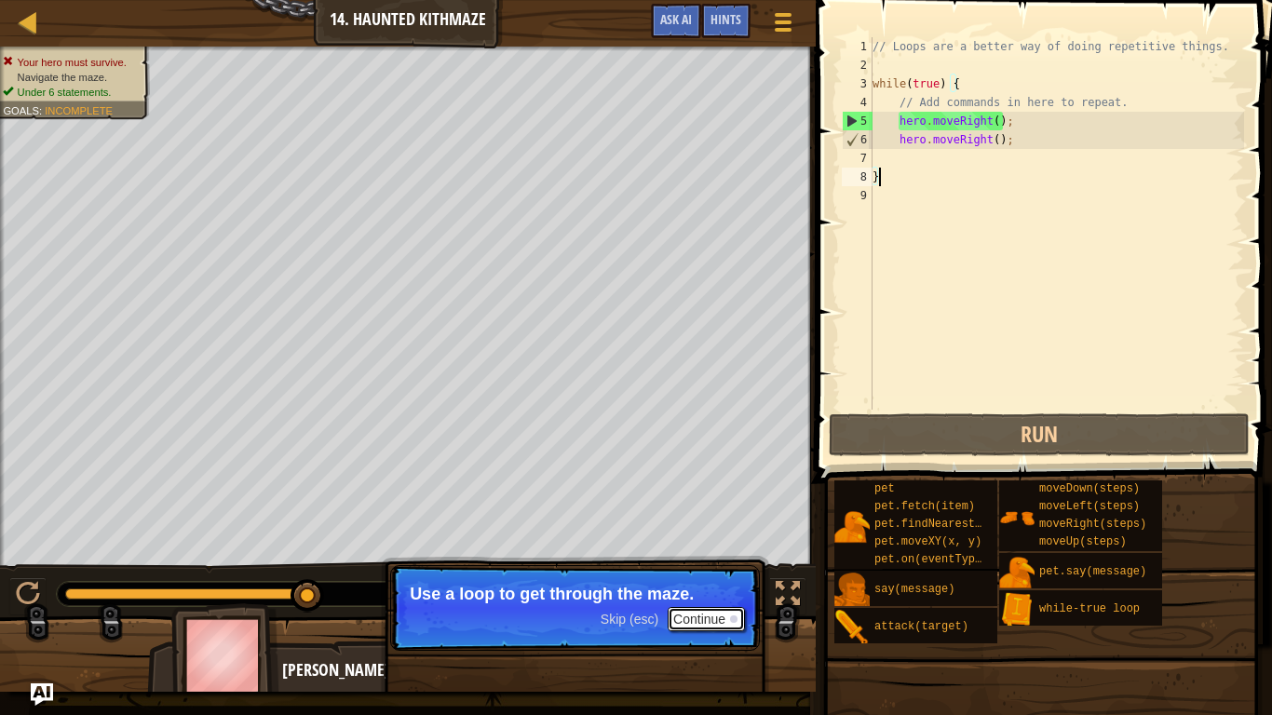
click at [700, 614] on button "Continue" at bounding box center [706, 619] width 77 height 24
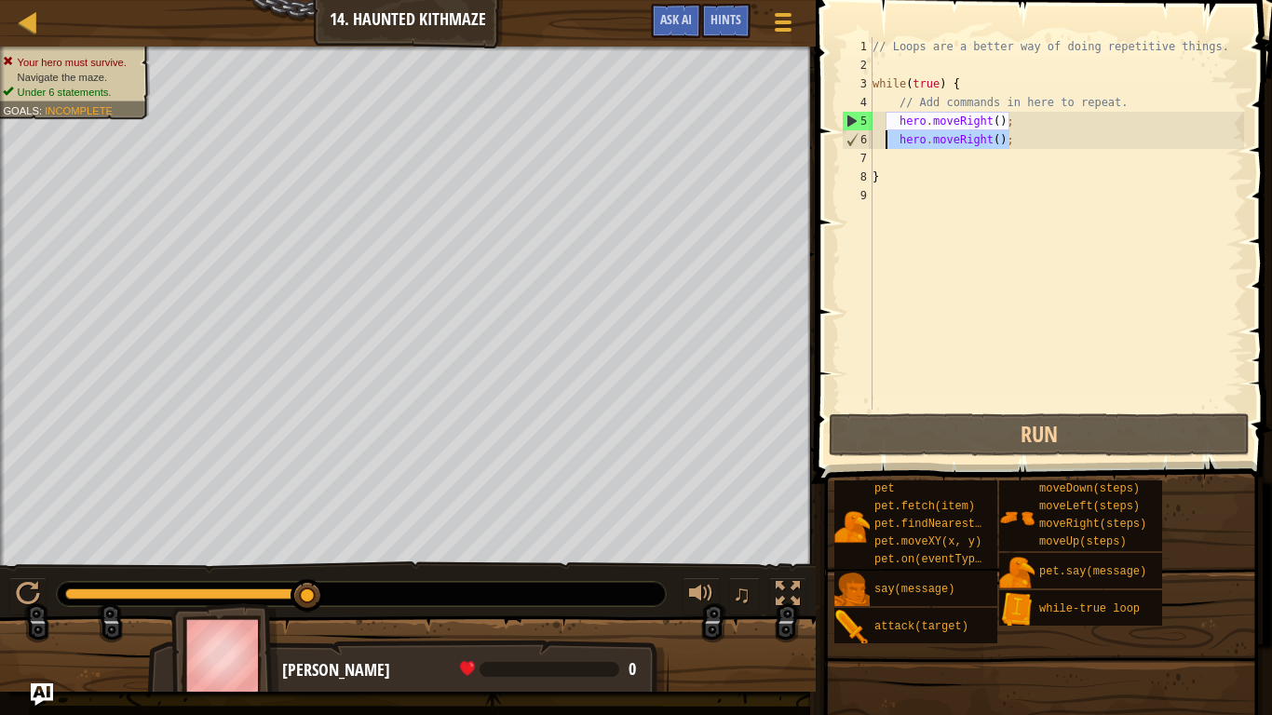
drag, startPoint x: 1016, startPoint y: 143, endPoint x: 884, endPoint y: 140, distance: 132.3
click at [884, 140] on div "// Loops are a better way of doing repetitive things. while ( true ) { // Add c…" at bounding box center [1056, 242] width 375 height 410
click at [884, 140] on div "// Loops are a better way of doing repetitive things. while ( true ) { // Add c…" at bounding box center [1056, 223] width 375 height 373
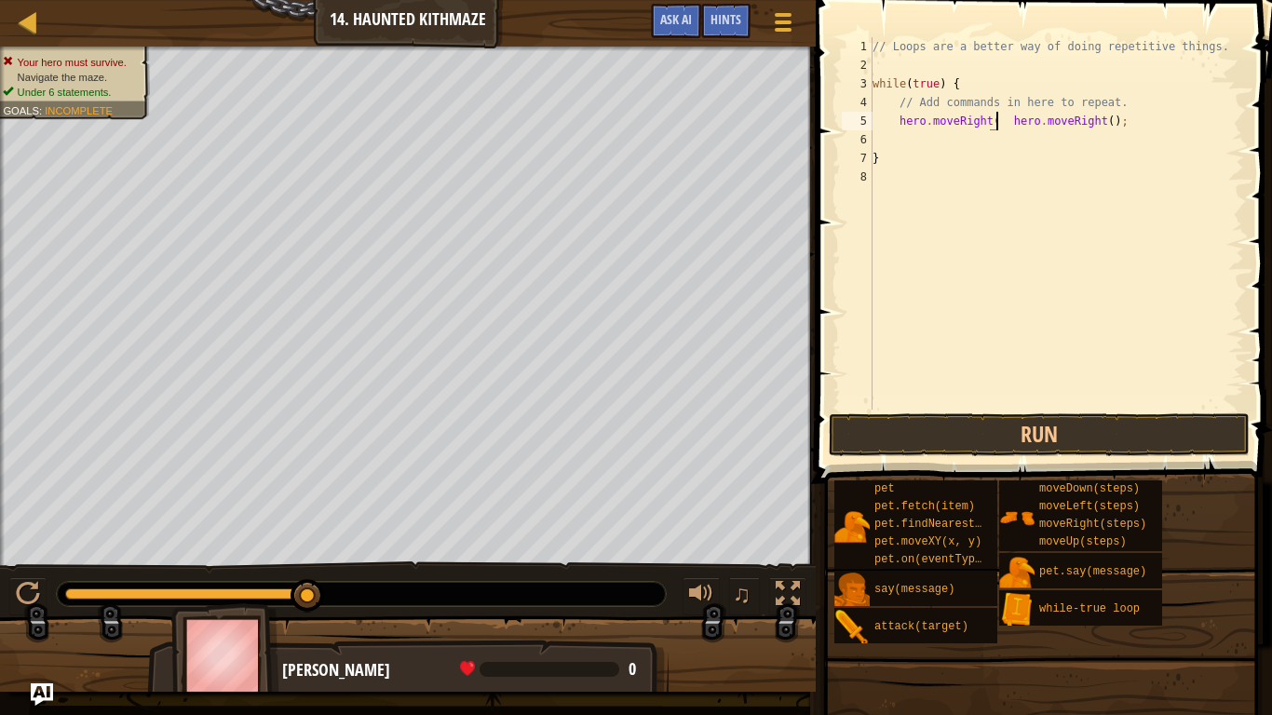
click at [1127, 125] on div "// Loops are a better way of doing repetitive things. while ( true ) { // Add c…" at bounding box center [1056, 242] width 375 height 410
click at [1000, 119] on div "// Loops are a better way of doing repetitive things. while ( true ) { // Add c…" at bounding box center [1056, 242] width 375 height 410
type textarea "hero.moveRight(2)"
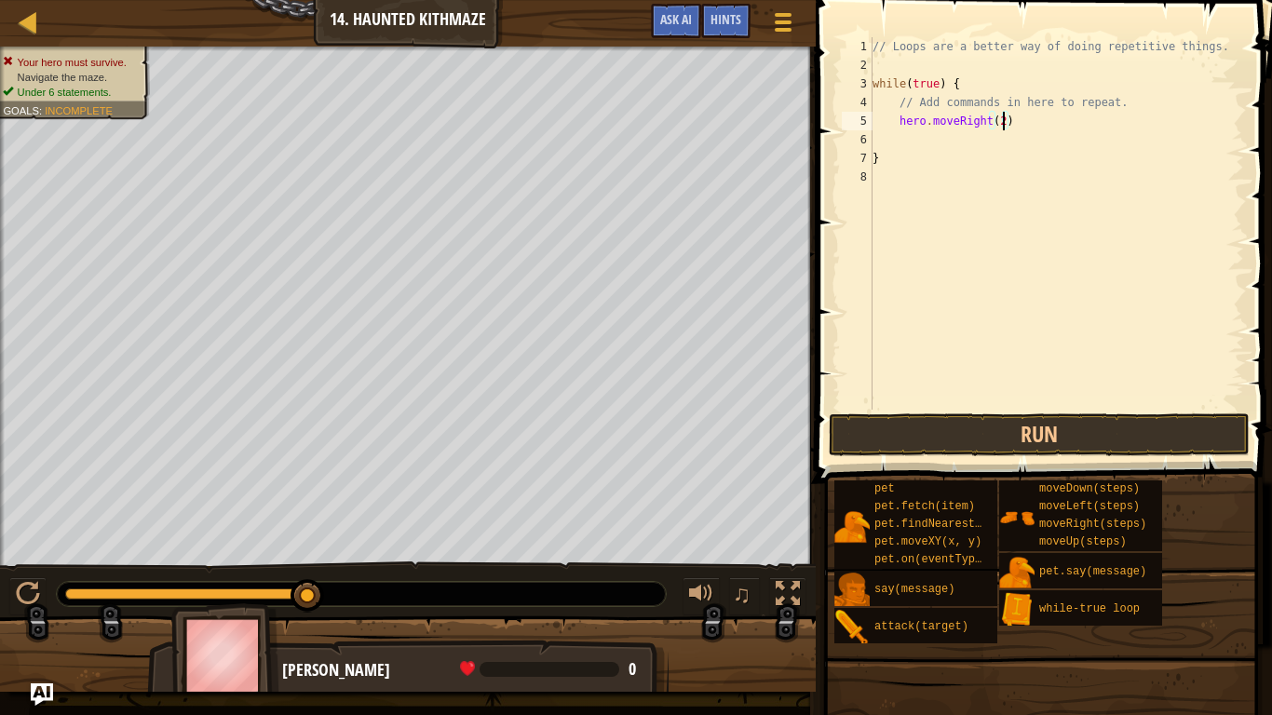
click at [915, 138] on div "// Loops are a better way of doing repetitive things. while ( true ) { // Add c…" at bounding box center [1056, 242] width 375 height 410
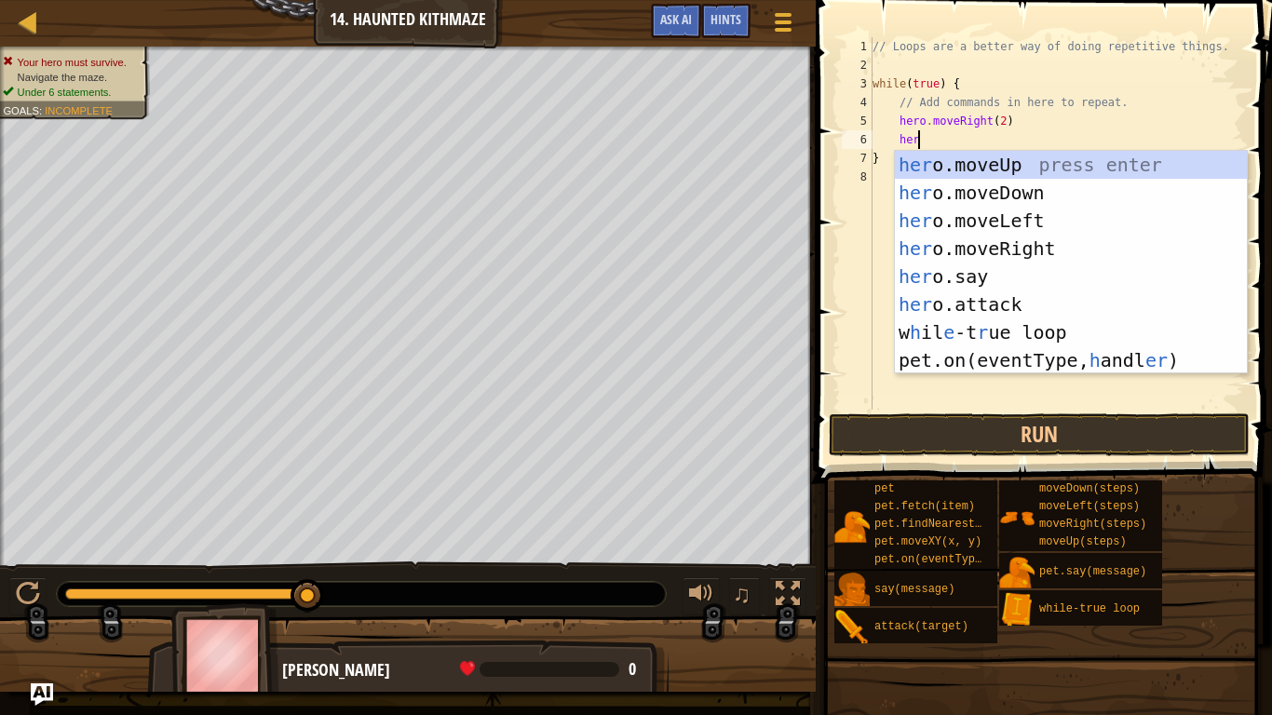
type textarea "hero"
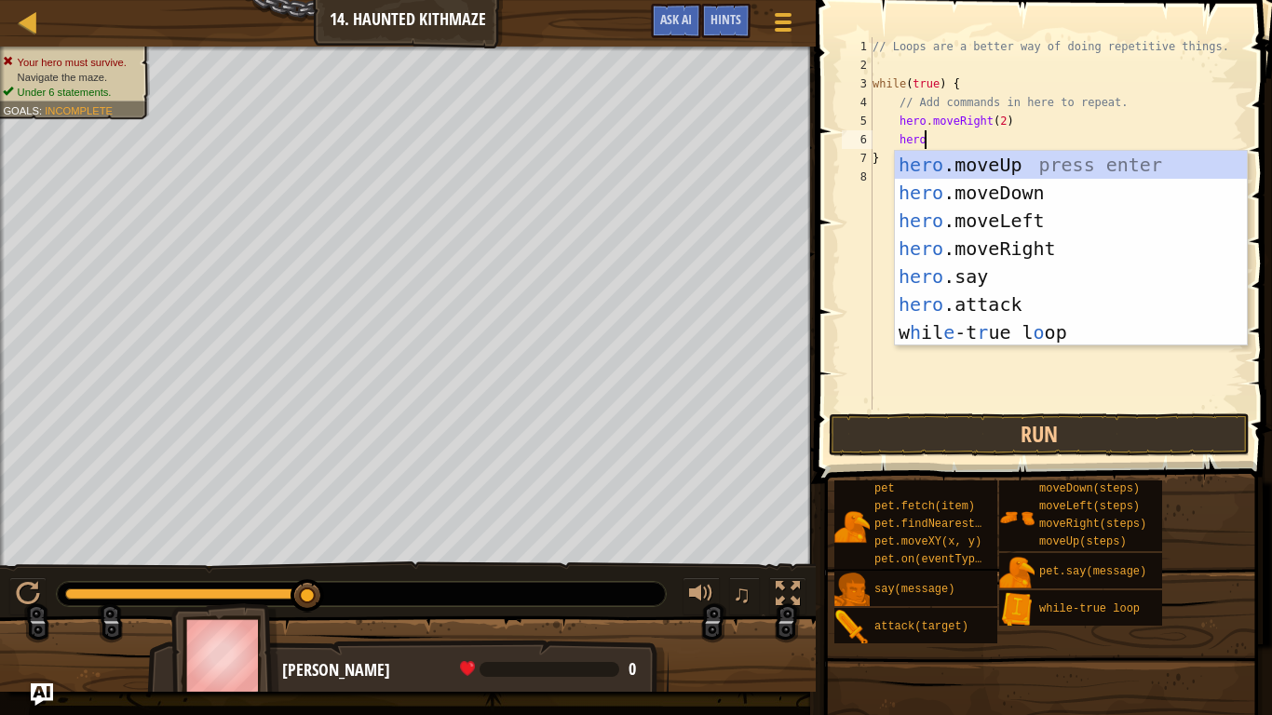
scroll to position [8, 7]
click at [960, 167] on div "hero .moveUp press enter hero .moveDown press enter hero .moveLeft press enter …" at bounding box center [1071, 277] width 352 height 252
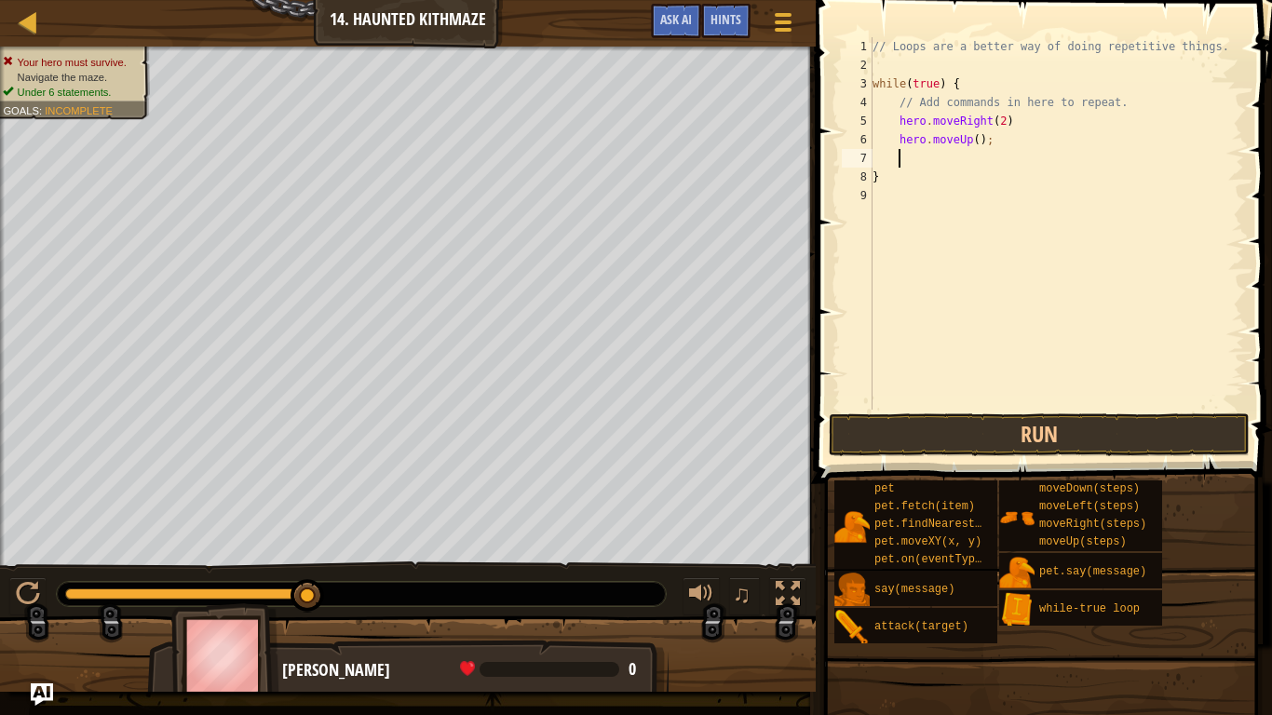
scroll to position [8, 3]
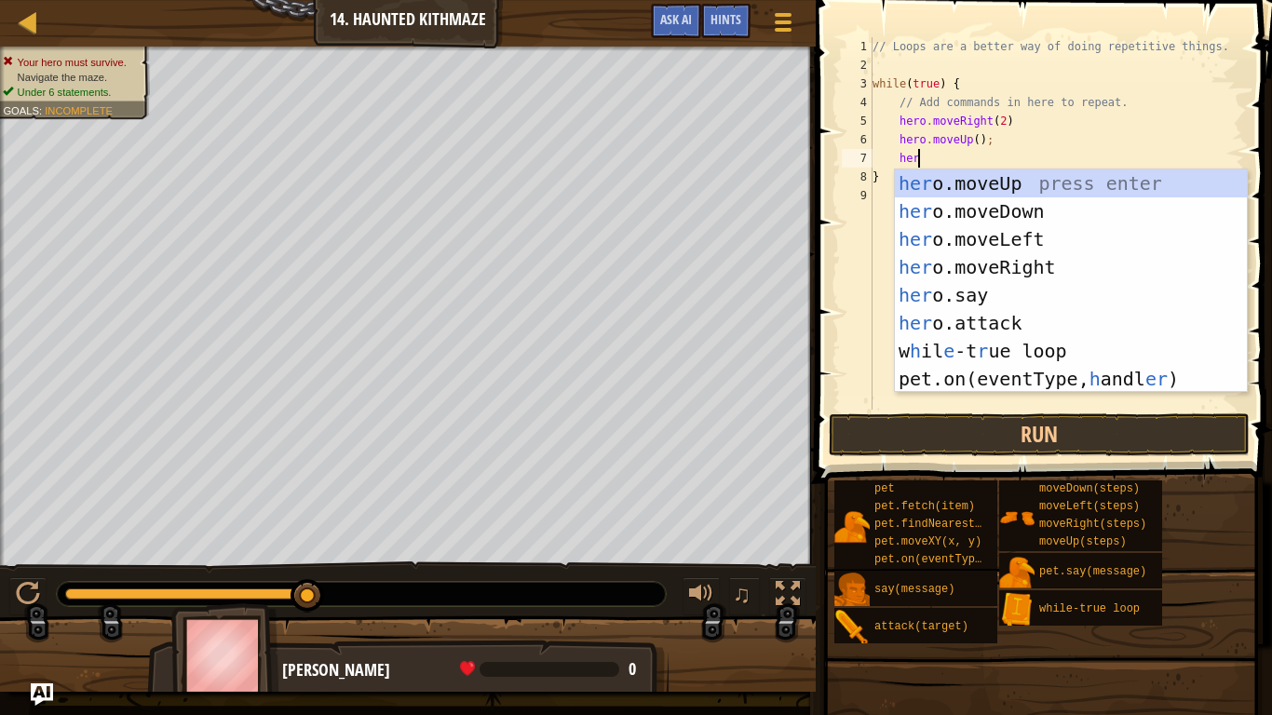
type textarea "hero"
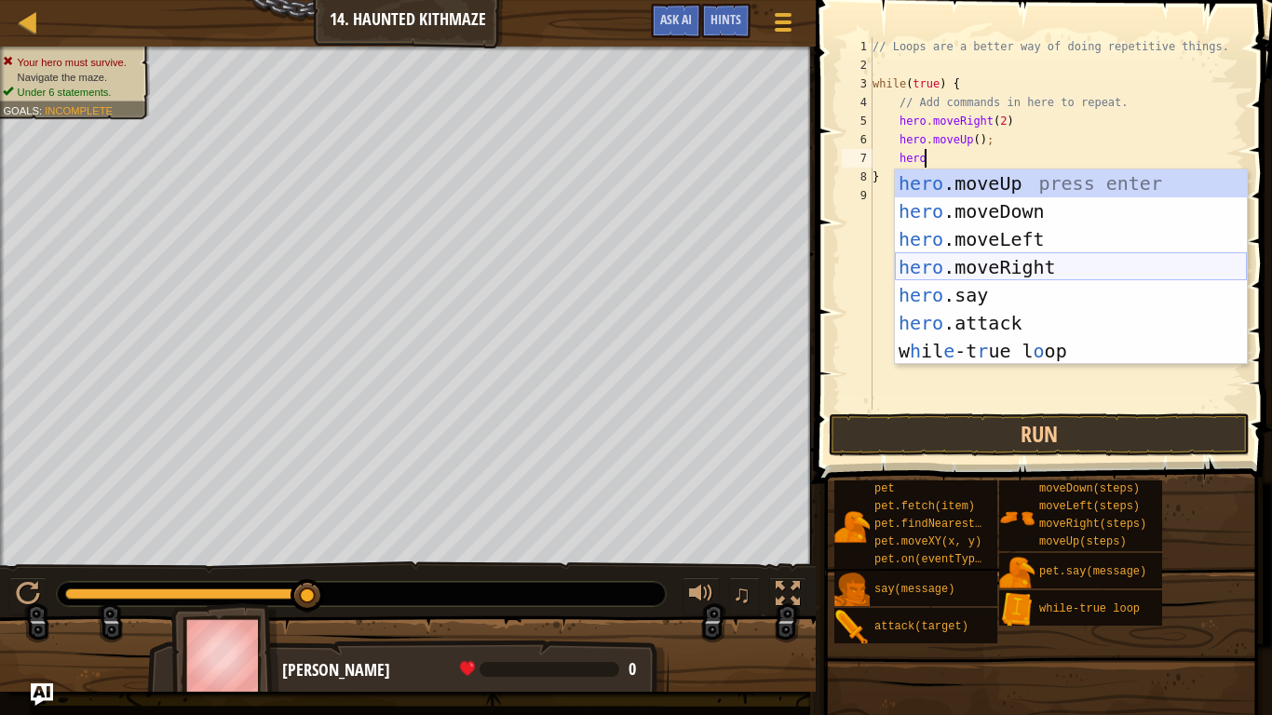
click at [1002, 272] on div "hero .moveUp press enter hero .moveDown press enter hero .moveLeft press enter …" at bounding box center [1071, 296] width 352 height 252
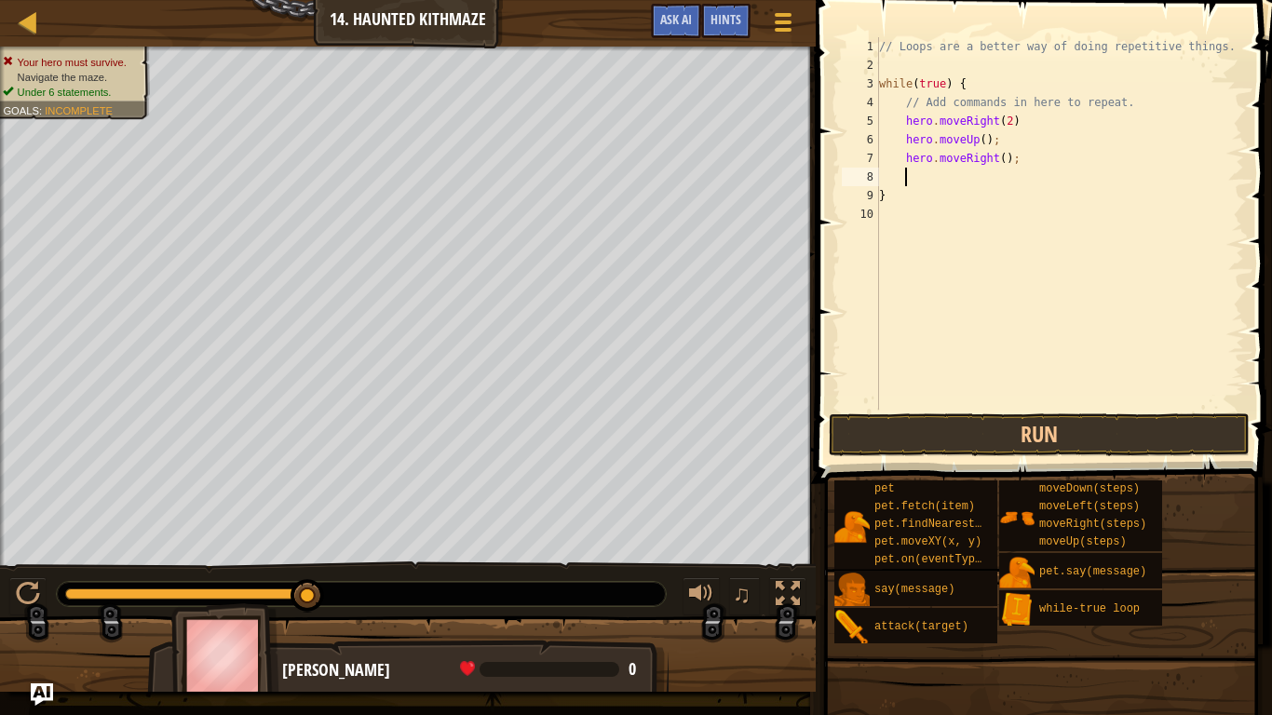
scroll to position [8, 3]
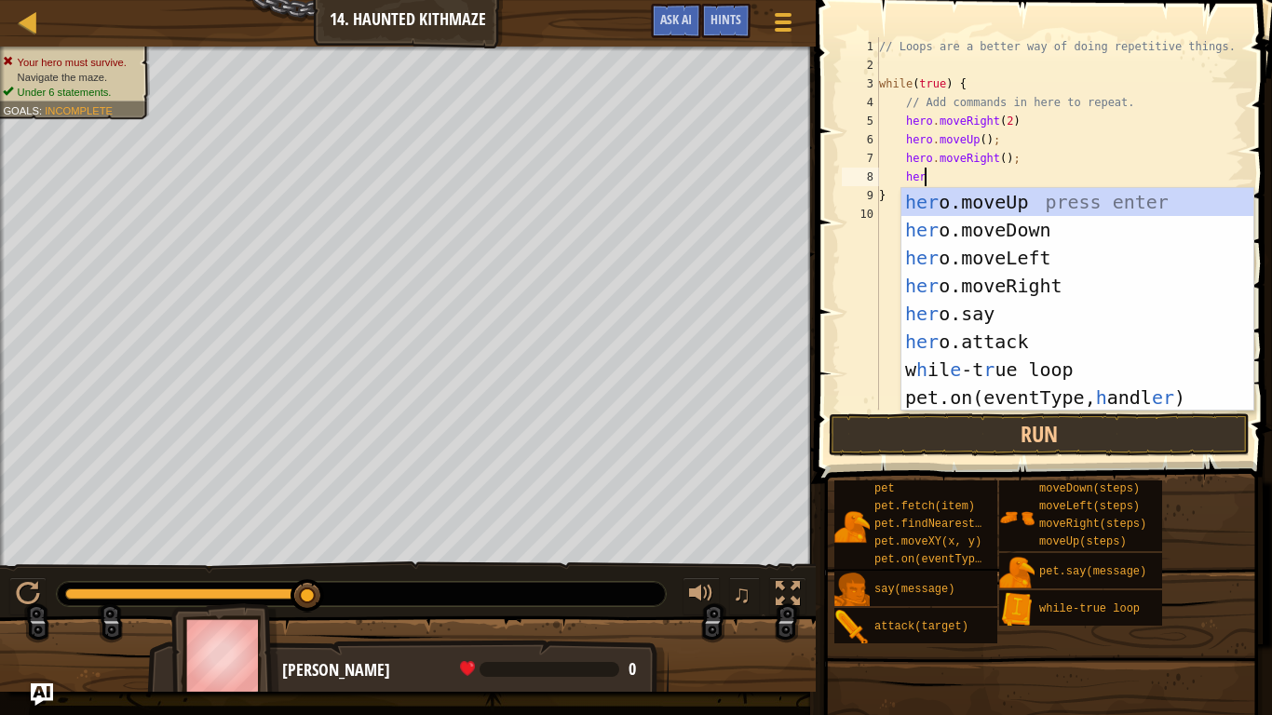
type textarea "hero"
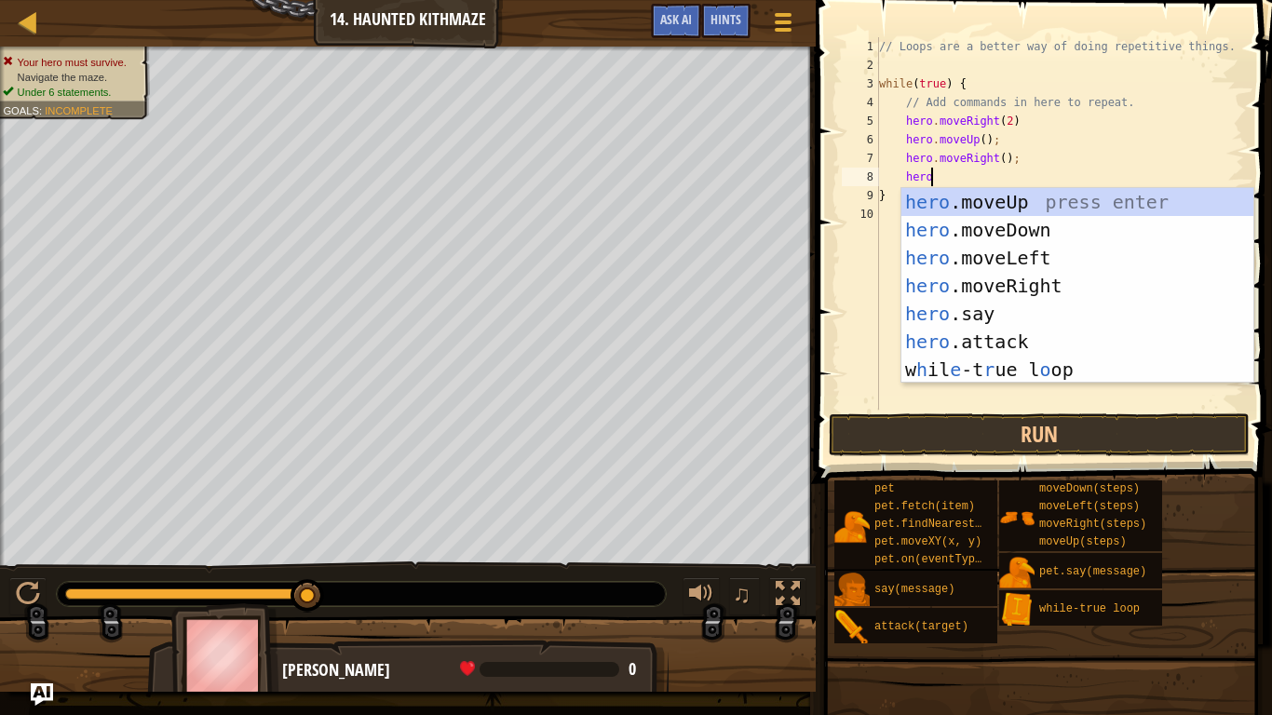
scroll to position [8, 7]
click at [993, 198] on div "hero .moveUp press enter hero .moveDown press enter hero .moveLeft press enter …" at bounding box center [1078, 314] width 352 height 252
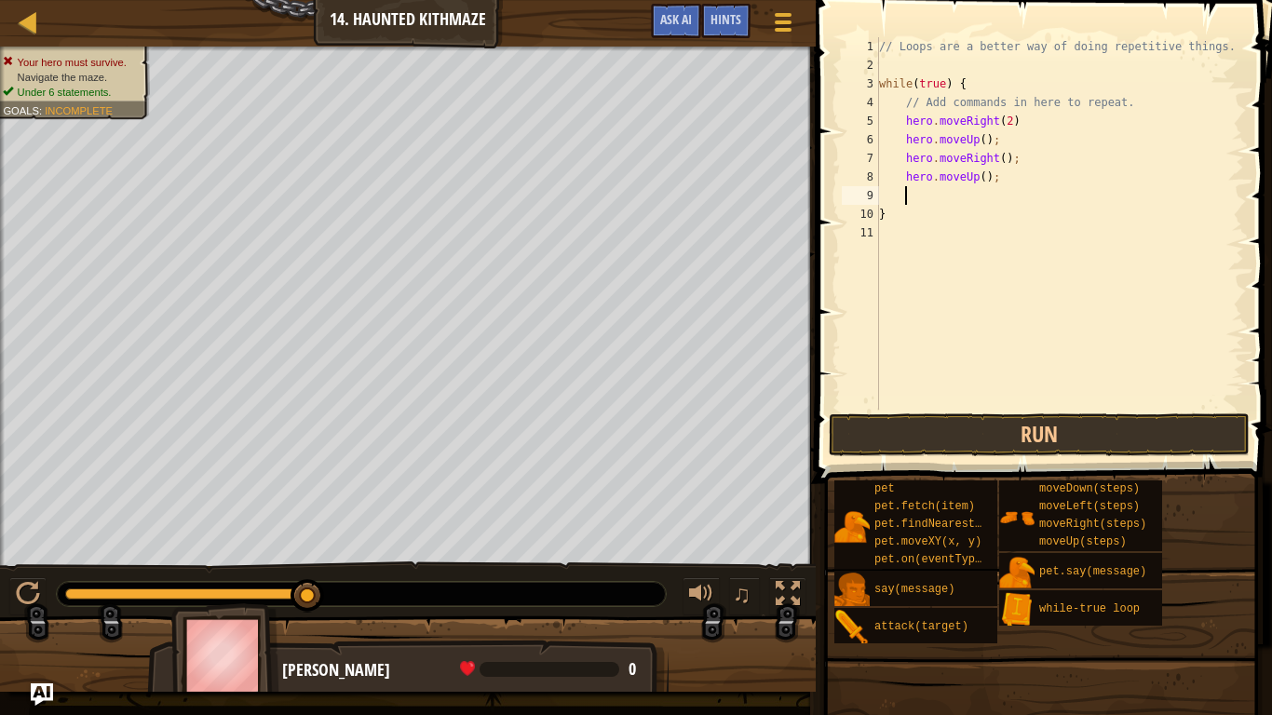
scroll to position [8, 3]
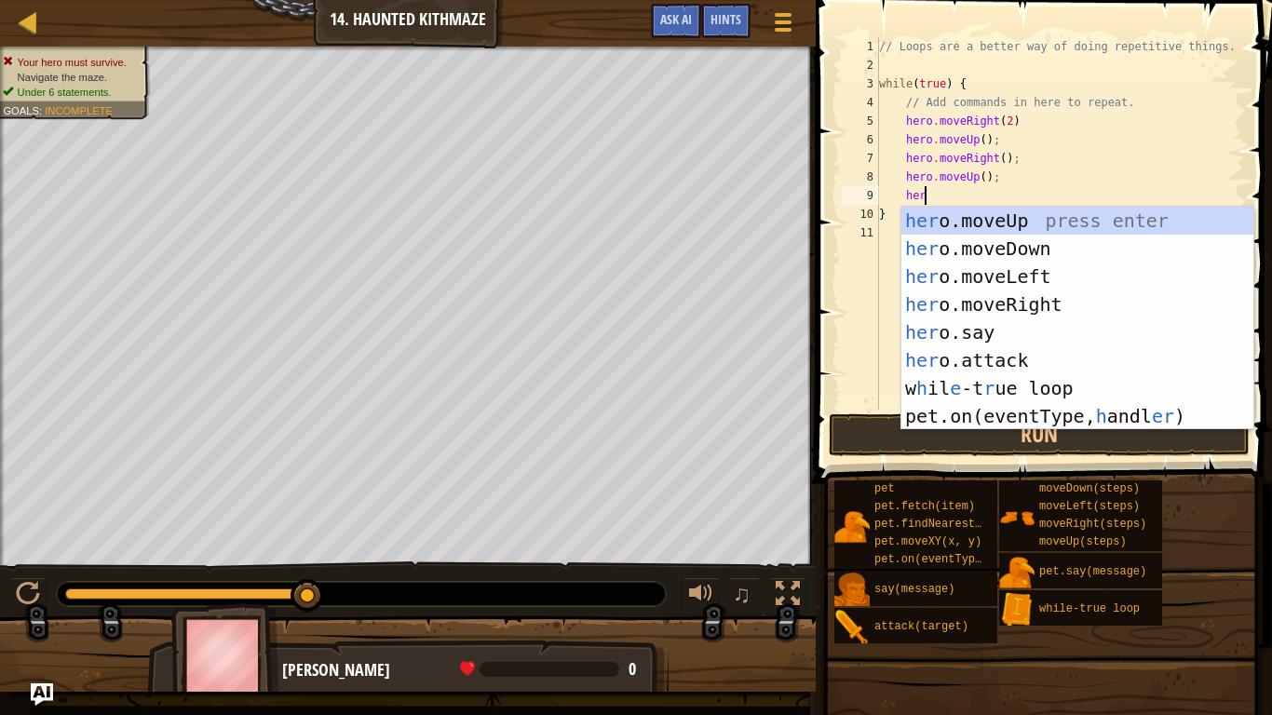
type textarea "hero"
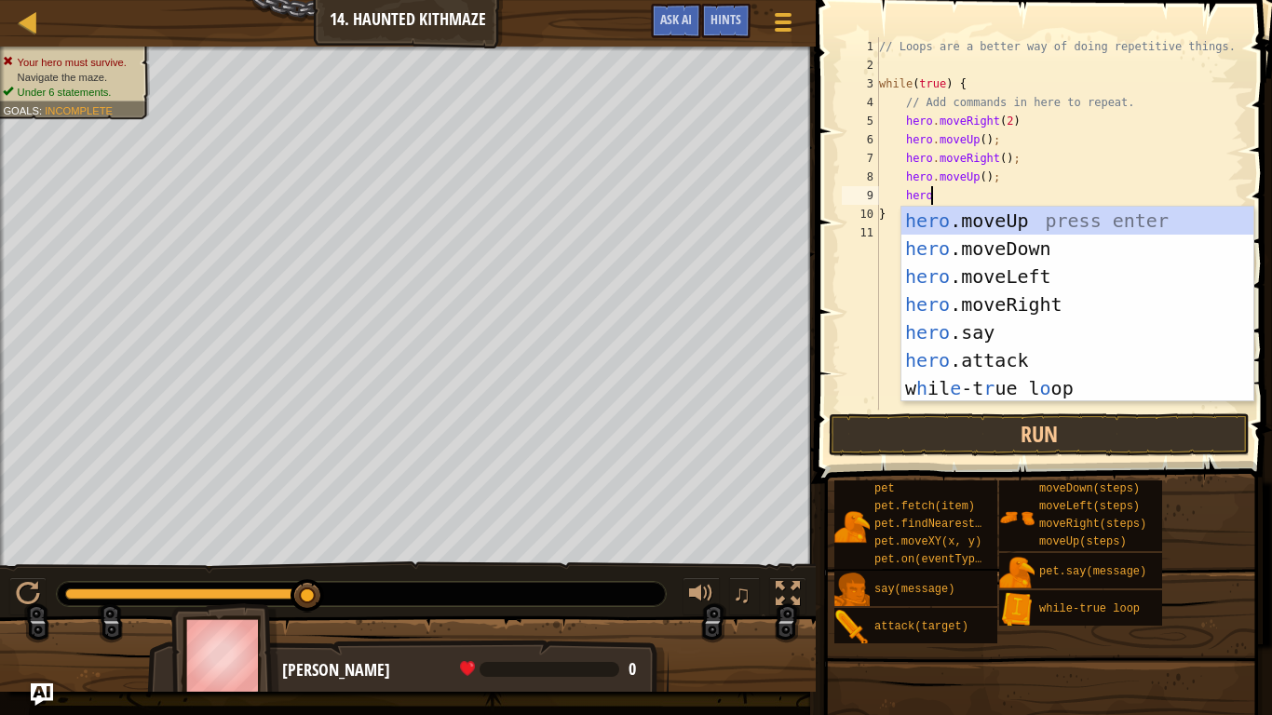
scroll to position [8, 7]
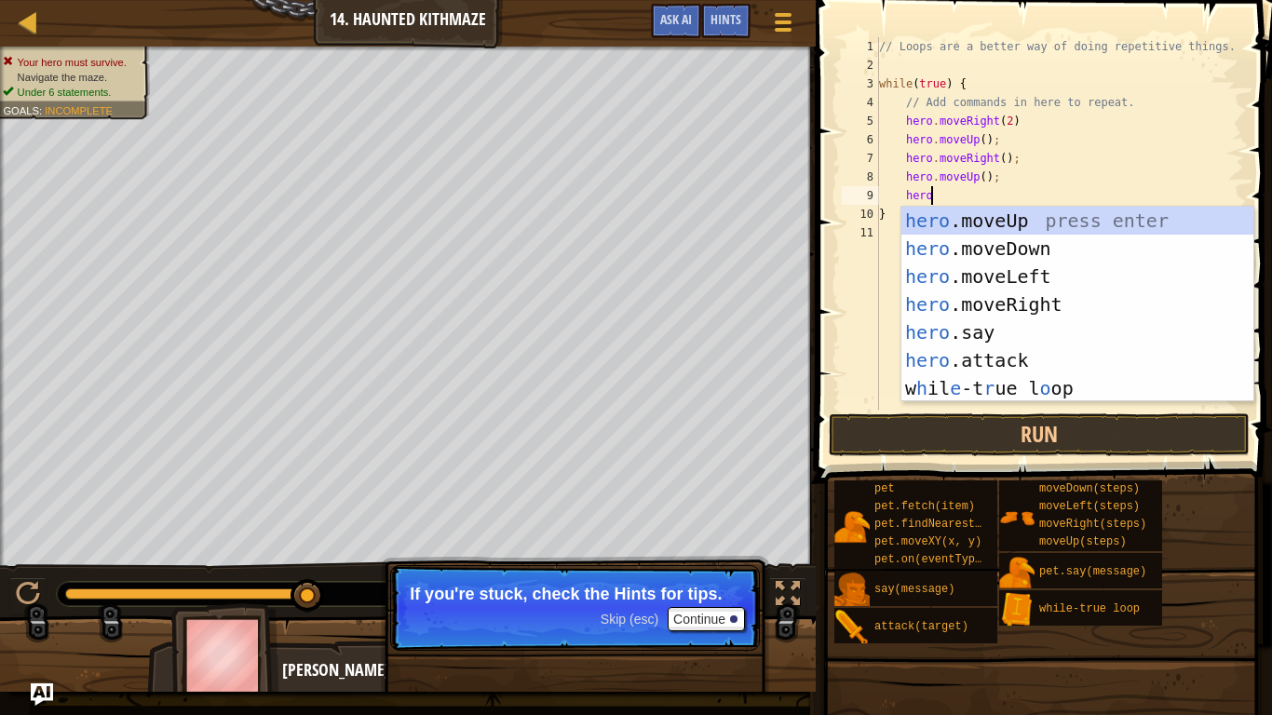
click at [1078, 279] on div "hero .moveUp press enter hero .moveDown press enter hero .moveLeft press enter …" at bounding box center [1078, 333] width 352 height 252
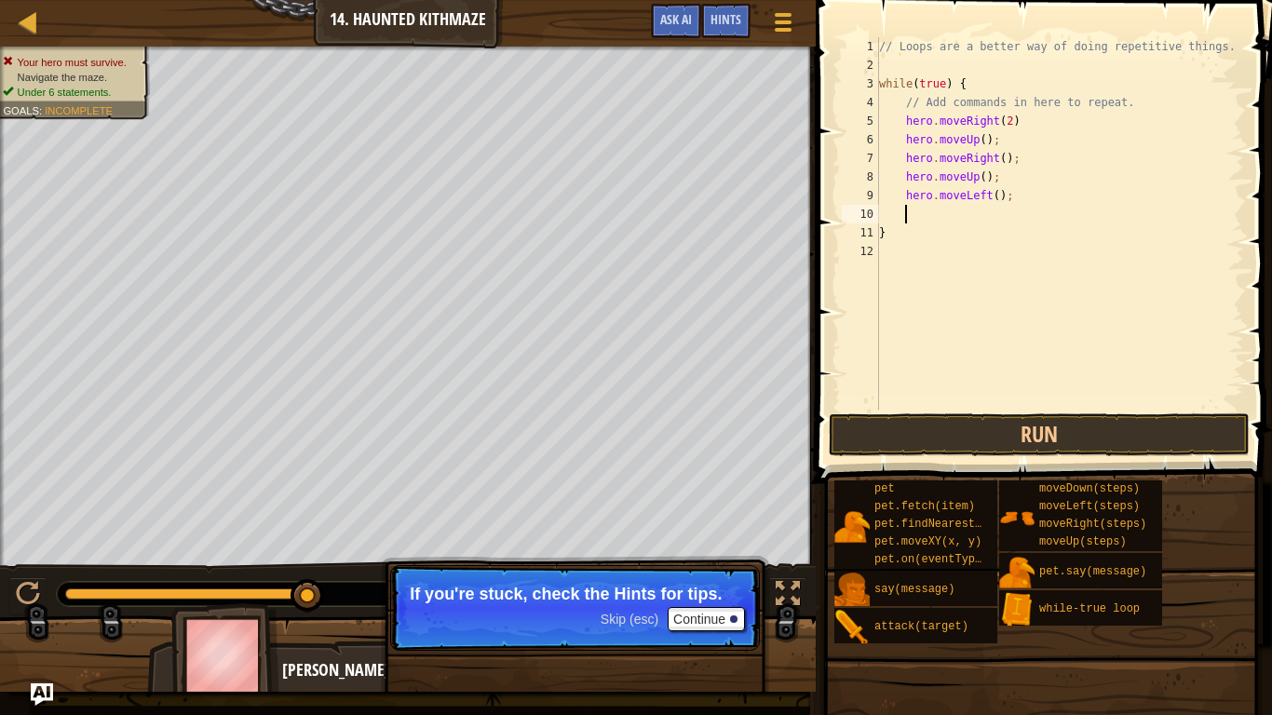
click at [994, 196] on div "// Loops are a better way of doing repetitive things. while ( true ) { // Add c…" at bounding box center [1060, 242] width 369 height 410
click at [995, 202] on div "// Loops are a better way of doing repetitive things. while ( true ) { // Add c…" at bounding box center [1060, 242] width 369 height 410
click at [987, 201] on div "// Loops are a better way of doing repetitive things. while ( true ) { // Add c…" at bounding box center [1060, 242] width 369 height 410
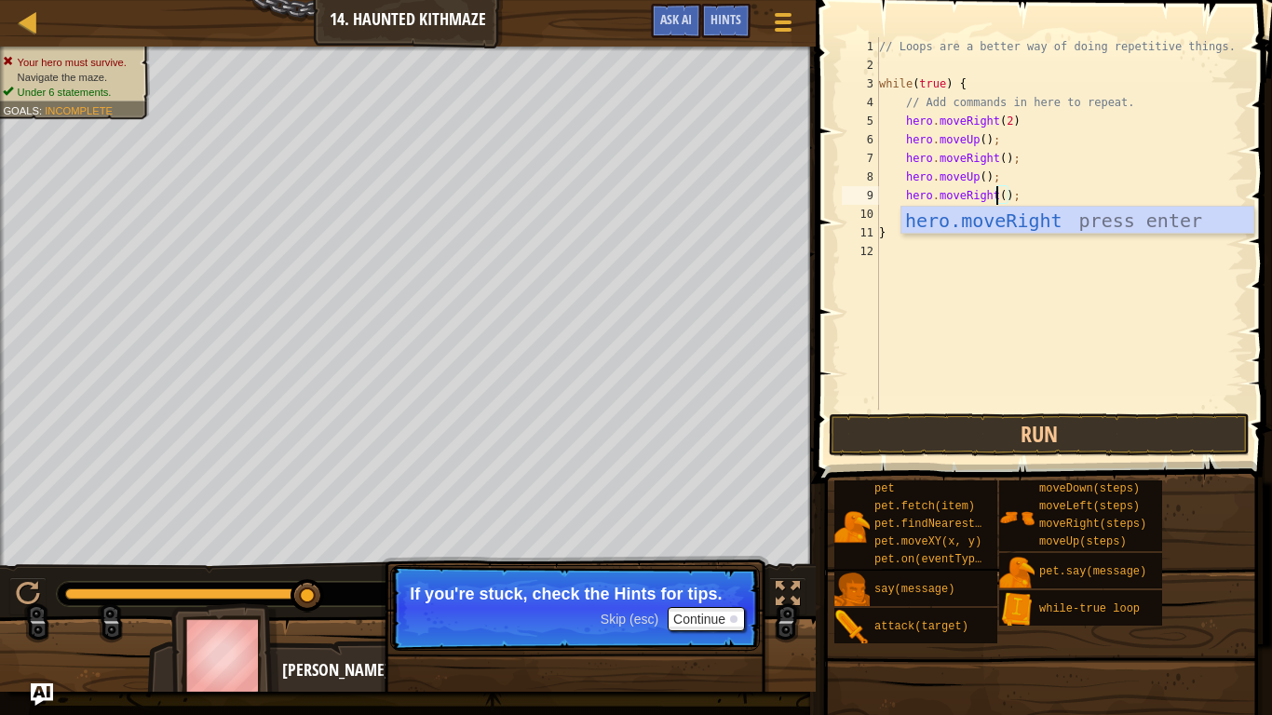
scroll to position [8, 18]
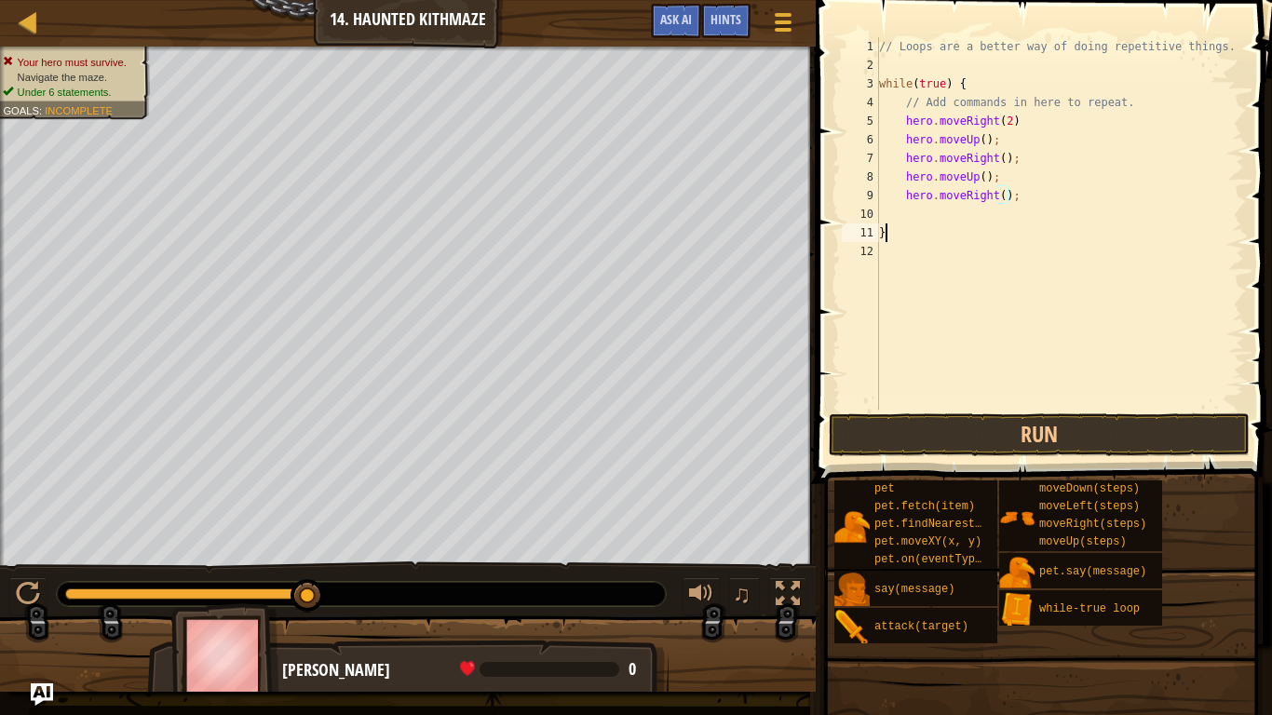
click at [922, 237] on div "// Loops are a better way of doing repetitive things. while ( true ) { // Add c…" at bounding box center [1060, 242] width 369 height 410
type textarea "}"
click at [920, 217] on div "// Loops are a better way of doing repetitive things. while ( true ) { // Add c…" at bounding box center [1060, 242] width 369 height 410
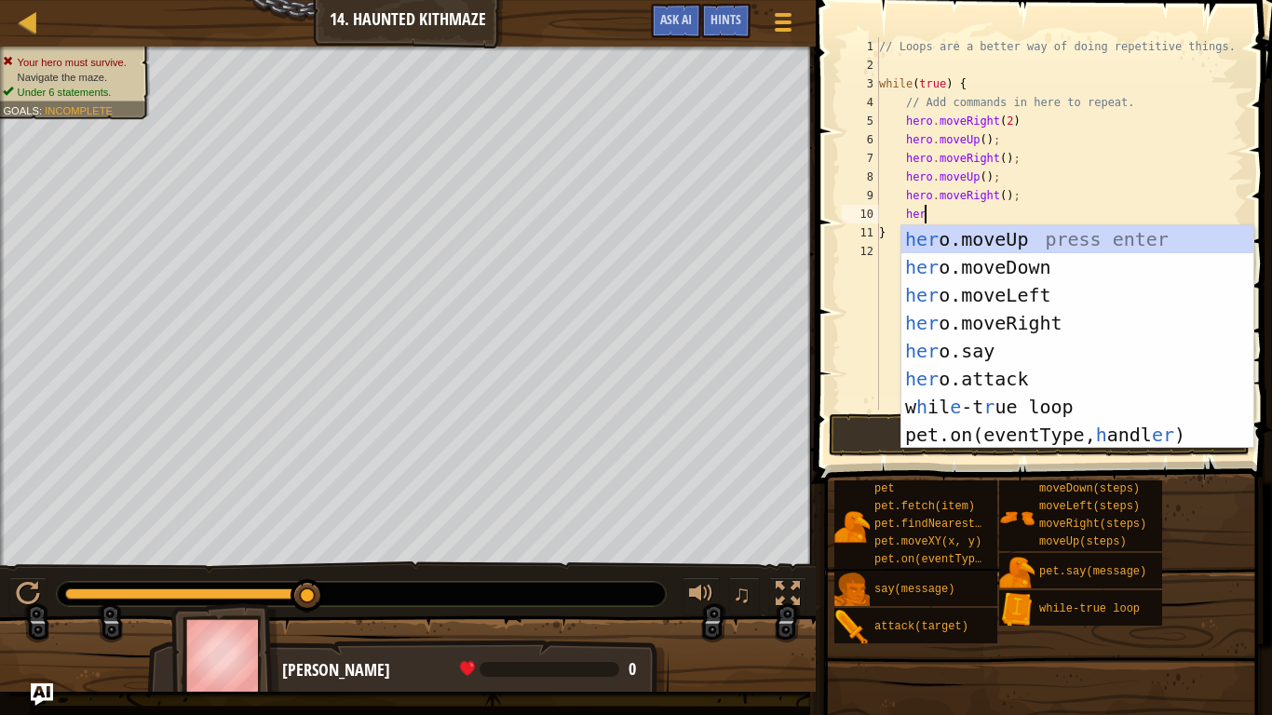
type textarea "hero"
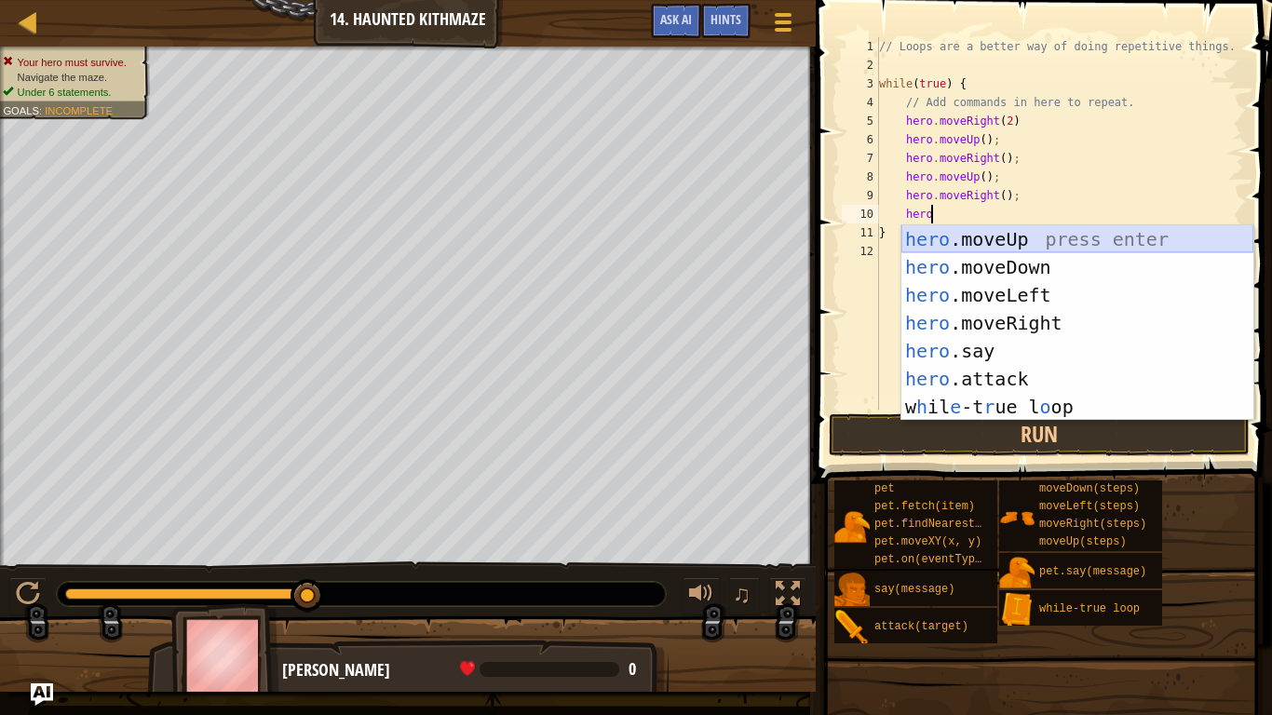
click at [965, 232] on div "hero .moveUp press enter hero .moveDown press enter hero .moveLeft press enter …" at bounding box center [1078, 351] width 352 height 252
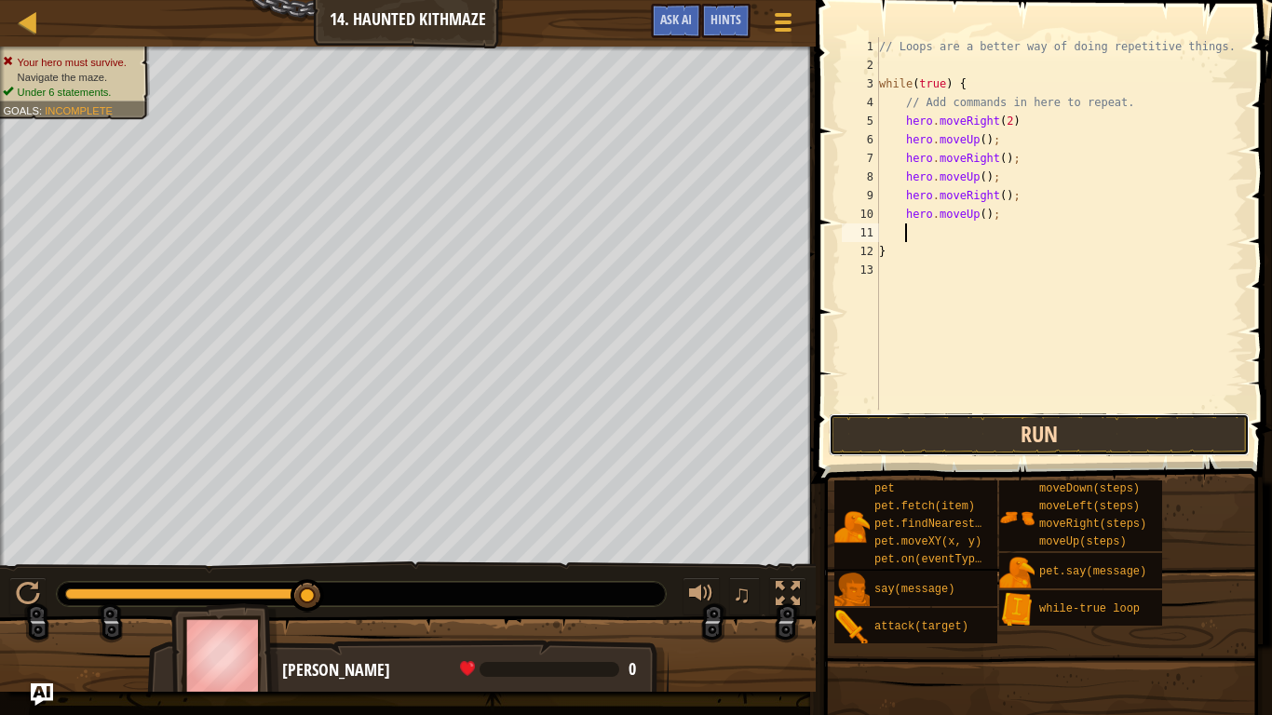
click at [1003, 424] on button "Run" at bounding box center [1039, 435] width 421 height 43
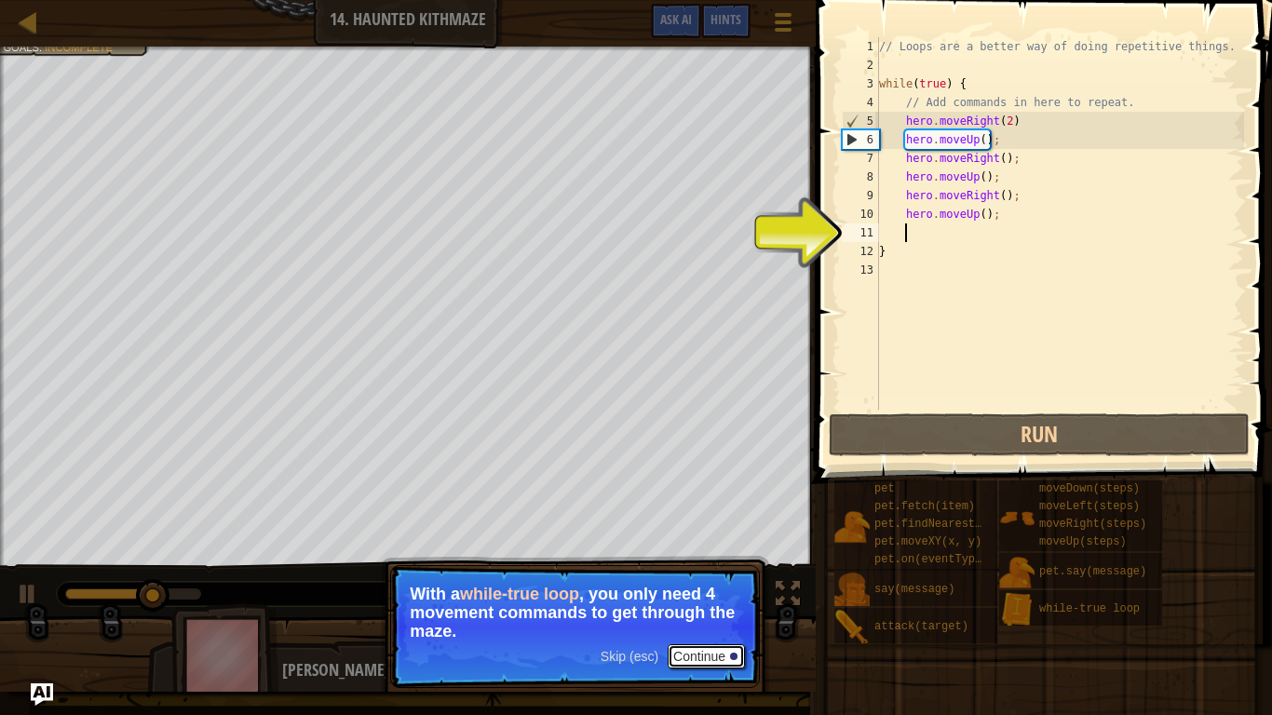
click at [699, 662] on button "Continue" at bounding box center [706, 657] width 77 height 24
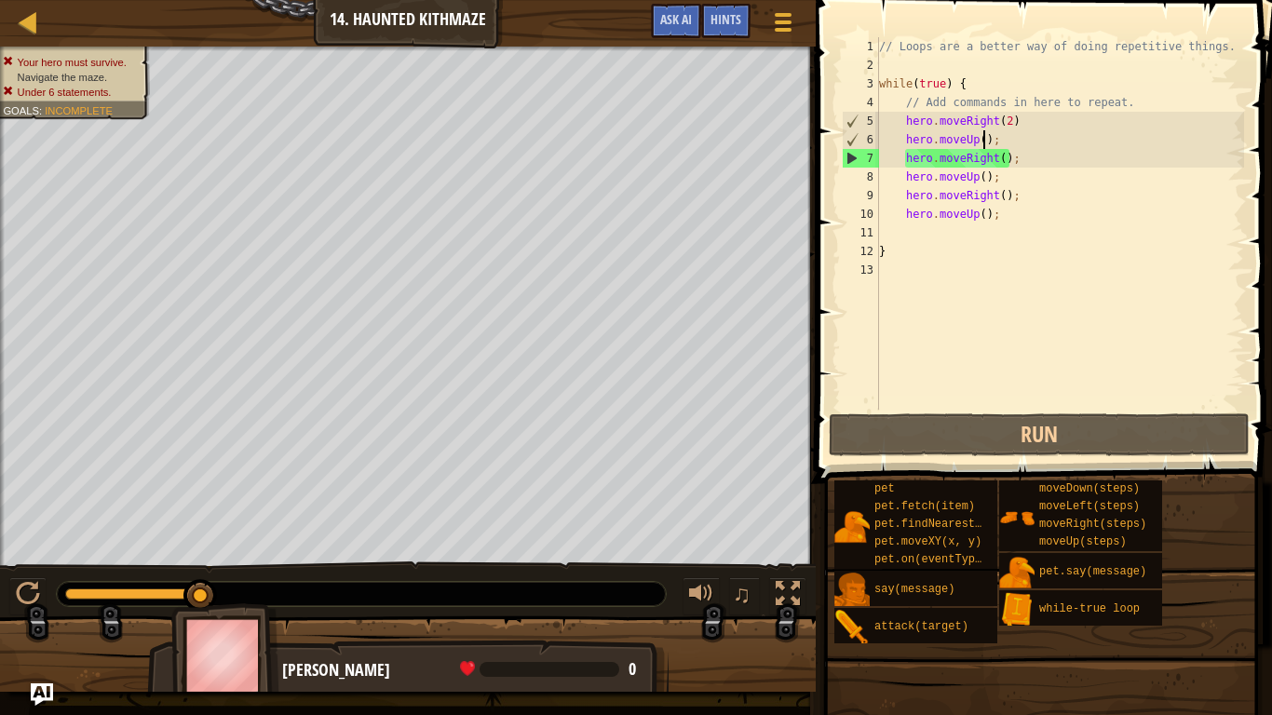
click at [981, 142] on div "// Loops are a better way of doing repetitive things. while ( true ) { // Add c…" at bounding box center [1060, 242] width 369 height 410
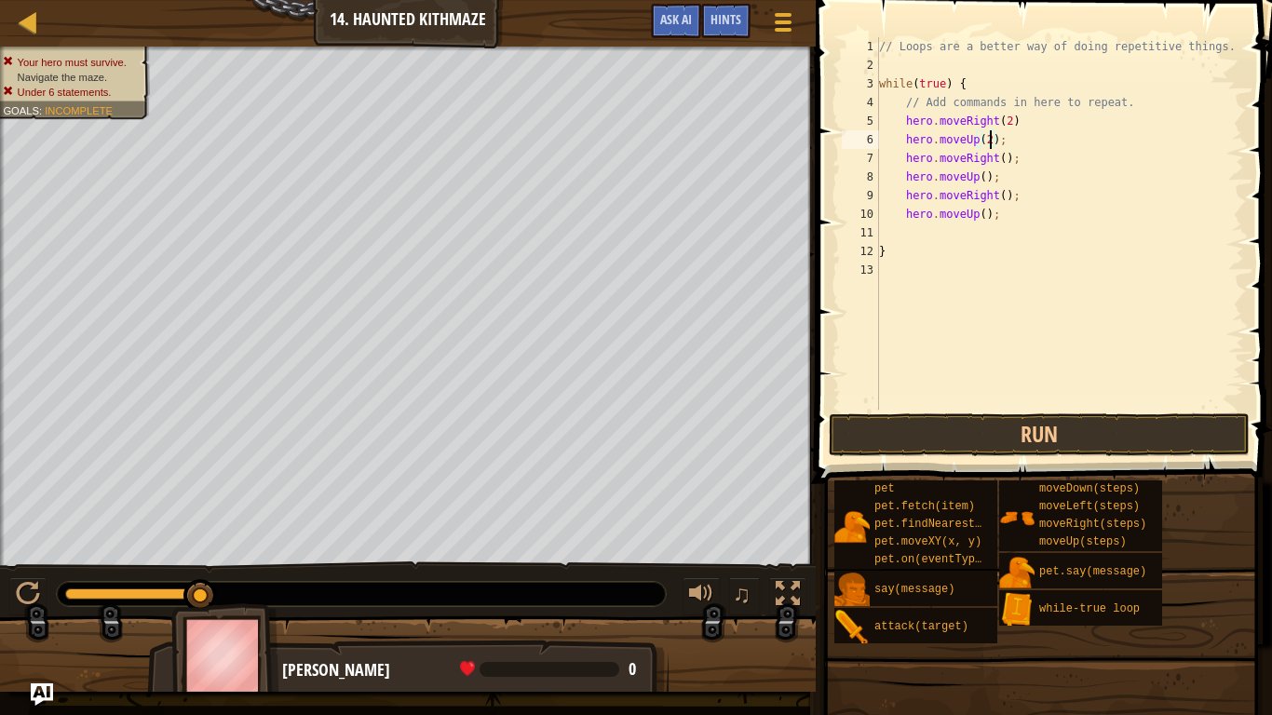
click at [984, 178] on div "// Loops are a better way of doing repetitive things. while ( true ) { // Add c…" at bounding box center [1060, 242] width 369 height 410
click at [1004, 195] on div "// Loops are a better way of doing repetitive things. while ( true ) { // Add c…" at bounding box center [1060, 242] width 369 height 410
click at [985, 220] on div "// Loops are a better way of doing repetitive things. while ( true ) { // Add c…" at bounding box center [1060, 242] width 369 height 410
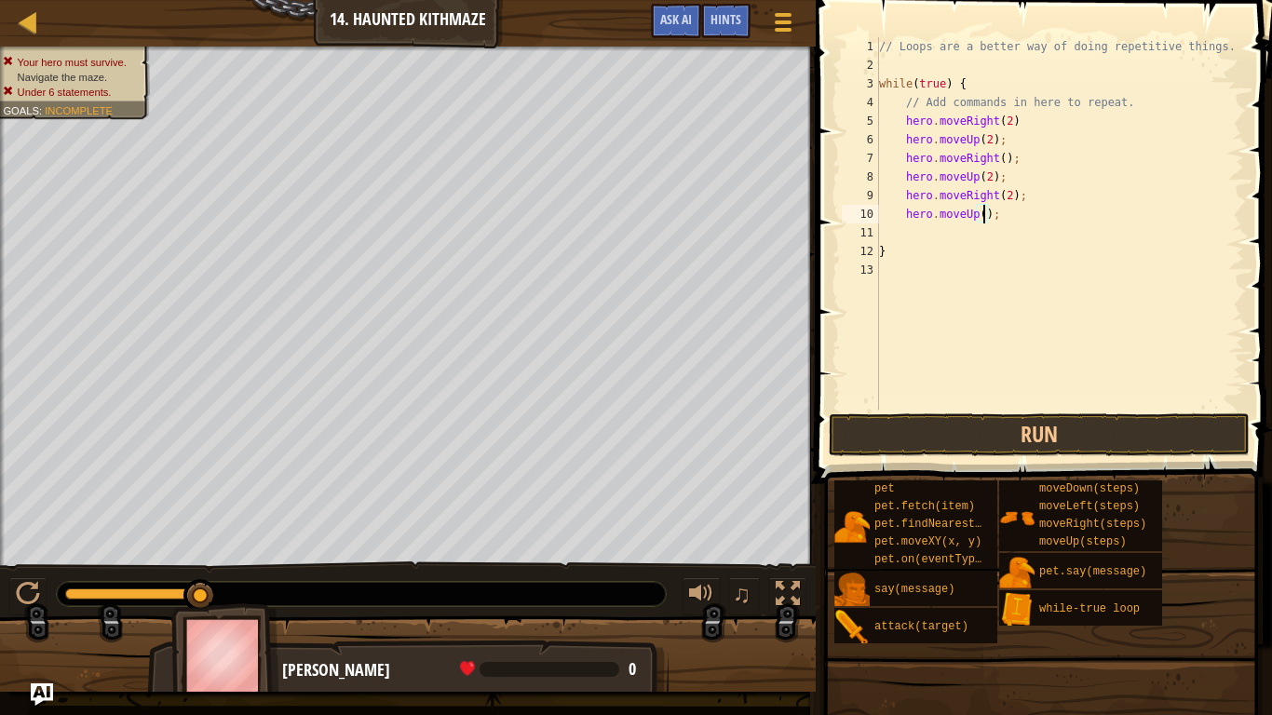
scroll to position [8, 17]
click at [1016, 445] on button "Run" at bounding box center [1039, 435] width 421 height 43
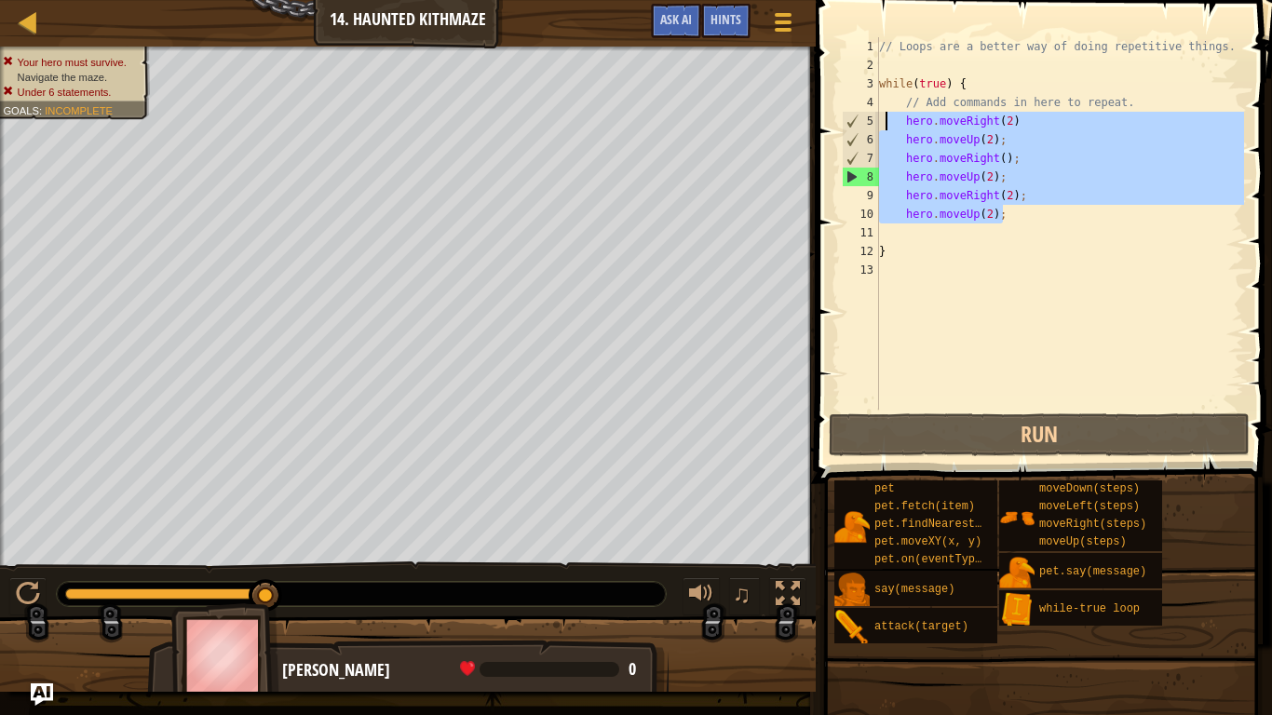
drag, startPoint x: 1015, startPoint y: 216, endPoint x: 884, endPoint y: 118, distance: 163.8
click at [884, 118] on div "// Loops are a better way of doing repetitive things. while ( true ) { // Add c…" at bounding box center [1060, 242] width 369 height 410
type textarea "hero.moveRight(2) hero.moveUp(2);"
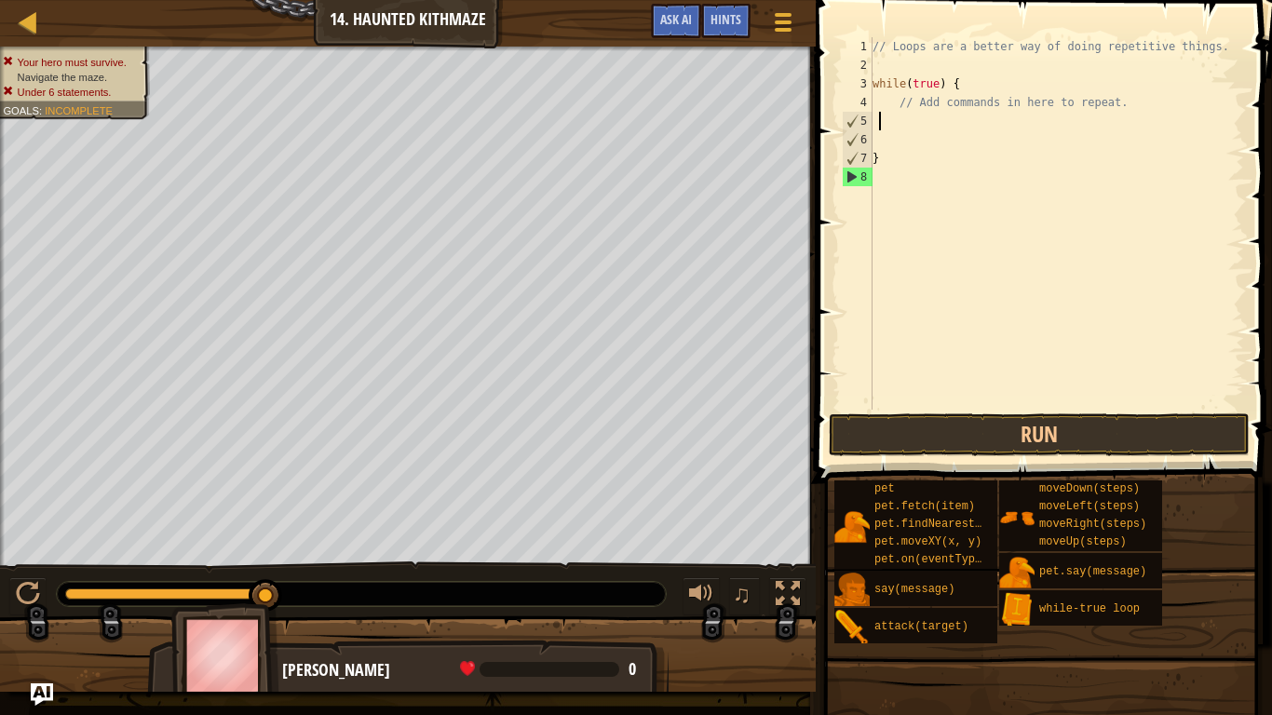
scroll to position [8, 0]
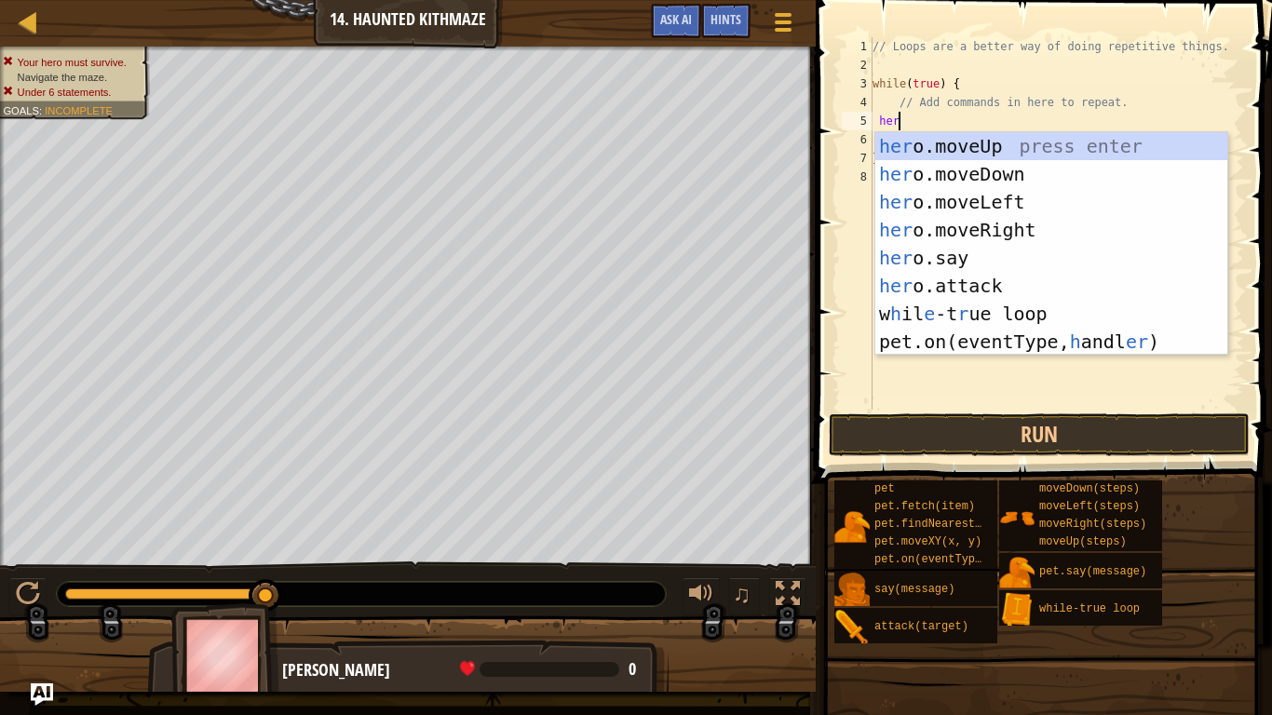
type textarea "hero"
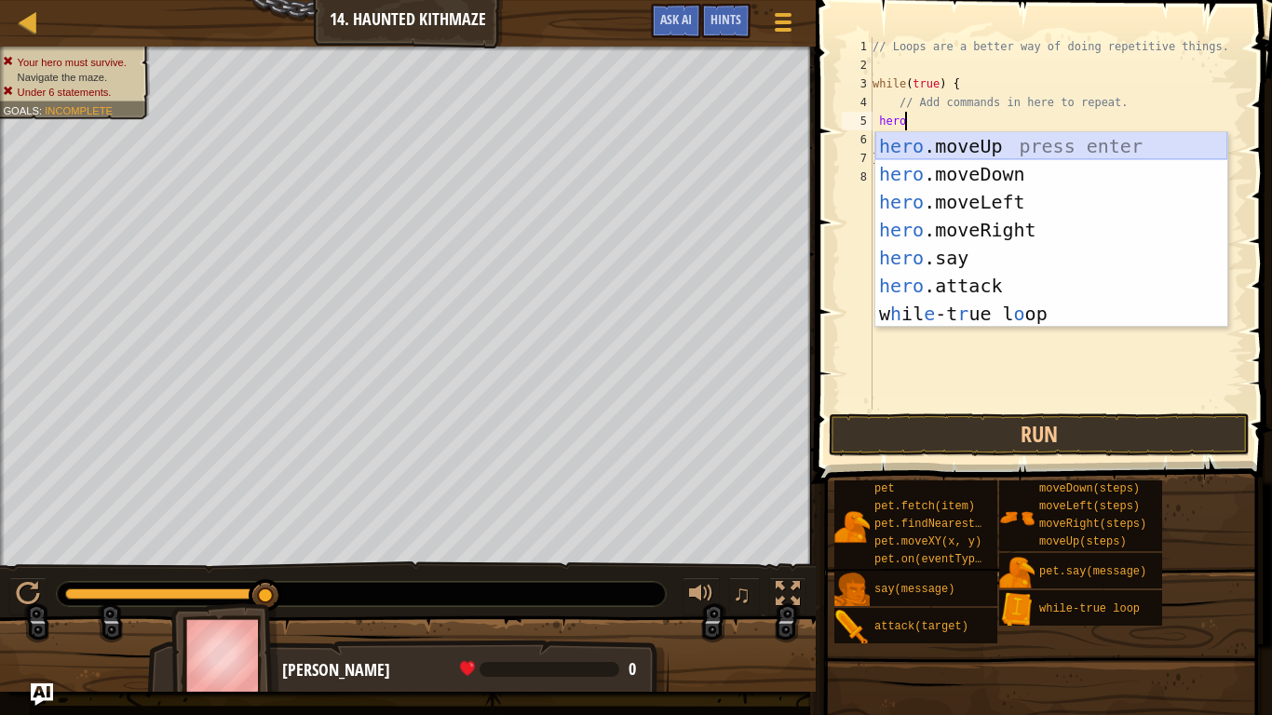
click at [992, 146] on div "hero .moveUp press enter hero .moveDown press enter hero .moveLeft press enter …" at bounding box center [1052, 258] width 352 height 252
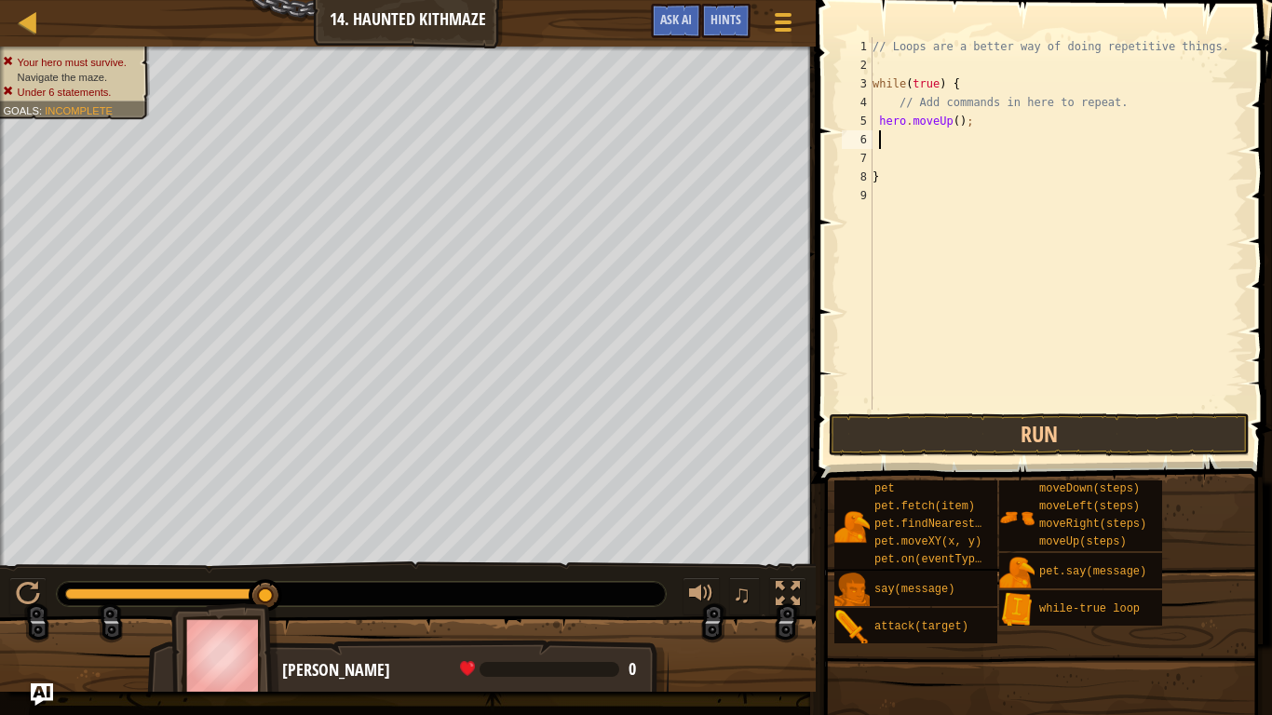
click at [957, 123] on div "// Loops are a better way of doing repetitive things. while ( true ) { // Add c…" at bounding box center [1056, 242] width 375 height 410
type textarea "hero.moveUp(2);"
click at [914, 139] on div "// Loops are a better way of doing repetitive things. while ( true ) { // Add c…" at bounding box center [1056, 242] width 375 height 410
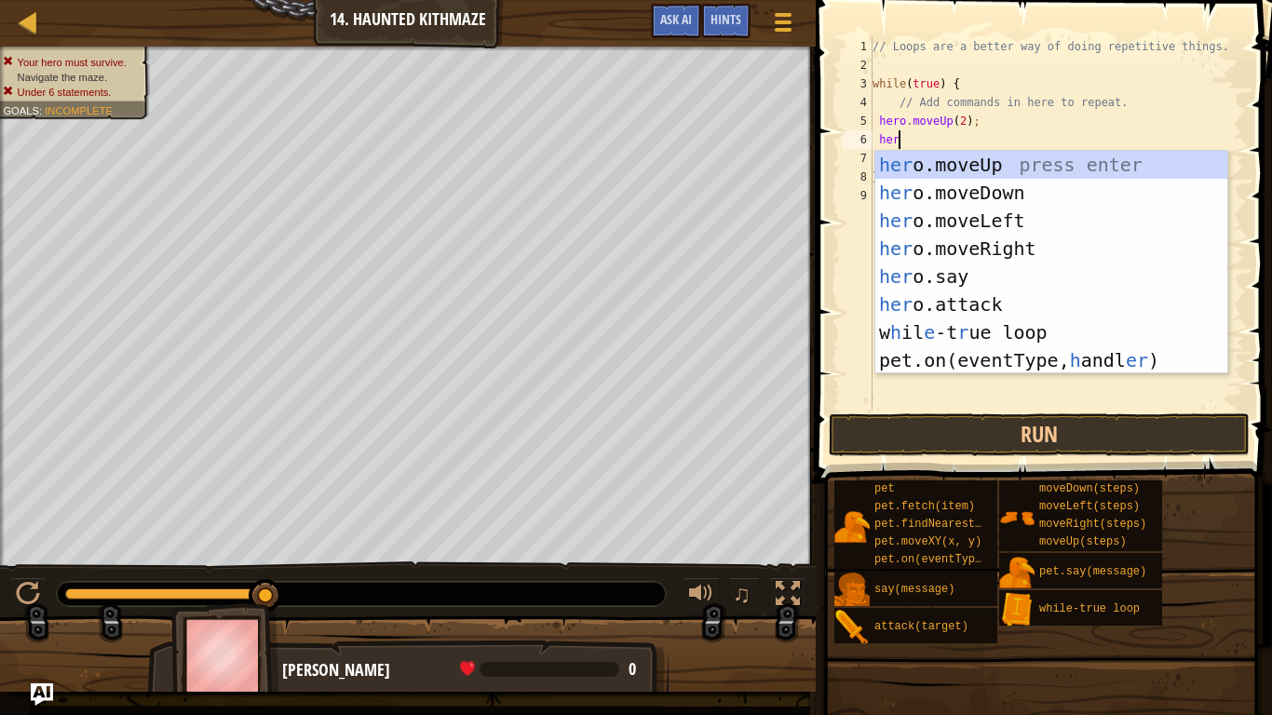
type textarea "hero"
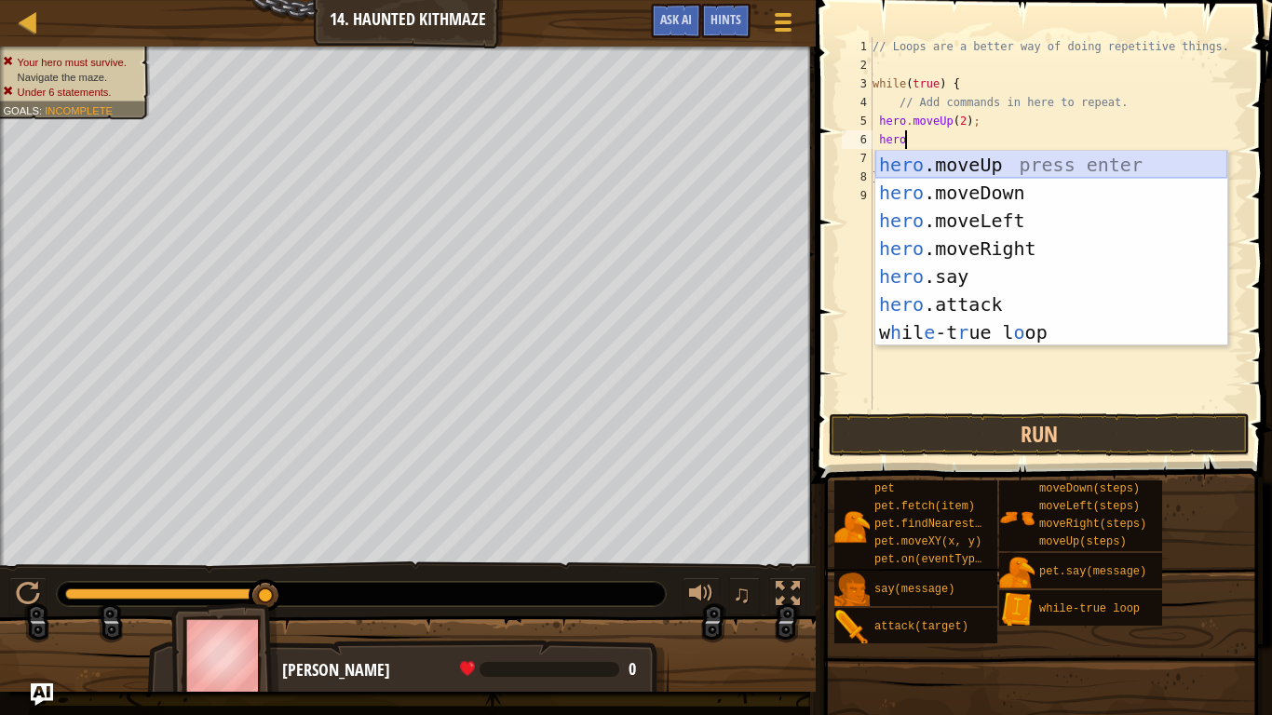
click at [956, 161] on div "hero .moveUp press enter hero .moveDown press enter hero .moveLeft press enter …" at bounding box center [1052, 277] width 352 height 252
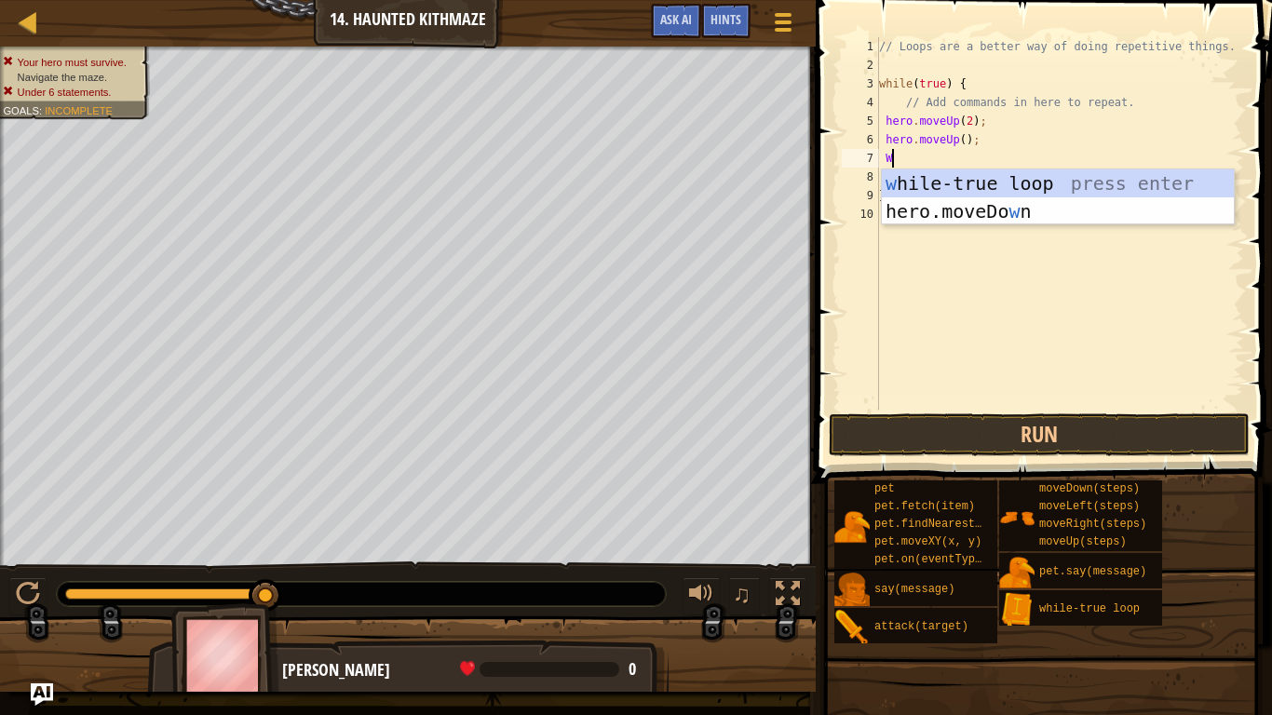
scroll to position [8, 2]
type textarea "Wh"
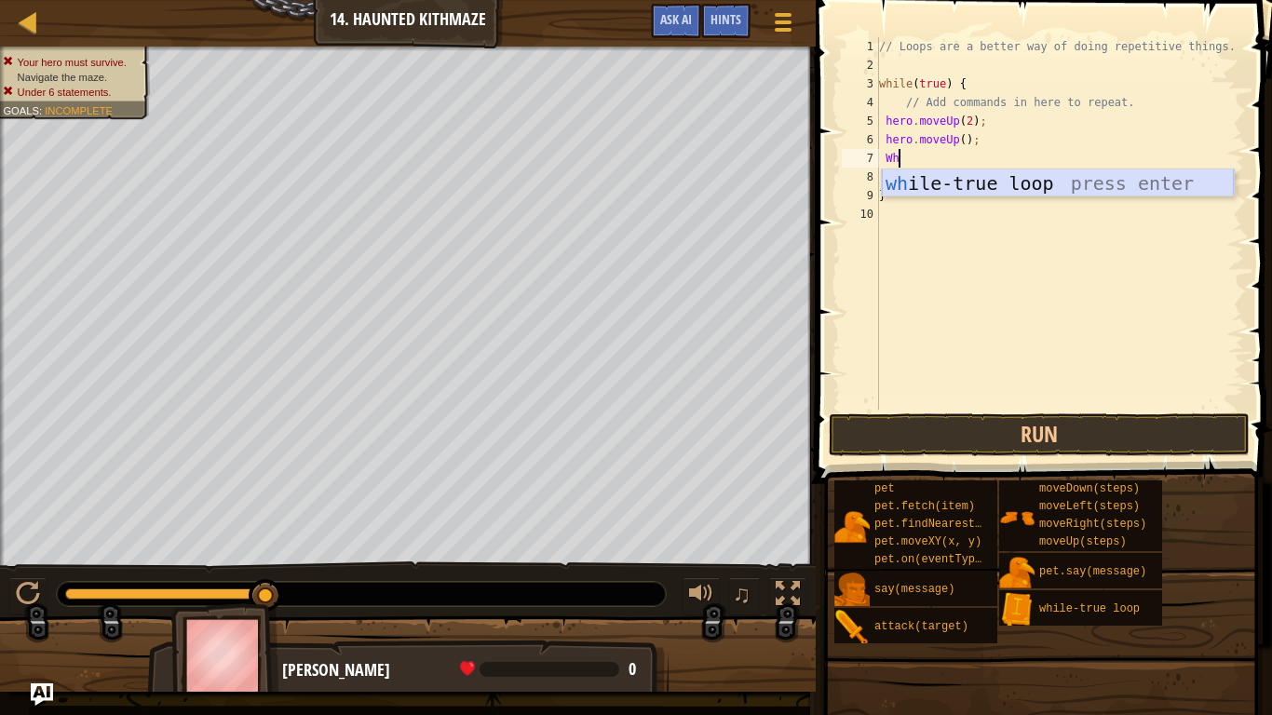
click at [948, 173] on div "wh ile-true loop press enter" at bounding box center [1058, 212] width 352 height 84
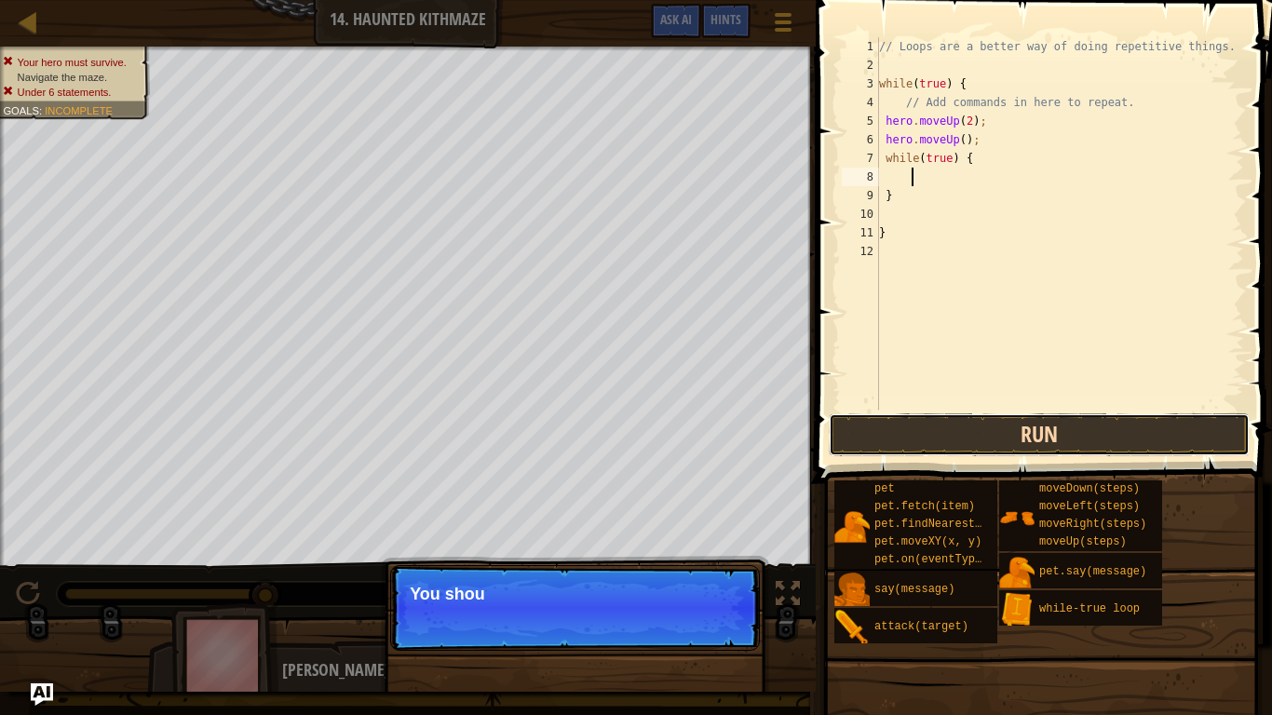
click at [1018, 421] on button "Run" at bounding box center [1039, 435] width 421 height 43
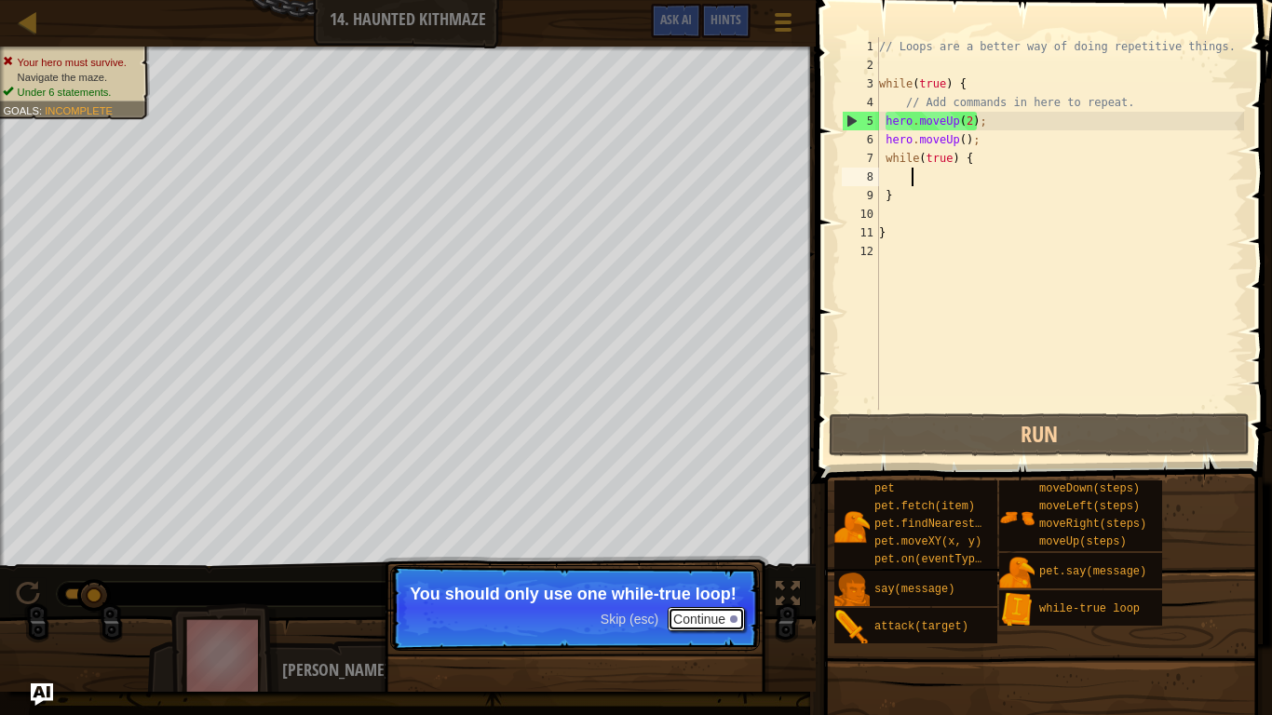
click at [713, 612] on button "Continue" at bounding box center [706, 619] width 77 height 24
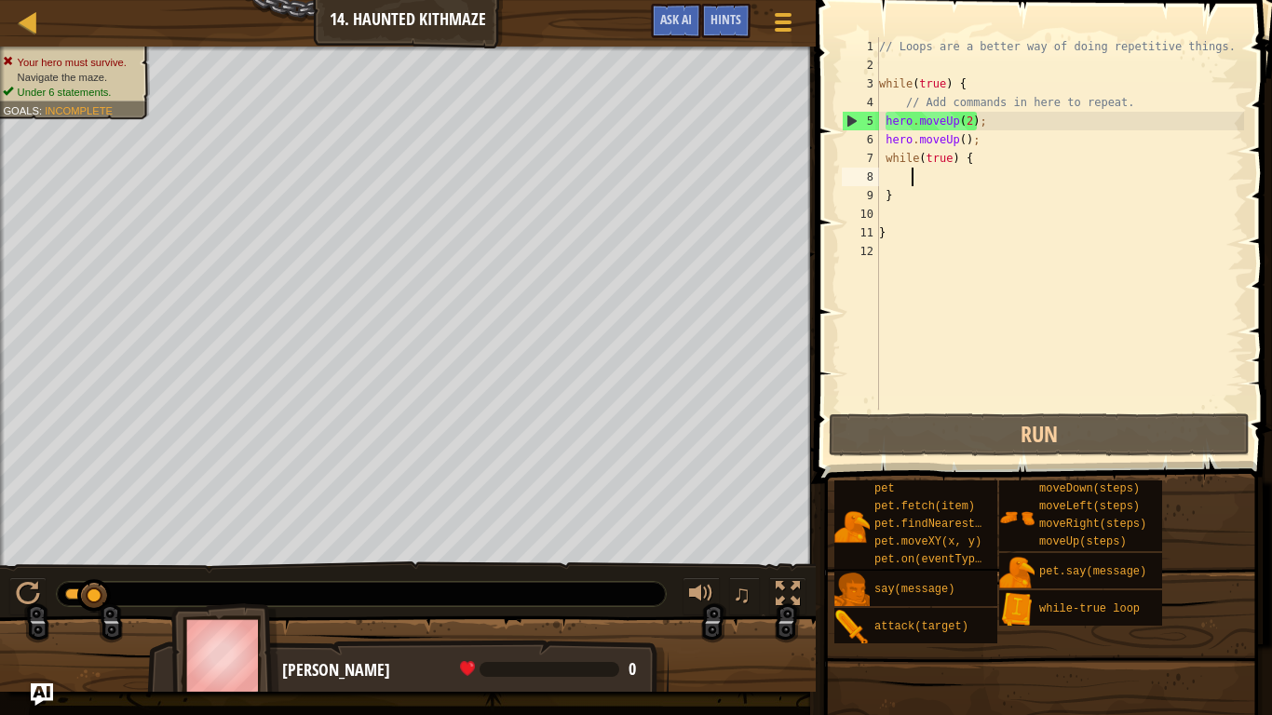
scroll to position [8, 4]
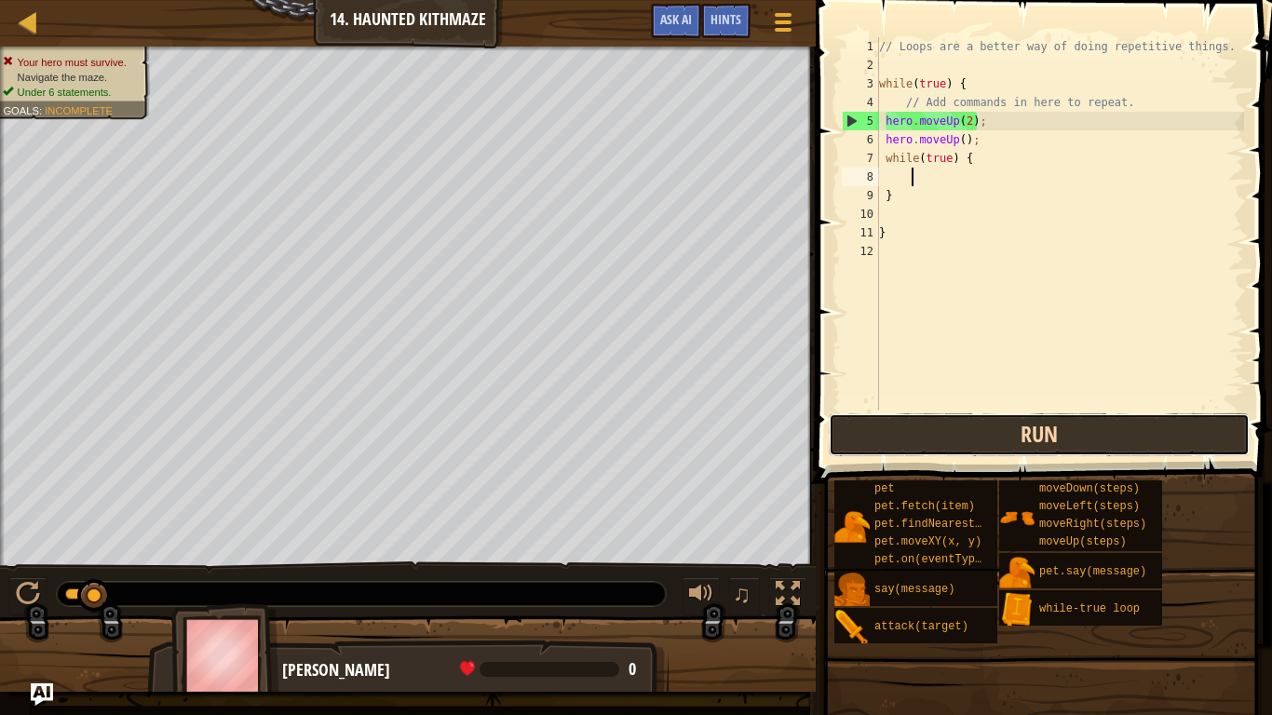
click at [915, 430] on button "Run" at bounding box center [1039, 435] width 421 height 43
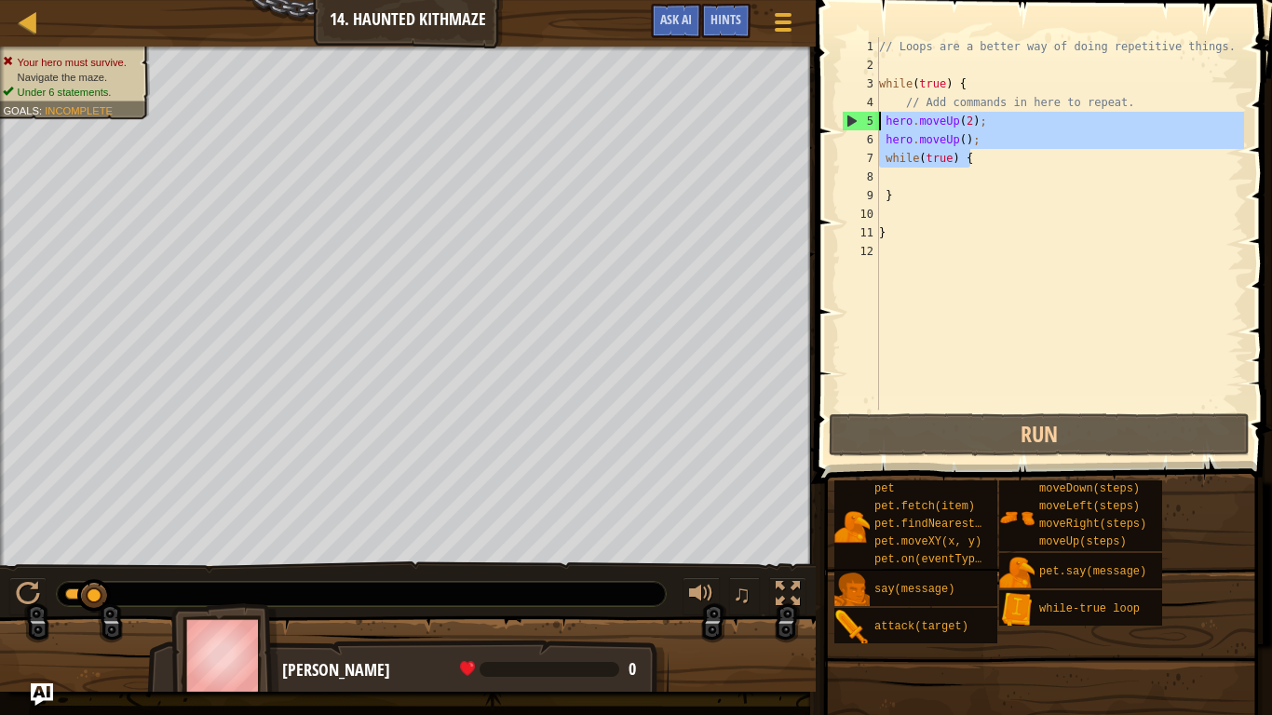
drag, startPoint x: 982, startPoint y: 160, endPoint x: 882, endPoint y: 114, distance: 110.0
click at [882, 114] on div "// Loops are a better way of doing repetitive things. while ( true ) { // Add c…" at bounding box center [1060, 242] width 369 height 410
type textarea "hero.moveUp(2); hero.moveUp();"
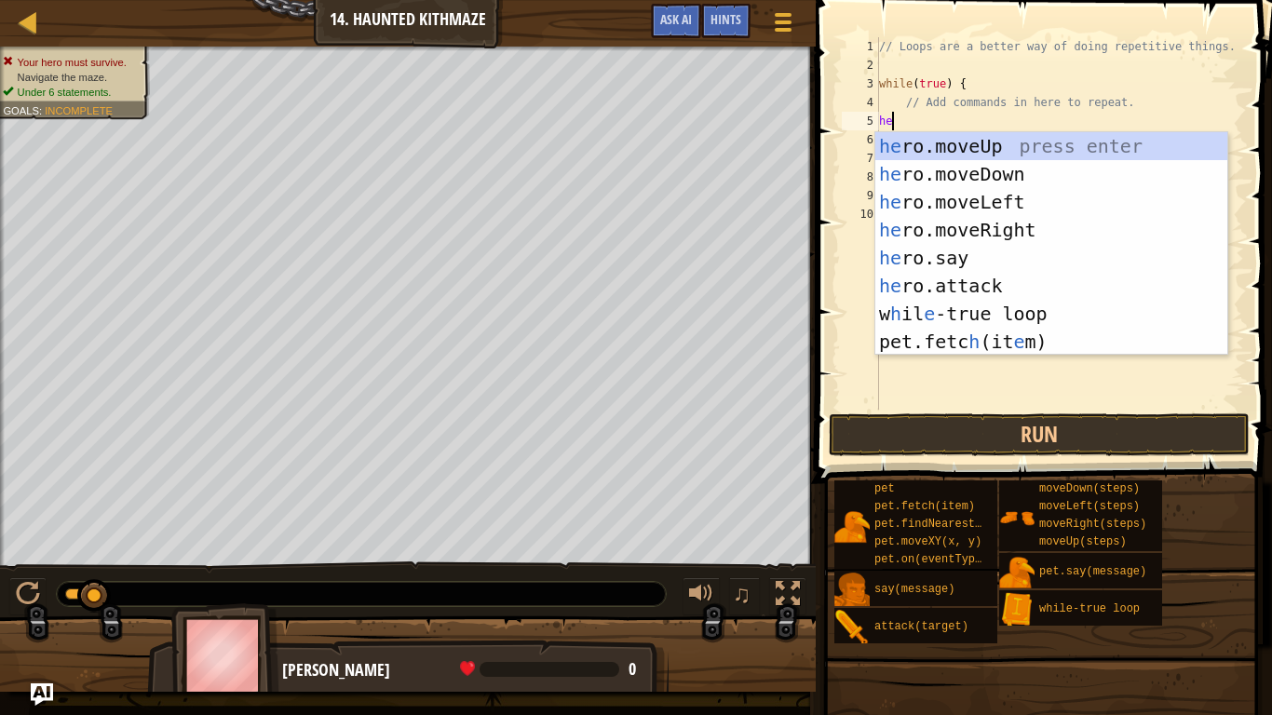
scroll to position [8, 3]
type textarea "hero"
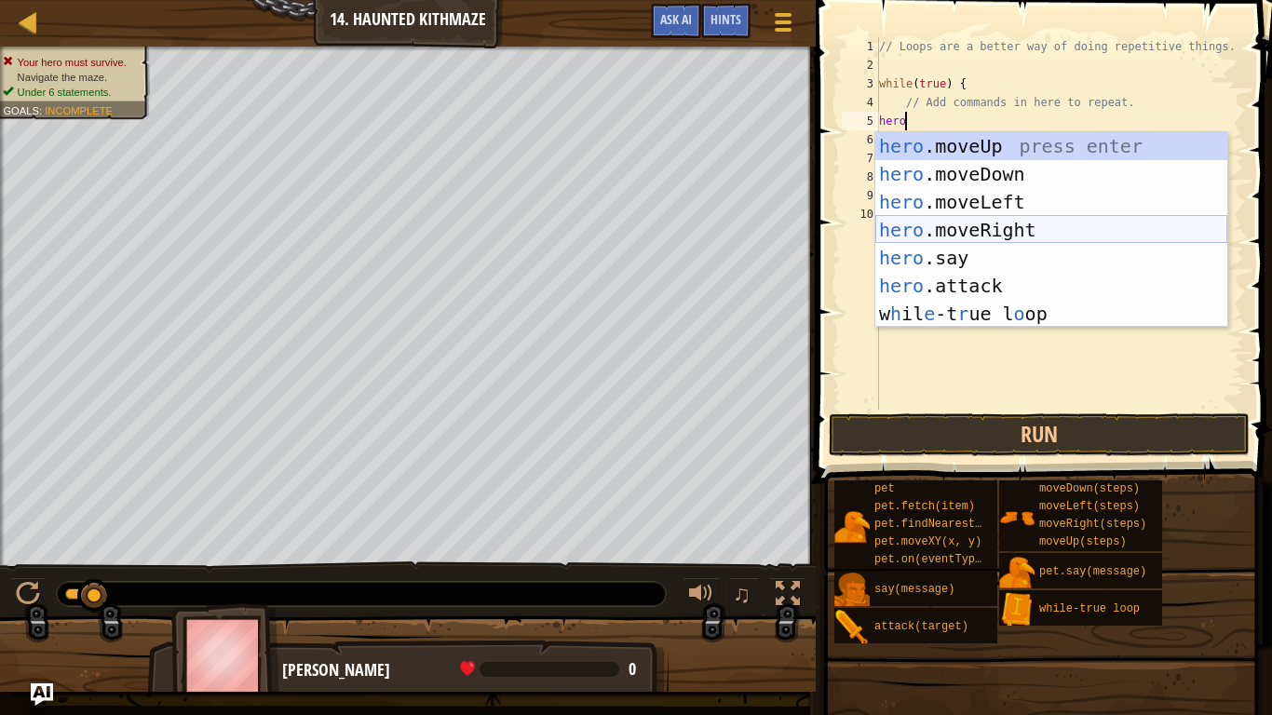
click at [1000, 220] on div "hero .moveUp press enter hero .moveDown press enter hero .moveLeft press enter …" at bounding box center [1052, 258] width 352 height 252
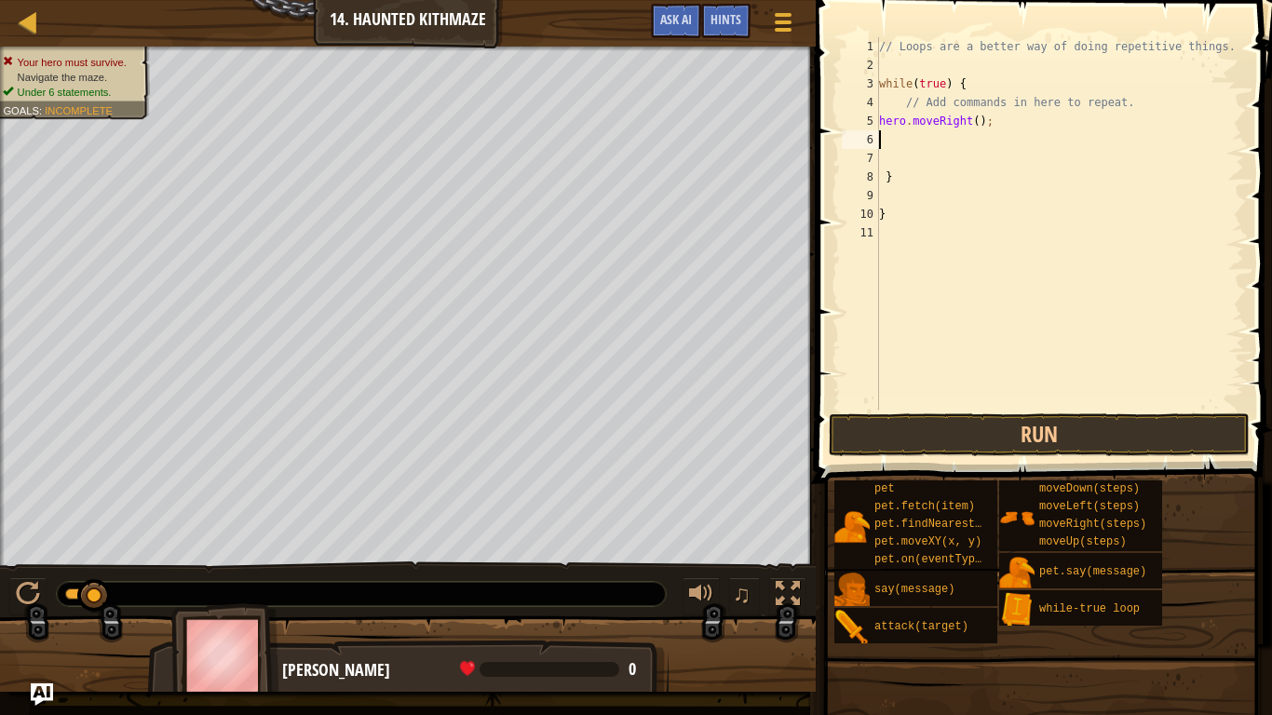
scroll to position [8, 0]
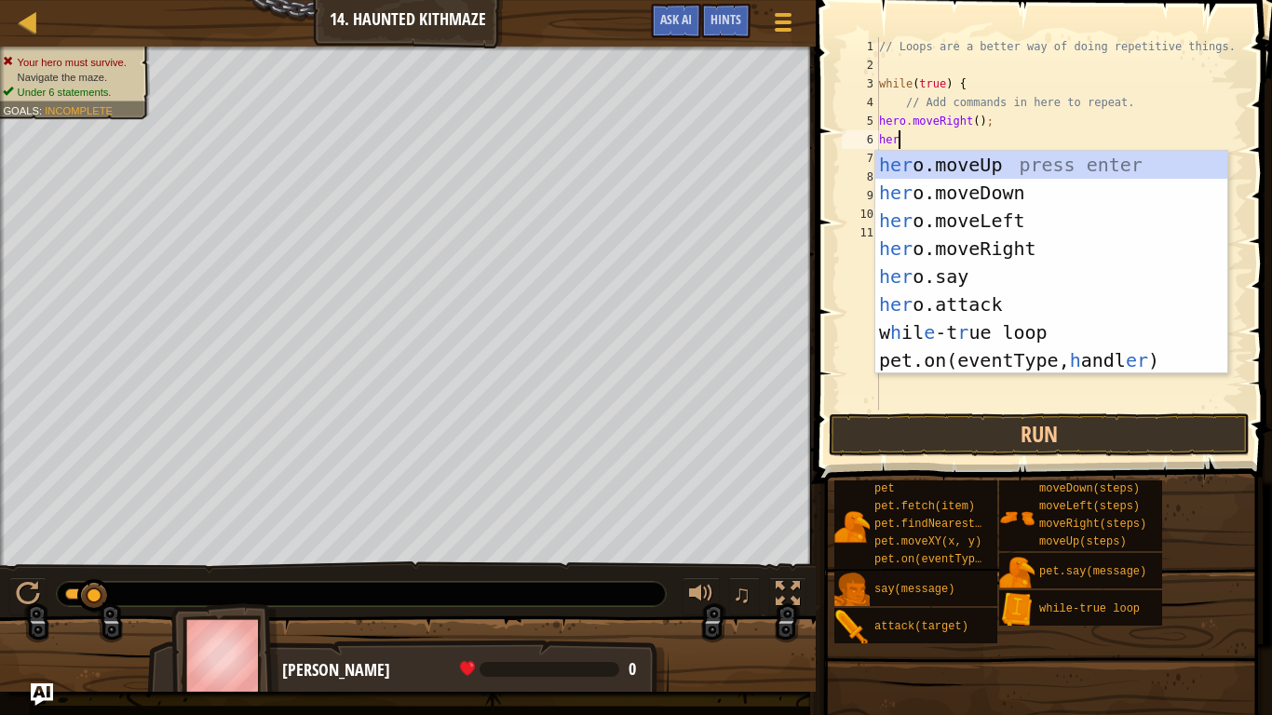
type textarea "hero"
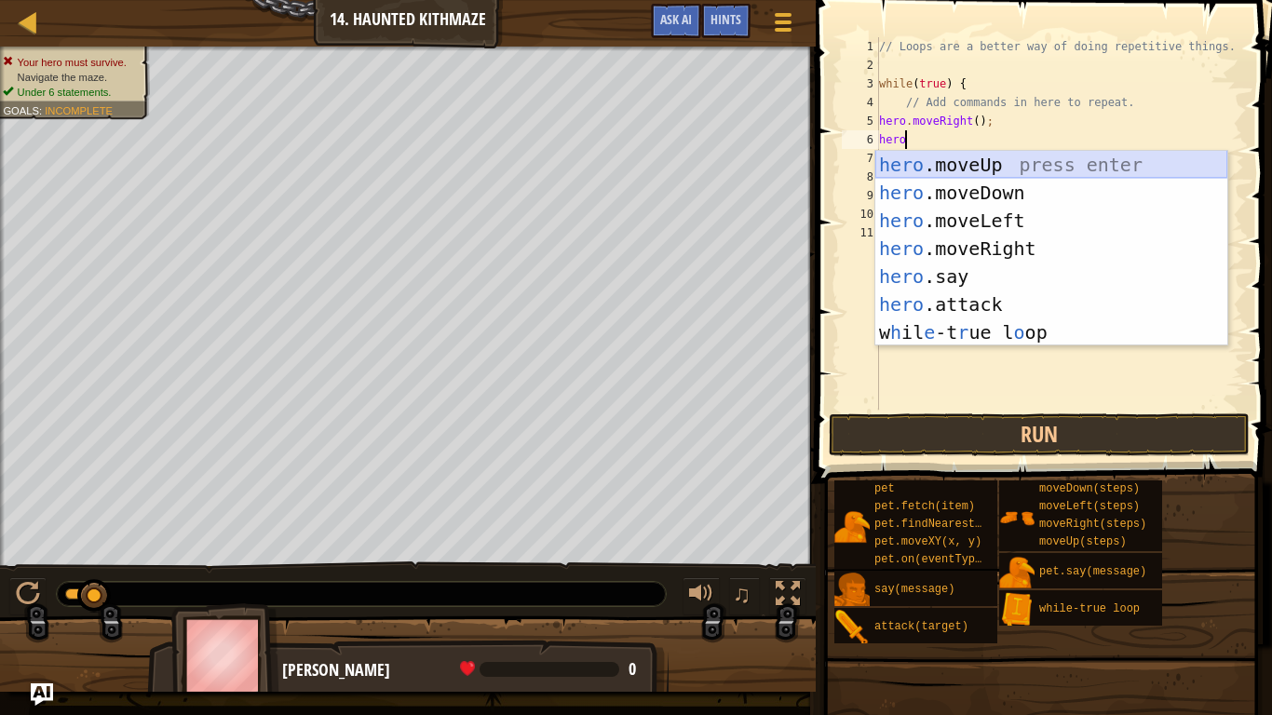
click at [1000, 171] on div "hero .moveUp press enter hero .moveDown press enter hero .moveLeft press enter …" at bounding box center [1052, 277] width 352 height 252
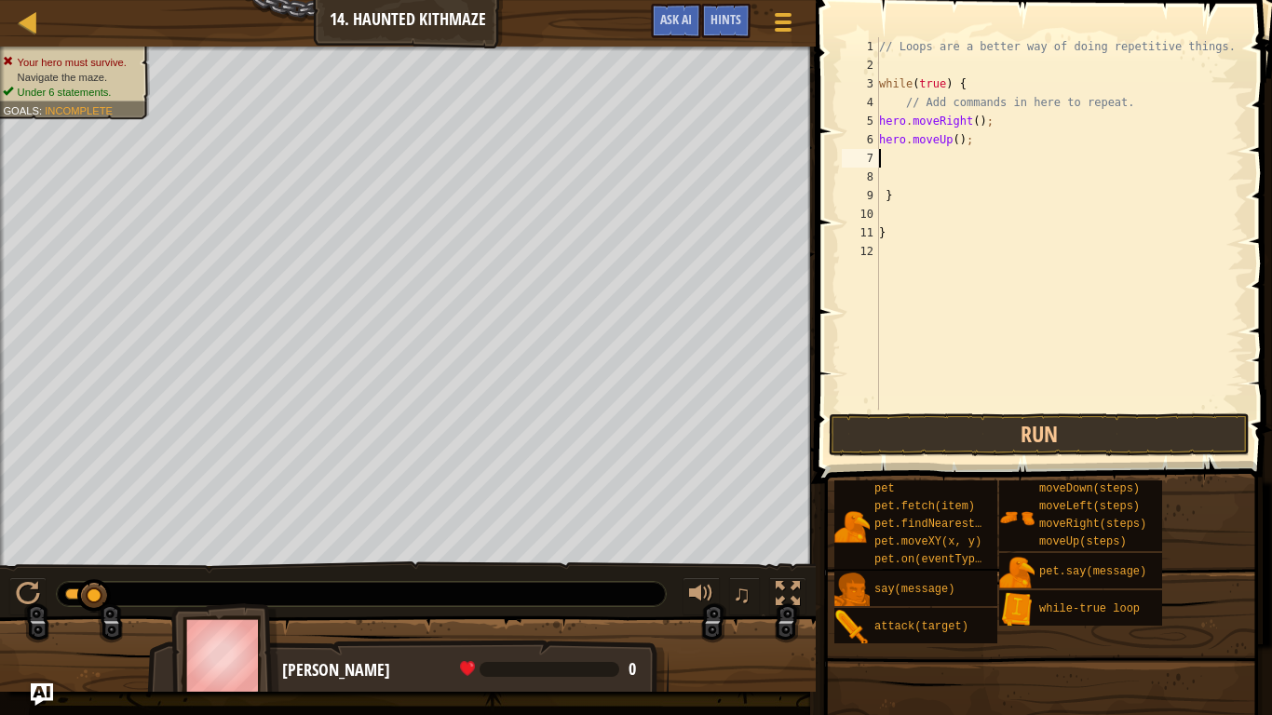
type textarea "wh"
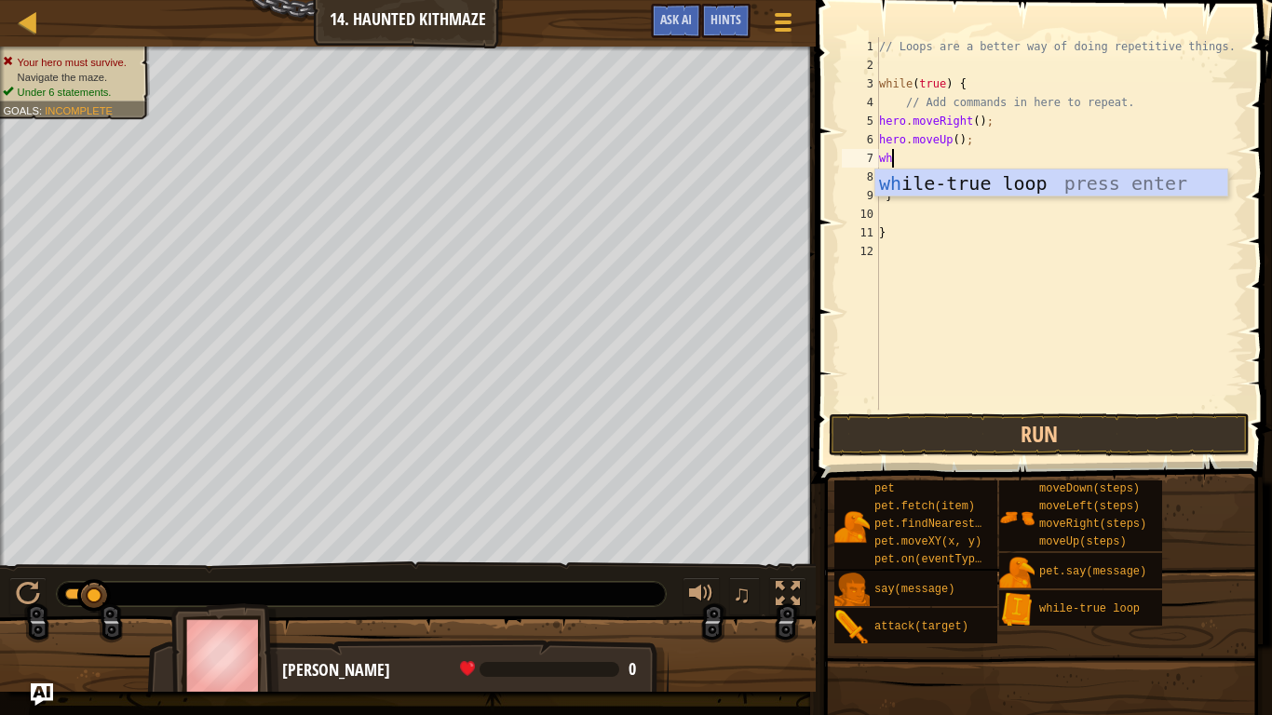
scroll to position [8, 1]
click at [1026, 184] on div "wh ile-true loop press enter" at bounding box center [1052, 212] width 352 height 84
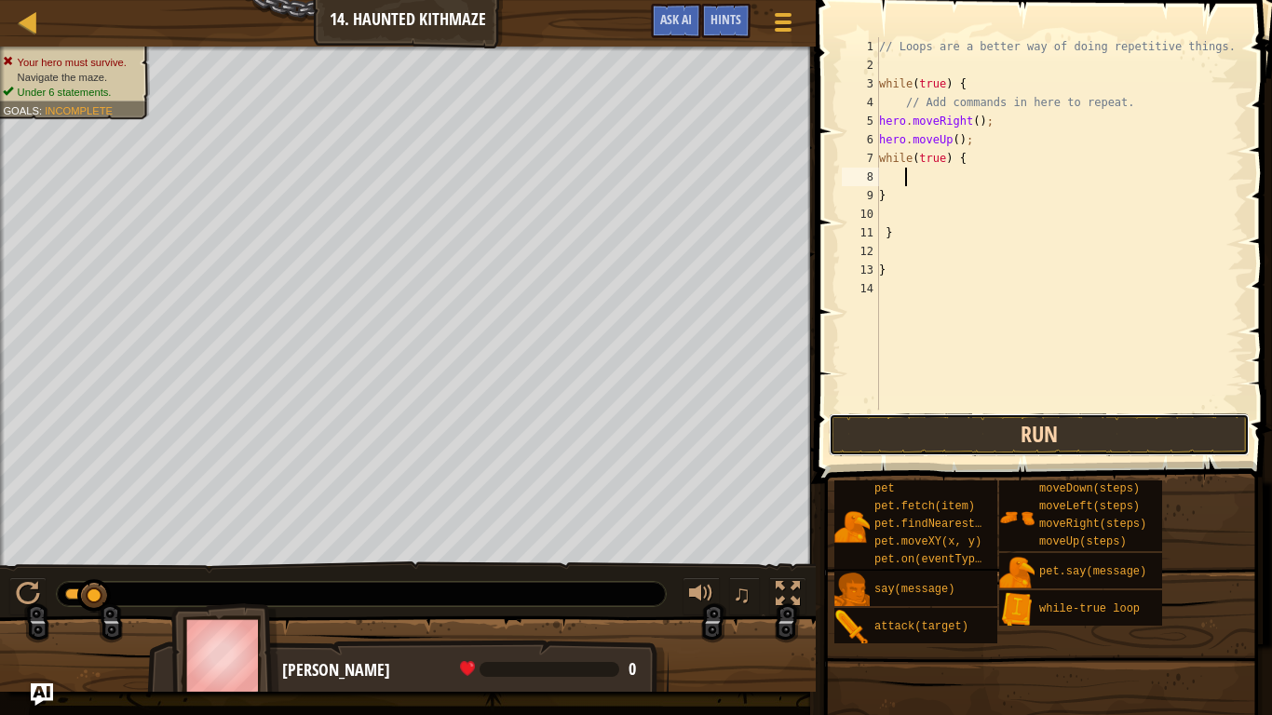
click at [1052, 442] on button "Run" at bounding box center [1039, 435] width 421 height 43
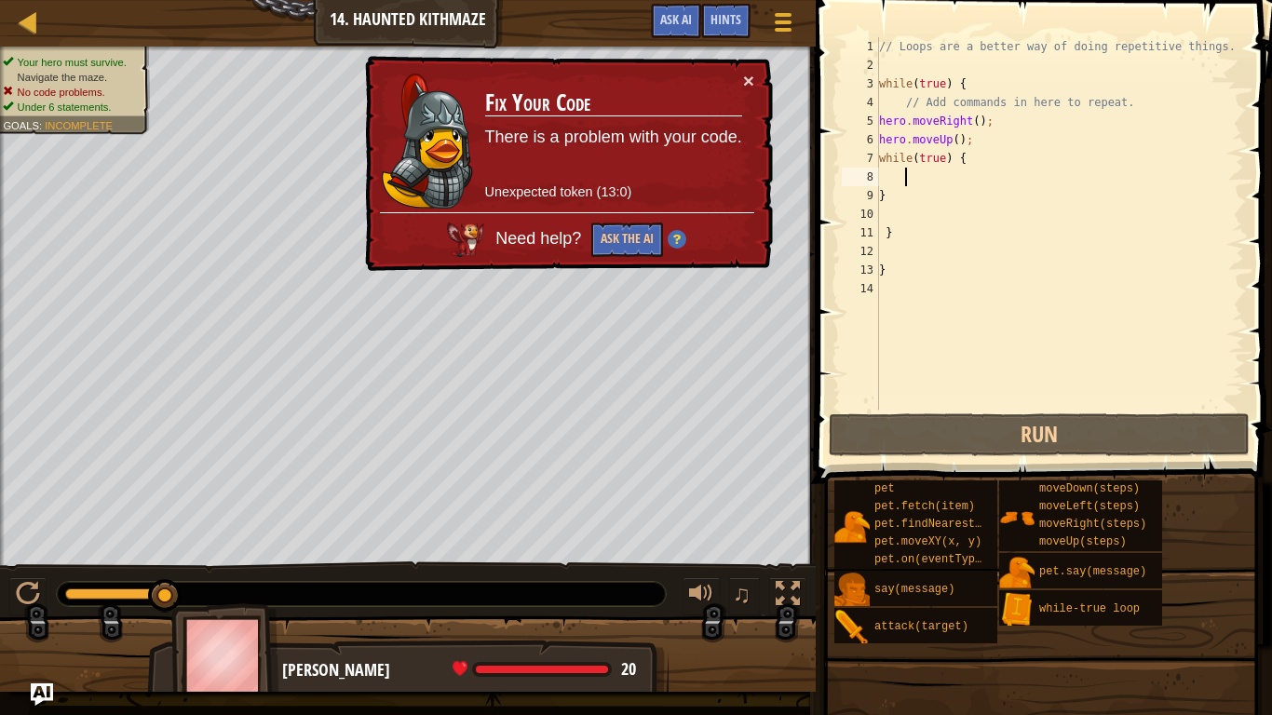
click at [970, 185] on div "// Loops are a better way of doing repetitive things. while ( true ) { // Add c…" at bounding box center [1060, 242] width 369 height 410
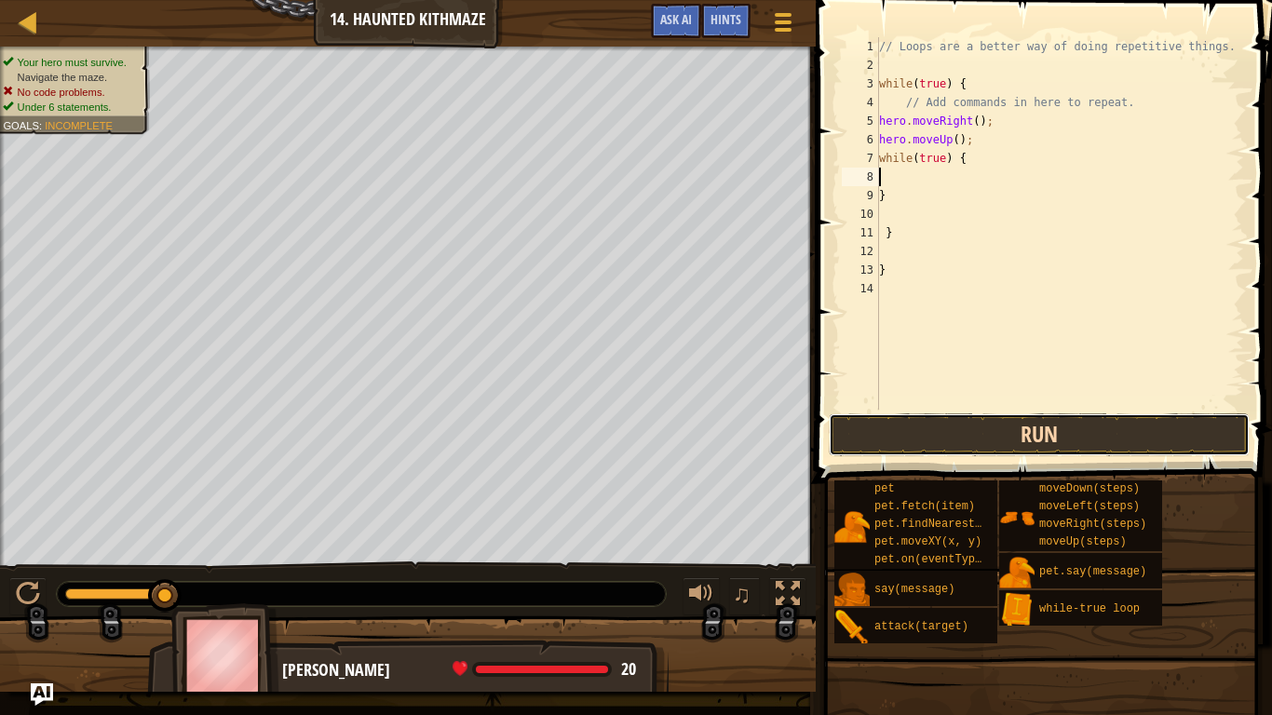
click at [995, 428] on button "Run" at bounding box center [1039, 435] width 421 height 43
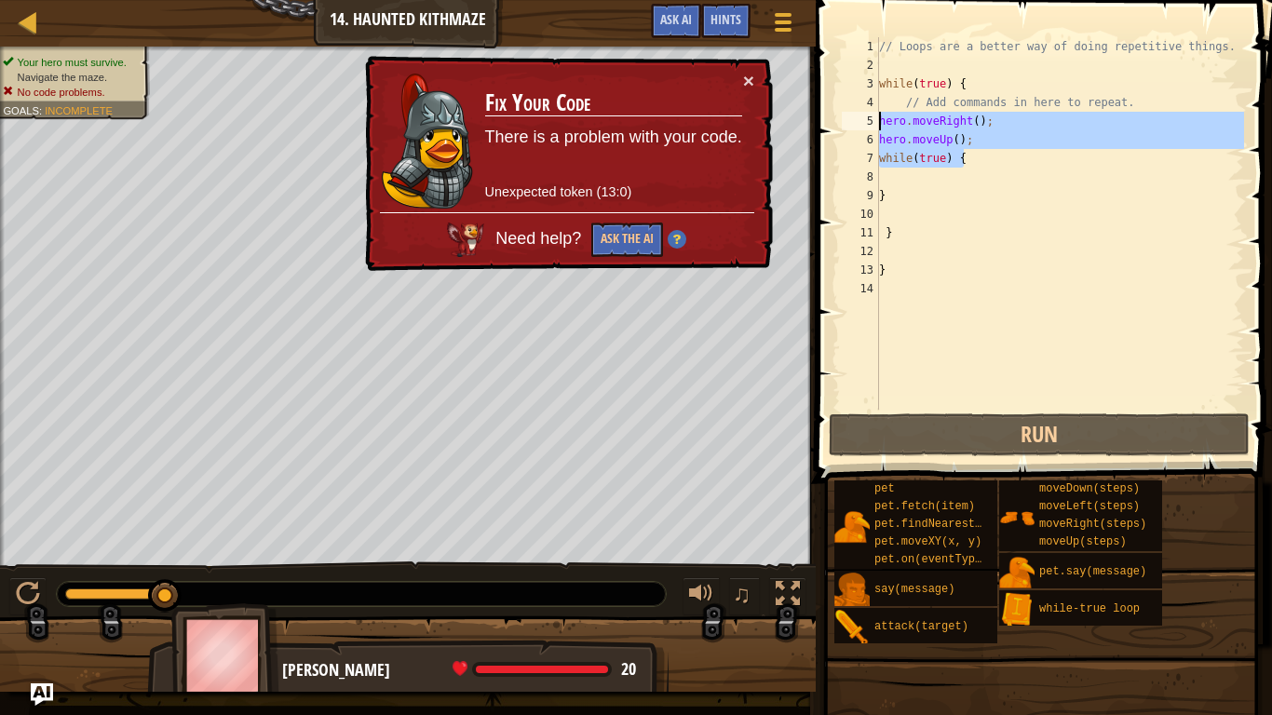
drag, startPoint x: 975, startPoint y: 157, endPoint x: 878, endPoint y: 123, distance: 102.8
click at [878, 123] on div "1 2 3 4 5 6 7 8 9 10 11 12 13 14 // Loops are a better way of doing repetitive …" at bounding box center [1041, 223] width 406 height 373
type textarea "hero.moveRight(); hero.moveUp();"
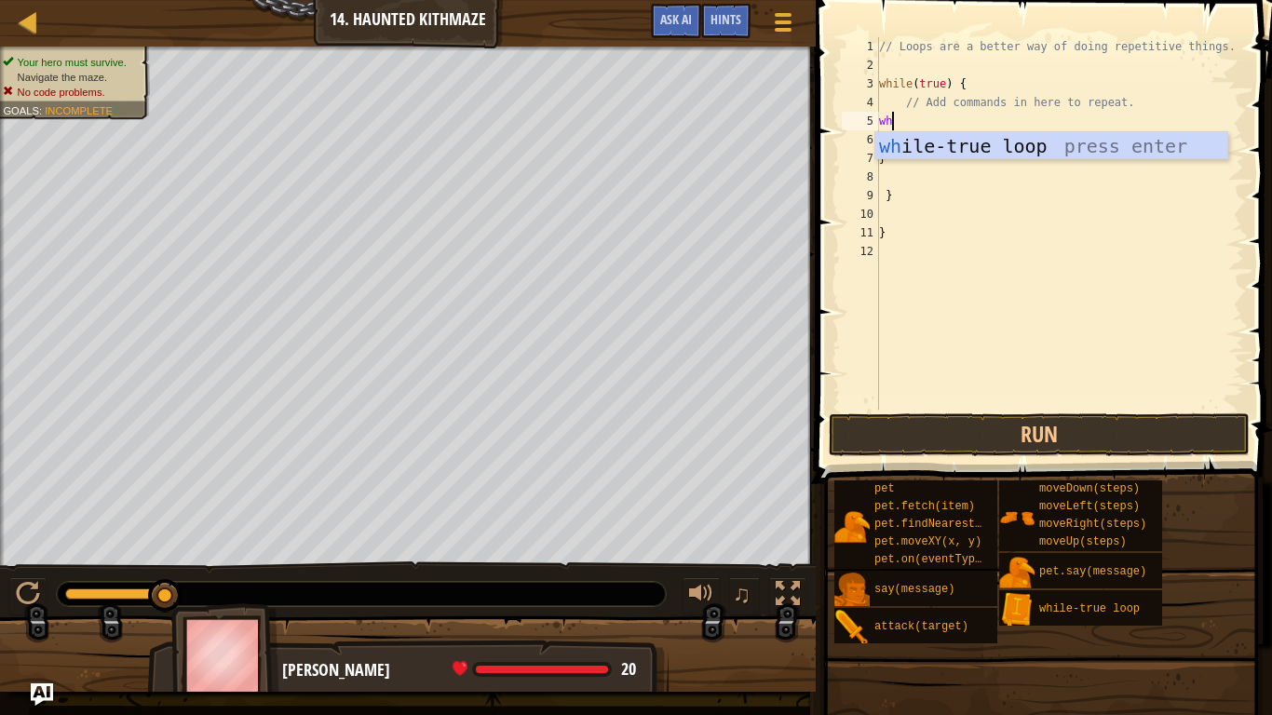
type textarea "whi"
click at [957, 145] on div "whi le-true loop press enter" at bounding box center [1052, 174] width 352 height 84
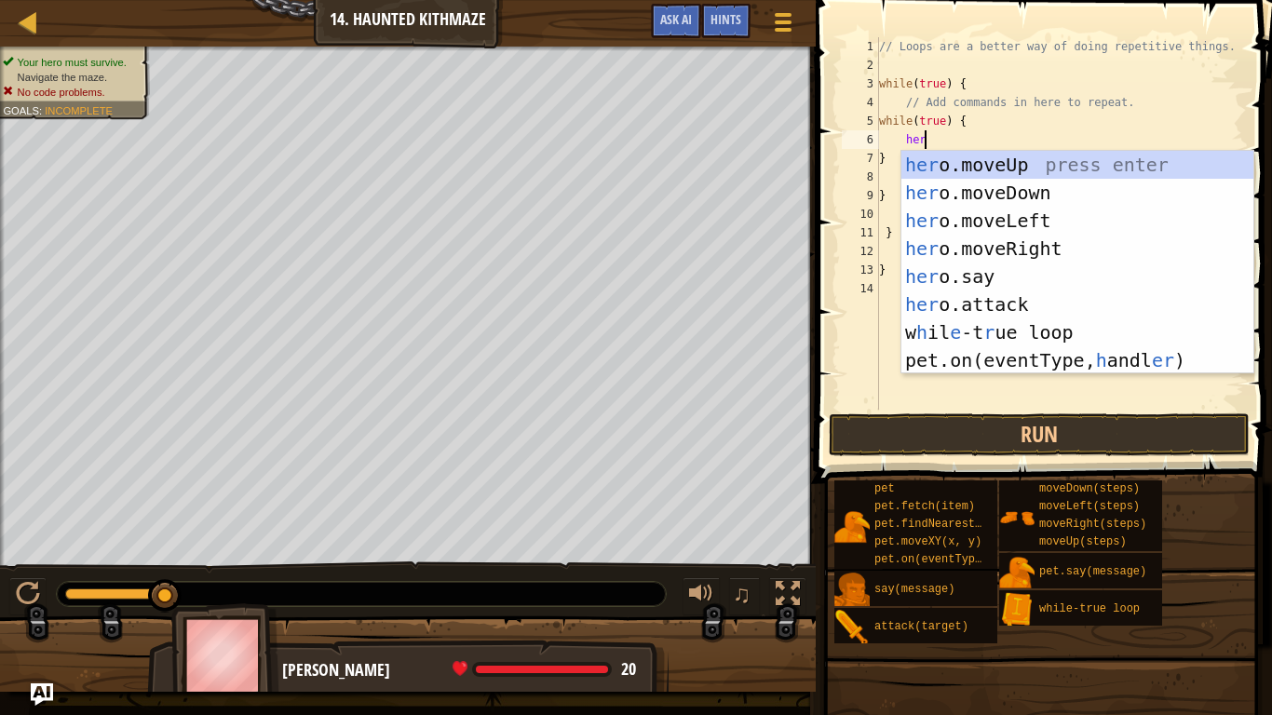
type textarea "hero"
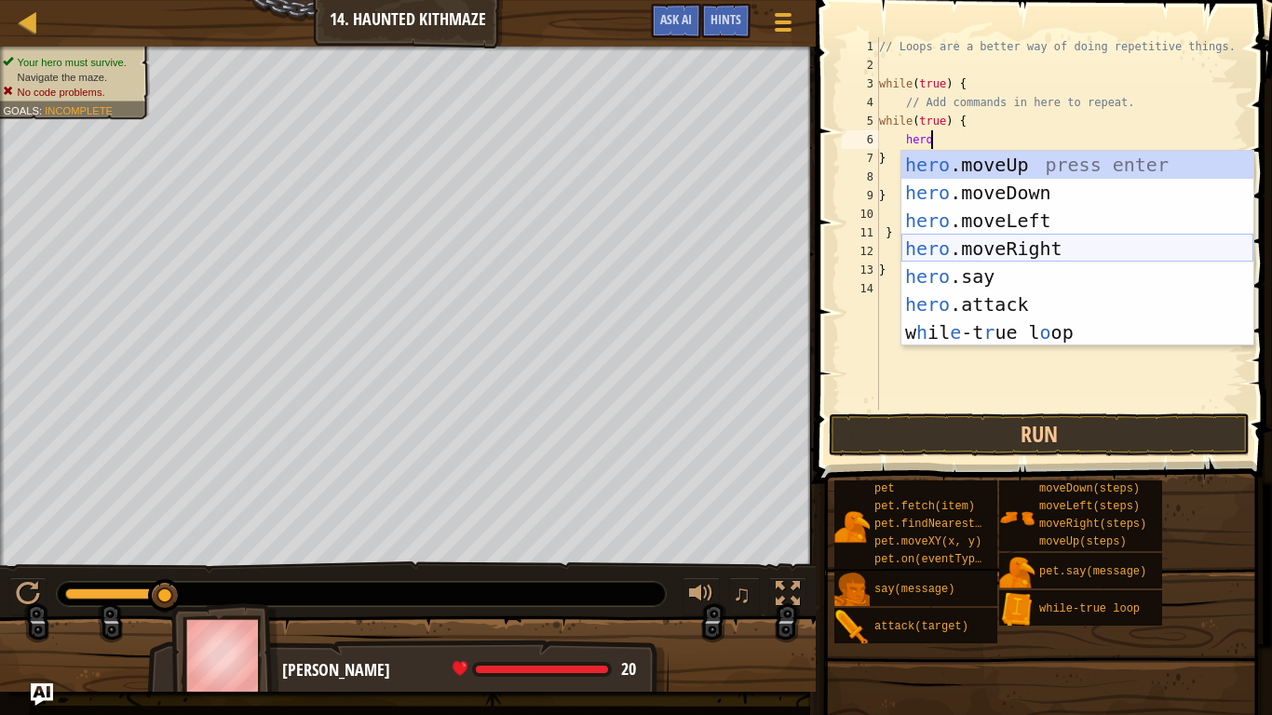
click at [1072, 255] on div "hero .moveUp press enter hero .moveDown press enter hero .moveLeft press enter …" at bounding box center [1078, 277] width 352 height 252
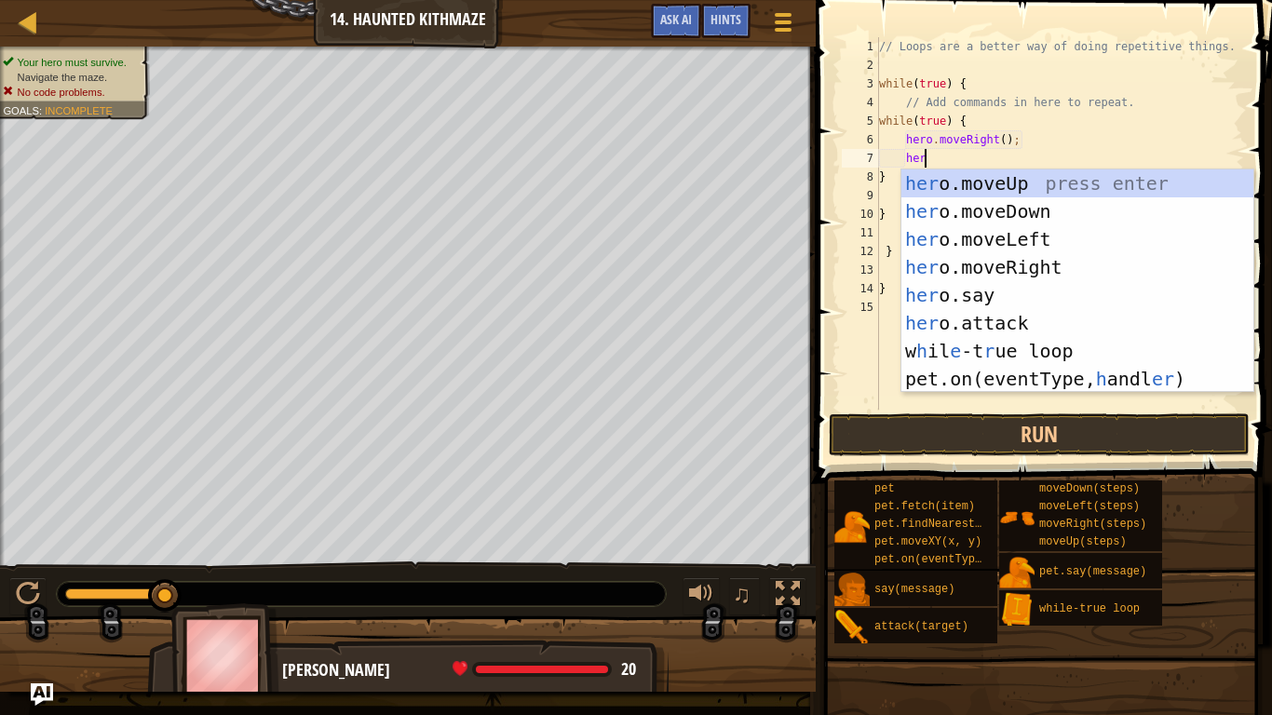
type textarea "hero"
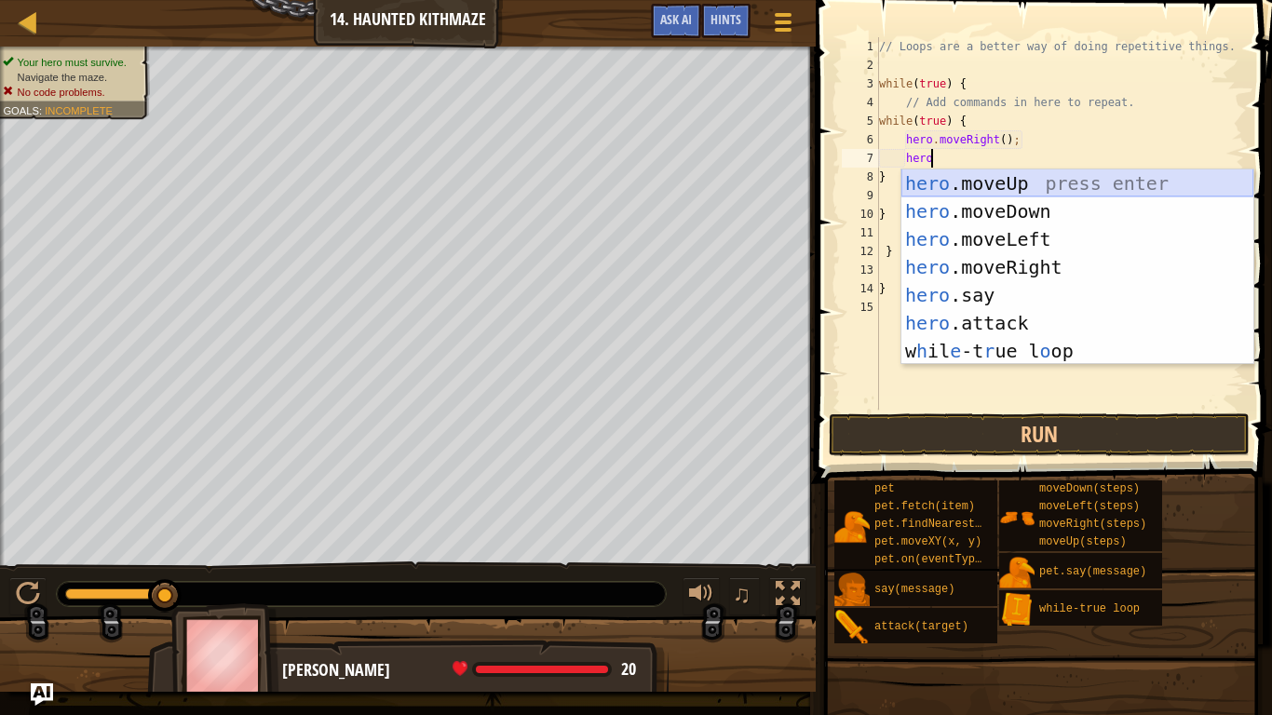
click at [1026, 181] on div "hero .moveUp press enter hero .moveDown press enter hero .moveLeft press enter …" at bounding box center [1078, 296] width 352 height 252
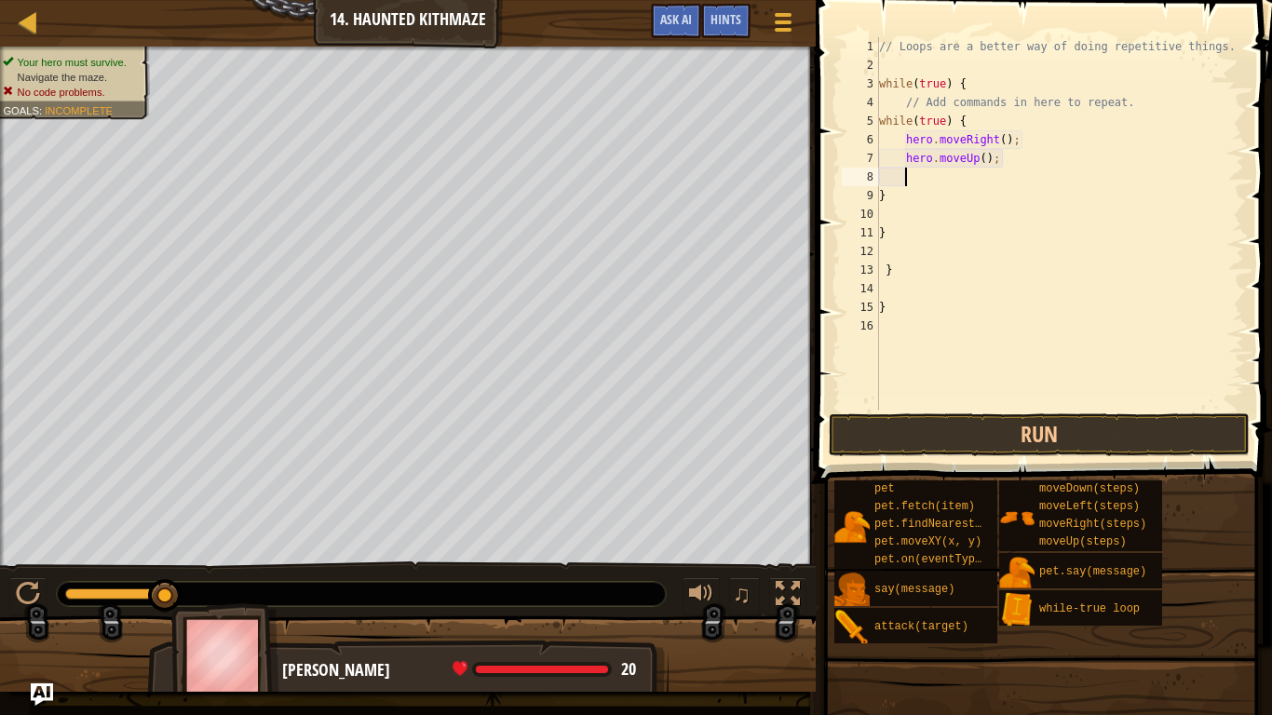
scroll to position [8, 3]
click at [1051, 439] on button "Run" at bounding box center [1039, 435] width 421 height 43
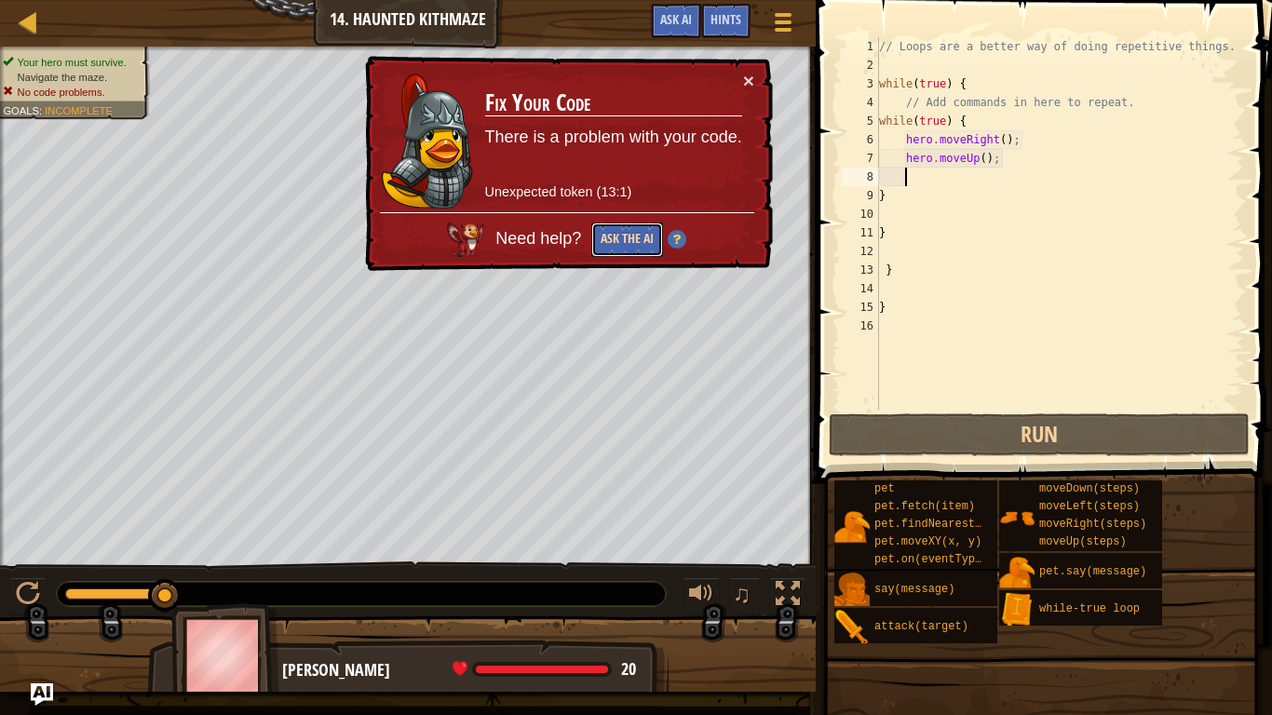
click at [623, 244] on button "Ask the AI" at bounding box center [628, 240] width 72 height 34
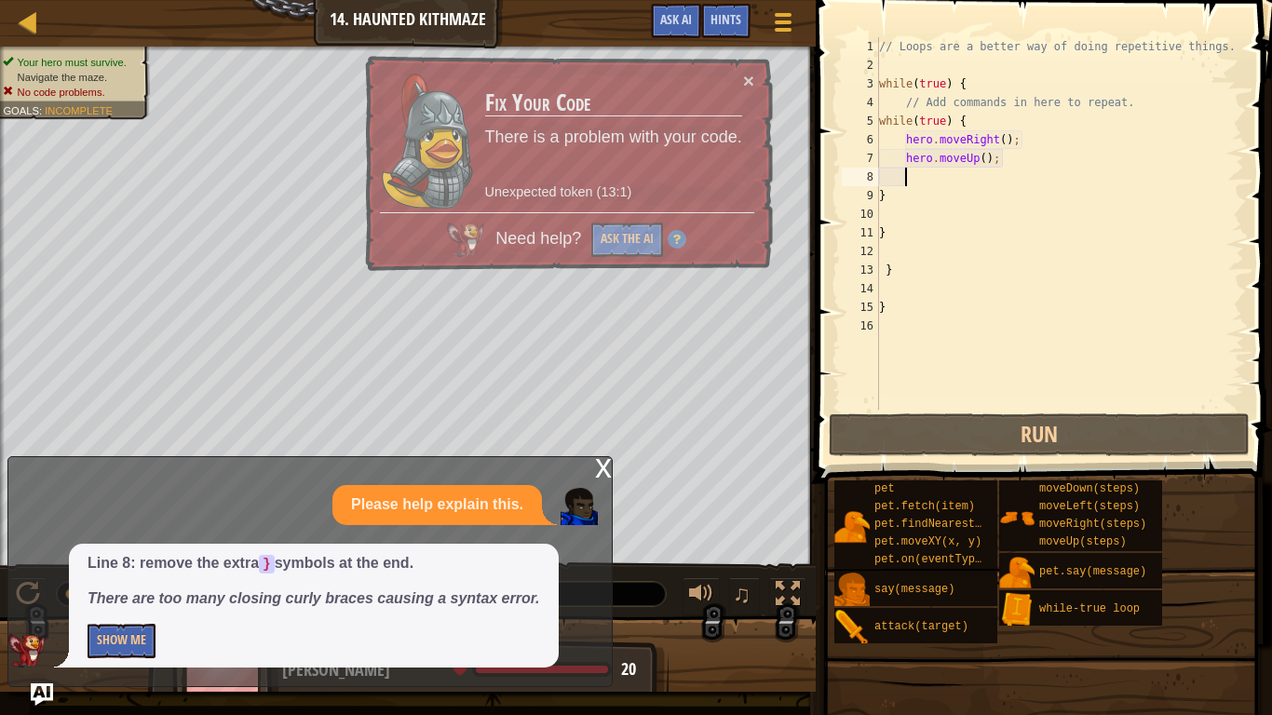
click at [892, 191] on div "// Loops are a better way of doing repetitive things. while ( true ) { // Add c…" at bounding box center [1060, 242] width 369 height 410
type textarea "}"
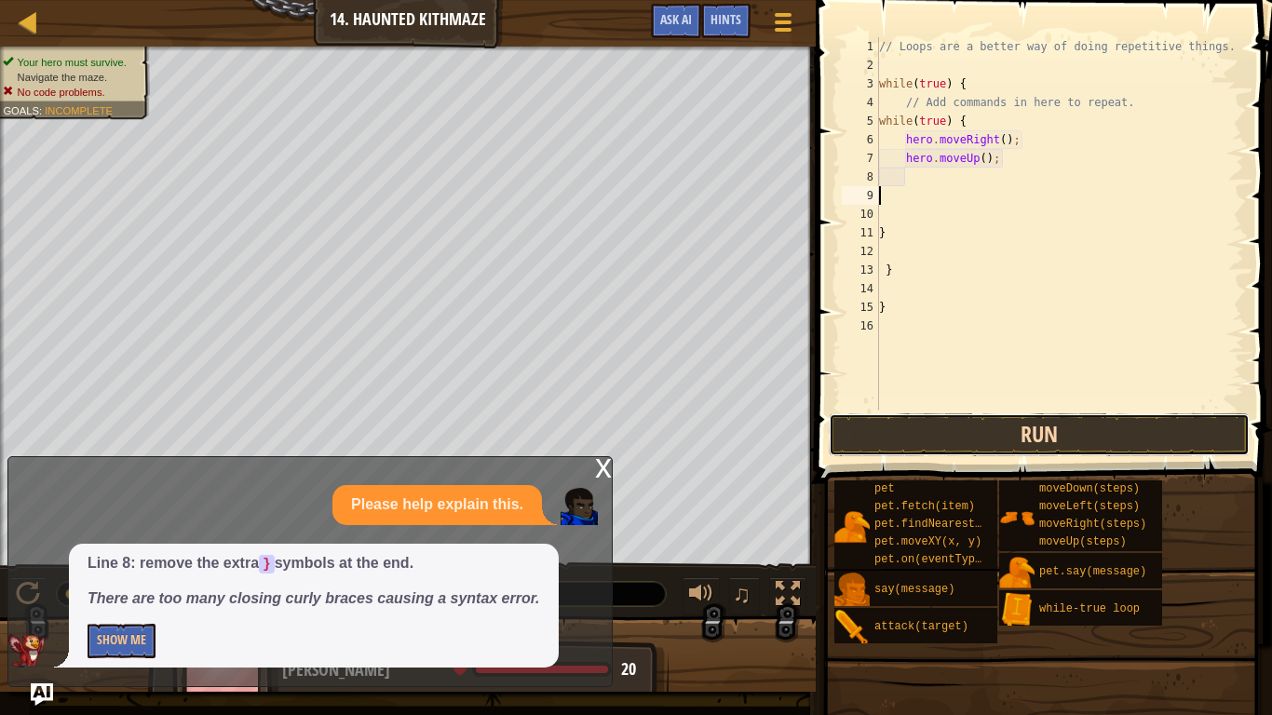
click at [1041, 431] on button "Run" at bounding box center [1039, 435] width 421 height 43
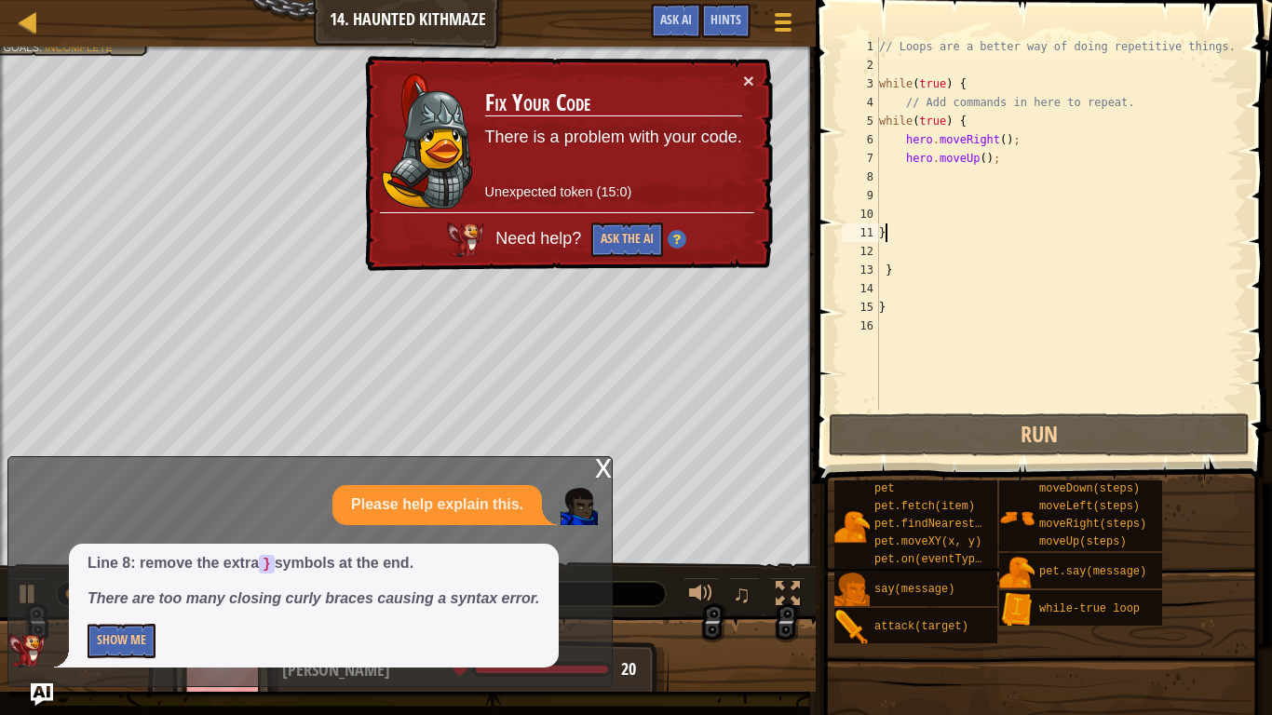
click at [904, 238] on div "// Loops are a better way of doing repetitive things. while ( true ) { // Add c…" at bounding box center [1060, 242] width 369 height 410
type textarea "}"
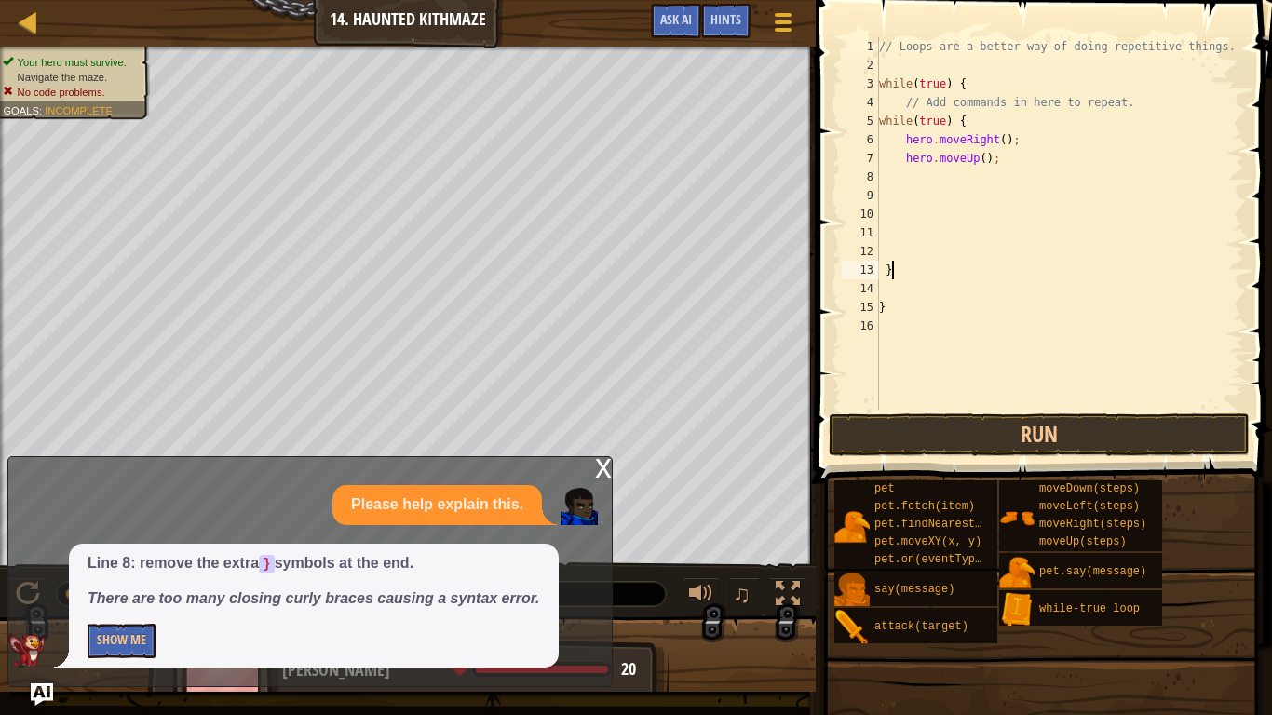
click at [910, 266] on div "// Loops are a better way of doing repetitive things. while ( true ) { // Add c…" at bounding box center [1060, 242] width 369 height 410
type textarea "}"
click at [903, 308] on div "// Loops are a better way of doing repetitive things. while ( true ) { // Add c…" at bounding box center [1060, 242] width 369 height 410
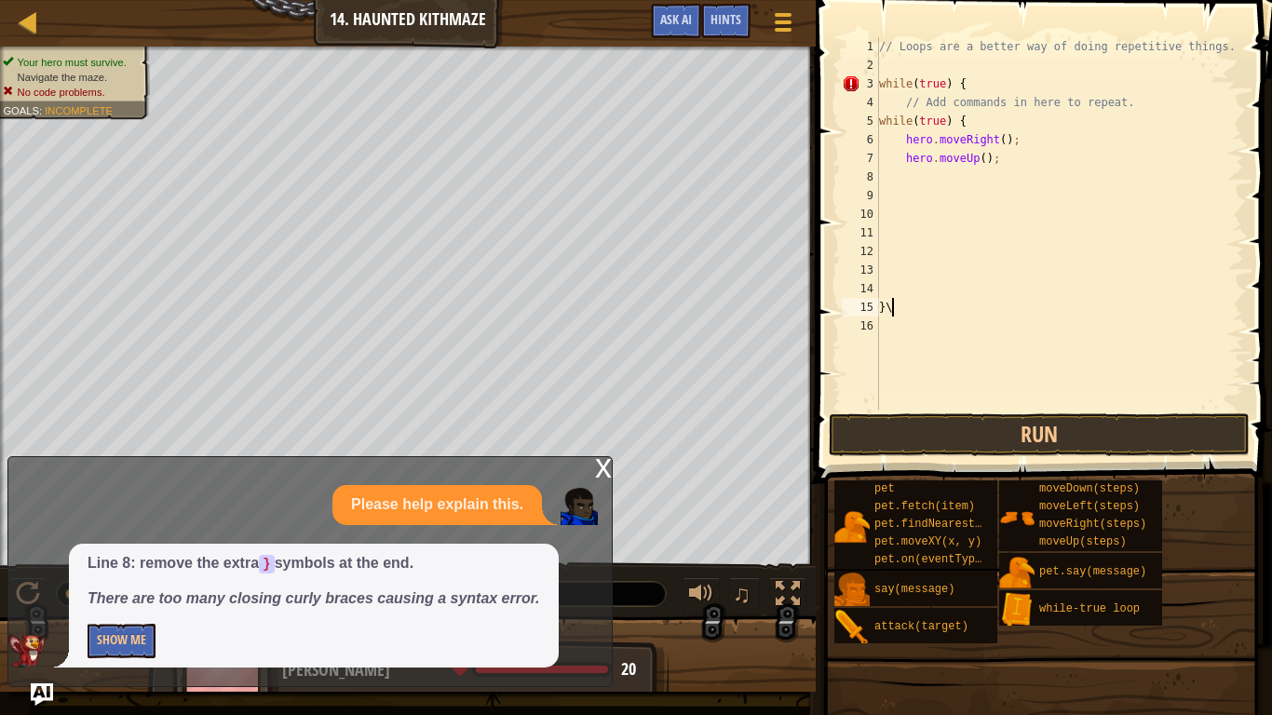
scroll to position [8, 1]
type textarea "}"
drag, startPoint x: 984, startPoint y: 88, endPoint x: 872, endPoint y: 85, distance: 111.8
click at [872, 85] on div "1 2 3 4 5 6 7 8 9 10 11 12 13 14 15 // Loops are a better way of doing repetiti…" at bounding box center [1041, 223] width 406 height 373
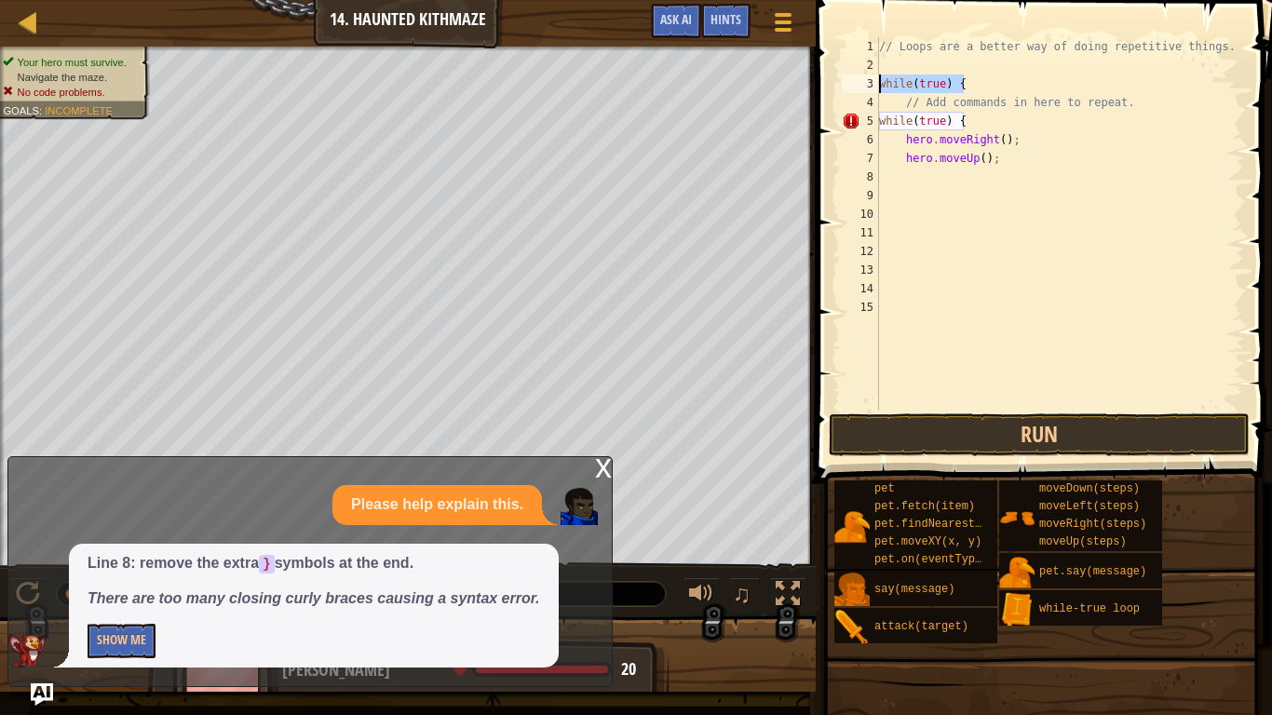
type textarea "while(true) {"
click at [918, 438] on button "Run" at bounding box center [1039, 435] width 421 height 43
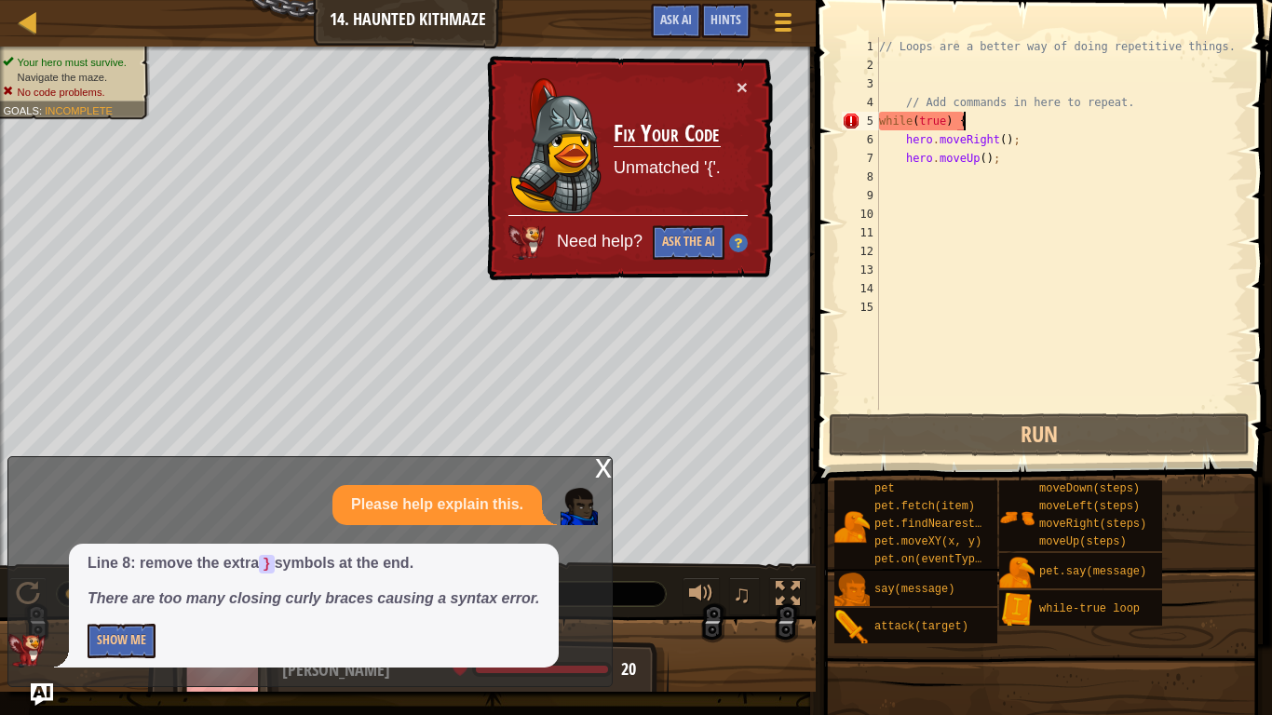
click at [963, 126] on div "// Loops are a better way of doing repetitive things. // Add commands in here t…" at bounding box center [1060, 242] width 369 height 410
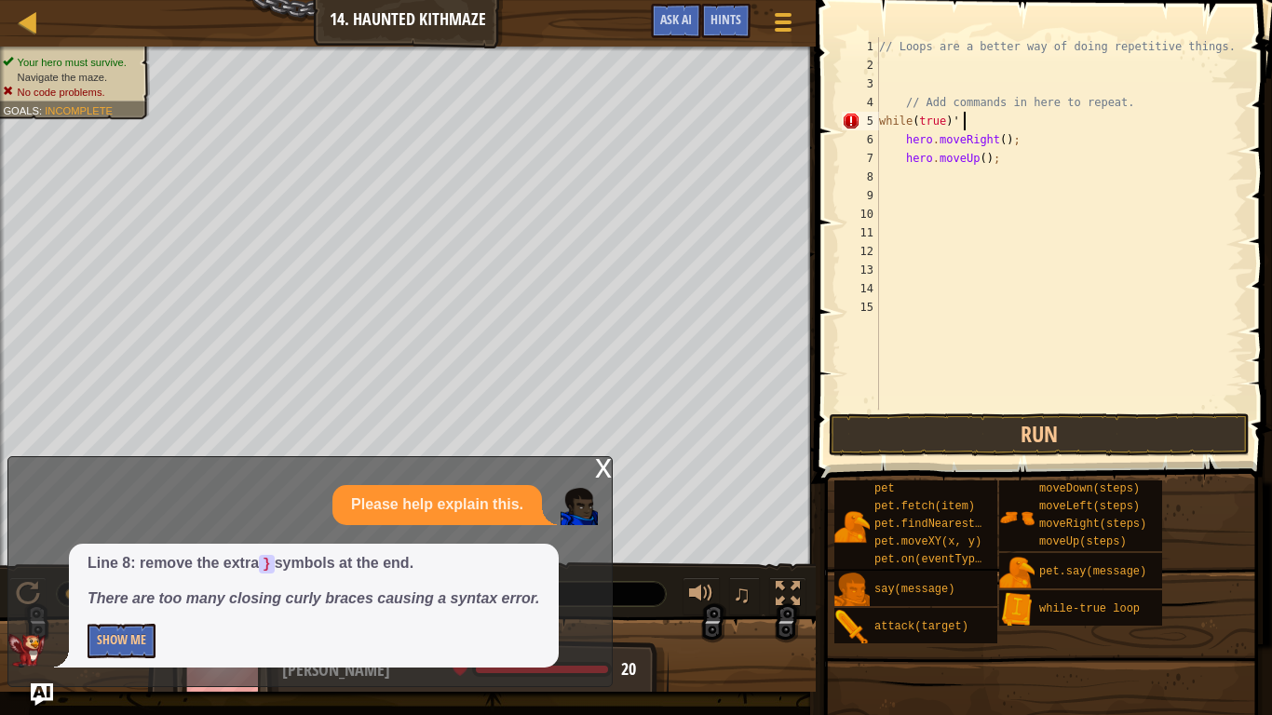
scroll to position [8, 12]
type textarea "while(true) '{'"
click at [1060, 424] on button "Run" at bounding box center [1039, 435] width 421 height 43
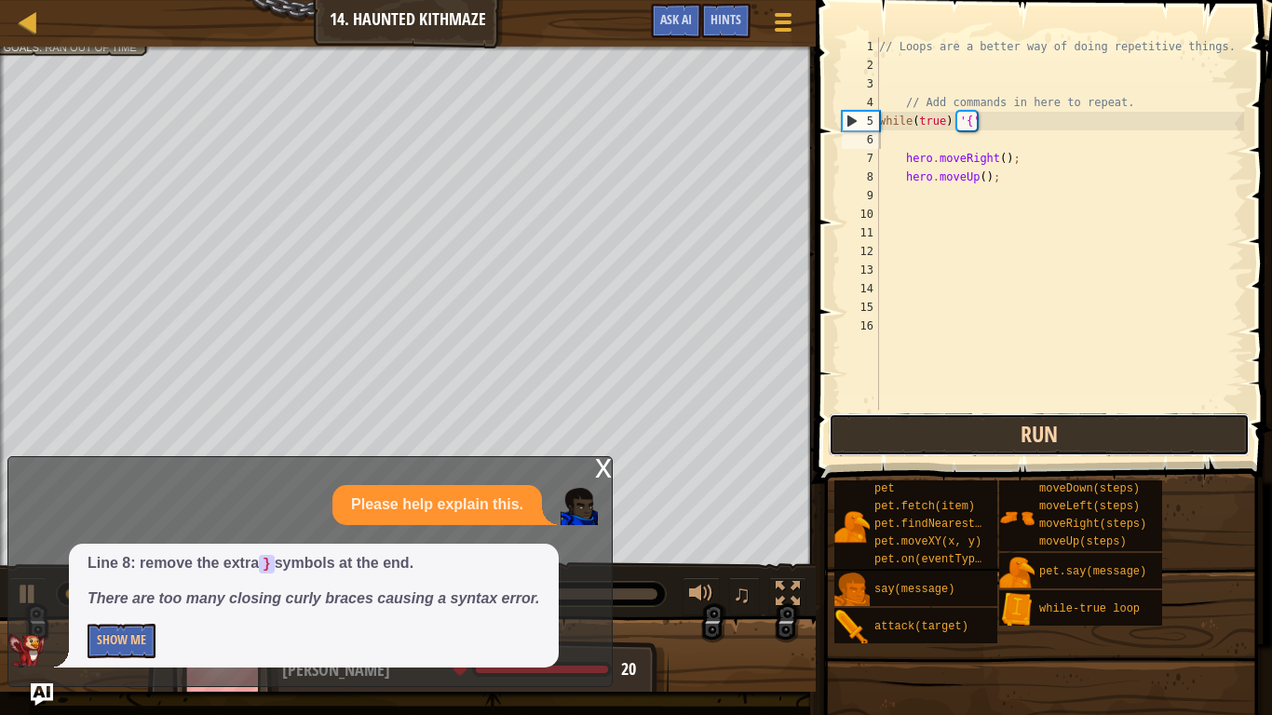
click at [906, 418] on button "Run" at bounding box center [1039, 435] width 421 height 43
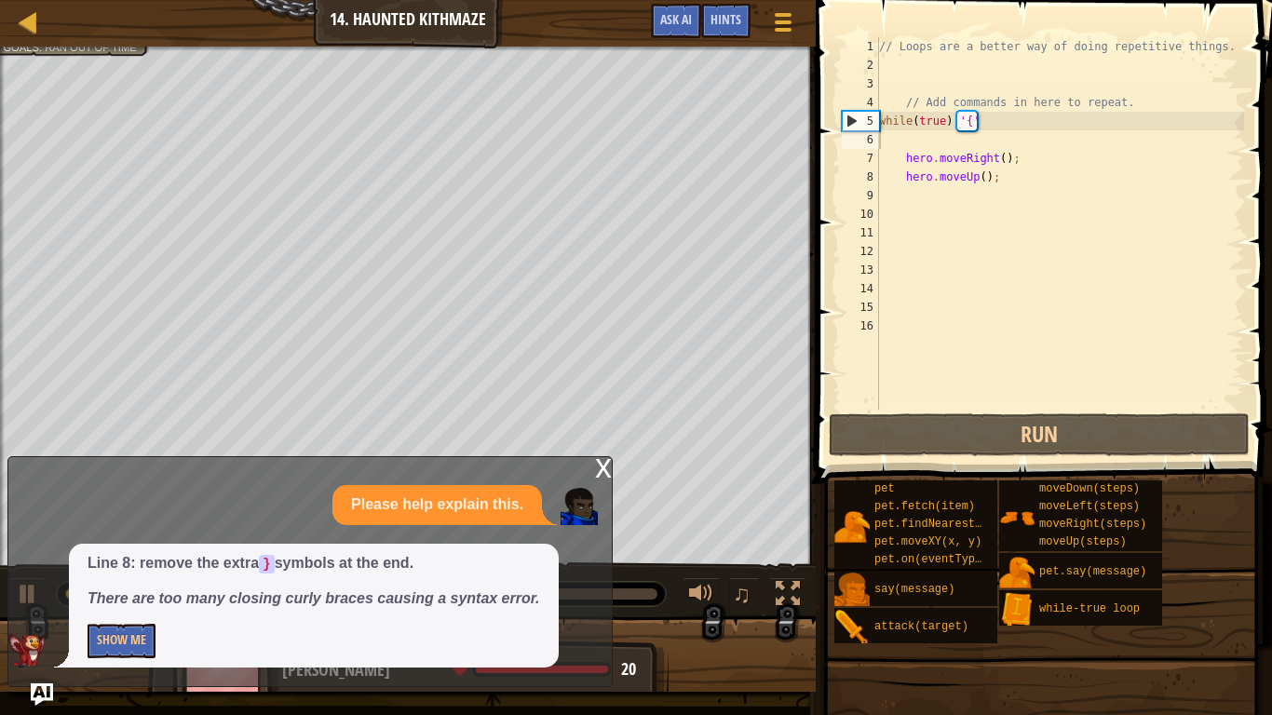
click at [598, 468] on div "x" at bounding box center [603, 466] width 17 height 19
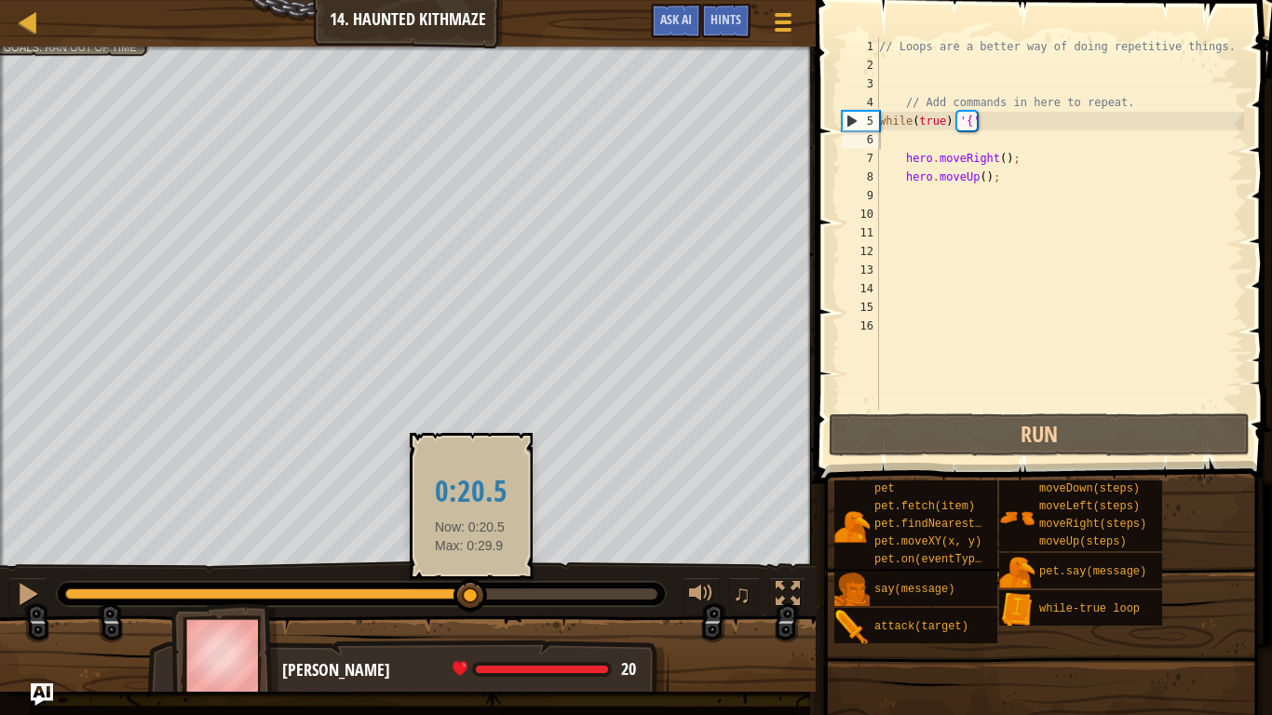
drag, startPoint x: 346, startPoint y: 592, endPoint x: 471, endPoint y: 599, distance: 125.9
click at [471, 599] on div at bounding box center [471, 596] width 34 height 34
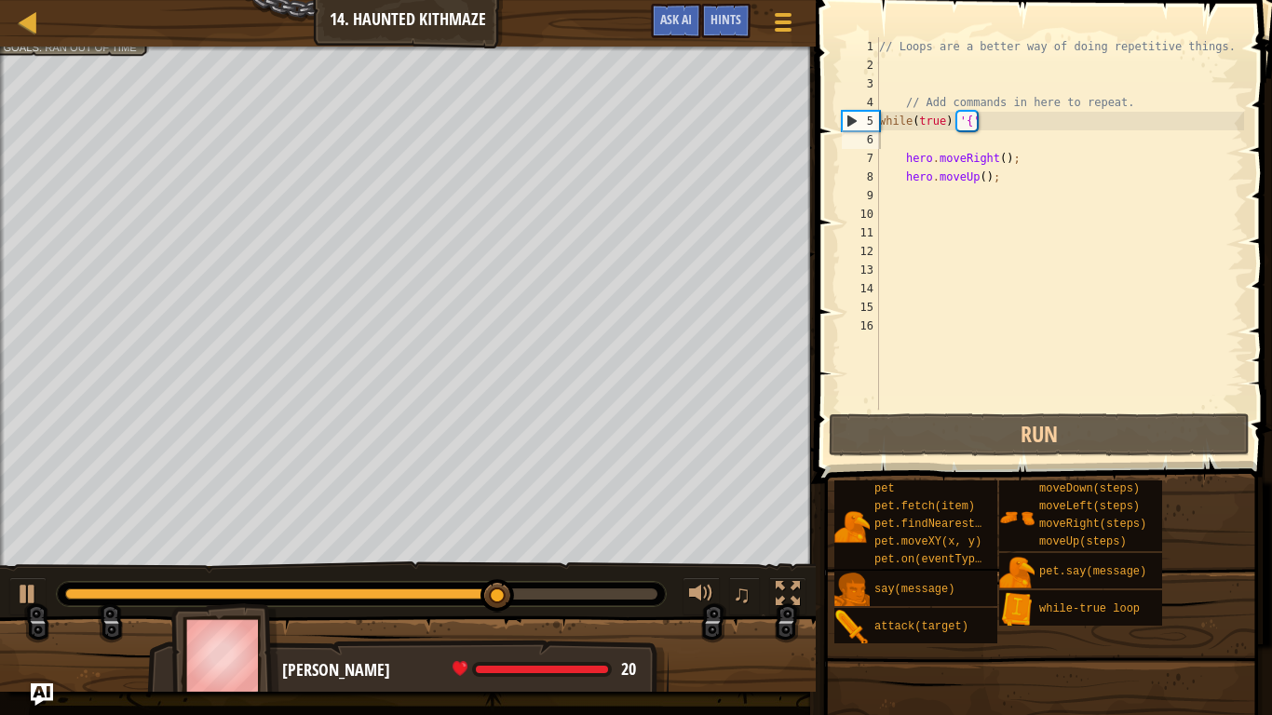
click at [1013, 185] on div "// Loops are a better way of doing repetitive things. // Add commands in here t…" at bounding box center [1060, 242] width 369 height 410
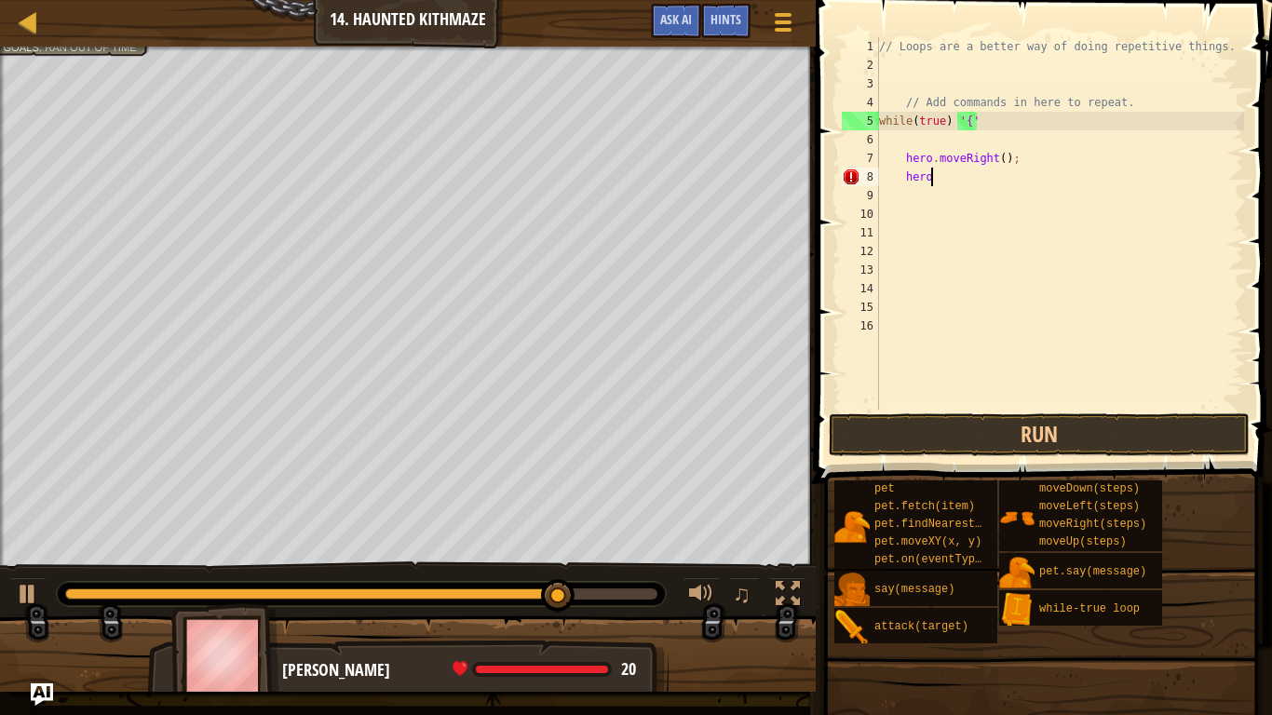
type textarea "h"
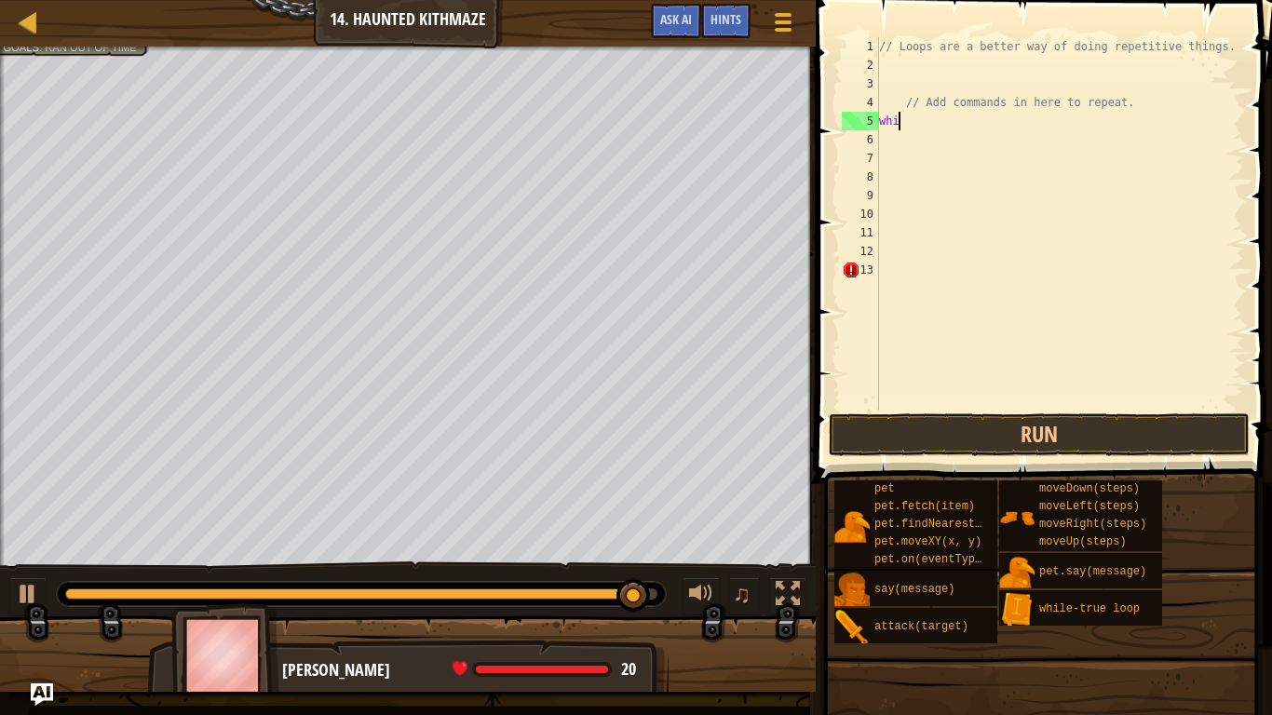
type textarea "w"
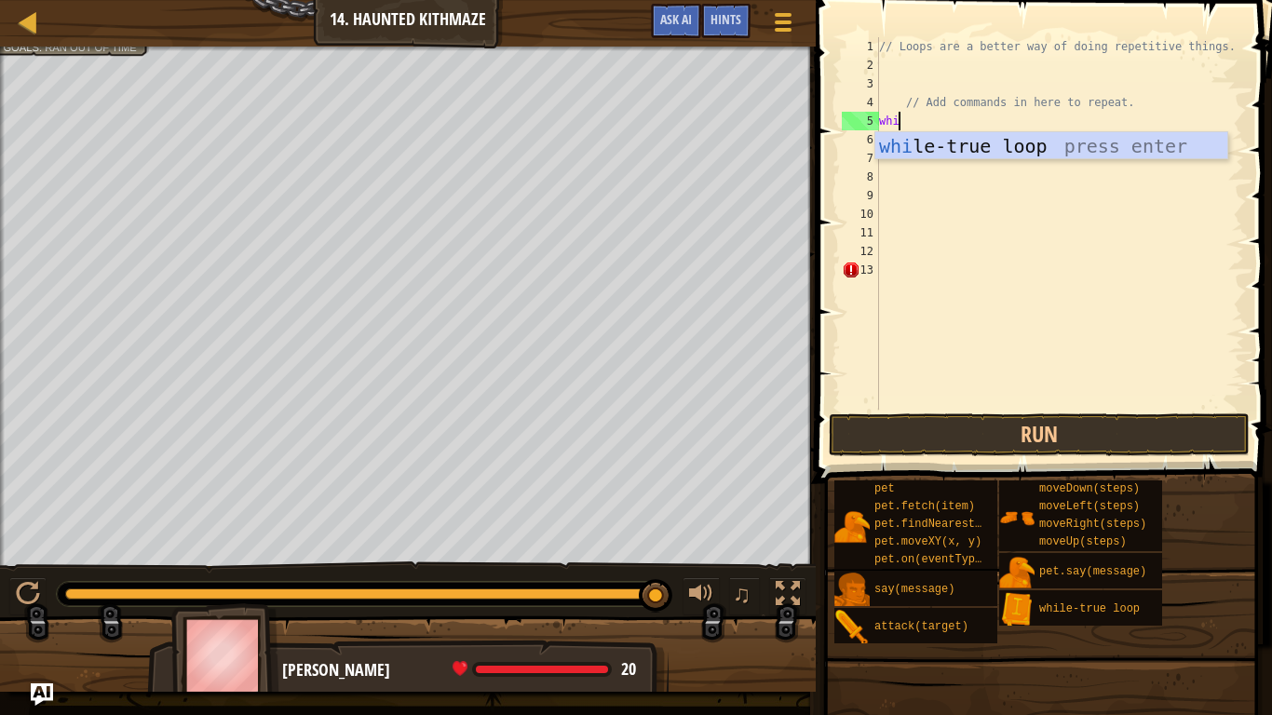
type textarea "while"
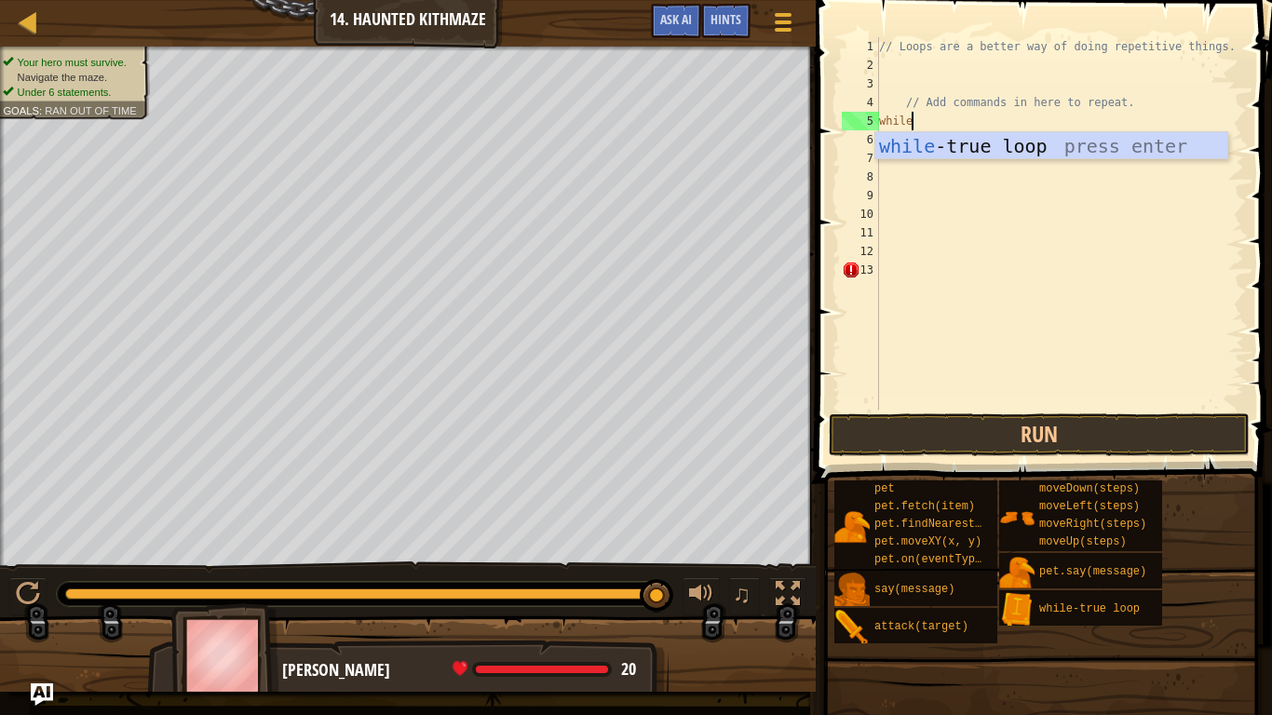
scroll to position [8, 4]
click at [1052, 149] on div "while -true loop press enter" at bounding box center [1052, 174] width 352 height 84
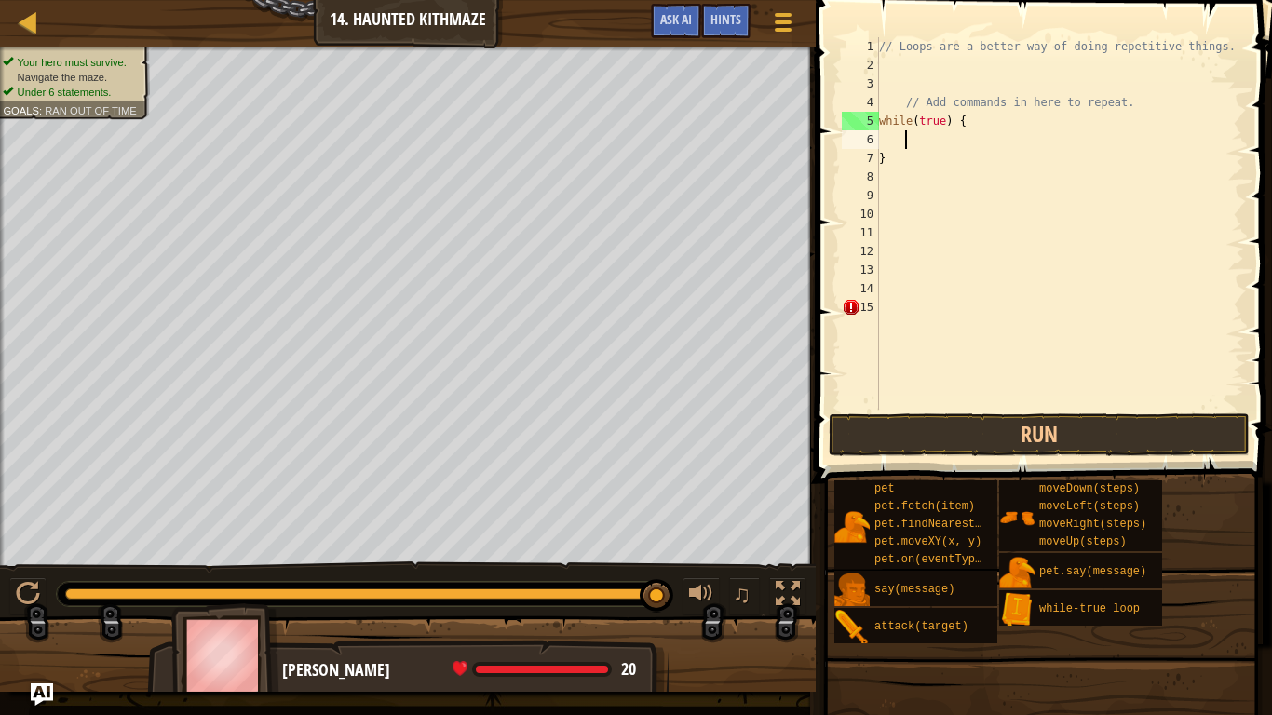
scroll to position [8, 3]
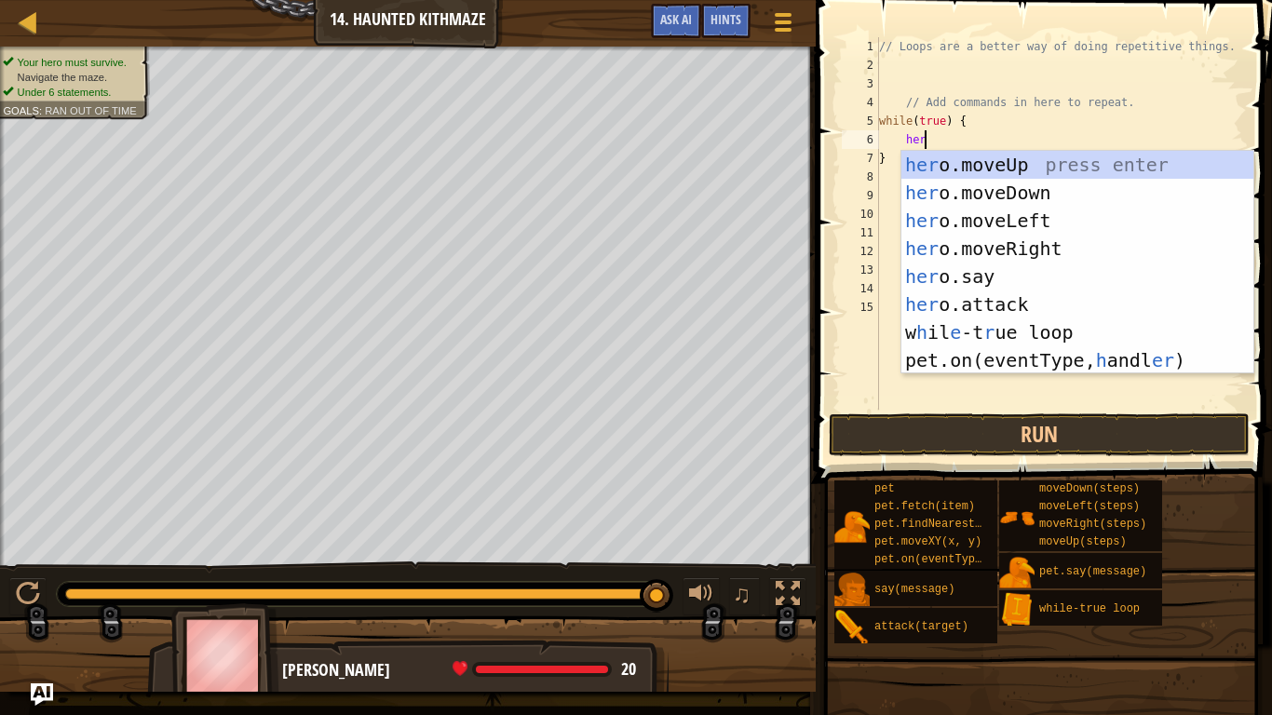
type textarea "hero"
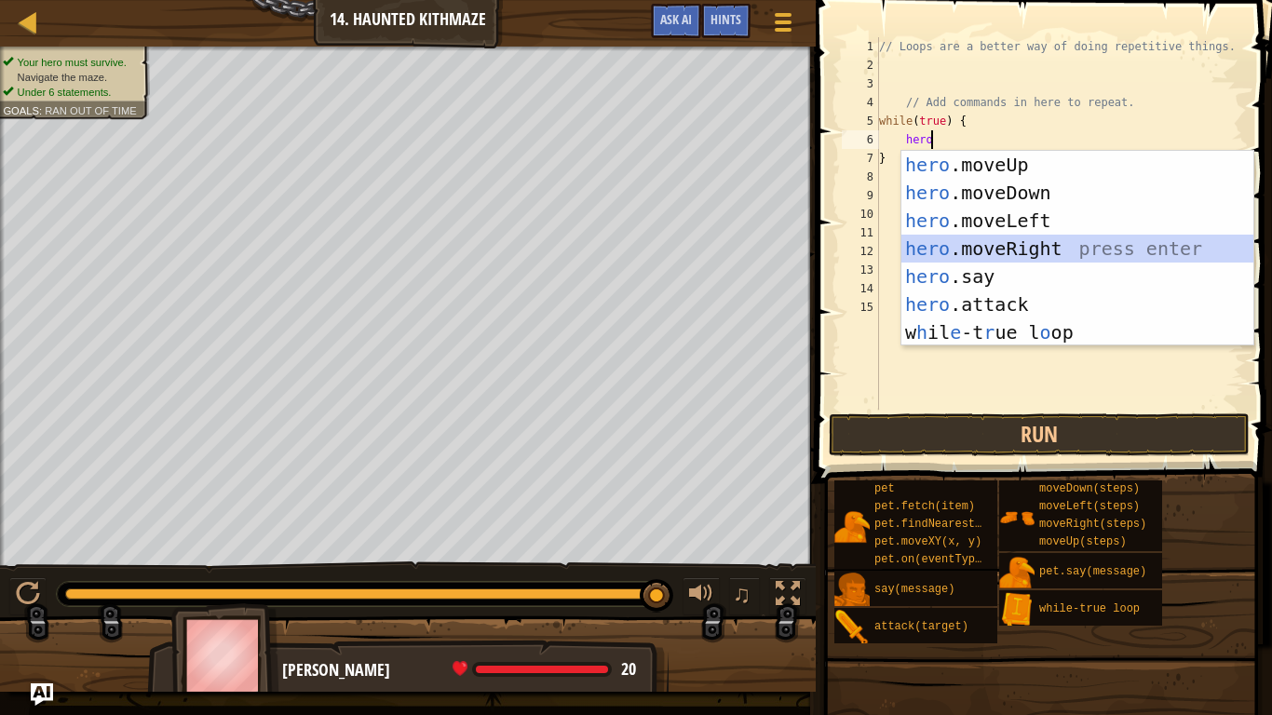
click at [1055, 245] on div "hero .moveUp press enter hero .moveDown press enter hero .moveLeft press enter …" at bounding box center [1078, 277] width 352 height 252
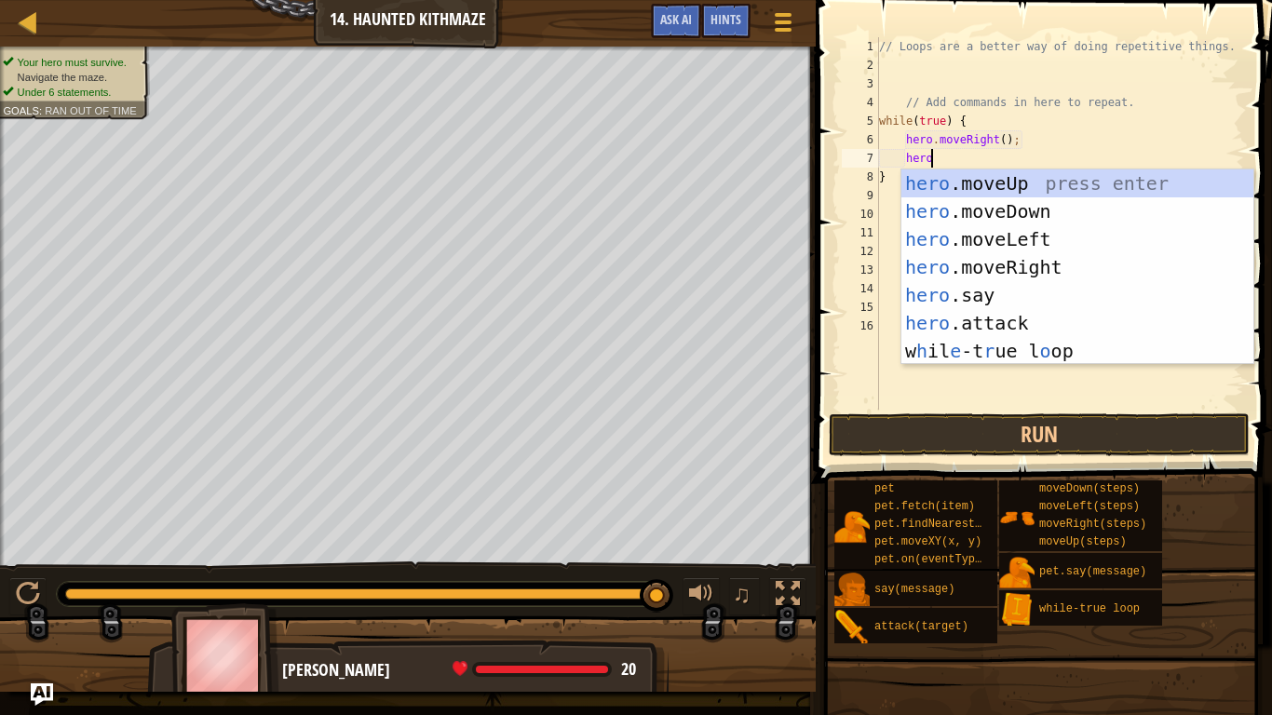
type textarea "hero"
click at [1043, 192] on div "hero .moveUp press enter hero .moveDown press enter hero .moveLeft press enter …" at bounding box center [1078, 296] width 352 height 252
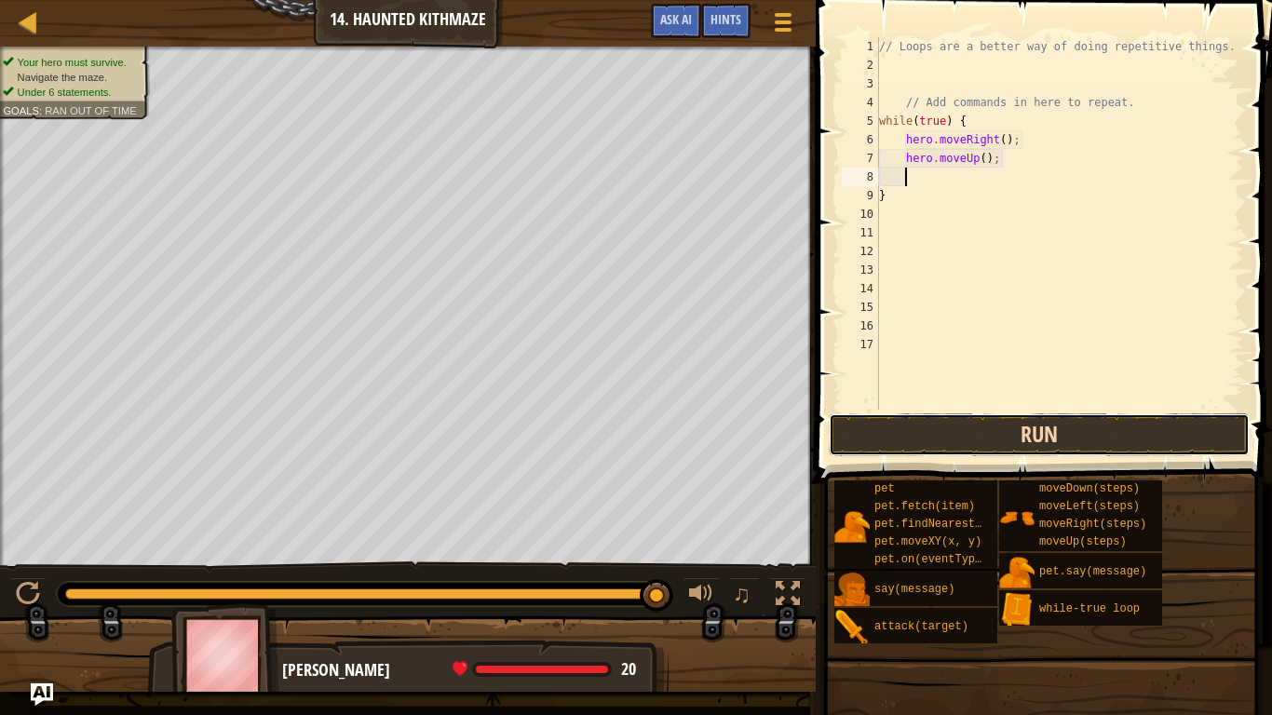
click at [1097, 439] on button "Run" at bounding box center [1039, 435] width 421 height 43
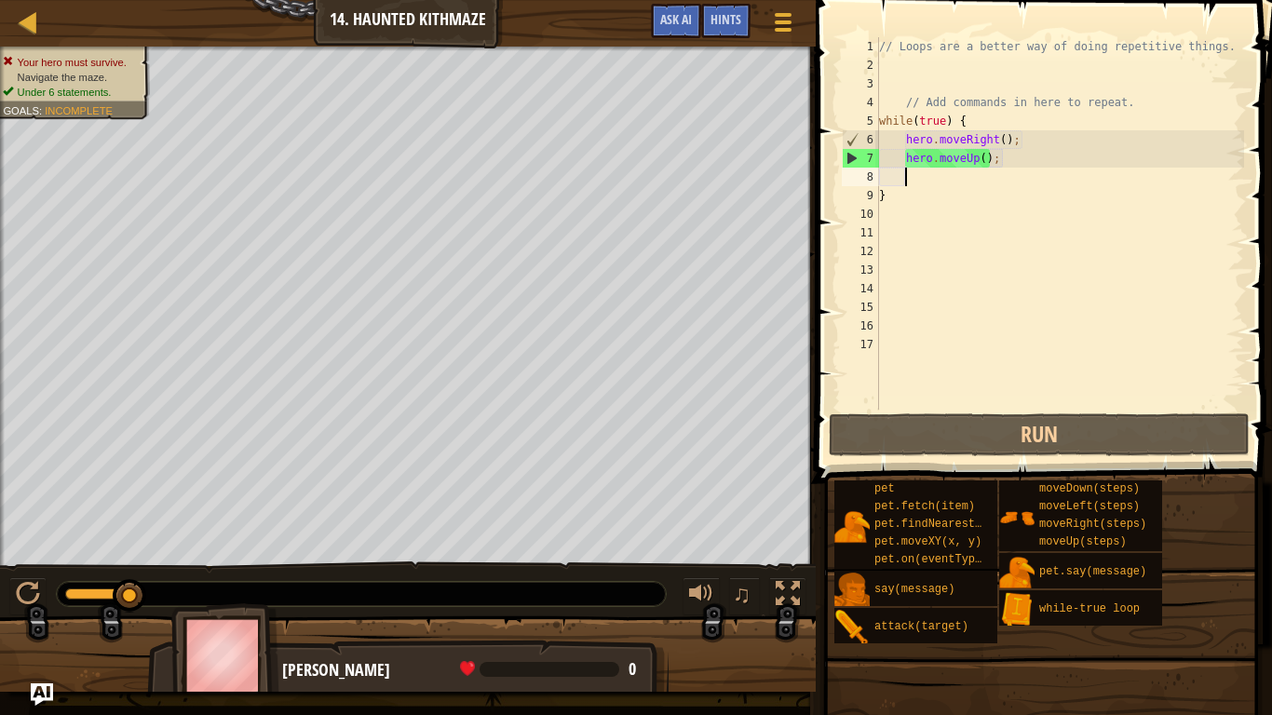
click at [1000, 142] on div "// Loops are a better way of doing repetitive things. // Add commands in here t…" at bounding box center [1060, 242] width 369 height 410
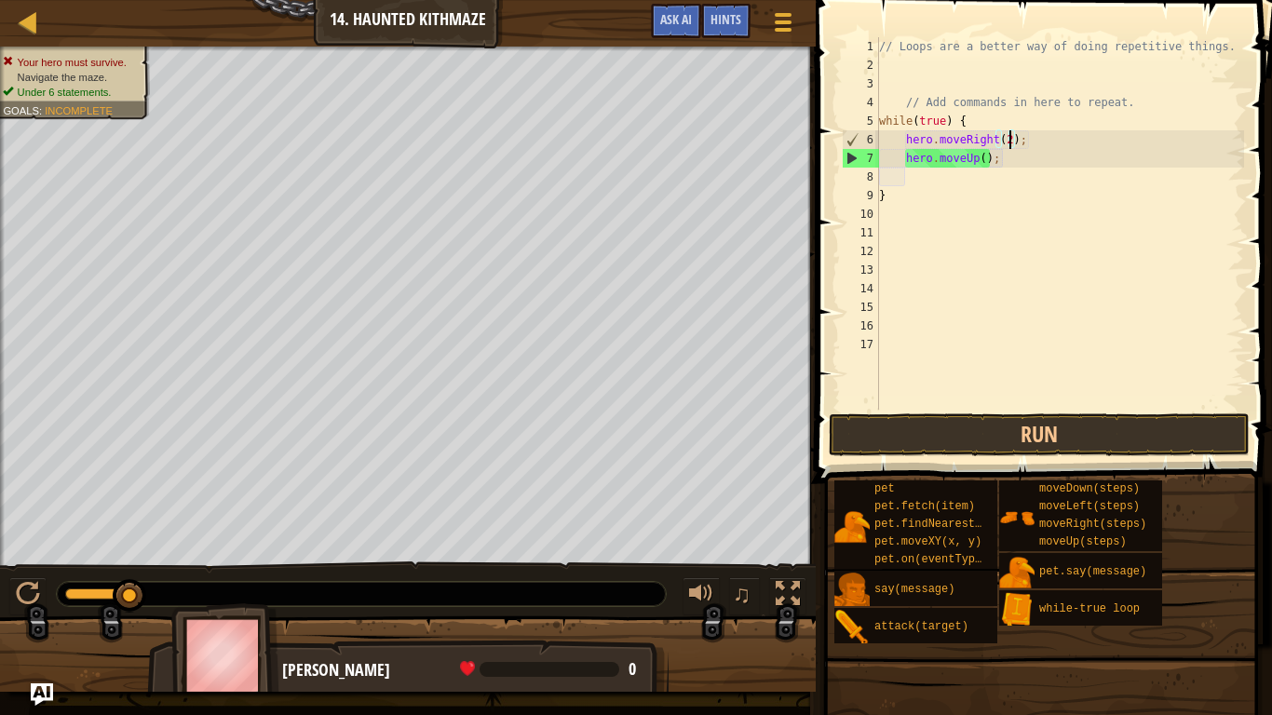
scroll to position [8, 20]
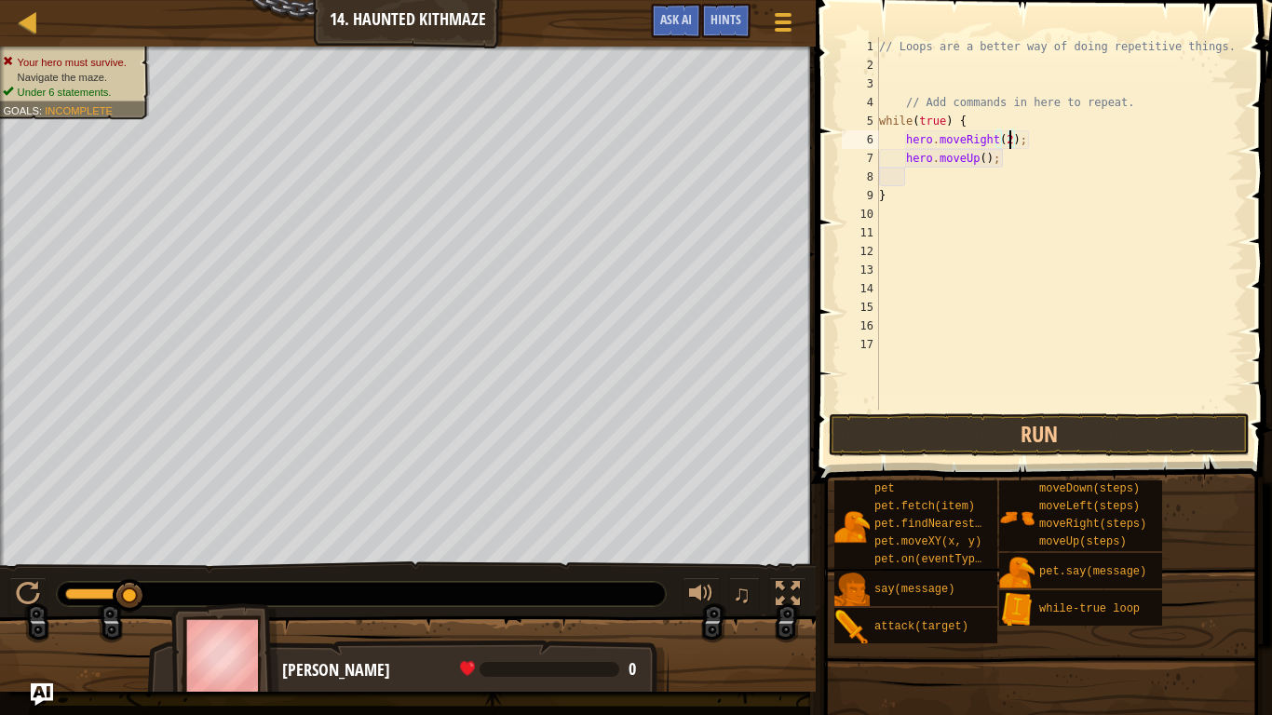
click at [984, 159] on div "// Loops are a better way of doing repetitive things. // Add commands in here t…" at bounding box center [1060, 242] width 369 height 410
type textarea "hero.moveUp(2);"
click at [1102, 444] on button "Run" at bounding box center [1039, 435] width 421 height 43
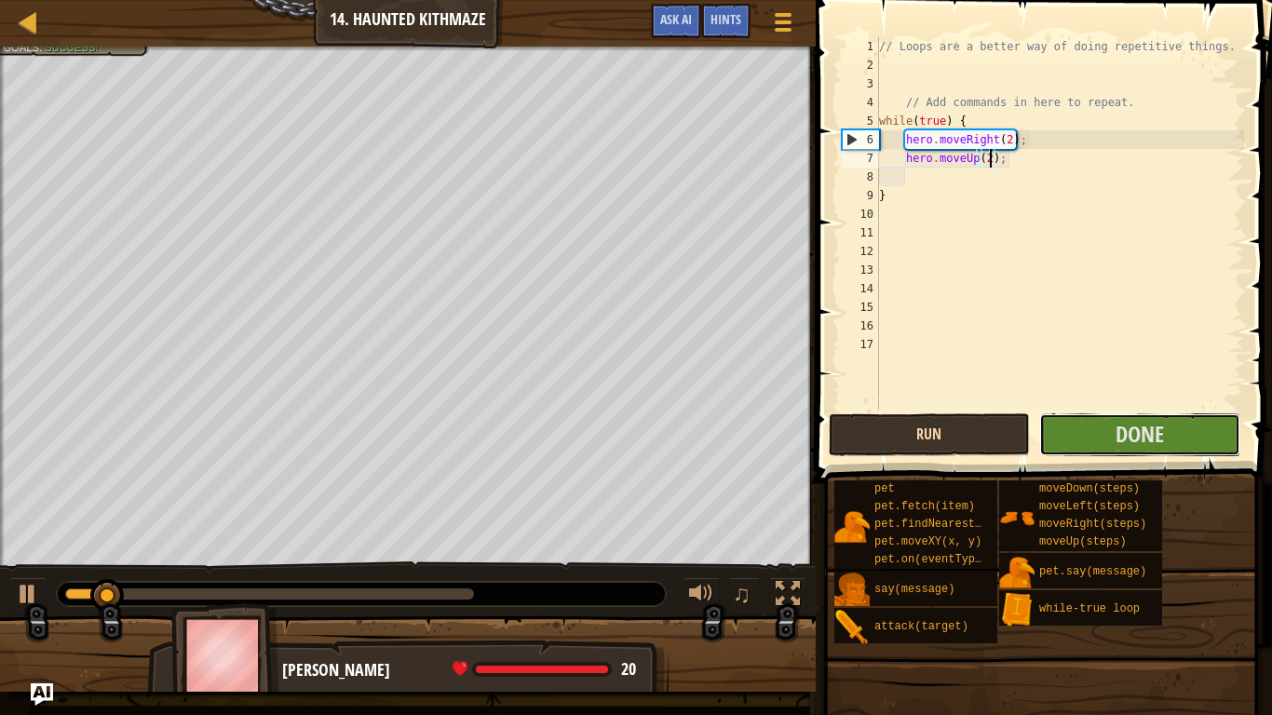
click at [1102, 444] on button "Done" at bounding box center [1140, 435] width 201 height 43
